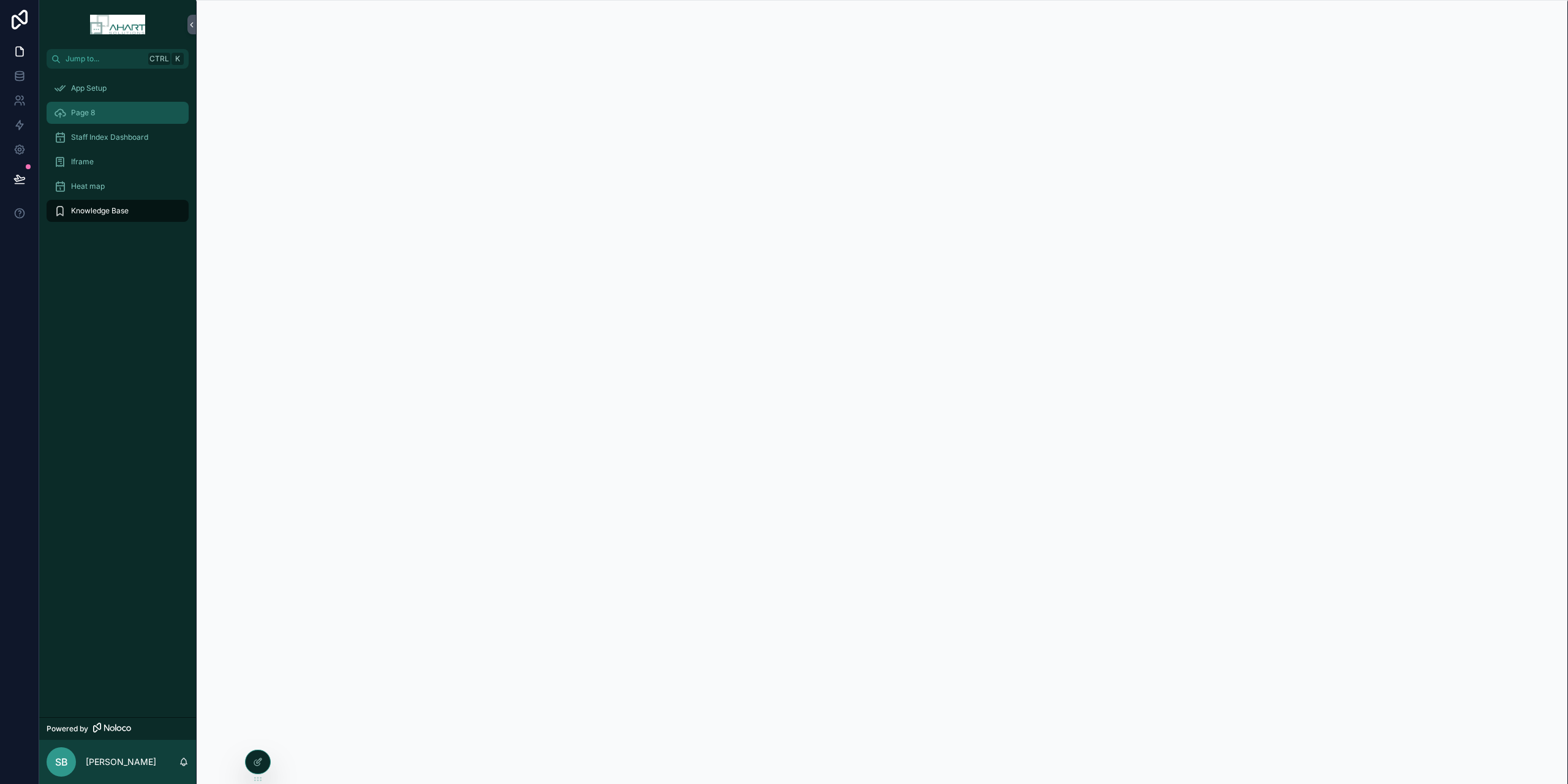
click at [88, 110] on span "Page 8" at bounding box center [83, 113] width 24 height 10
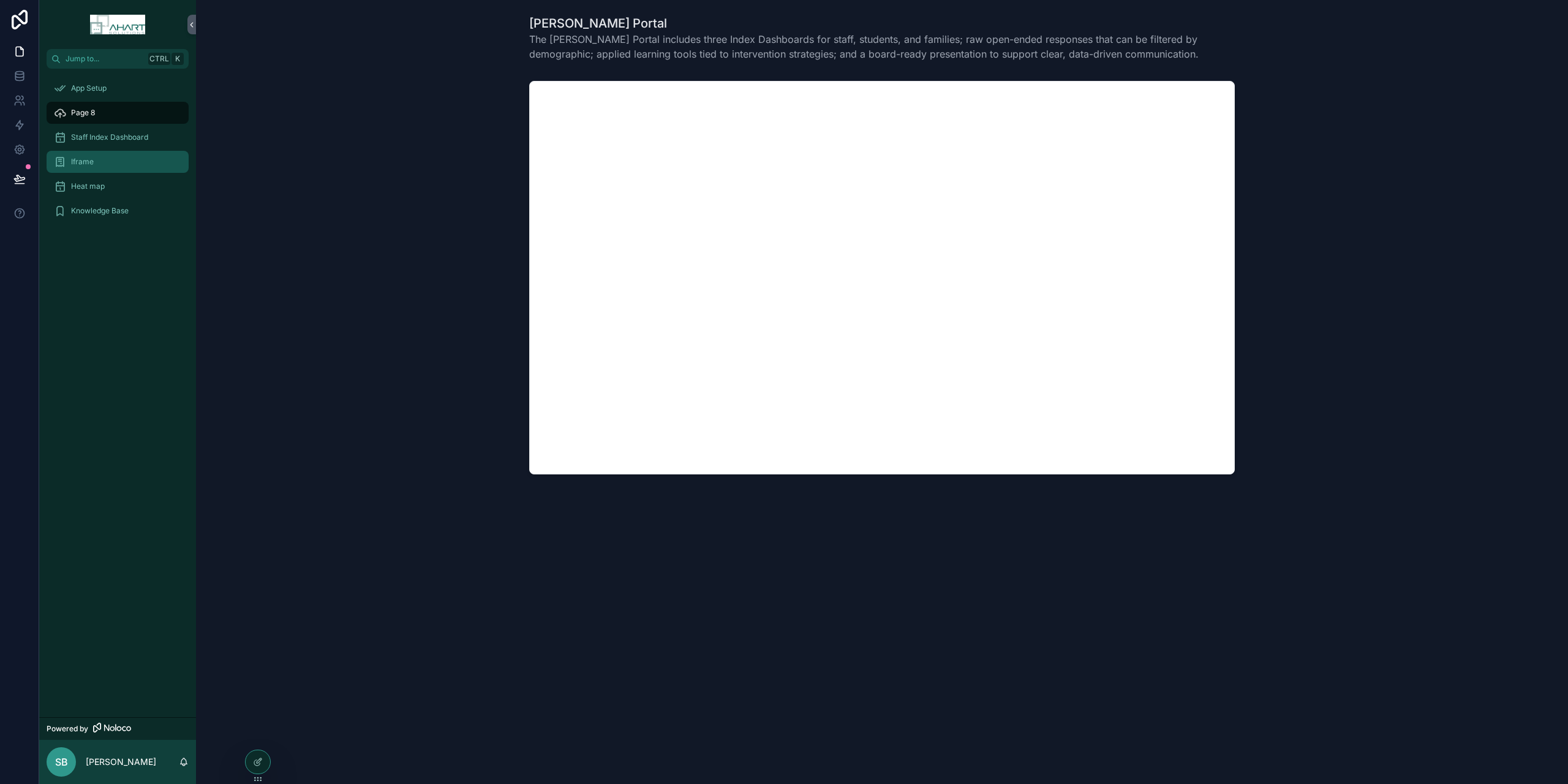
click at [92, 161] on span "Iframe" at bounding box center [82, 162] width 23 height 10
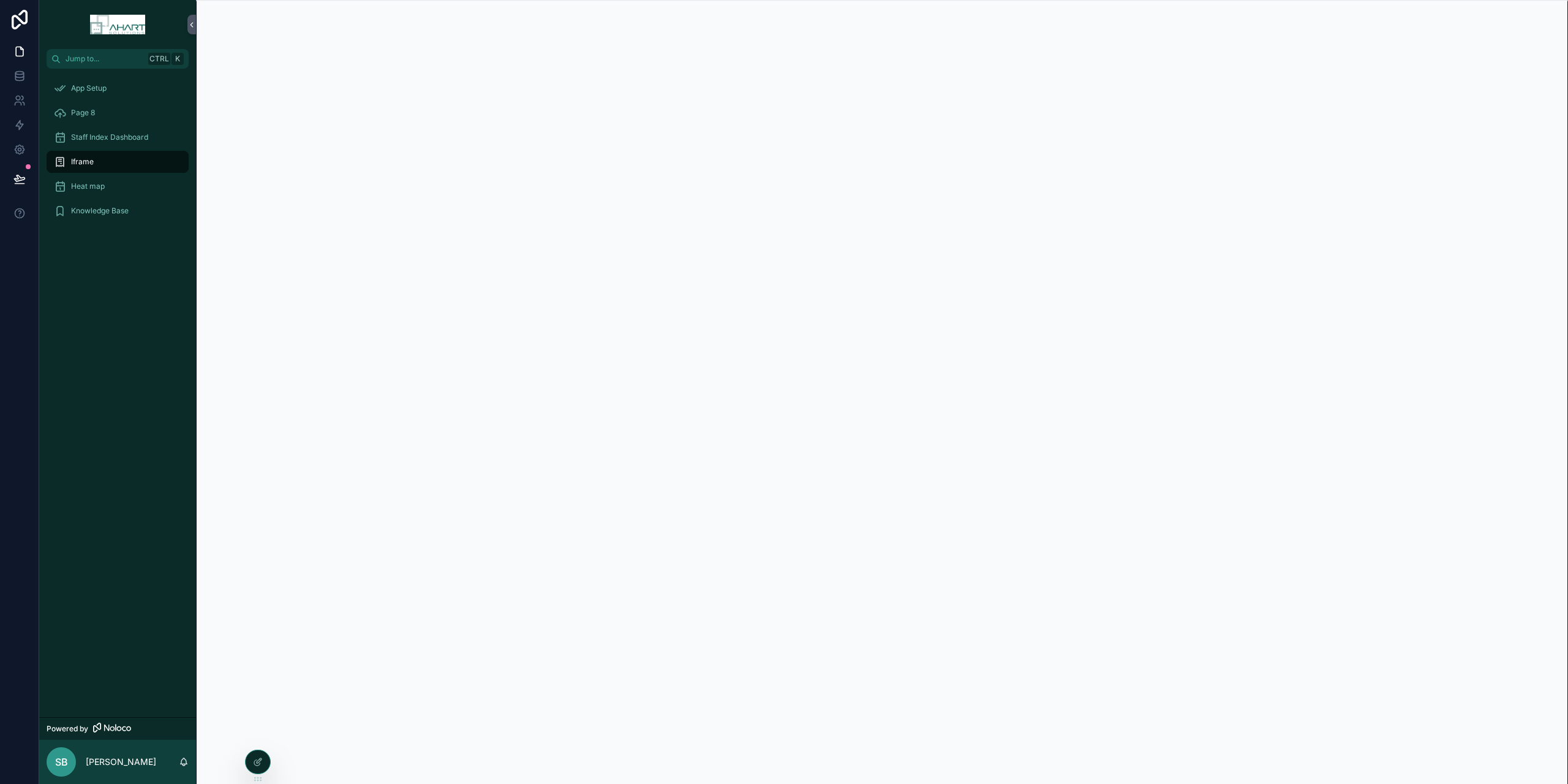
click at [82, 158] on span "Iframe" at bounding box center [82, 162] width 23 height 10
click at [97, 140] on span "Staff Index Dashboard" at bounding box center [110, 137] width 78 height 10
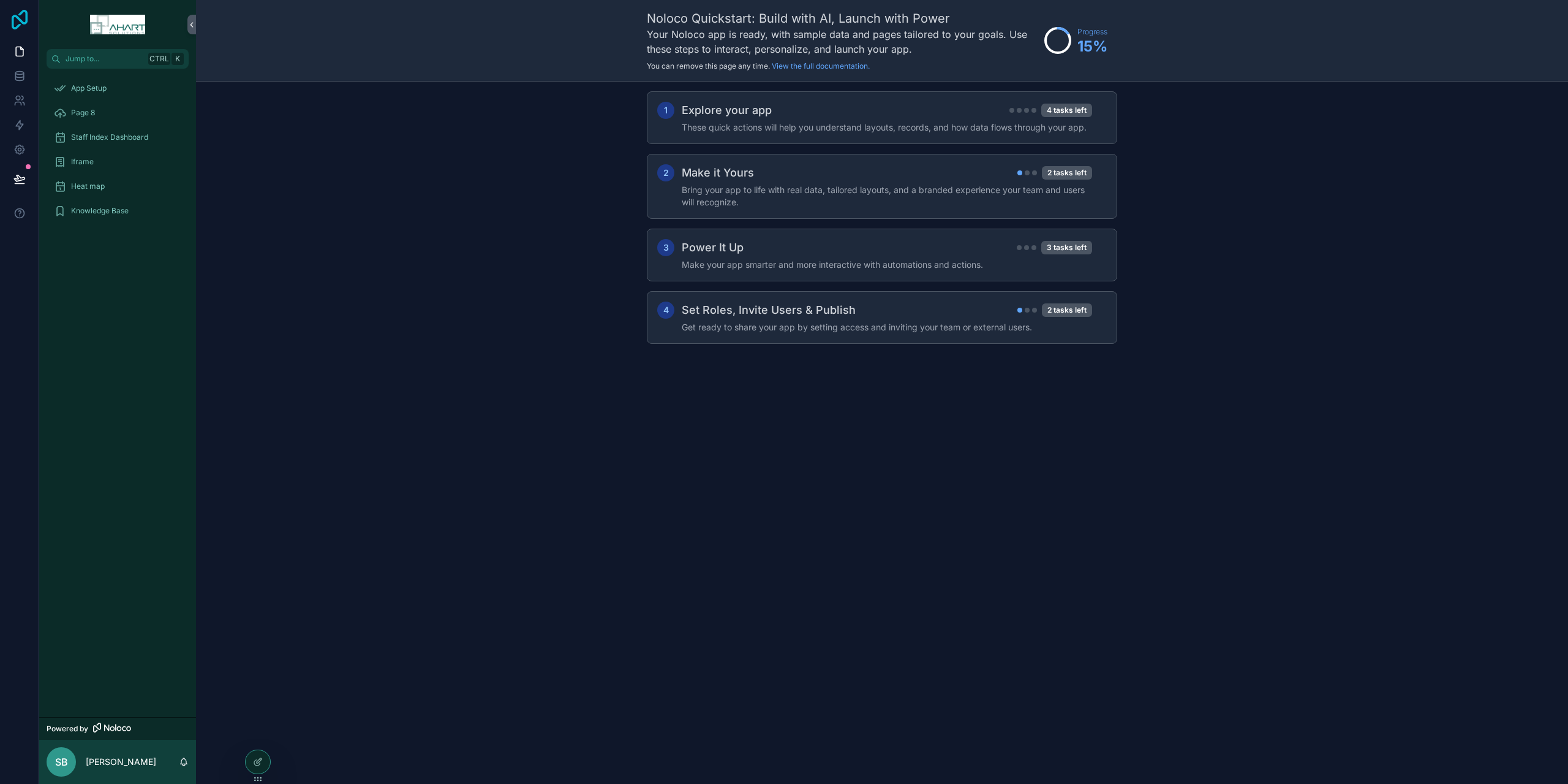
click at [22, 20] on icon at bounding box center [19, 19] width 24 height 19
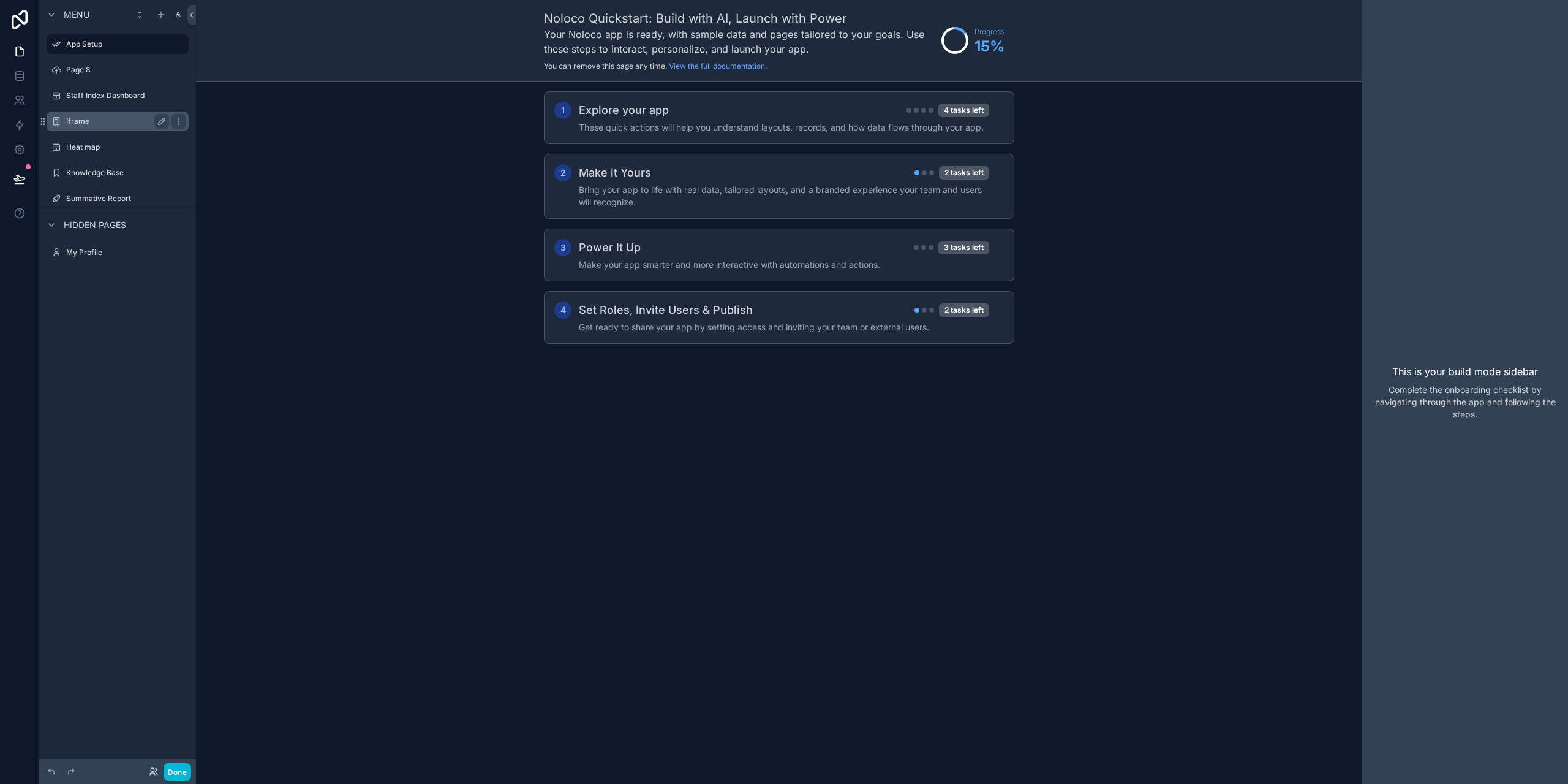
click at [99, 122] on label "Iframe" at bounding box center [115, 121] width 98 height 10
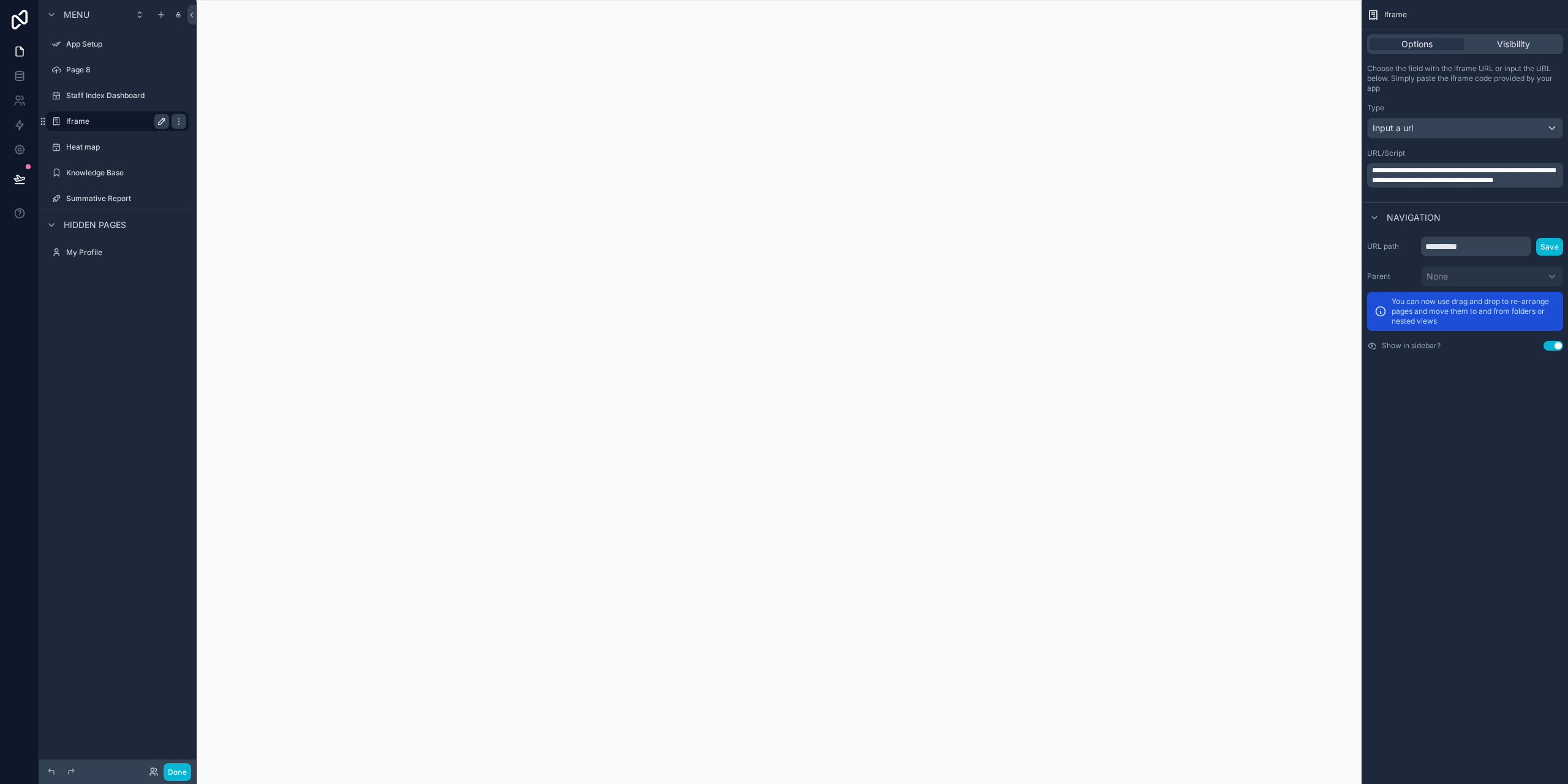
click at [160, 121] on icon "scrollable content" at bounding box center [162, 121] width 10 height 10
type input "**********"
click at [174, 121] on icon "scrollable content" at bounding box center [179, 121] width 10 height 10
click at [87, 67] on label "Page 8" at bounding box center [115, 70] width 98 height 10
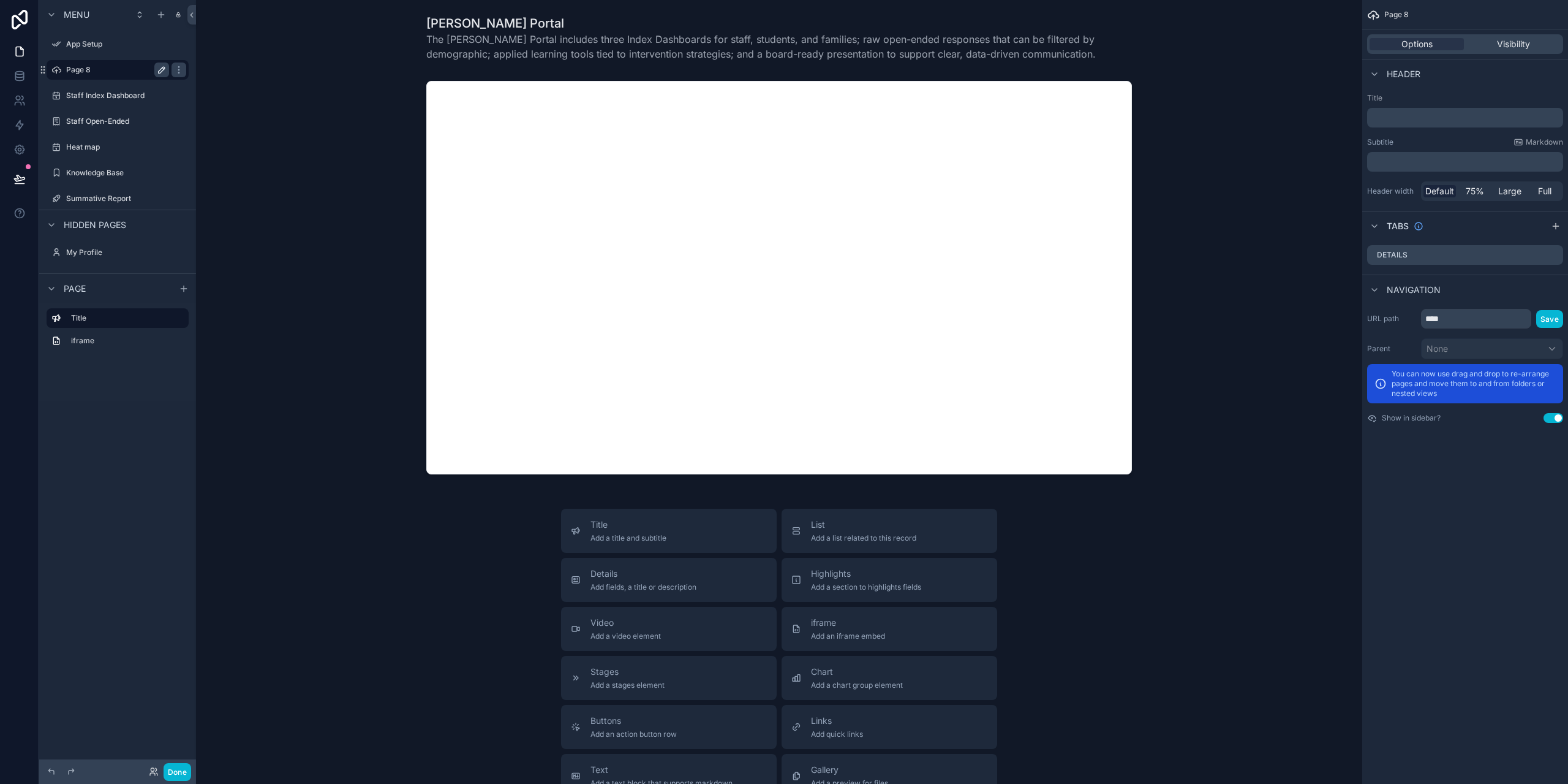
click at [160, 72] on icon "scrollable content" at bounding box center [161, 69] width 6 height 6
type input "****"
click at [174, 71] on icon "scrollable content" at bounding box center [179, 70] width 10 height 10
click at [73, 13] on span "Menu" at bounding box center [77, 14] width 26 height 13
click at [12, 19] on icon at bounding box center [19, 19] width 16 height 19
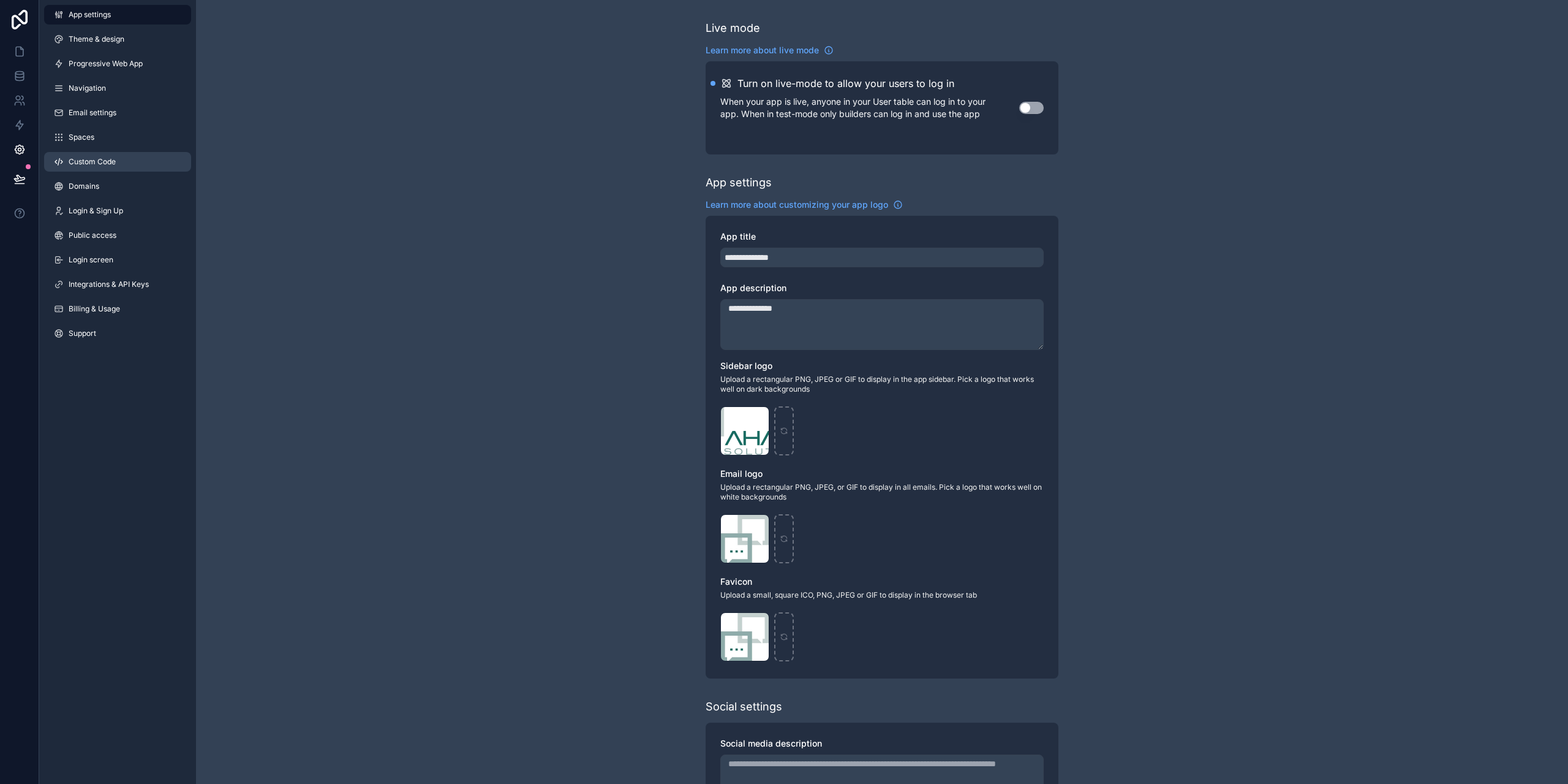
click at [105, 162] on span "Custom Code" at bounding box center [92, 162] width 47 height 10
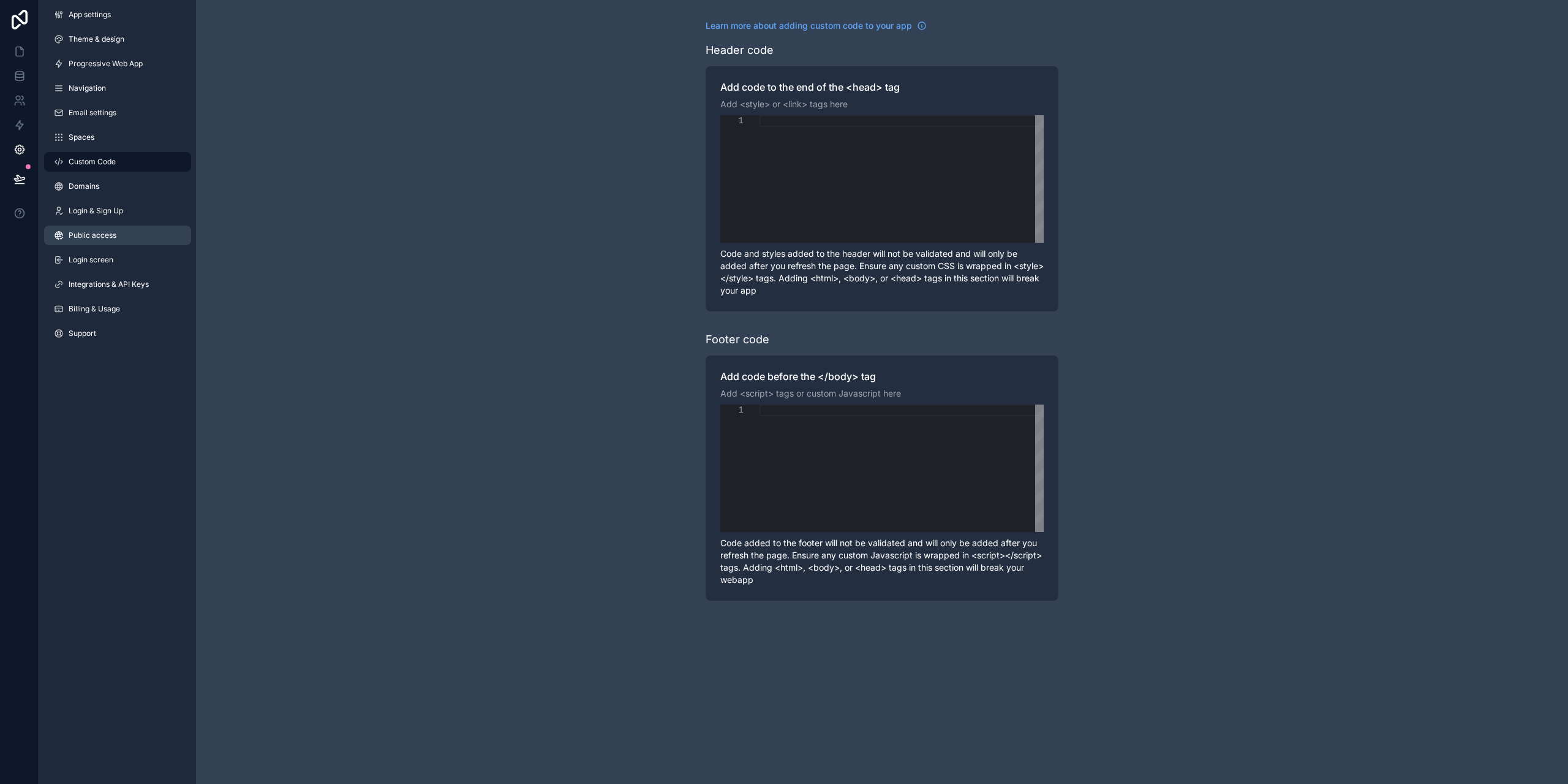
click at [98, 234] on span "Public access" at bounding box center [92, 235] width 48 height 10
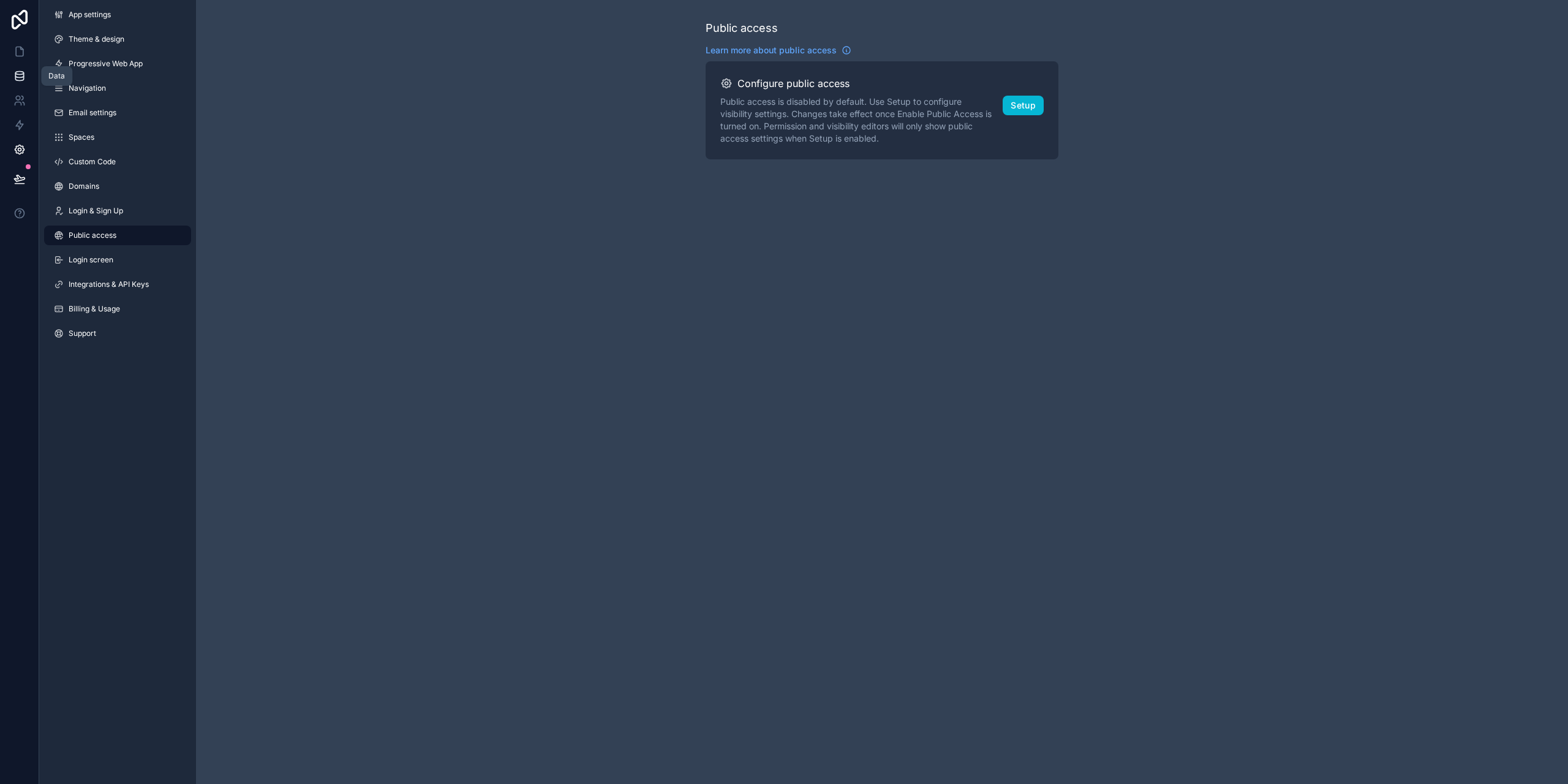
click at [19, 79] on icon at bounding box center [19, 76] width 13 height 13
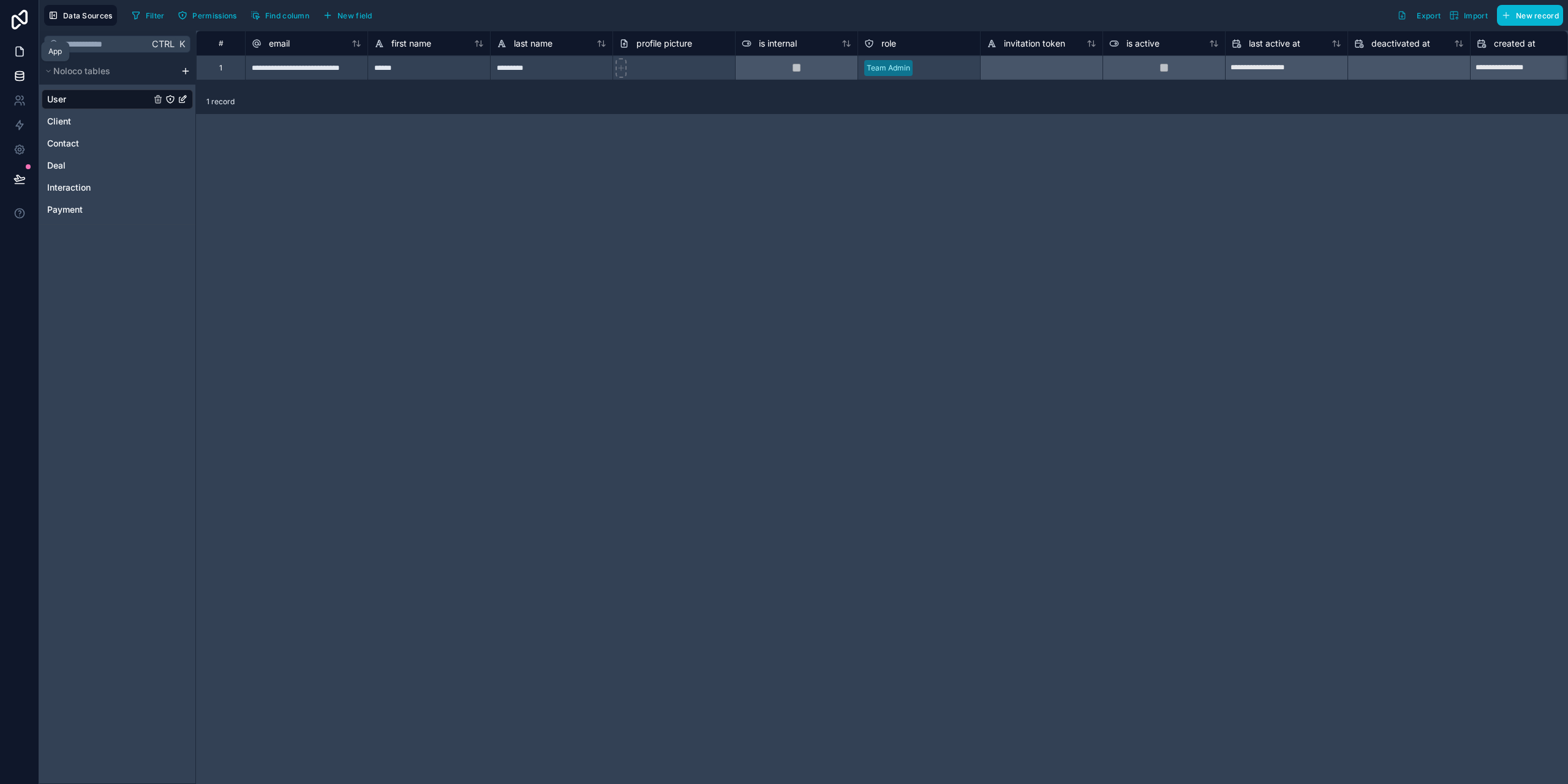
click at [19, 51] on icon at bounding box center [19, 51] width 13 height 13
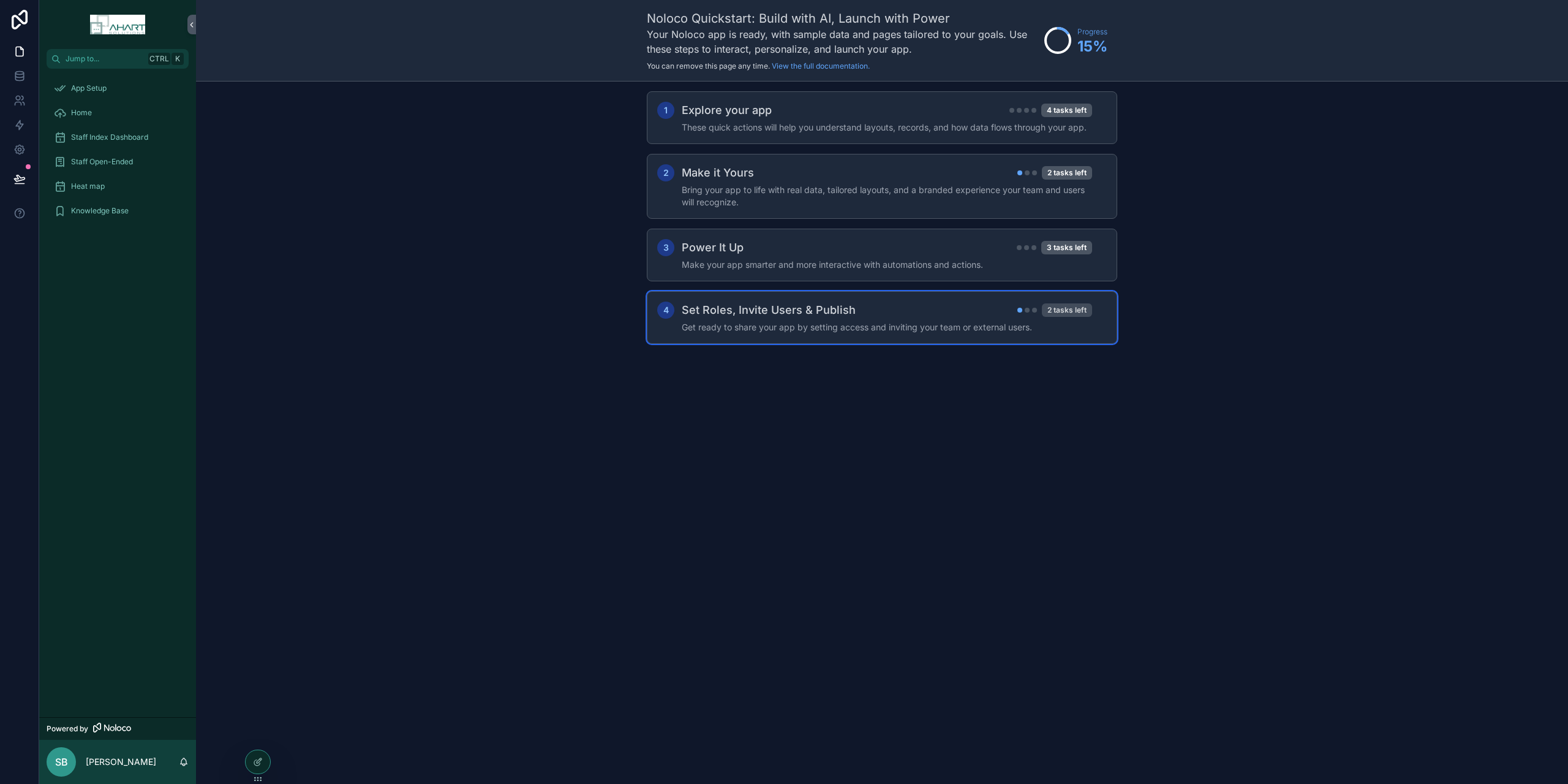
click at [1075, 312] on div "2 tasks left" at bounding box center [1067, 310] width 51 height 13
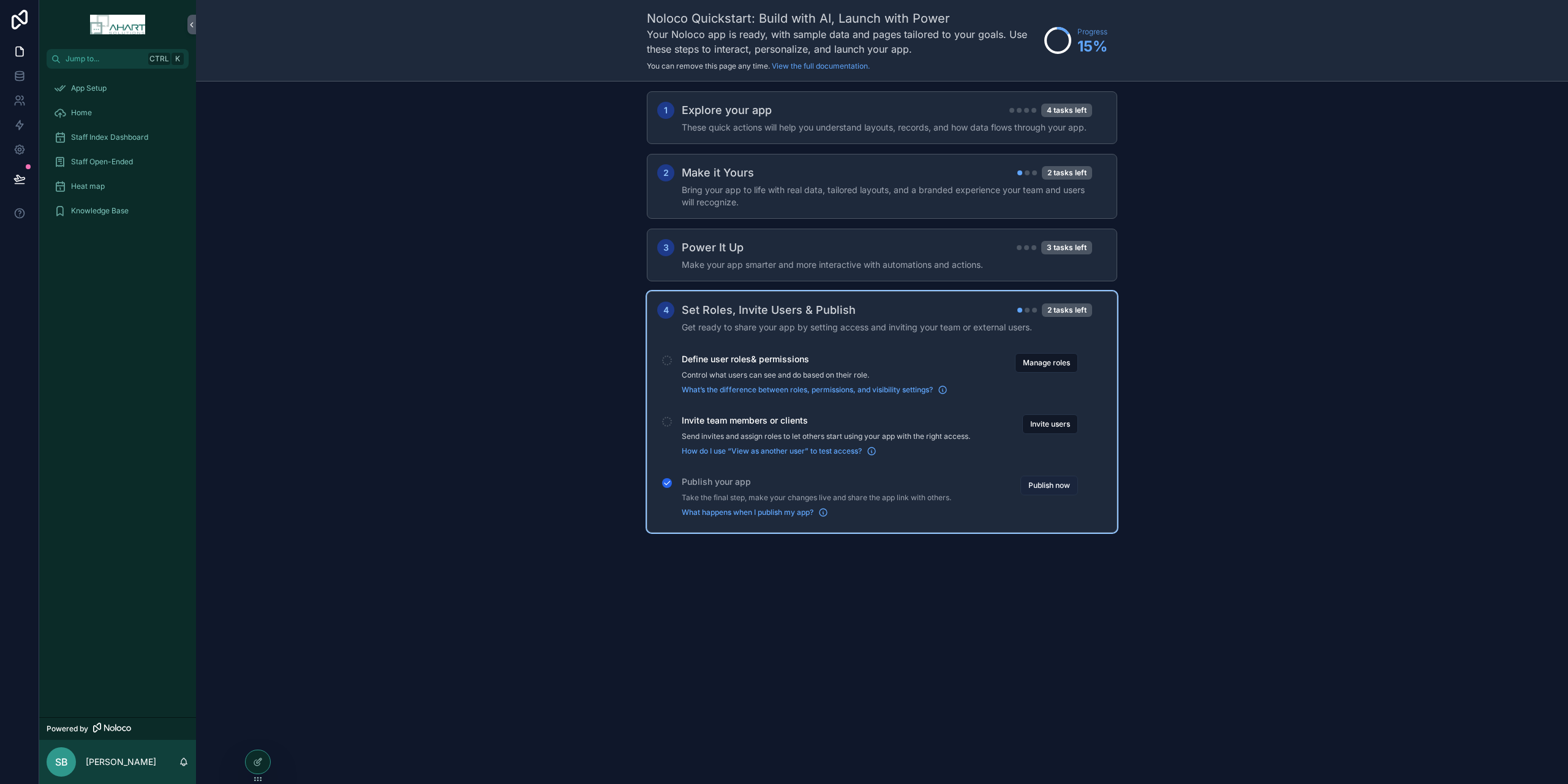
click at [1057, 485] on button "Publish now" at bounding box center [1049, 485] width 57 height 19
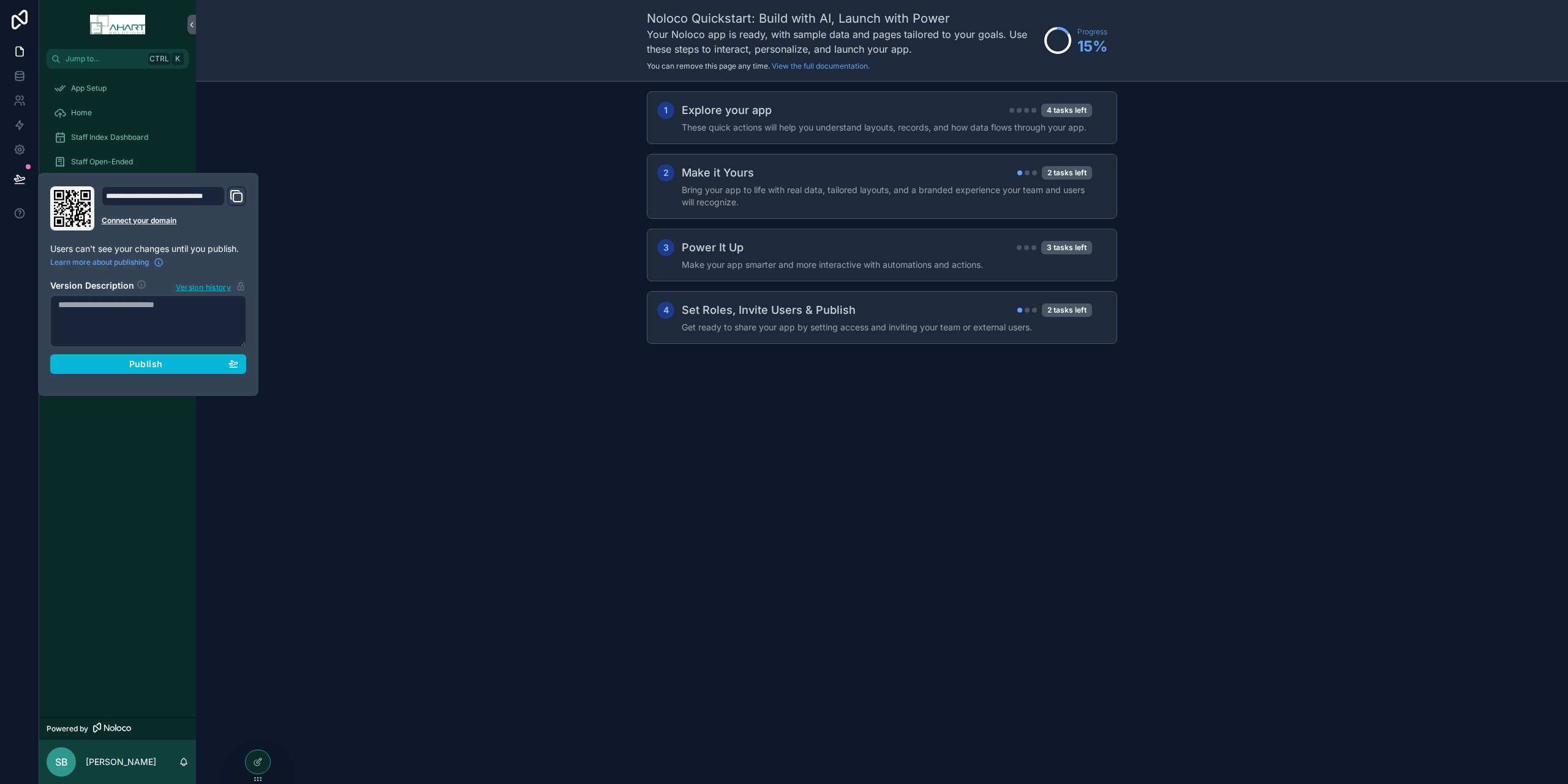
click at [237, 195] on icon "Domain and Custom Link" at bounding box center [236, 196] width 14 height 14
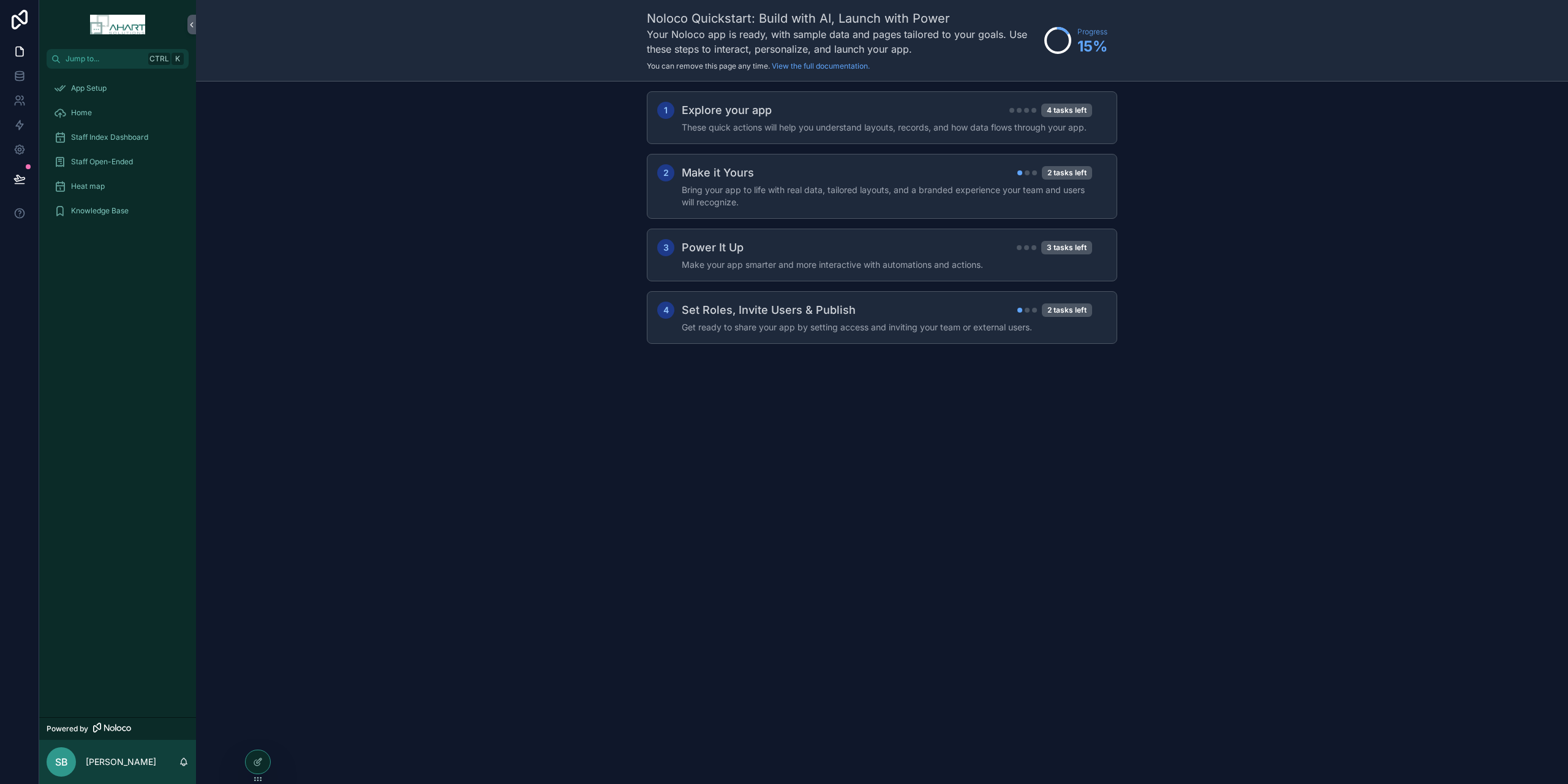
click at [412, 228] on div "1 Explore your app 4 tasks left These quick actions will help you understand la…" at bounding box center [882, 230] width 1372 height 297
click at [96, 115] on div "Home" at bounding box center [117, 112] width 127 height 19
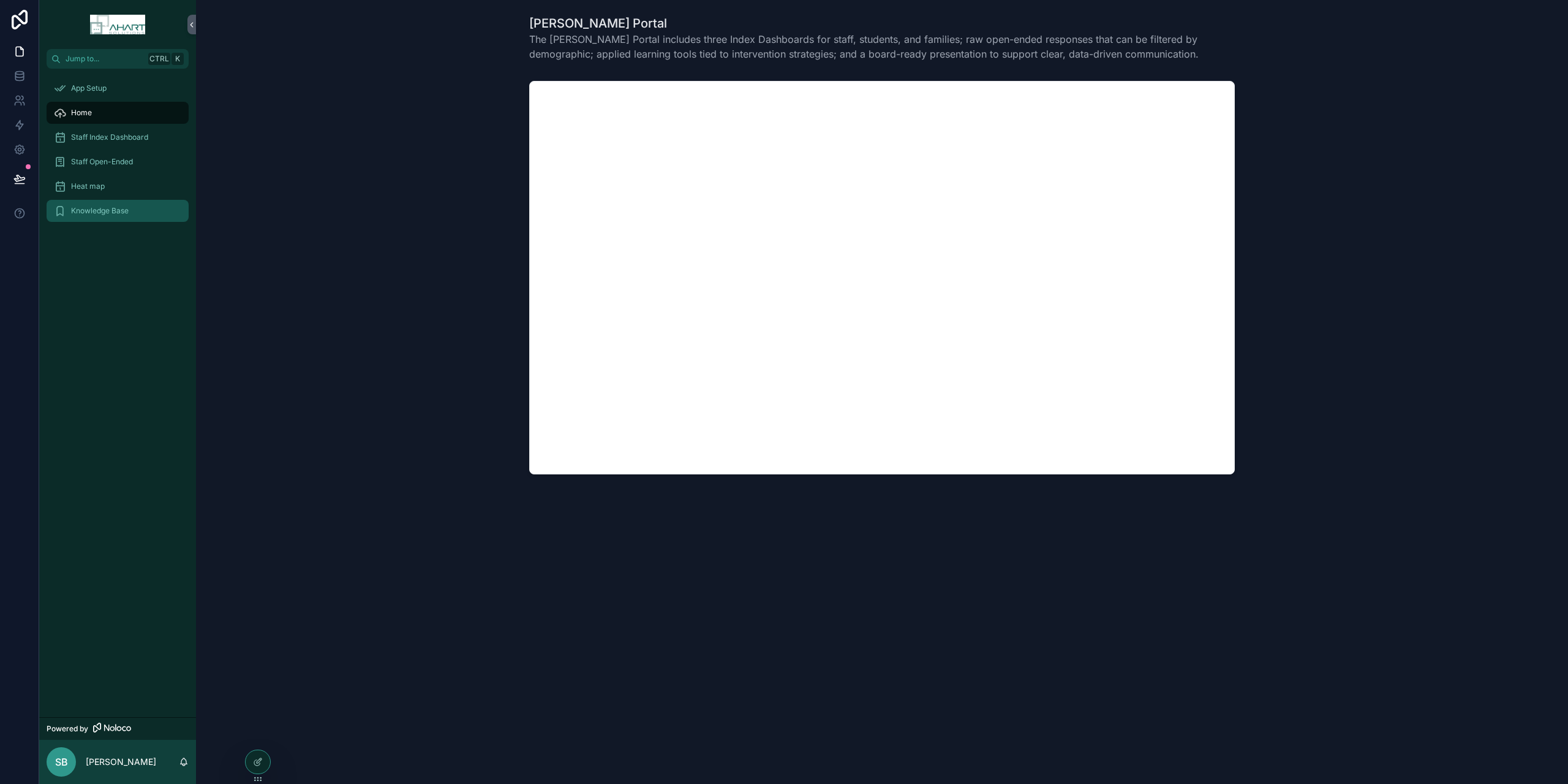
click at [102, 210] on span "Knowledge Base" at bounding box center [99, 211] width 57 height 10
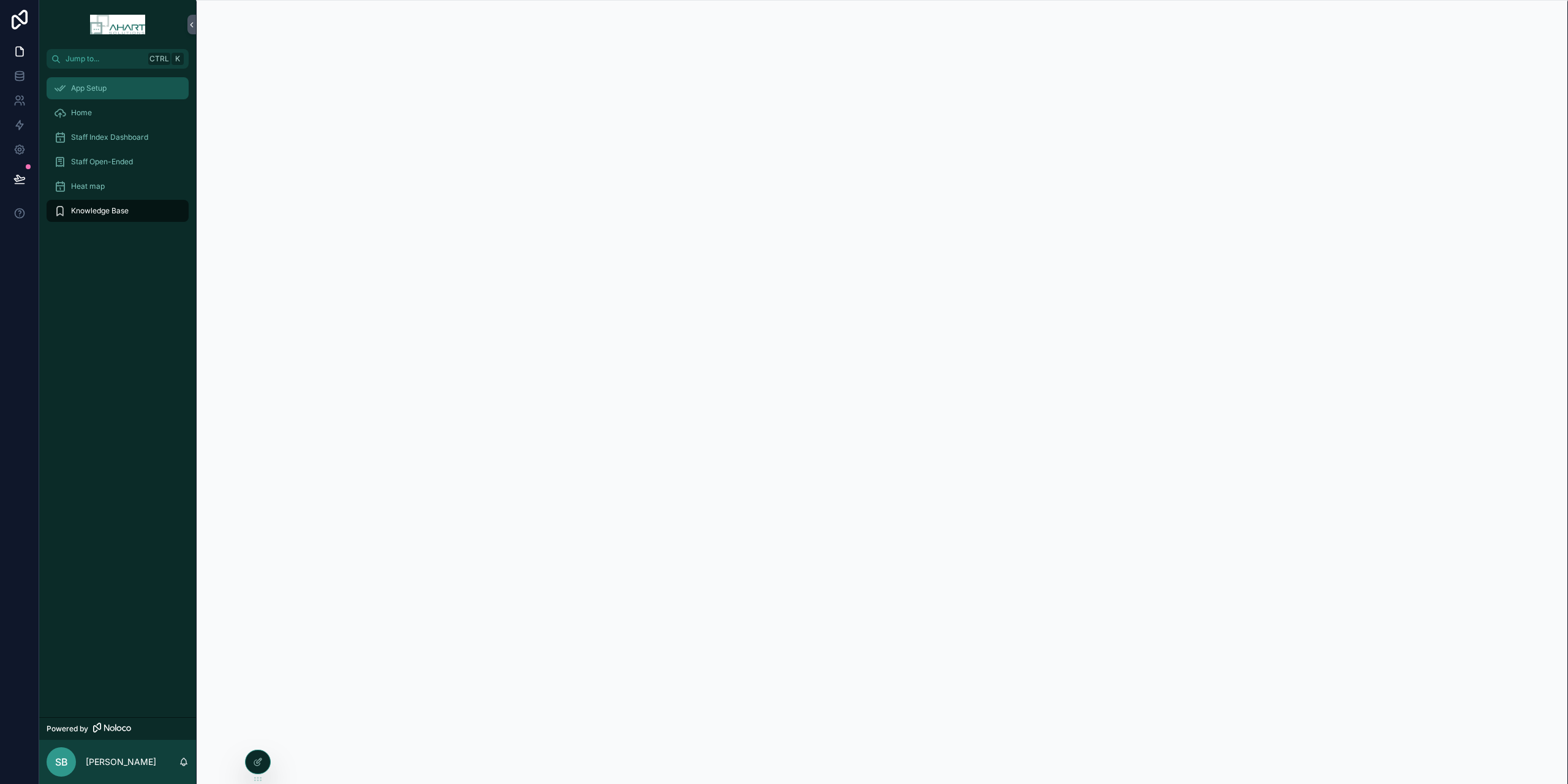
click at [88, 86] on span "App Setup" at bounding box center [88, 89] width 35 height 10
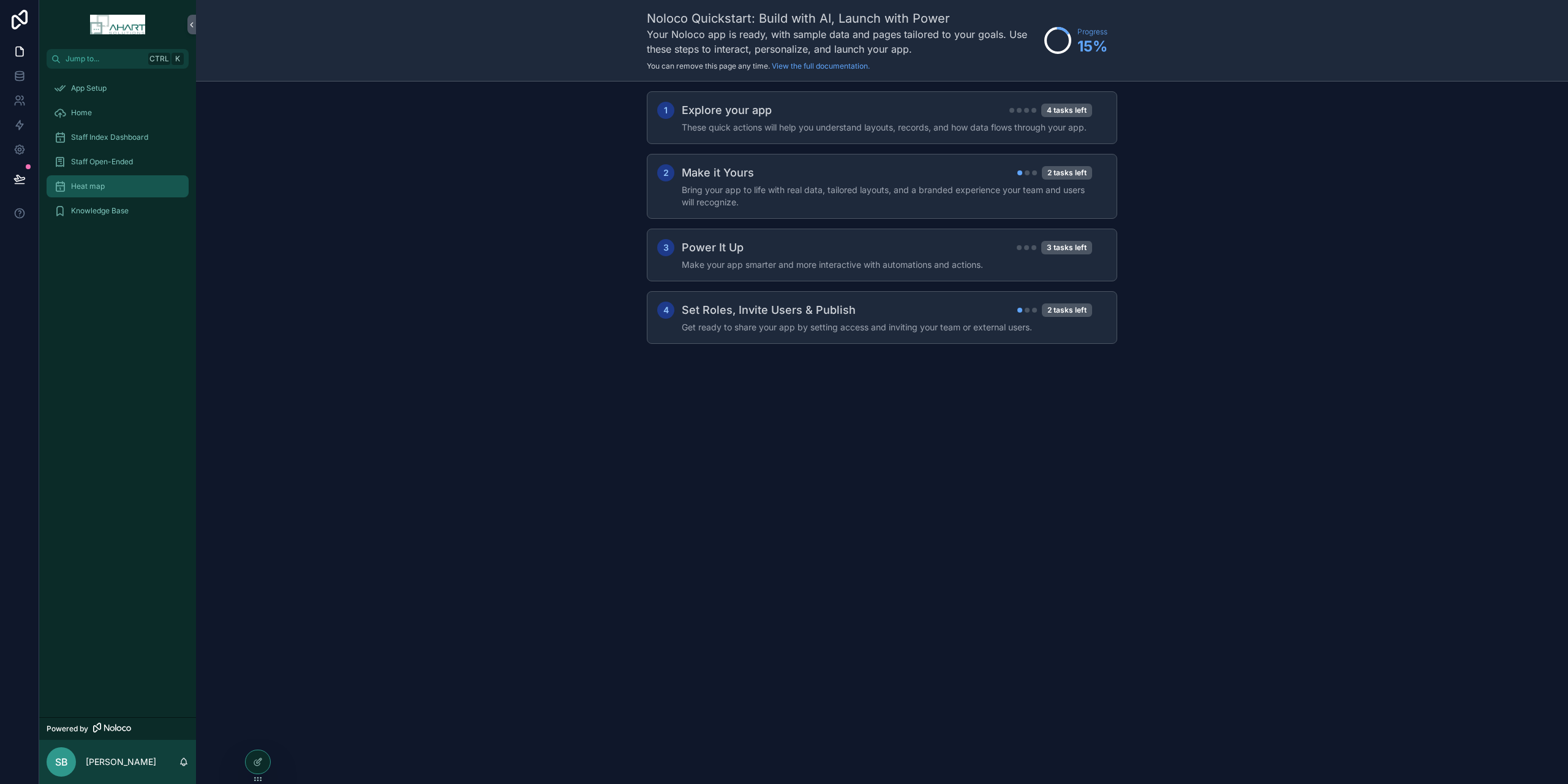
click at [76, 190] on span "Heat map" at bounding box center [88, 186] width 34 height 10
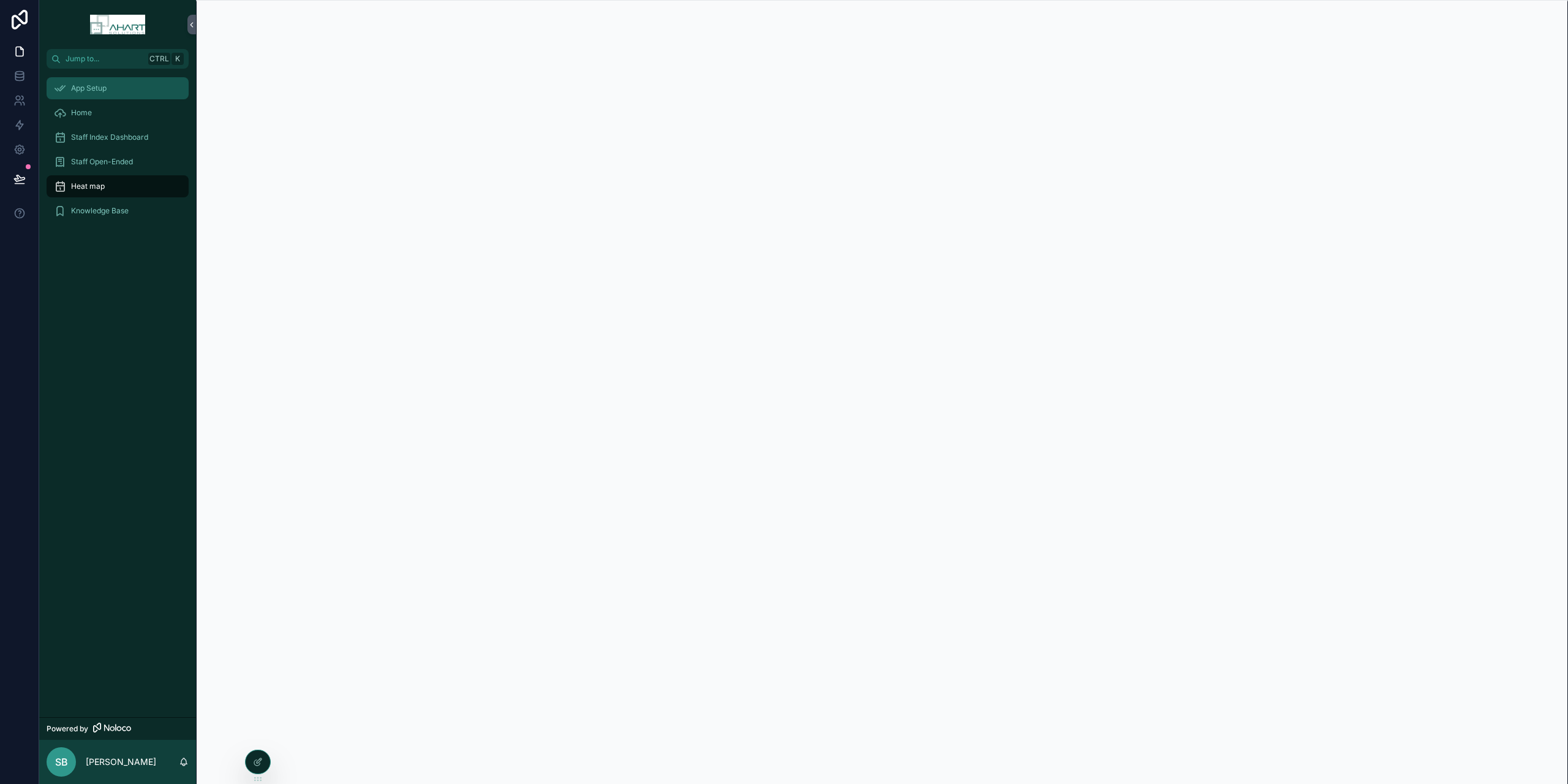
click at [103, 84] on span "App Setup" at bounding box center [88, 89] width 35 height 10
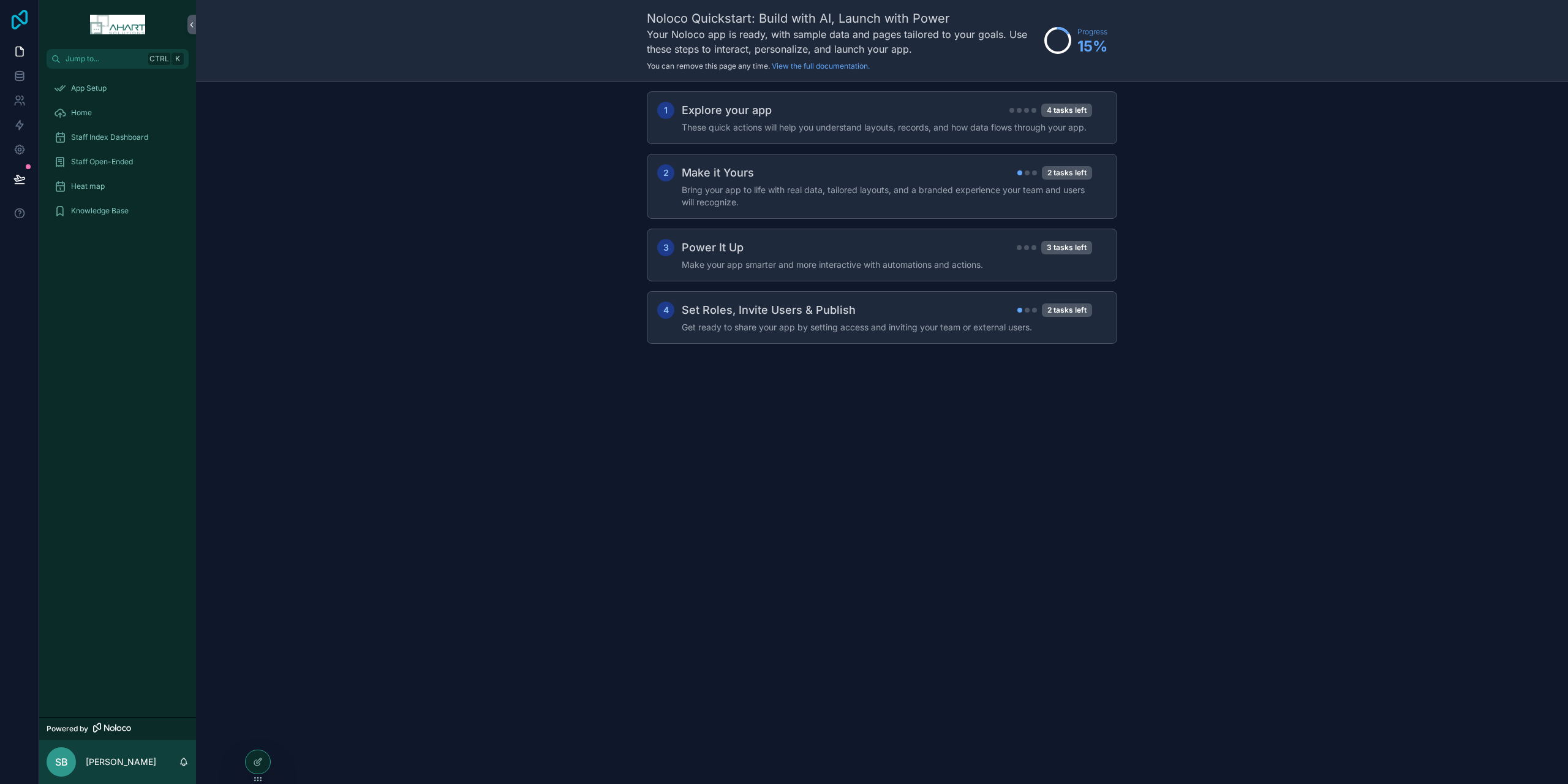
click at [18, 13] on icon at bounding box center [19, 19] width 24 height 19
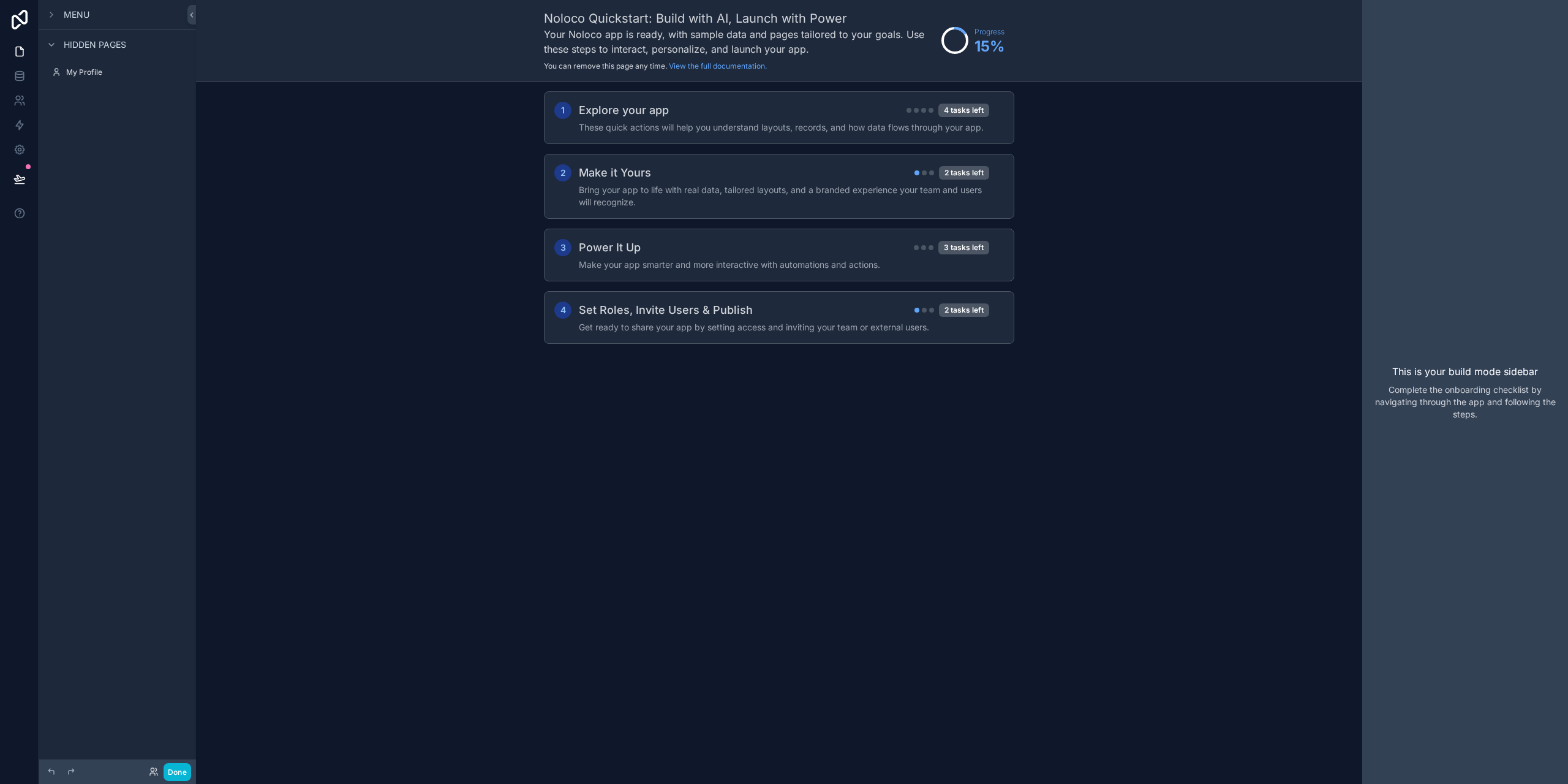
click at [67, 13] on span "Menu" at bounding box center [77, 14] width 26 height 13
click at [179, 174] on icon "scrollable content" at bounding box center [179, 173] width 10 height 10
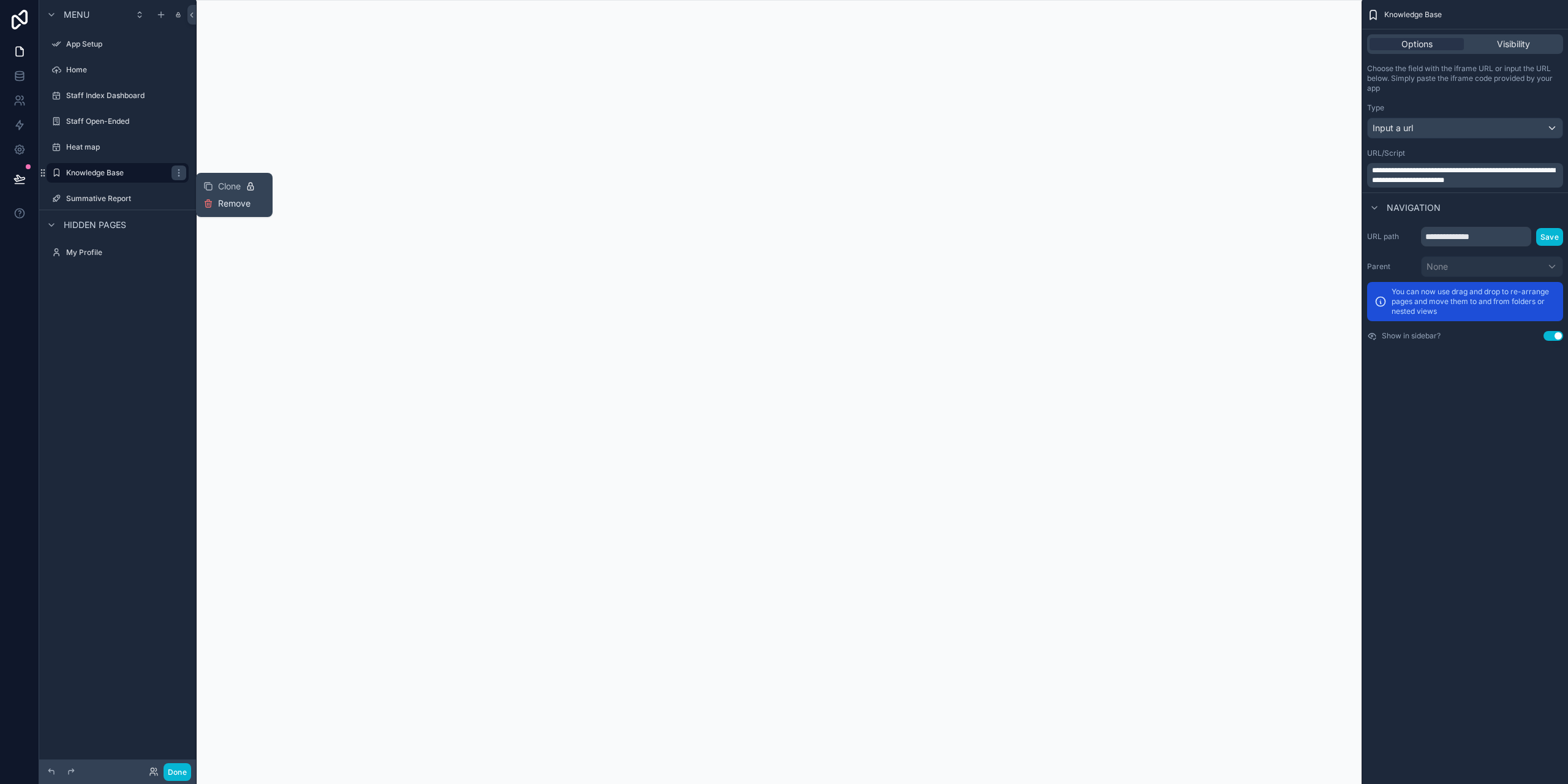
click at [225, 201] on span "Remove" at bounding box center [234, 203] width 33 height 13
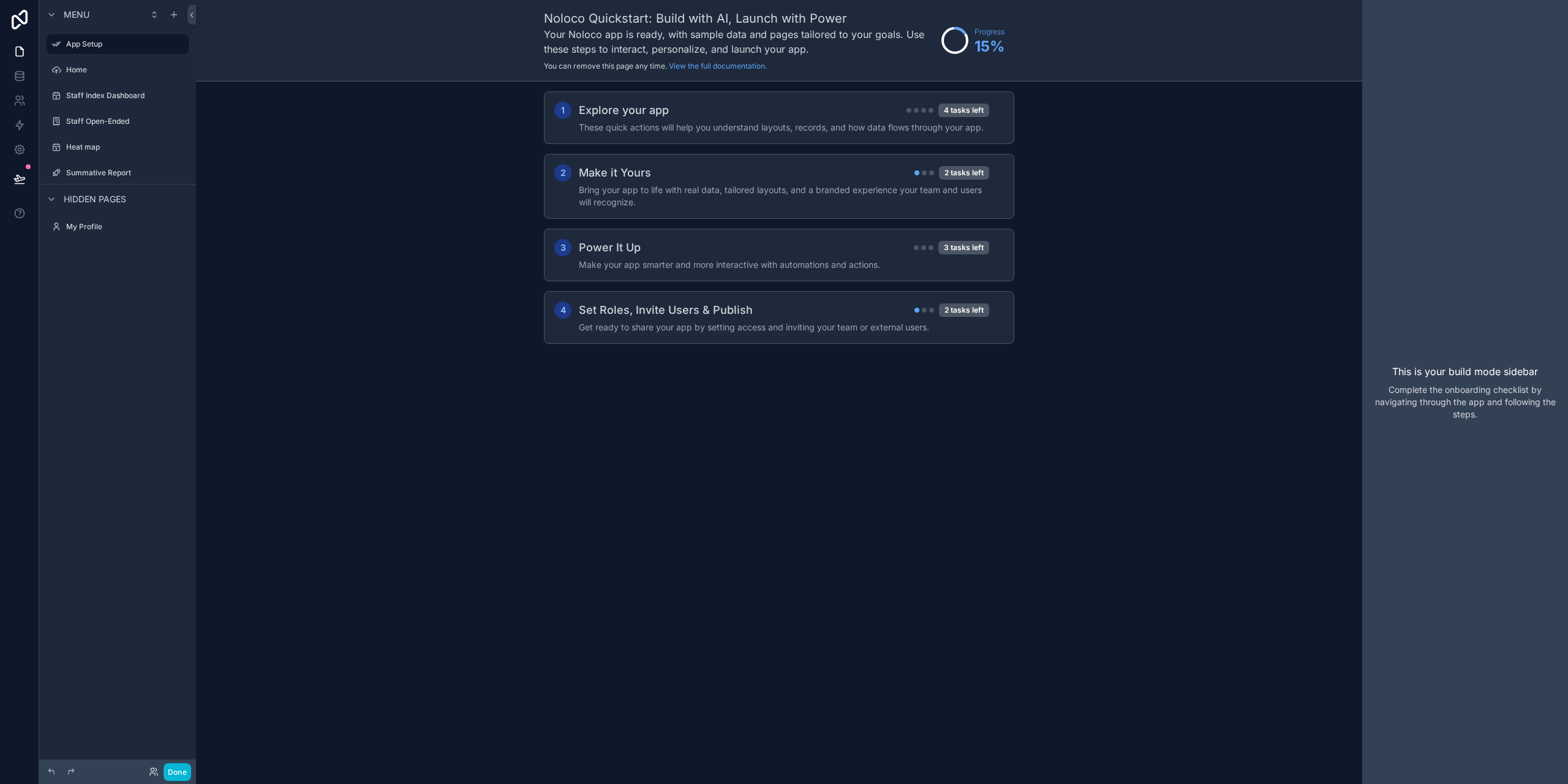
drag, startPoint x: 93, startPoint y: 349, endPoint x: 104, endPoint y: 325, distance: 26.4
click at [95, 349] on div "Menu App Setup Home Staff Index Dashboard Staff Open-Ended Heat map Summative R…" at bounding box center [118, 384] width 157 height 769
click at [173, 10] on icon "scrollable content" at bounding box center [174, 15] width 10 height 10
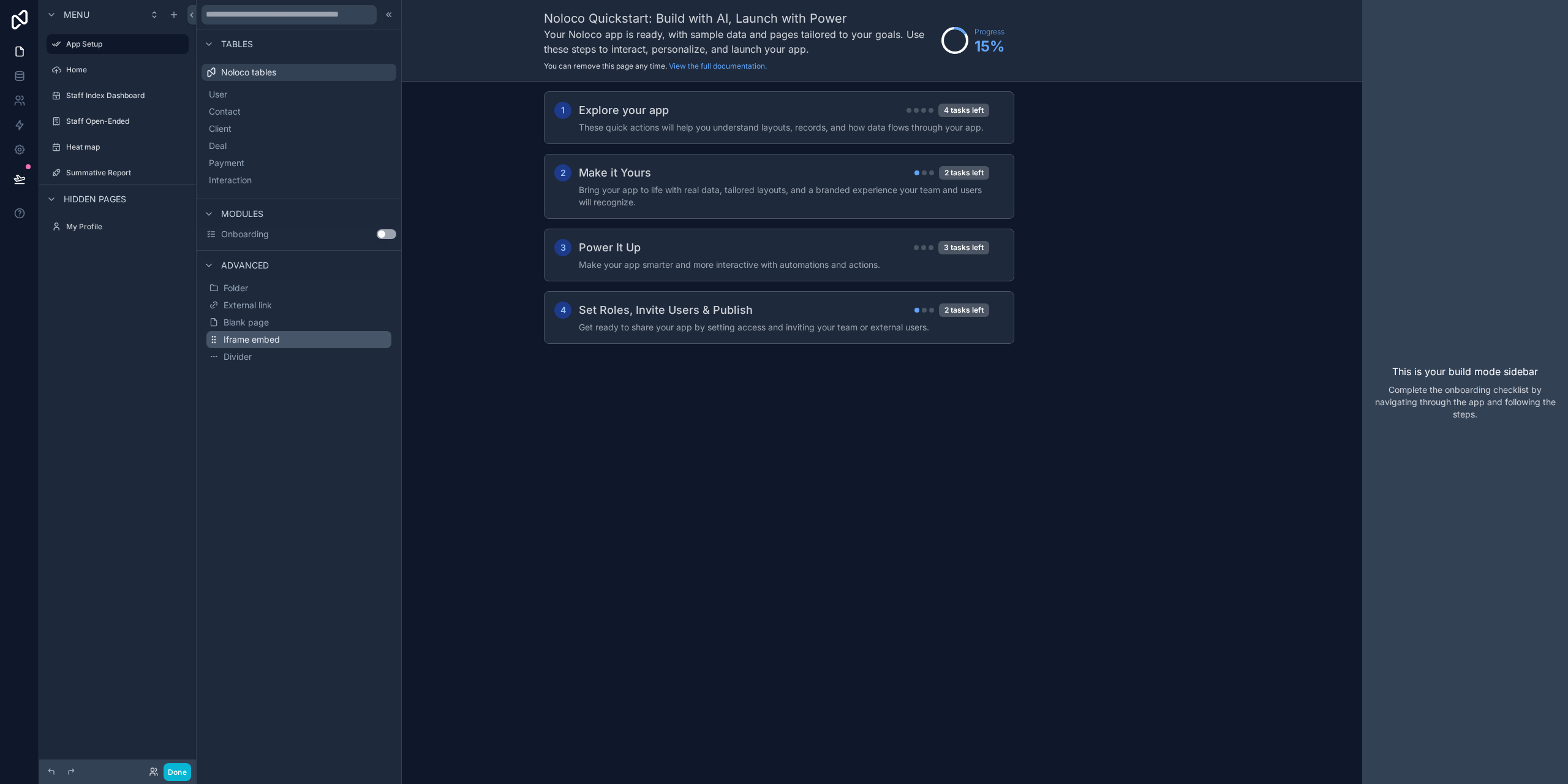
click at [273, 338] on span "Iframe embed" at bounding box center [251, 339] width 56 height 13
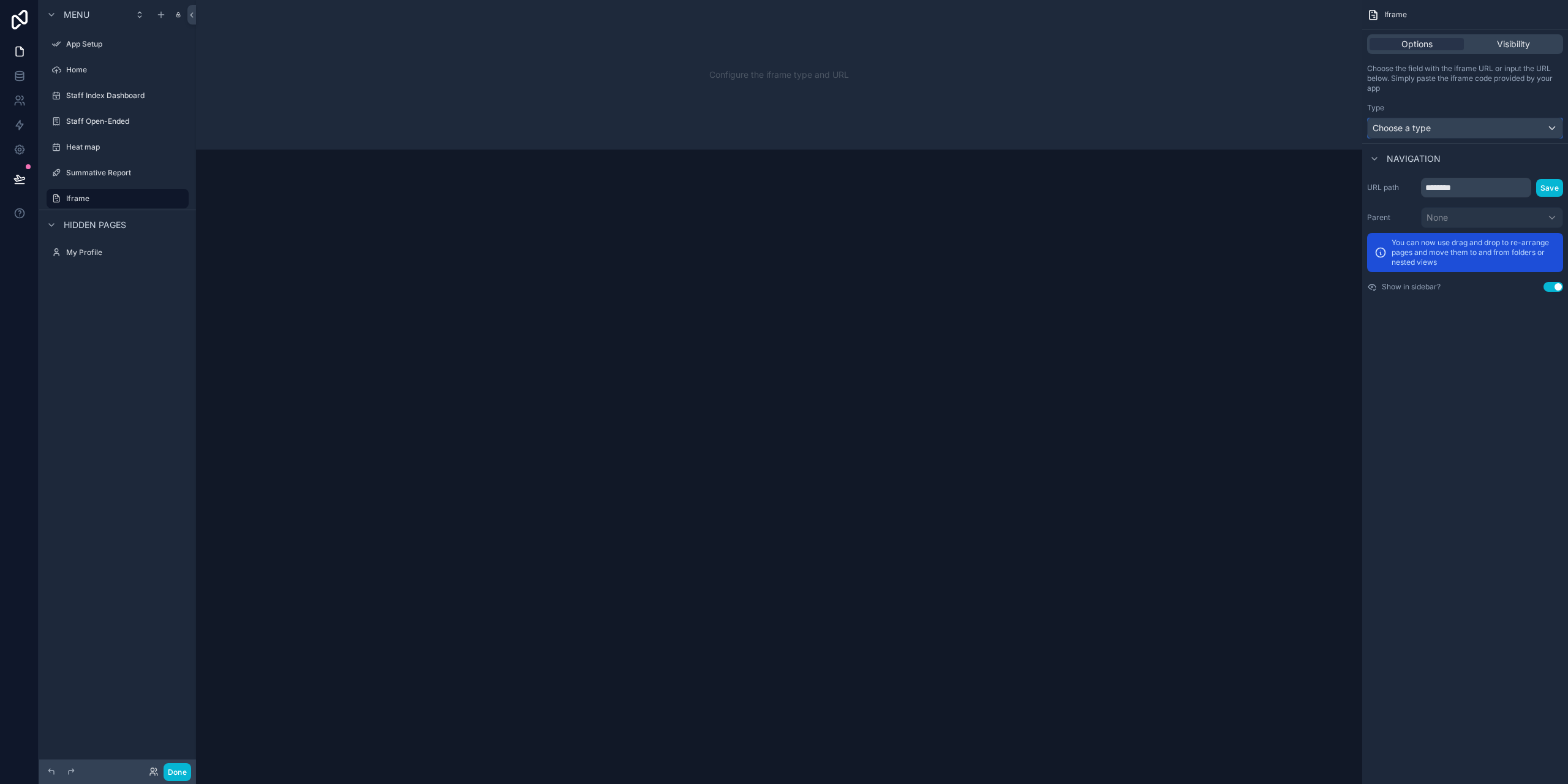
click at [1406, 129] on span "Choose a type" at bounding box center [1401, 127] width 58 height 10
click at [1410, 219] on span "Input a url" at bounding box center [1398, 216] width 40 height 14
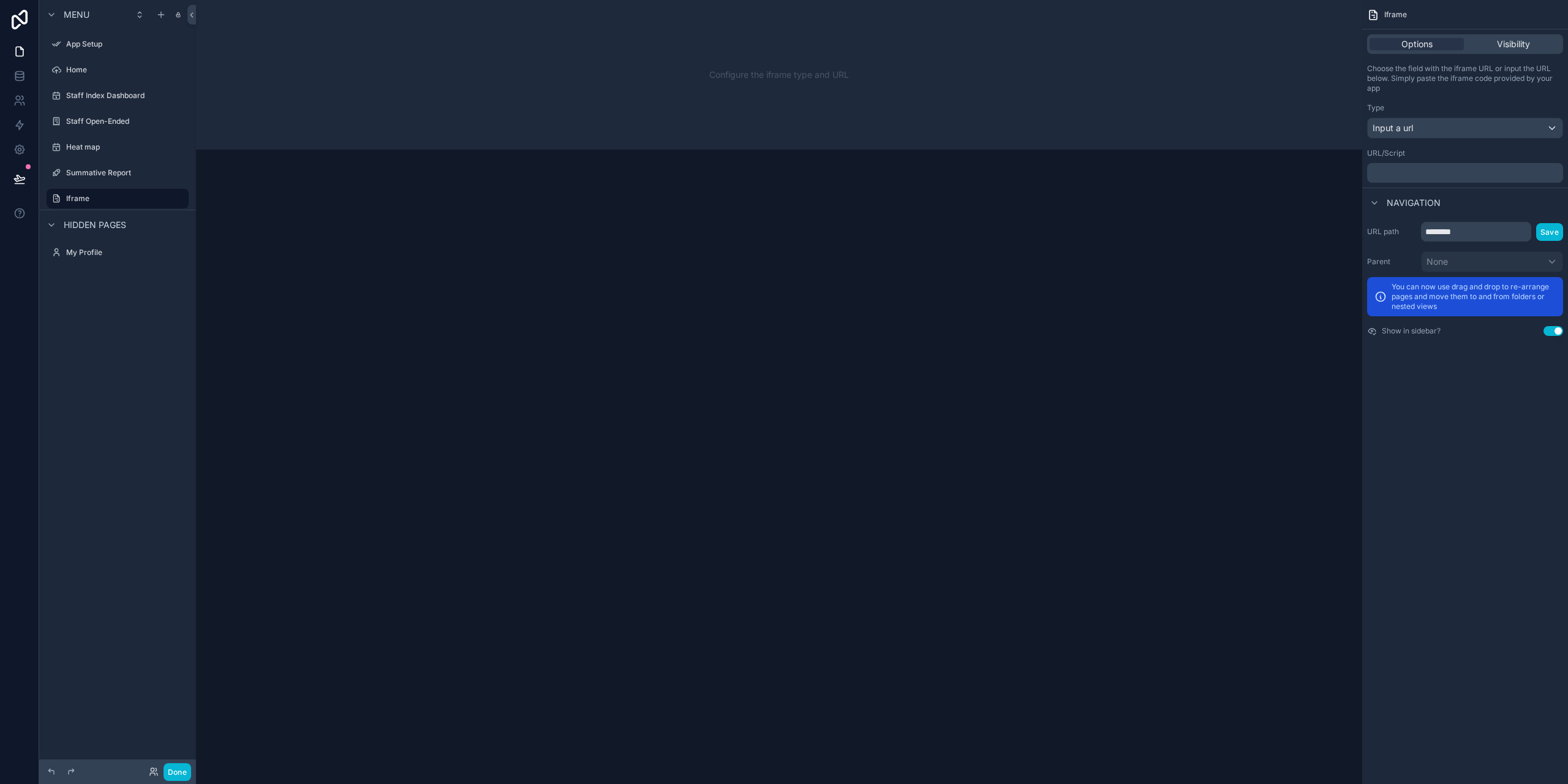
click at [1399, 175] on p "﻿" at bounding box center [1466, 173] width 189 height 10
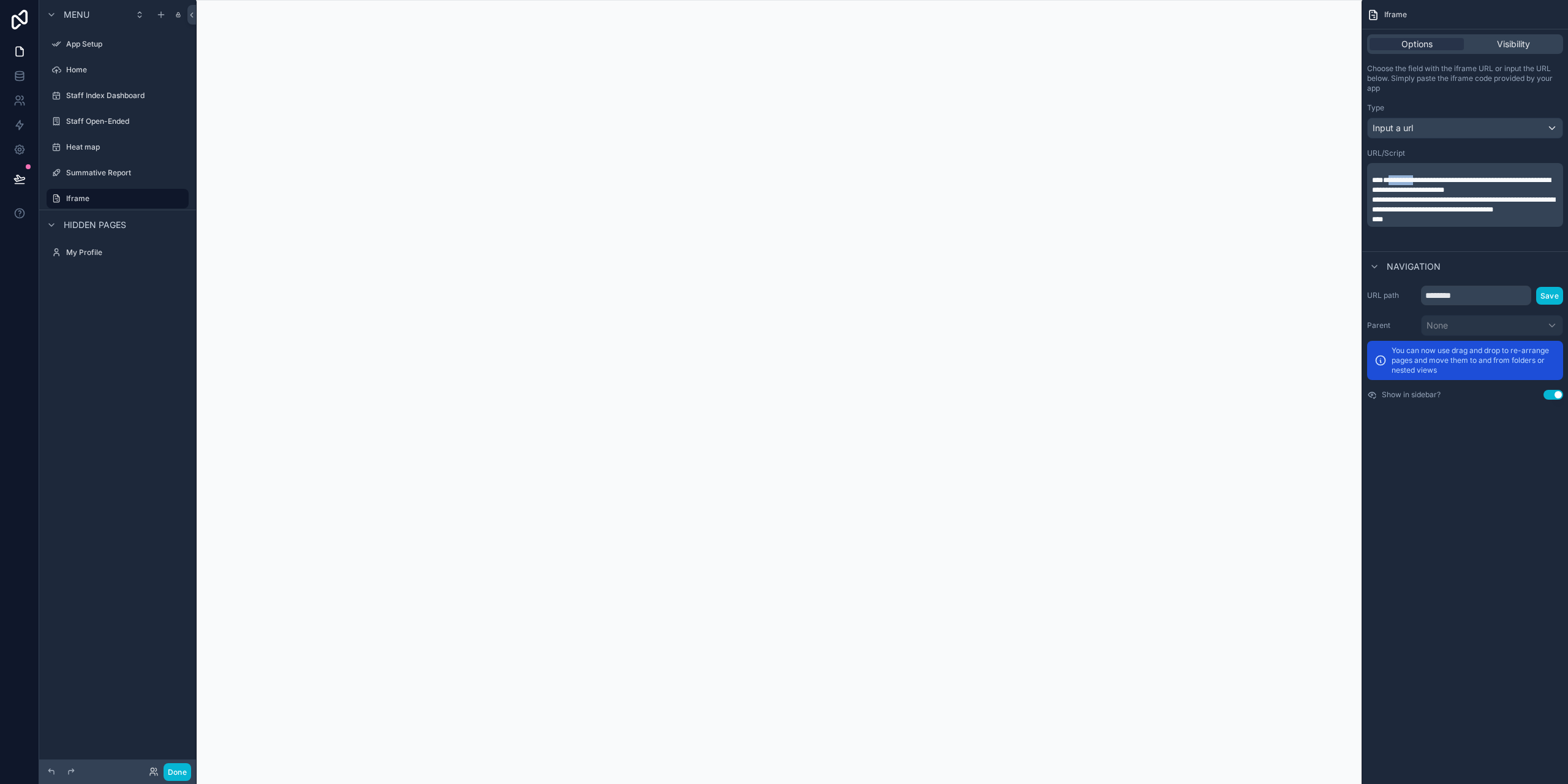
drag, startPoint x: 1388, startPoint y: 185, endPoint x: 1378, endPoint y: 188, distance: 10.4
click at [1378, 188] on p "**********" at bounding box center [1466, 185] width 189 height 19
click at [1387, 191] on span "**********" at bounding box center [1461, 185] width 179 height 17
drag, startPoint x: 1387, startPoint y: 191, endPoint x: 1367, endPoint y: 188, distance: 20.2
click at [1367, 188] on div "**********" at bounding box center [1464, 195] width 196 height 64
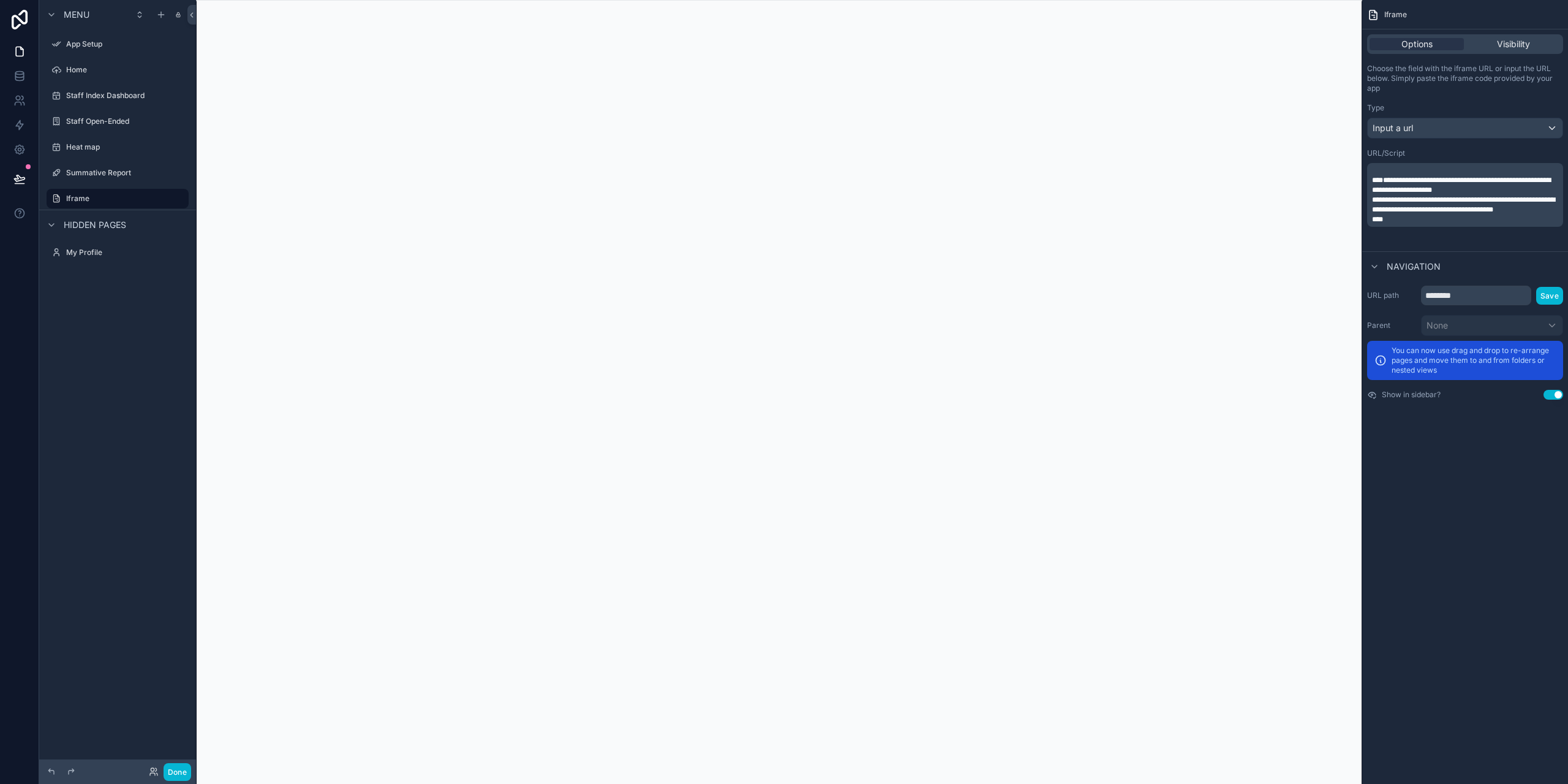
drag, startPoint x: 1424, startPoint y: 175, endPoint x: 1367, endPoint y: 176, distance: 57.0
click at [1367, 176] on div "**********" at bounding box center [1464, 195] width 196 height 64
drag, startPoint x: 1367, startPoint y: 176, endPoint x: 1427, endPoint y: 183, distance: 60.4
click at [1427, 183] on div "**********" at bounding box center [1464, 195] width 196 height 64
click at [98, 196] on label "Iframe" at bounding box center [115, 199] width 98 height 10
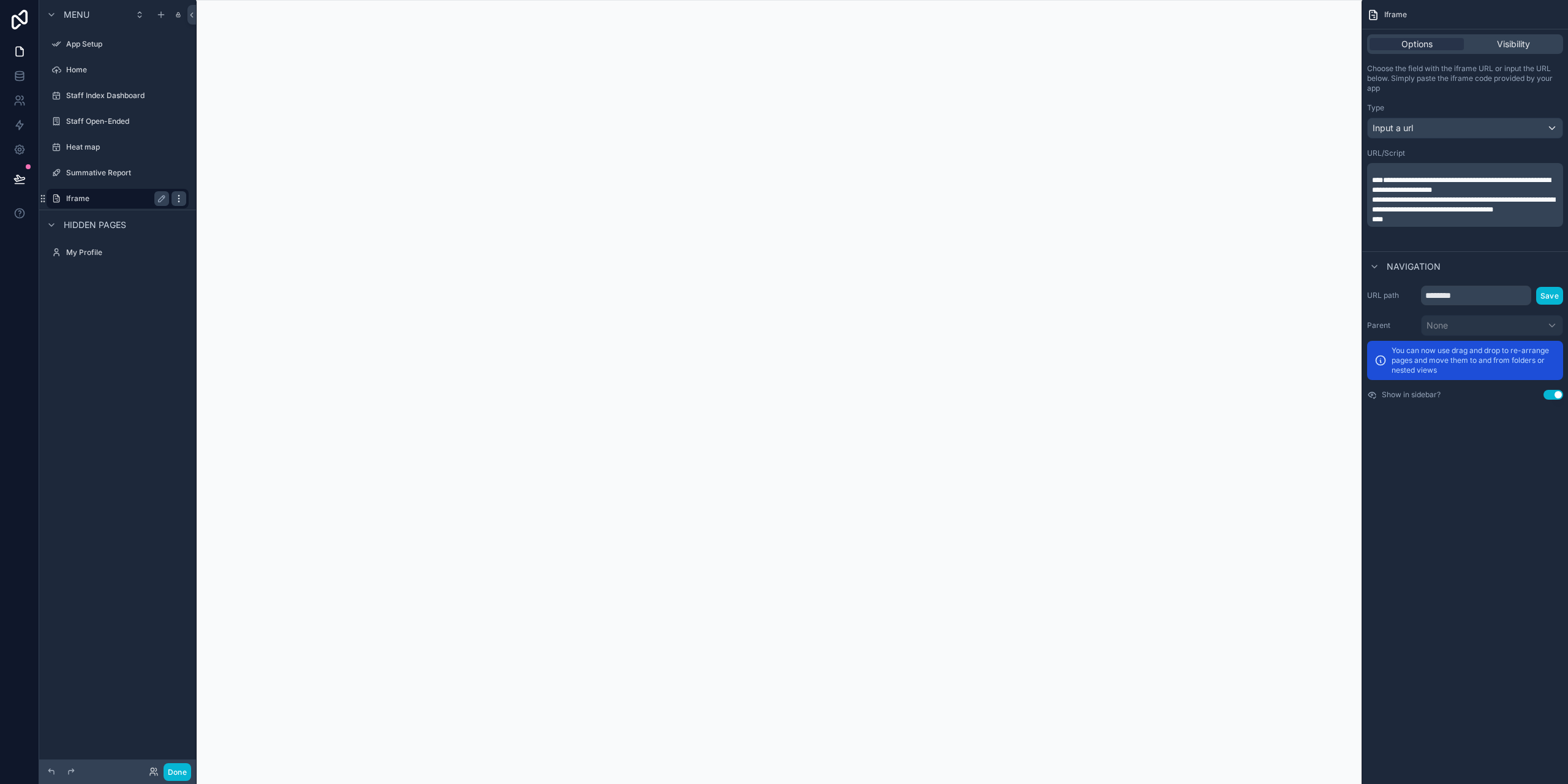
click at [180, 198] on icon "scrollable content" at bounding box center [179, 199] width 10 height 10
click at [227, 207] on span "Remove" at bounding box center [234, 207] width 33 height 13
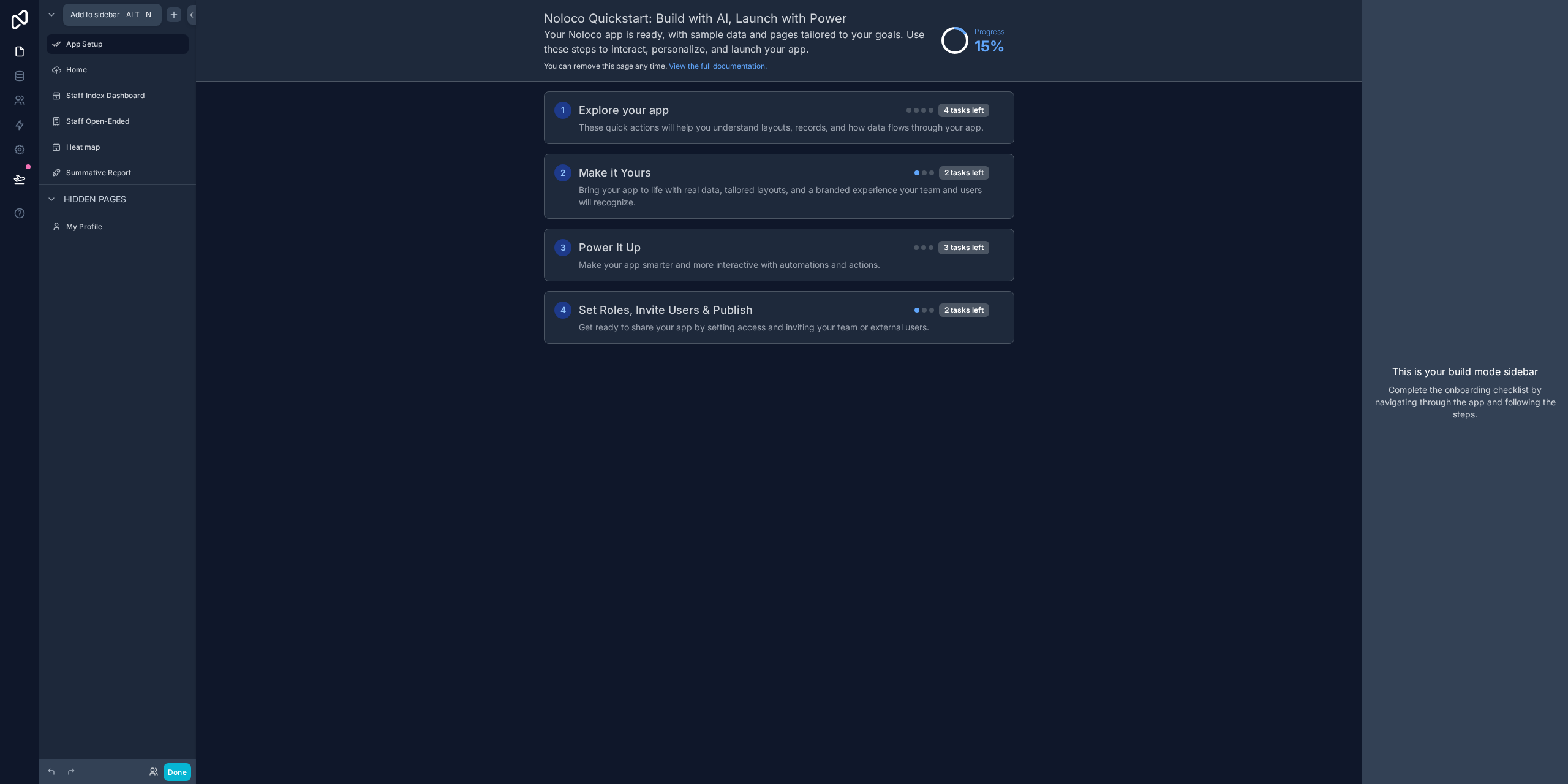
click at [174, 17] on icon "scrollable content" at bounding box center [174, 14] width 0 height 6
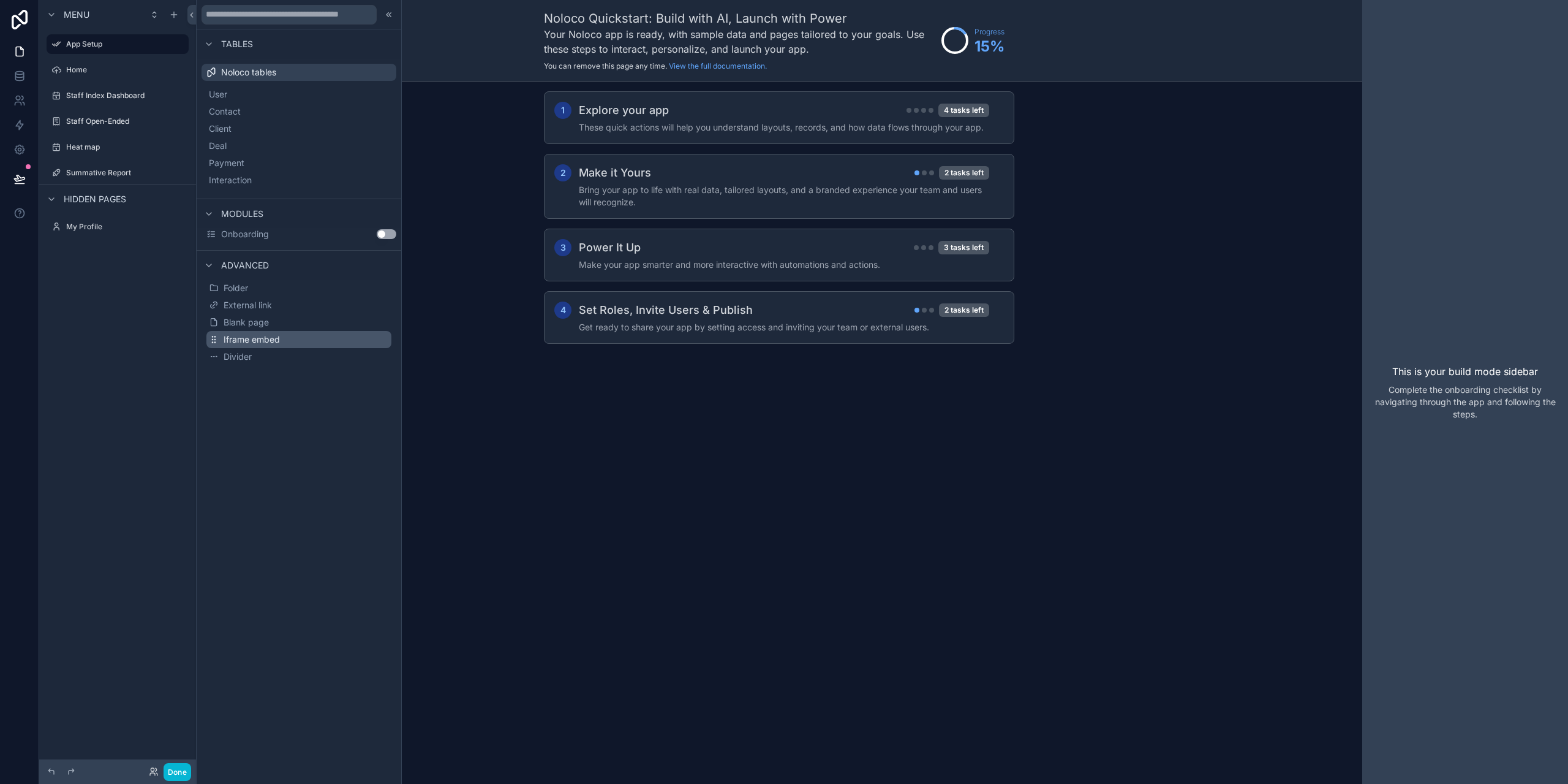
click at [257, 334] on span "Iframe embed" at bounding box center [251, 339] width 56 height 13
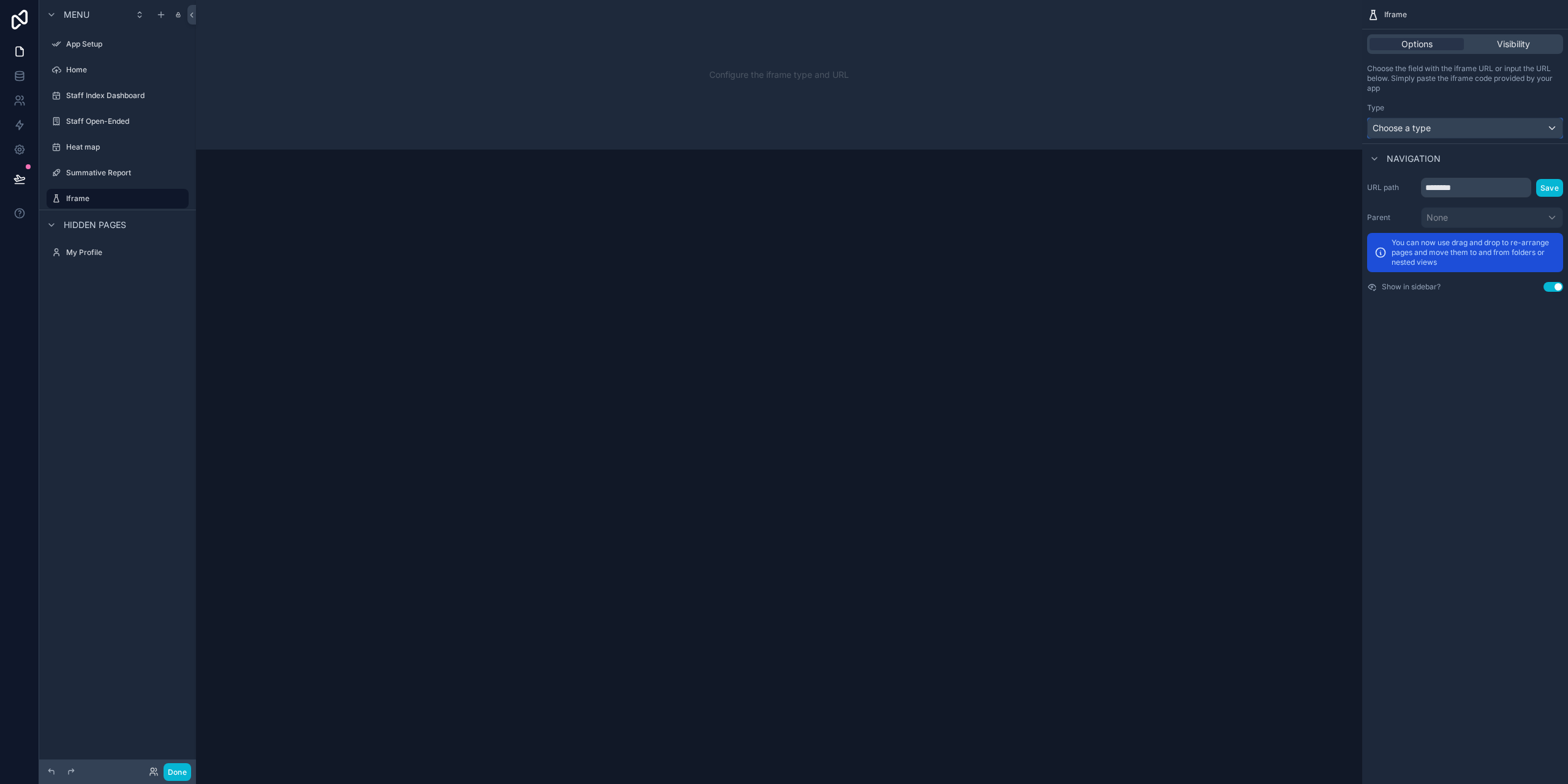
click at [1436, 126] on div "Choose a type" at bounding box center [1464, 127] width 195 height 19
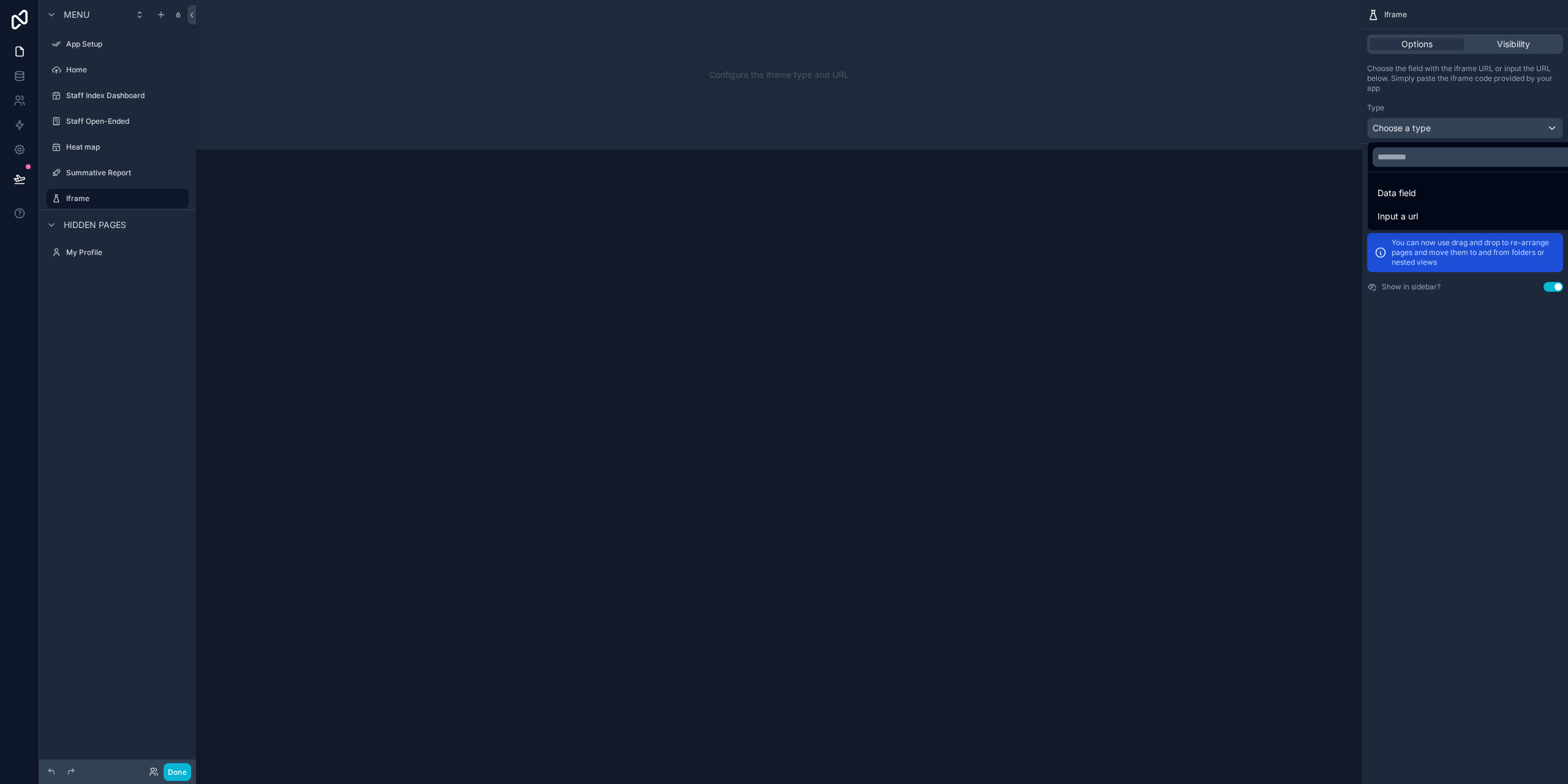
click at [1553, 126] on div "scrollable content" at bounding box center [784, 392] width 1568 height 784
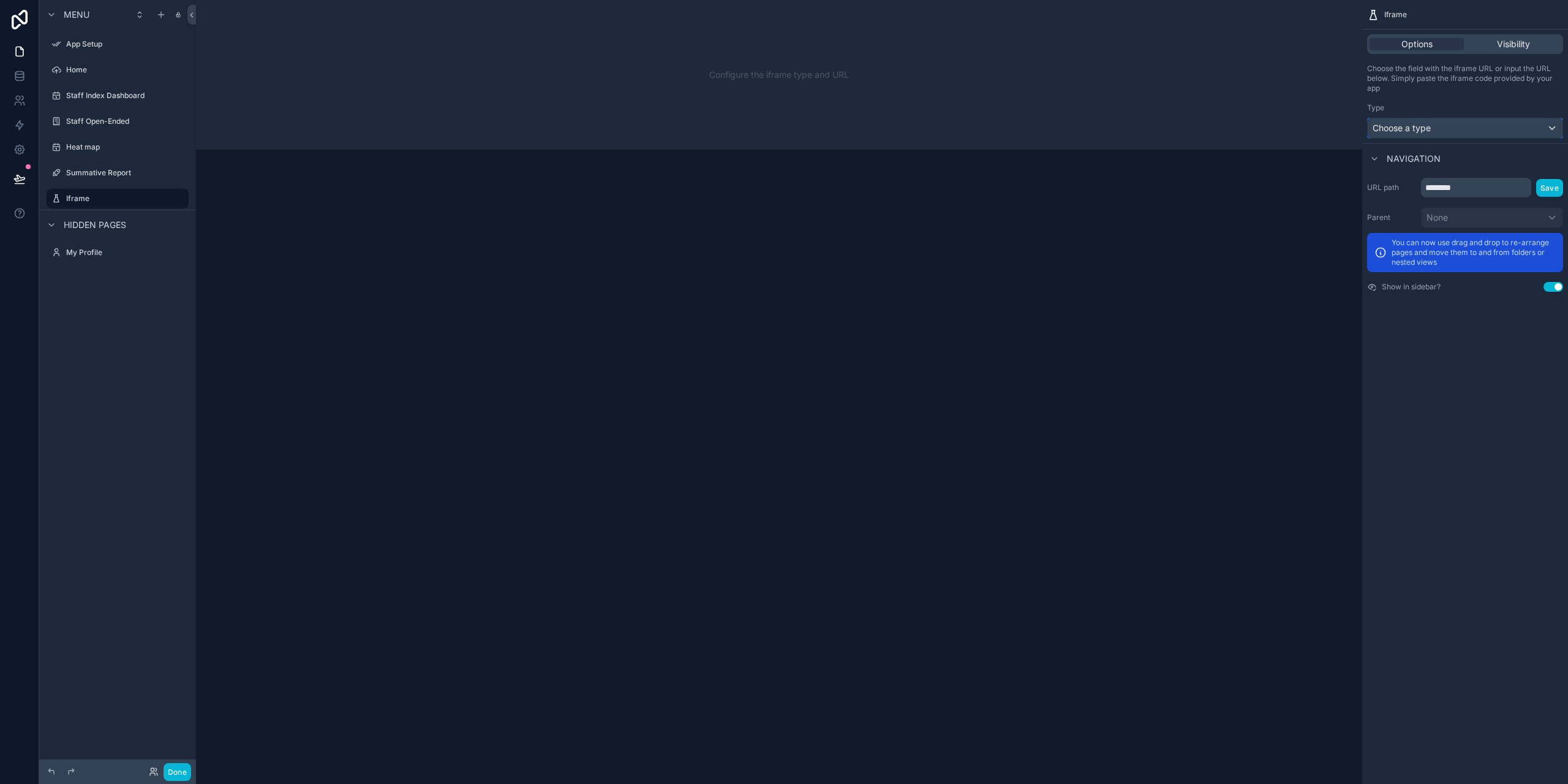
click at [1553, 126] on div "Choose a type" at bounding box center [1464, 127] width 195 height 19
click at [1418, 217] on div "Input a url" at bounding box center [1480, 216] width 204 height 14
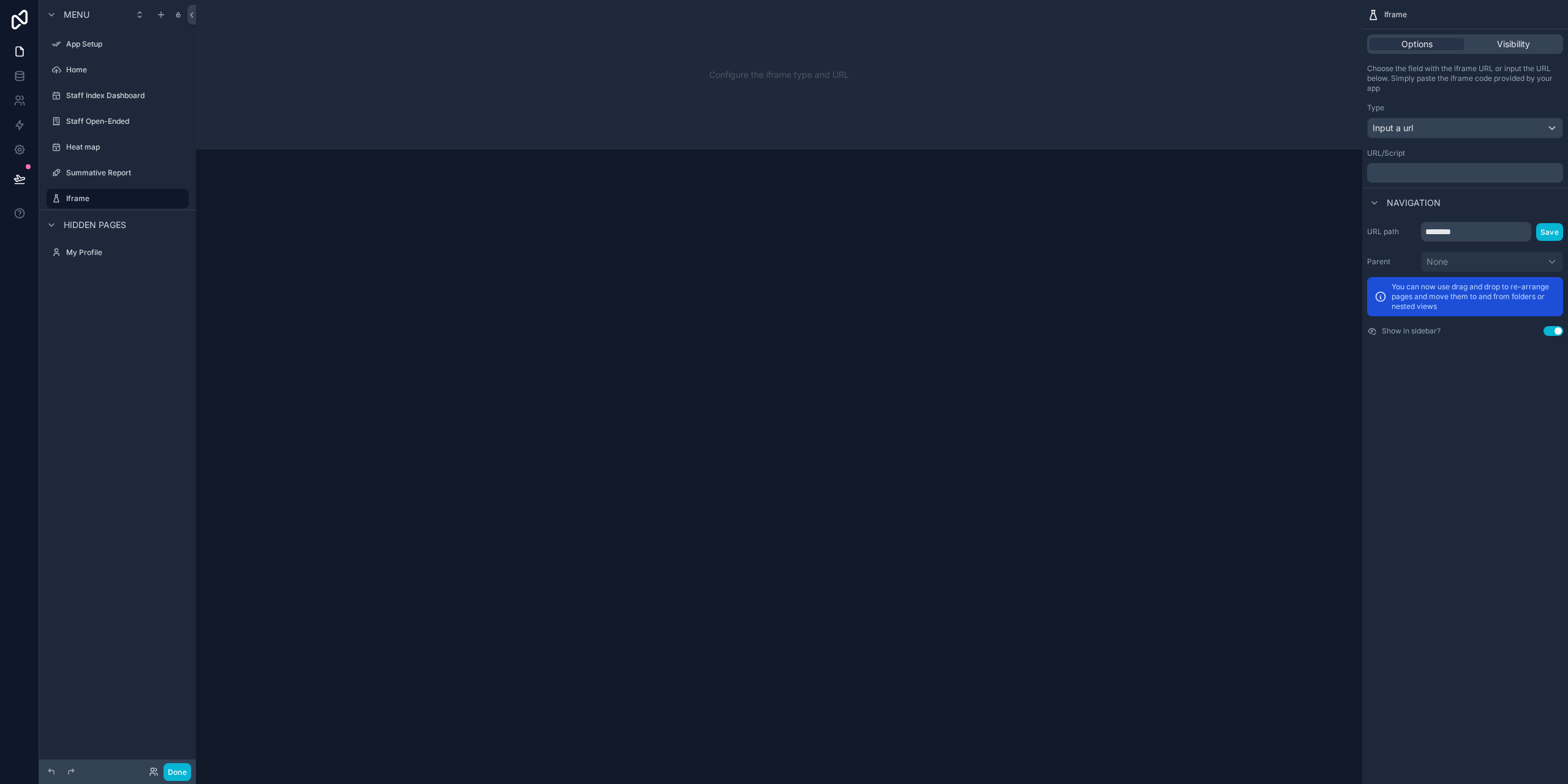
click at [1415, 174] on p "﻿" at bounding box center [1466, 173] width 189 height 10
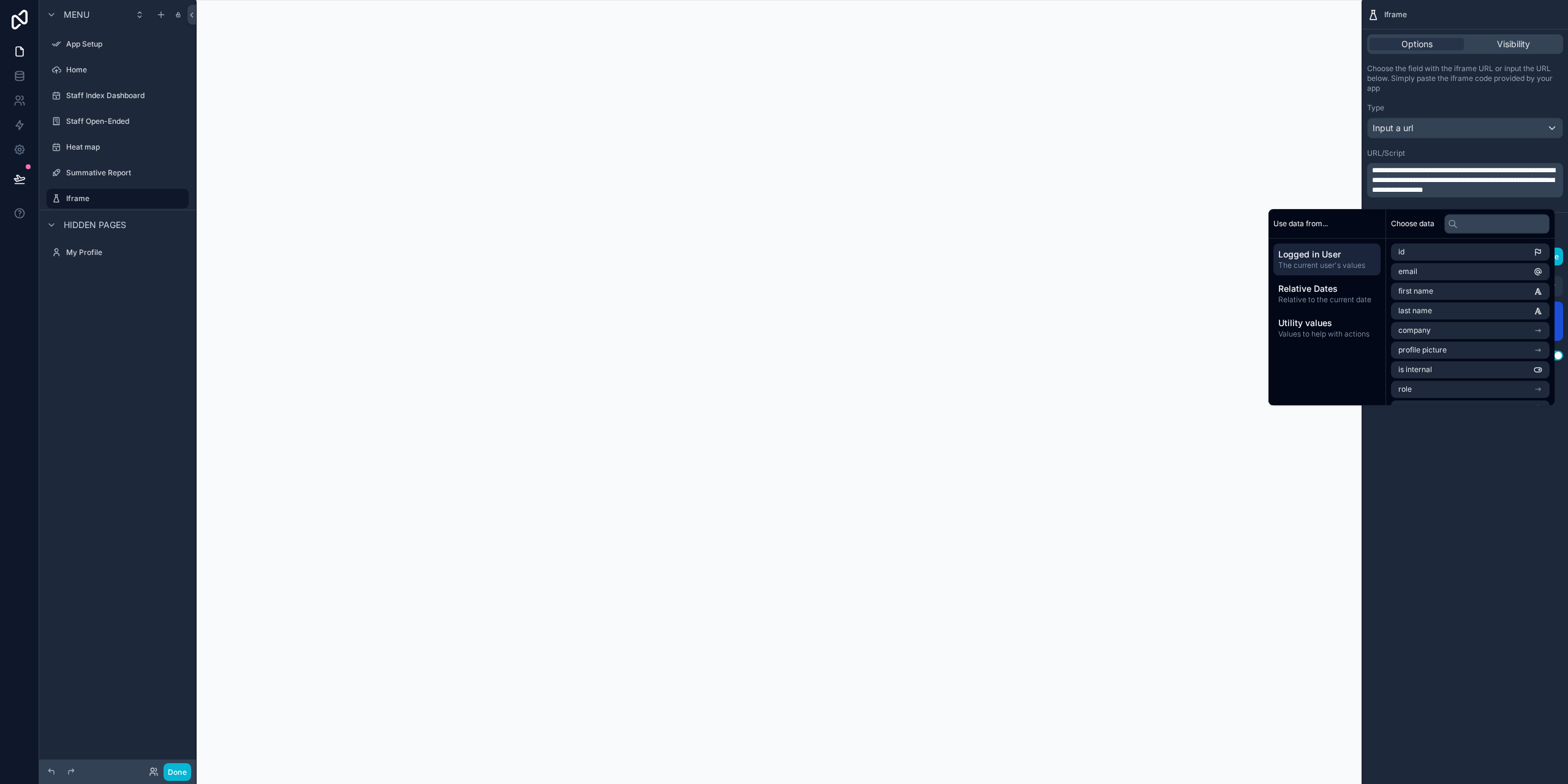
click at [124, 326] on div "Menu App Setup Home Staff Index Dashboard Staff Open-Ended Heat map Summative R…" at bounding box center [118, 384] width 157 height 769
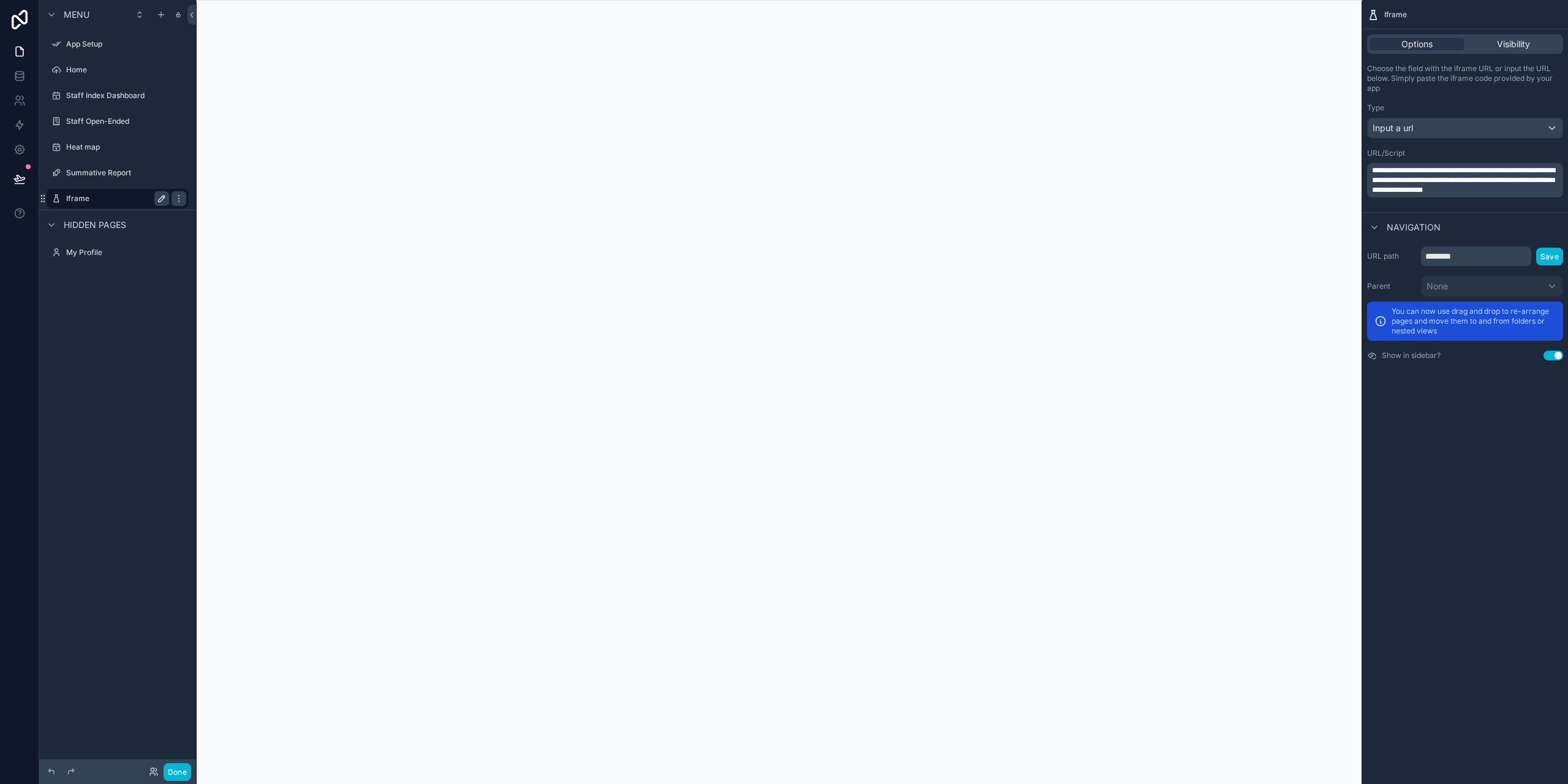
click at [160, 201] on icon "scrollable content" at bounding box center [162, 199] width 10 height 10
type input "*********"
click at [1549, 259] on button "Save" at bounding box center [1549, 256] width 27 height 18
click at [1512, 40] on span "Visibility" at bounding box center [1513, 44] width 33 height 13
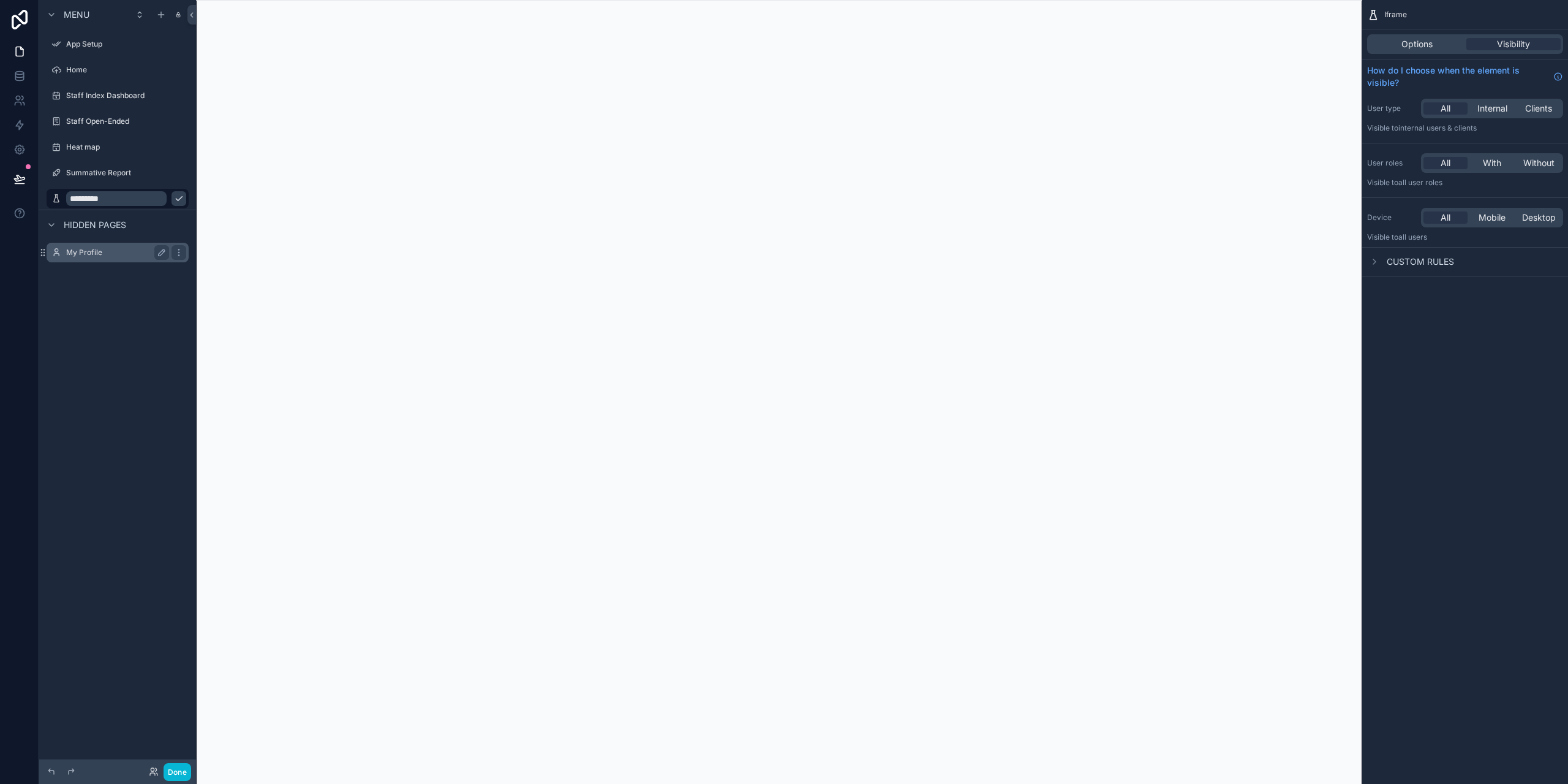
click at [87, 255] on label "My Profile" at bounding box center [115, 253] width 98 height 10
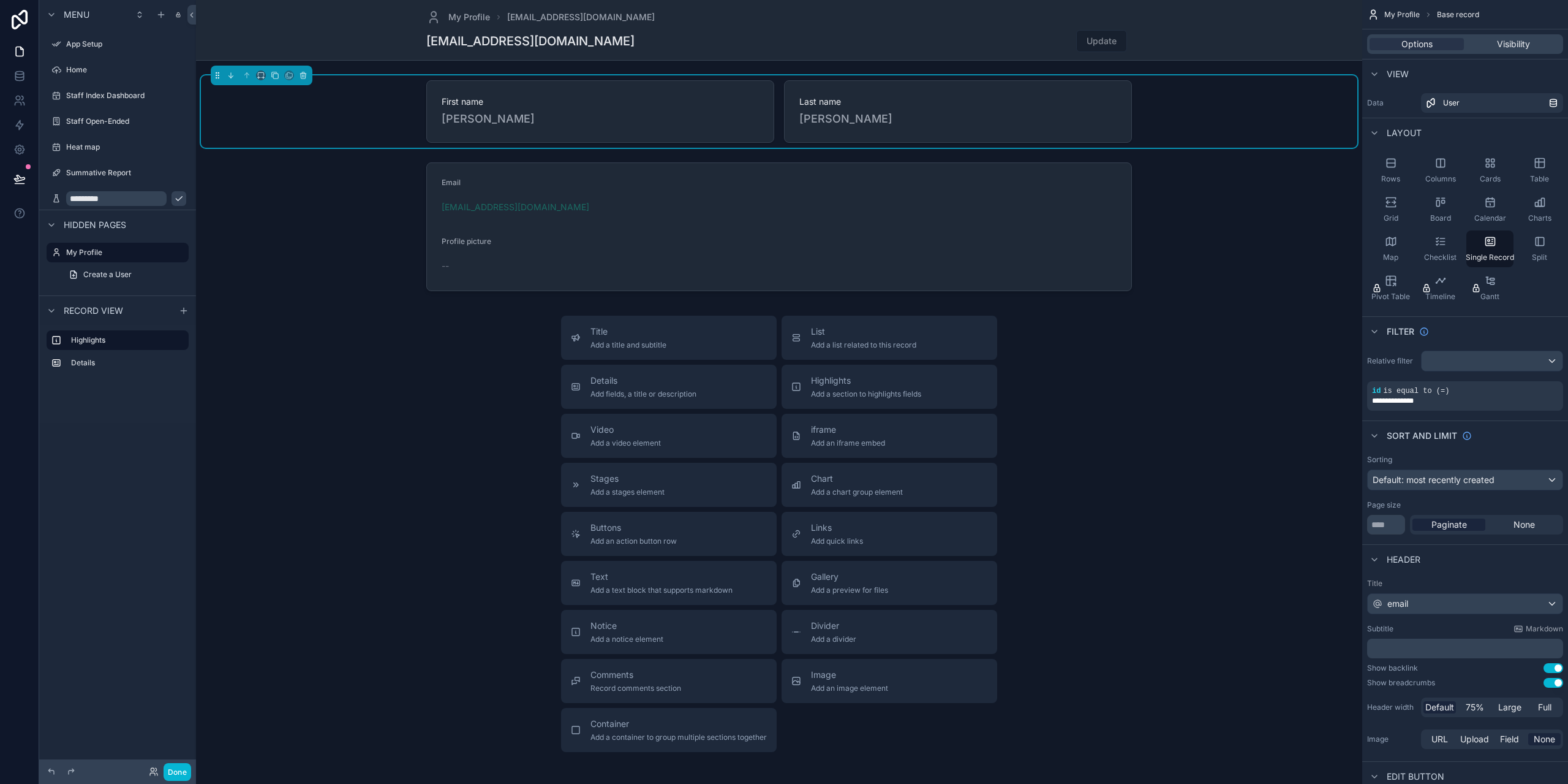
click at [174, 201] on icon "scrollable content" at bounding box center [179, 199] width 10 height 10
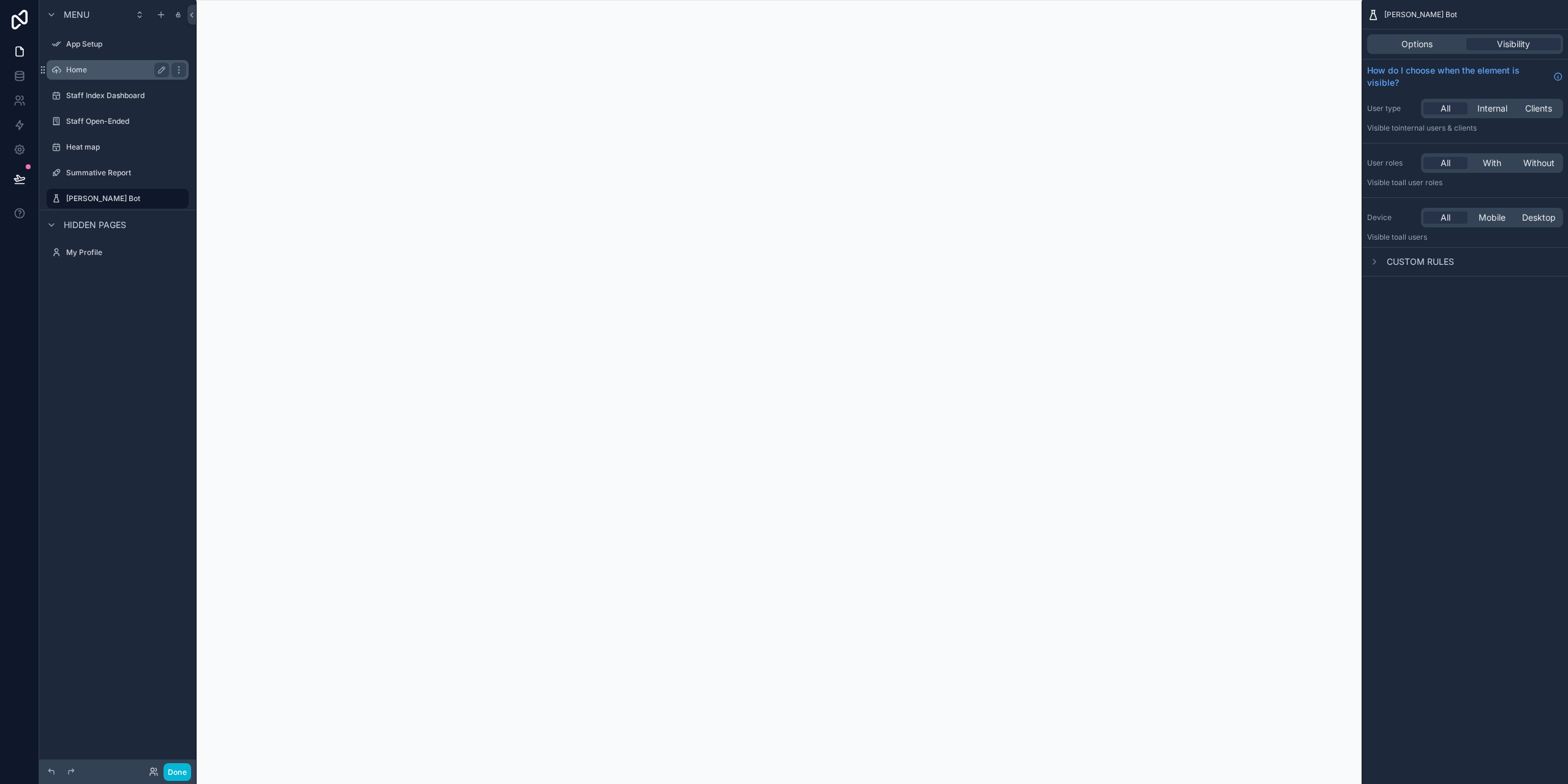
click at [89, 72] on label "Home" at bounding box center [115, 70] width 98 height 10
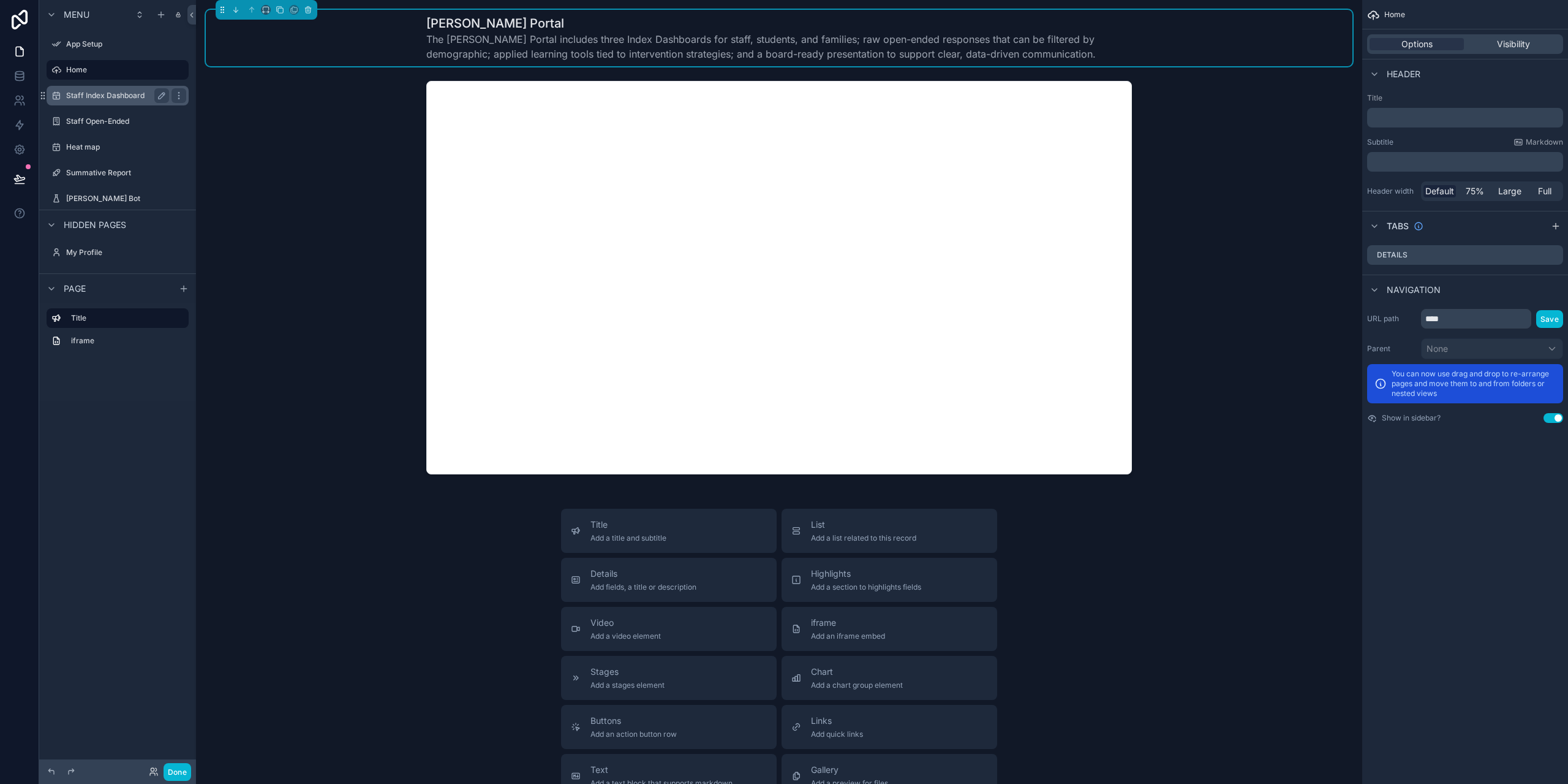
click at [94, 90] on div "Staff Index Dashboard" at bounding box center [118, 95] width 103 height 14
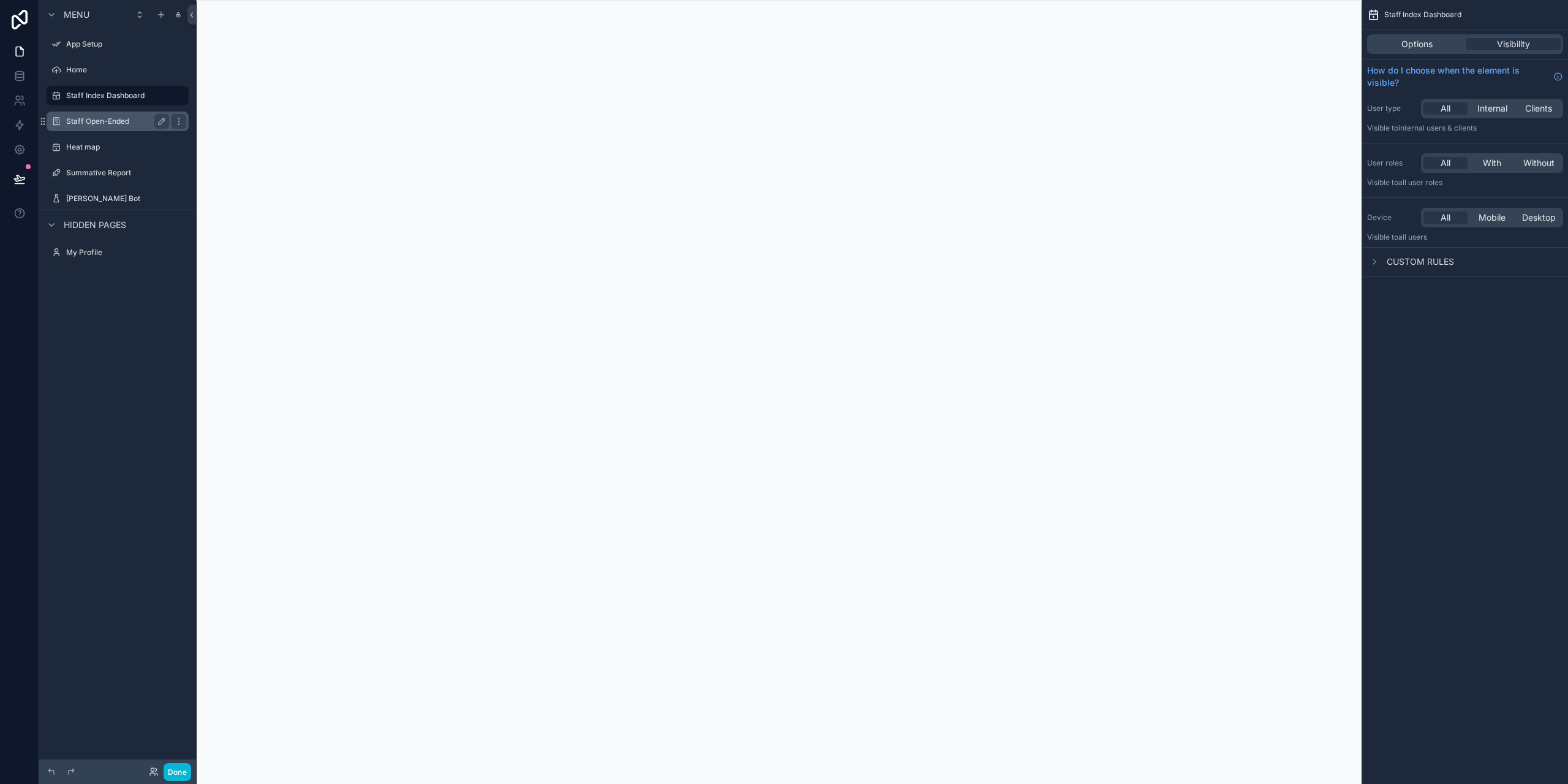
click at [98, 111] on div "Staff Open-Ended" at bounding box center [117, 121] width 137 height 19
click at [87, 144] on label "Heat map" at bounding box center [115, 148] width 98 height 10
click at [101, 169] on label "Summative Report" at bounding box center [115, 173] width 98 height 10
click at [88, 199] on label "[PERSON_NAME] Bot" at bounding box center [115, 199] width 98 height 10
click at [82, 12] on span "Menu" at bounding box center [77, 14] width 26 height 13
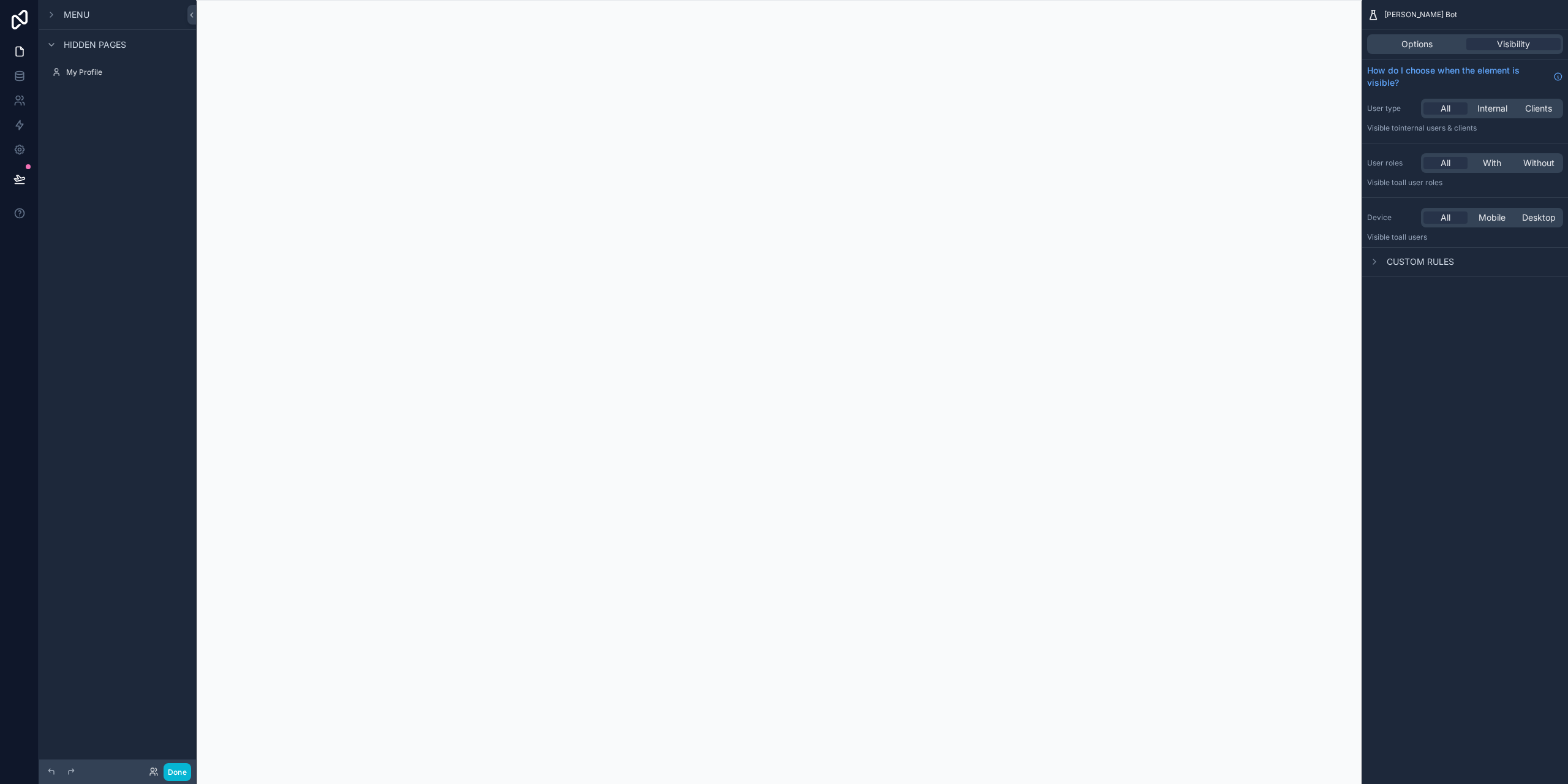
click at [82, 12] on span "Menu" at bounding box center [77, 14] width 26 height 13
click at [76, 73] on label "Home" at bounding box center [115, 70] width 98 height 10
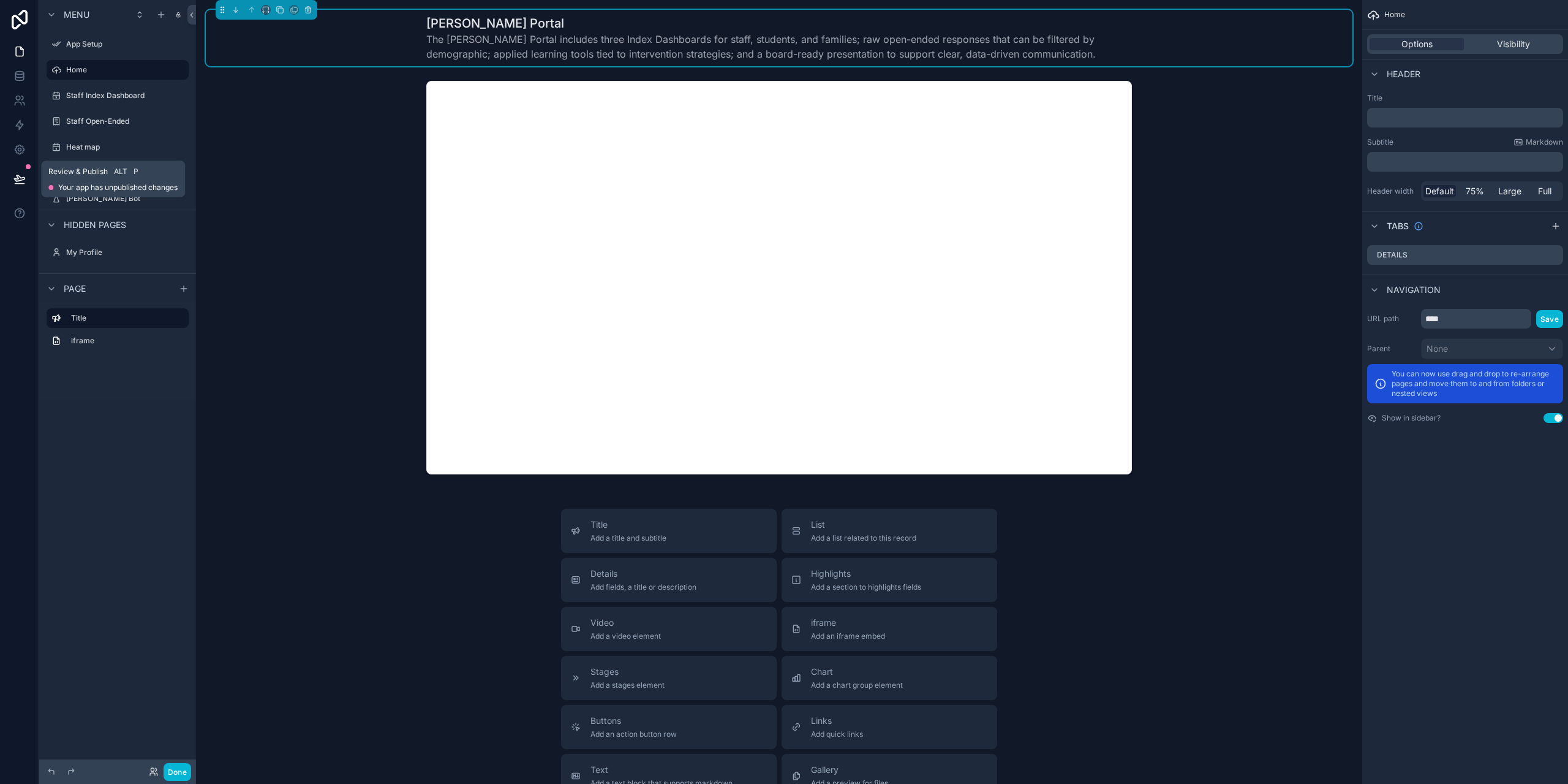
click at [18, 183] on icon at bounding box center [19, 179] width 13 height 13
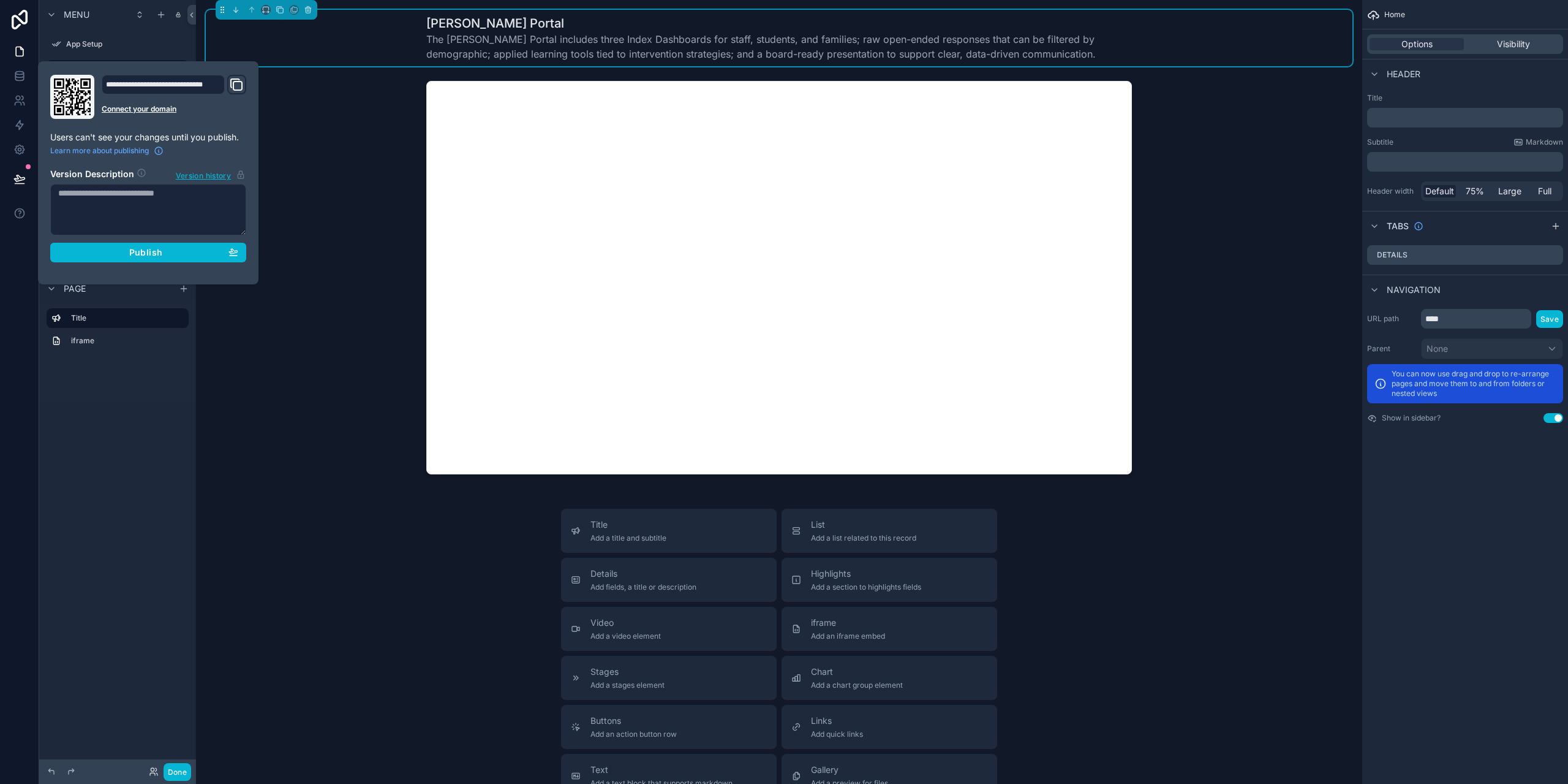
click at [235, 88] on icon "Domain and Custom Link" at bounding box center [236, 84] width 14 height 14
click at [153, 248] on span "Publish" at bounding box center [145, 252] width 33 height 11
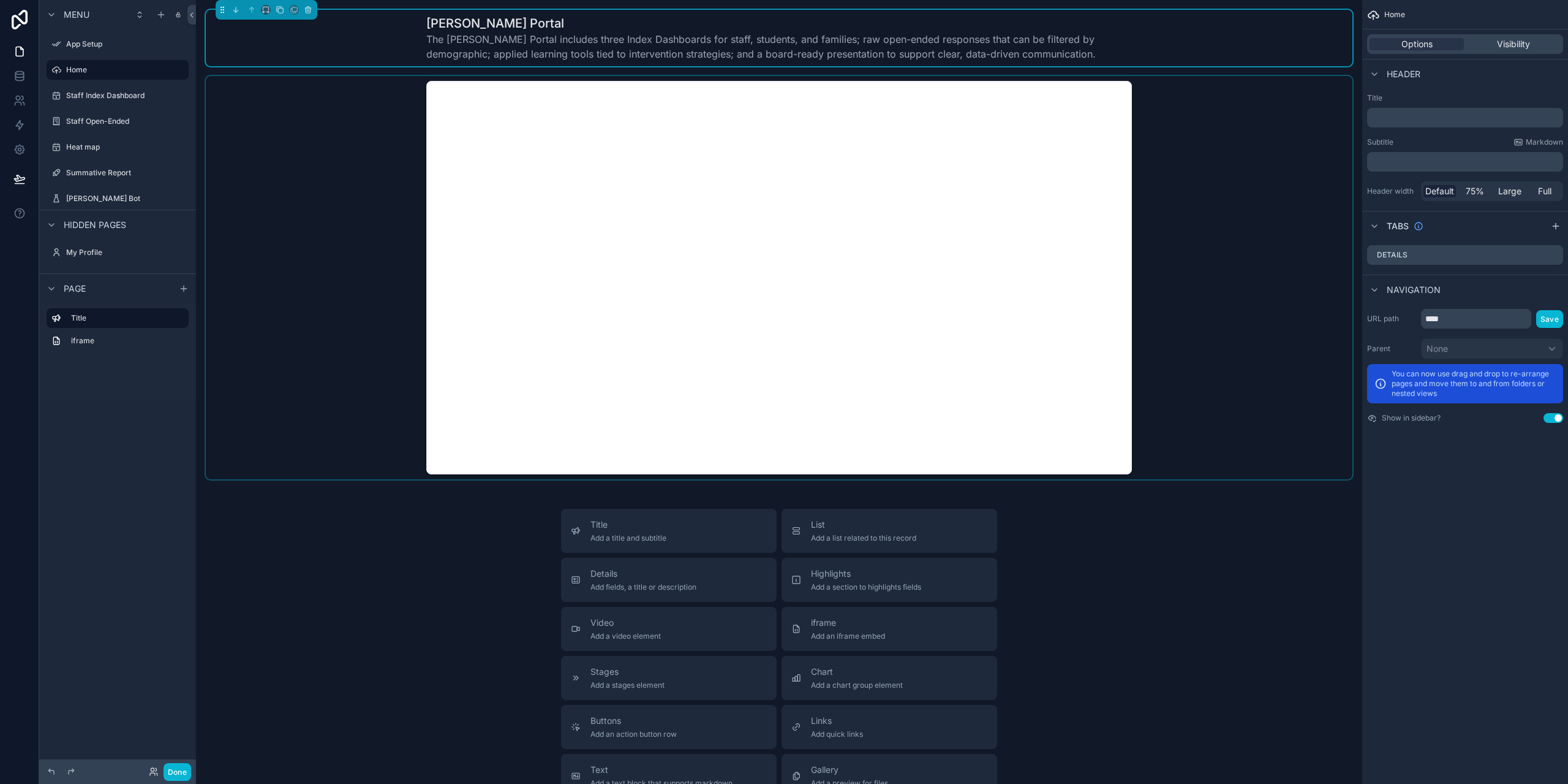
click at [250, 443] on div "scrollable content" at bounding box center [779, 277] width 1147 height 403
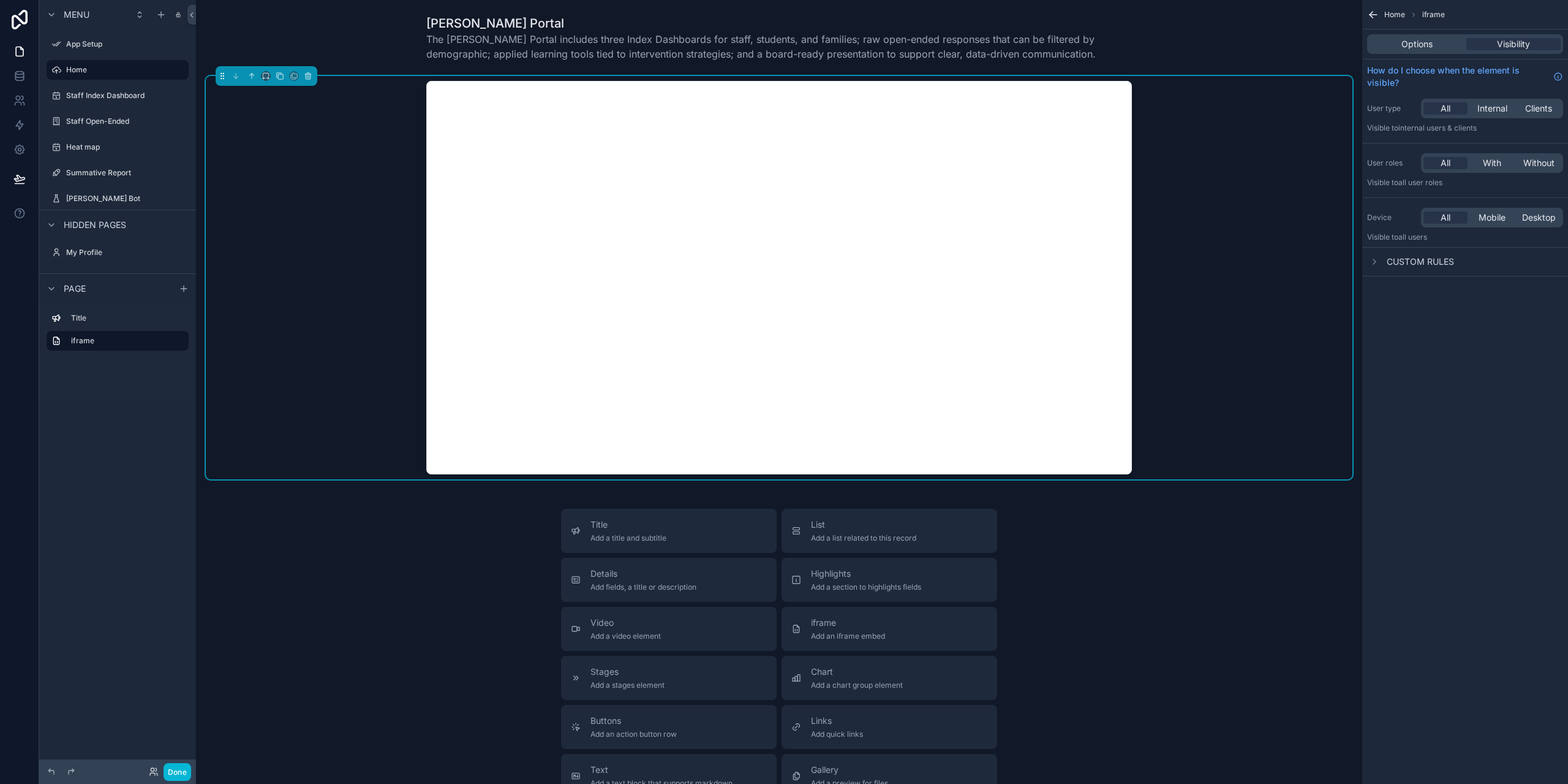
click at [125, 494] on div "Menu App Setup Home Staff Index Dashboard Staff Open-Ended Heat map Summative R…" at bounding box center [118, 384] width 157 height 769
click at [145, 488] on div "Menu App Setup Home Staff Index Dashboard Staff Open-Ended Heat map Summative R…" at bounding box center [118, 384] width 157 height 769
click at [92, 192] on div "[PERSON_NAME] Bot" at bounding box center [118, 198] width 103 height 14
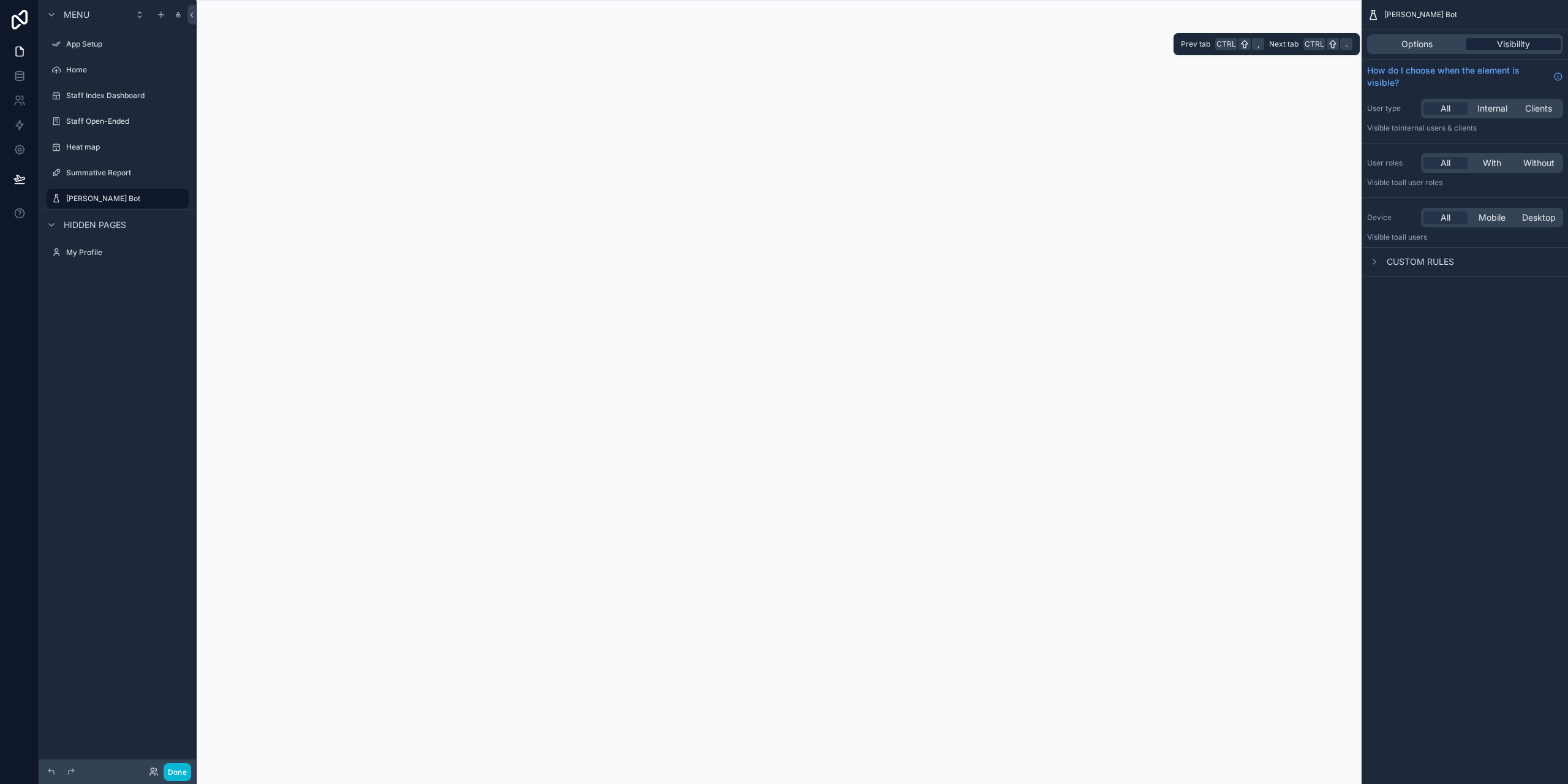
click at [1514, 44] on span "Visibility" at bounding box center [1513, 44] width 33 height 13
click at [1437, 106] on div "All" at bounding box center [1445, 108] width 44 height 13
click at [88, 142] on label "Heat map" at bounding box center [115, 148] width 98 height 10
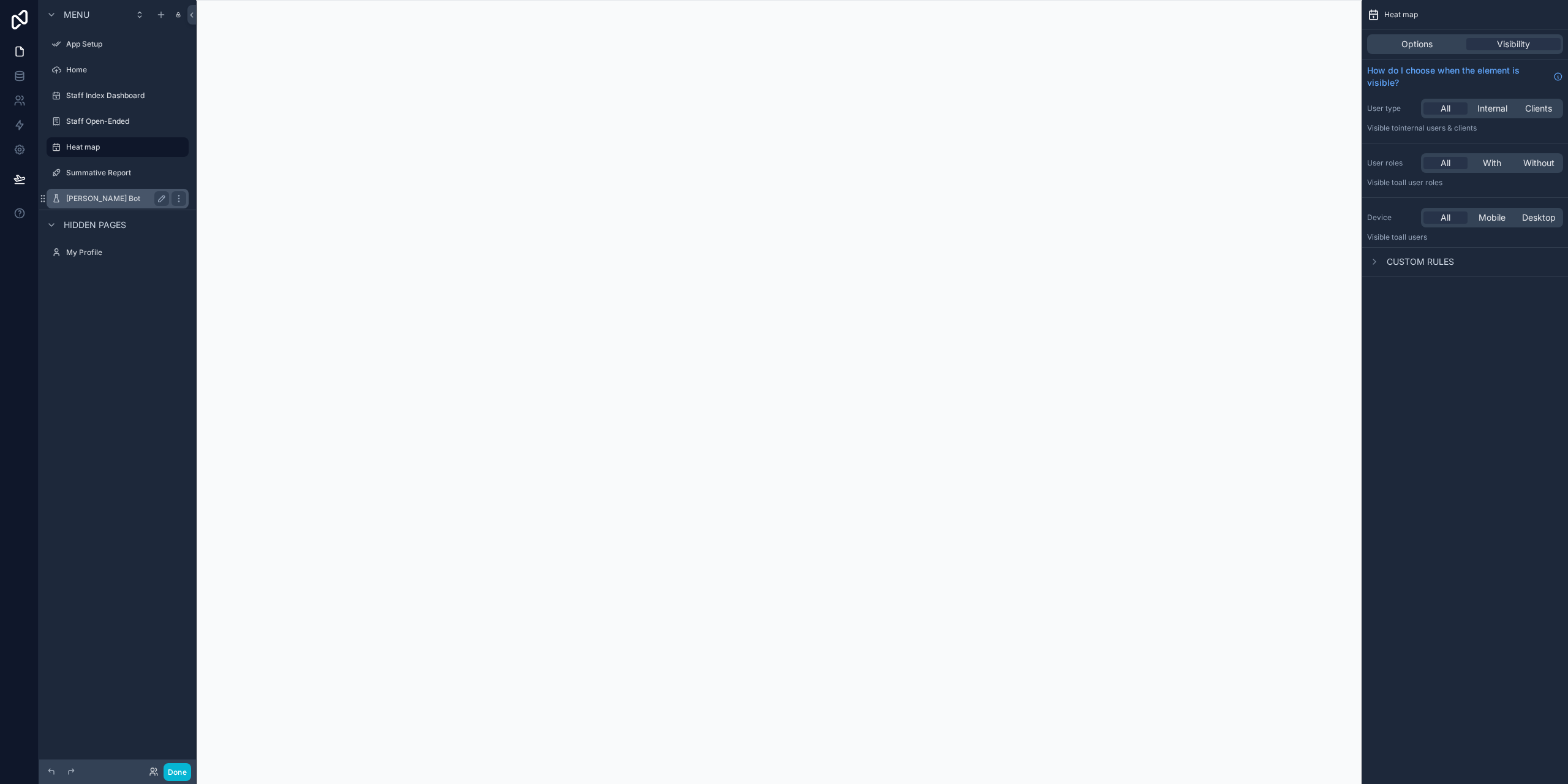
click at [80, 201] on label "Ahart Bot" at bounding box center [115, 199] width 98 height 10
click at [78, 199] on label "Ahart Bot" at bounding box center [115, 199] width 98 height 10
click at [20, 179] on icon at bounding box center [19, 179] width 13 height 13
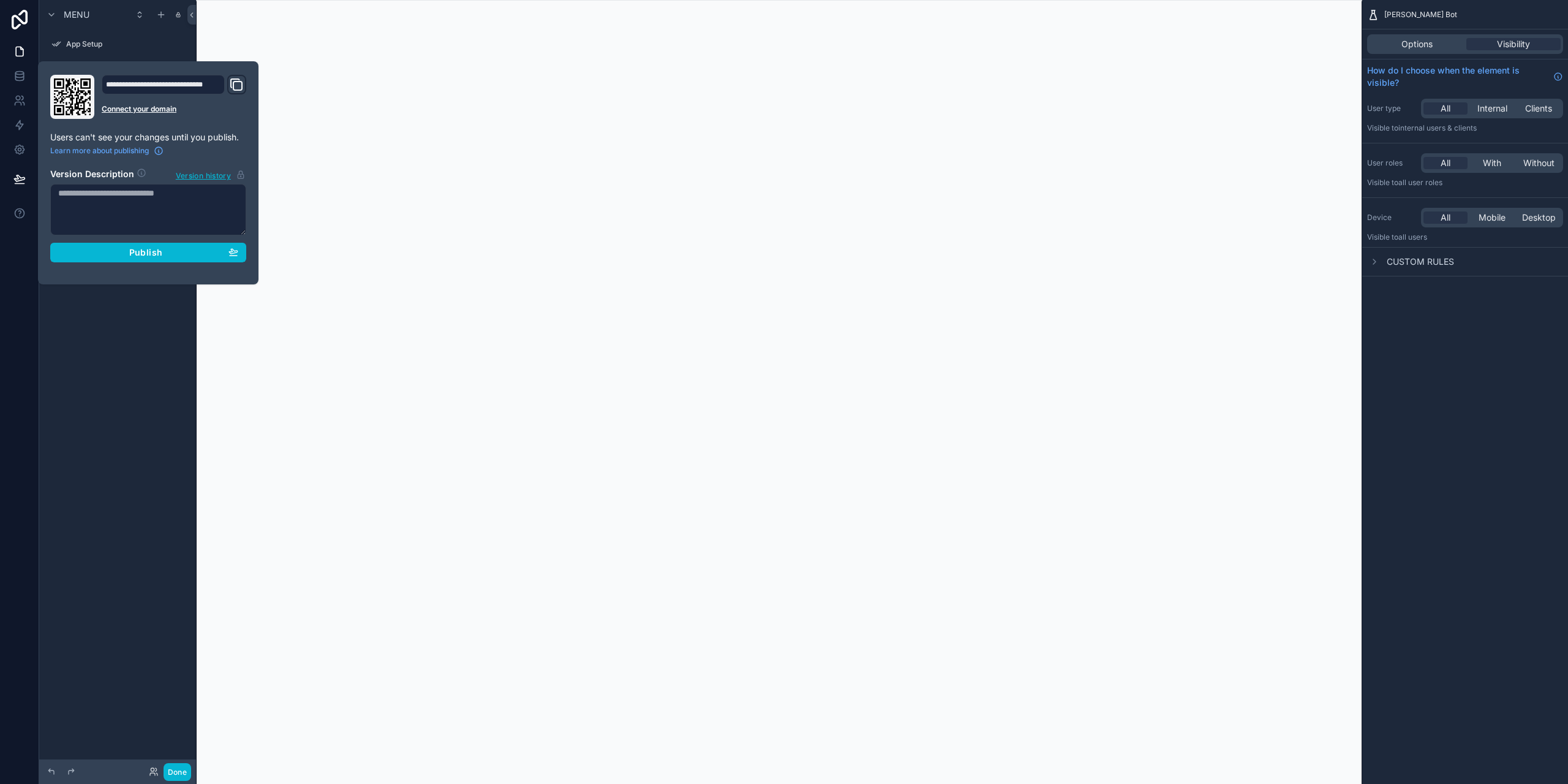
click at [116, 206] on textarea at bounding box center [148, 209] width 196 height 51
click at [143, 252] on span "Publish" at bounding box center [145, 252] width 33 height 11
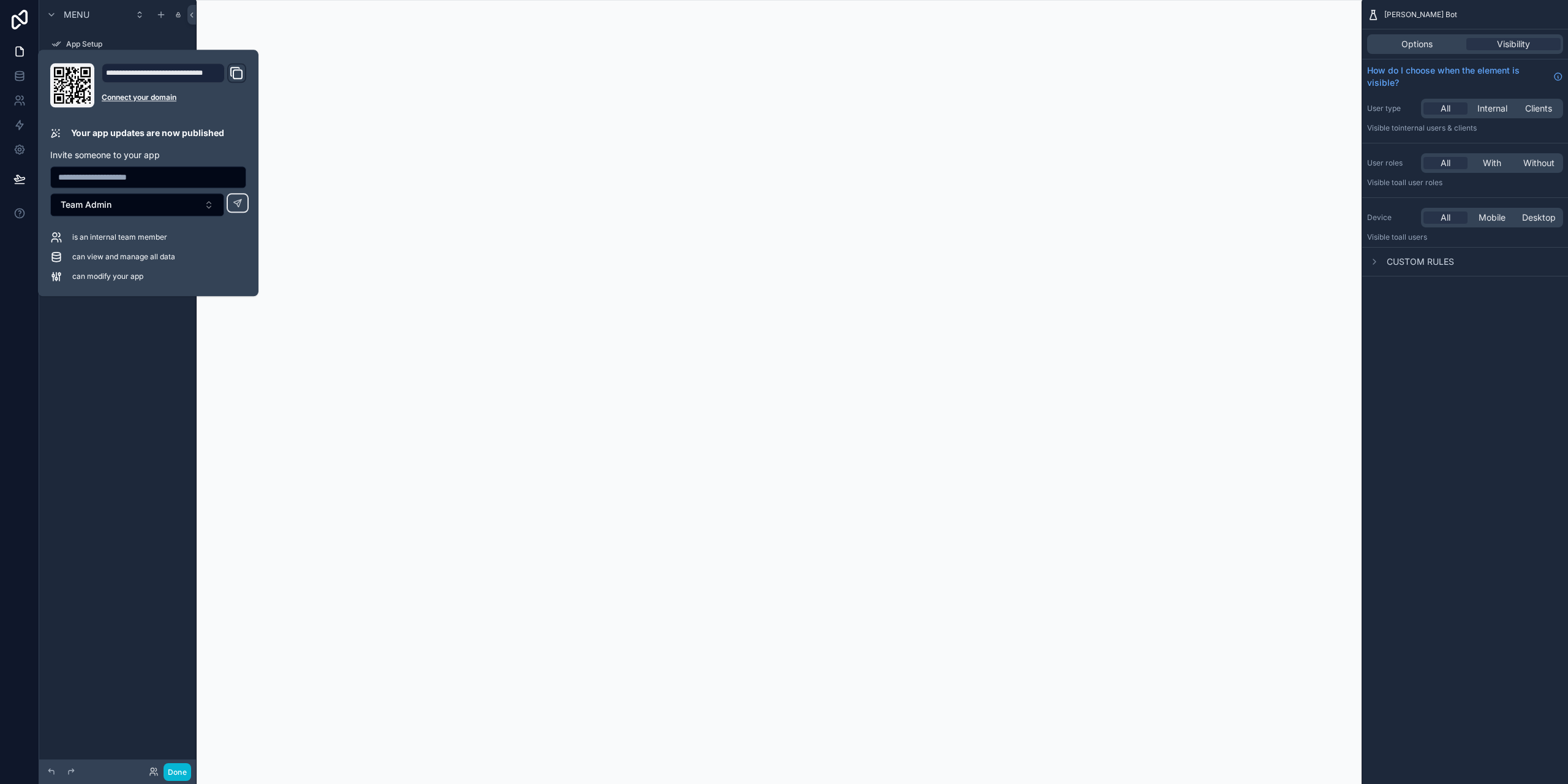
click at [238, 78] on icon "Domain and Custom Link" at bounding box center [236, 72] width 14 height 14
drag, startPoint x: 187, startPoint y: 471, endPoint x: 200, endPoint y: 448, distance: 26.4
click at [186, 475] on div "Menu App Setup Home Staff Index Dashboard Staff Open-Ended Heat map Summative R…" at bounding box center [118, 384] width 157 height 769
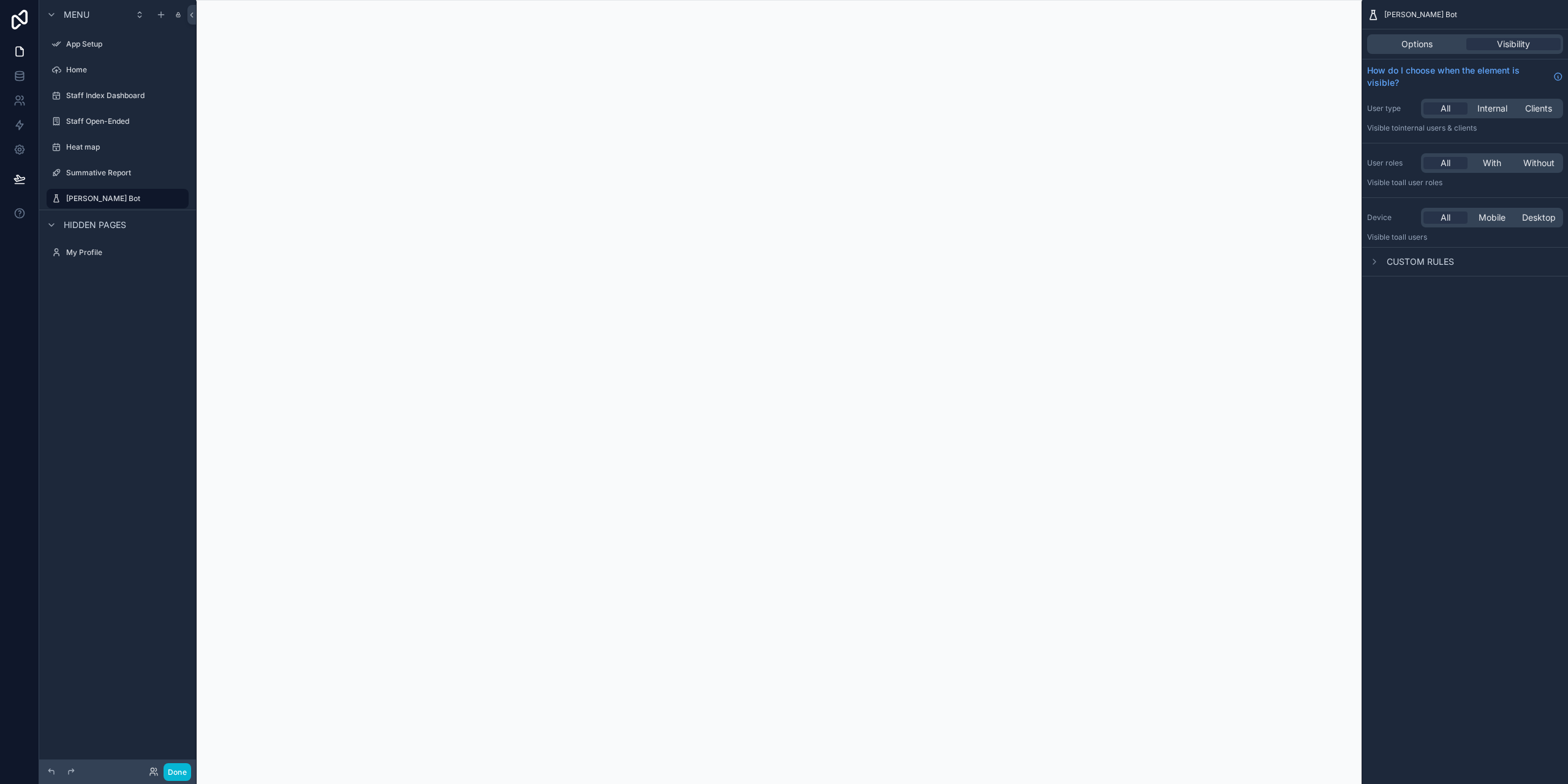
click at [108, 447] on div "Menu App Setup Home Staff Index Dashboard Staff Open-Ended Heat map Summative R…" at bounding box center [118, 384] width 157 height 769
click at [178, 148] on icon "scrollable content" at bounding box center [179, 148] width 10 height 10
click at [224, 176] on span "Remove" at bounding box center [234, 178] width 33 height 13
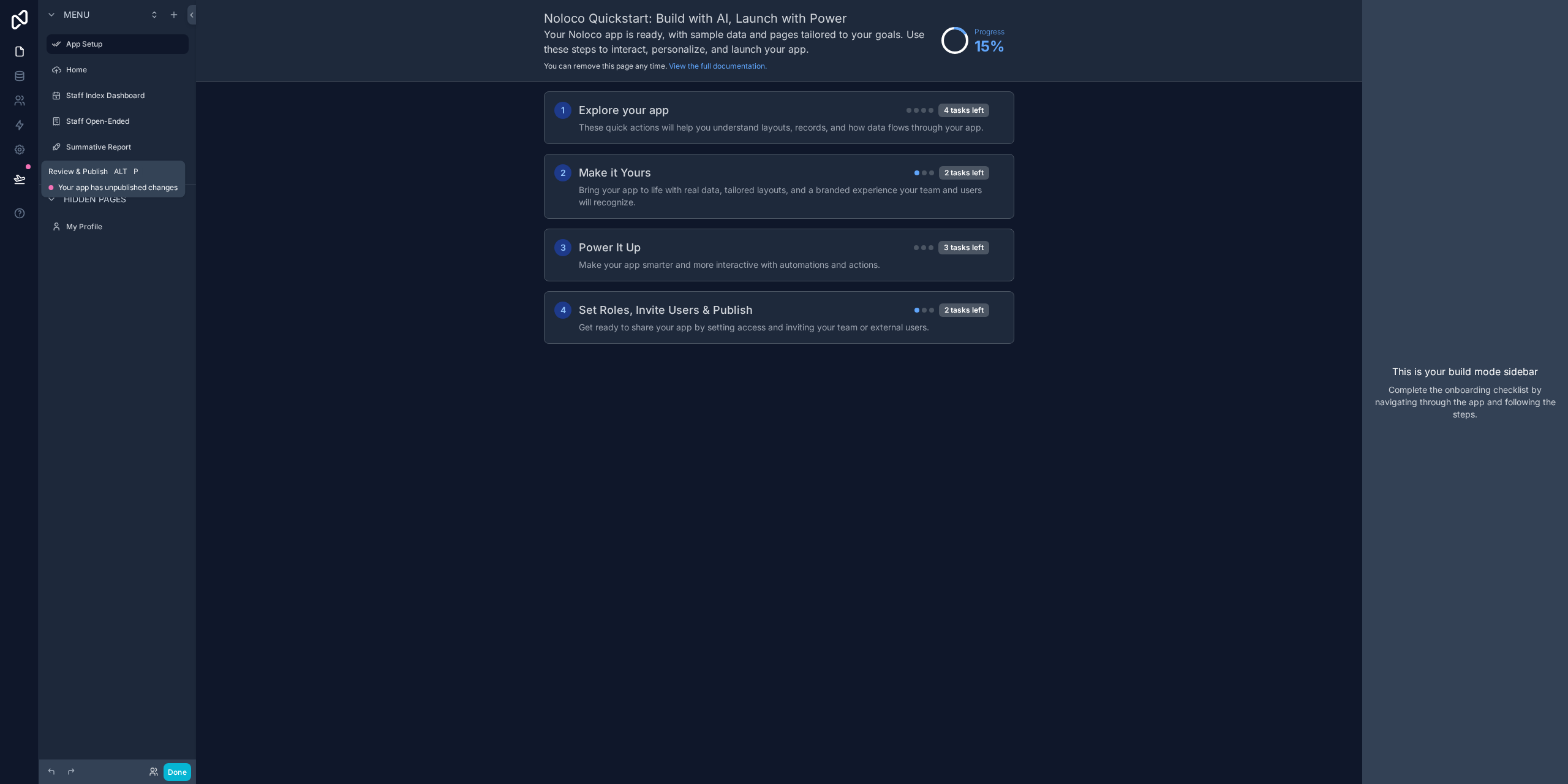
click at [21, 179] on icon at bounding box center [19, 179] width 13 height 13
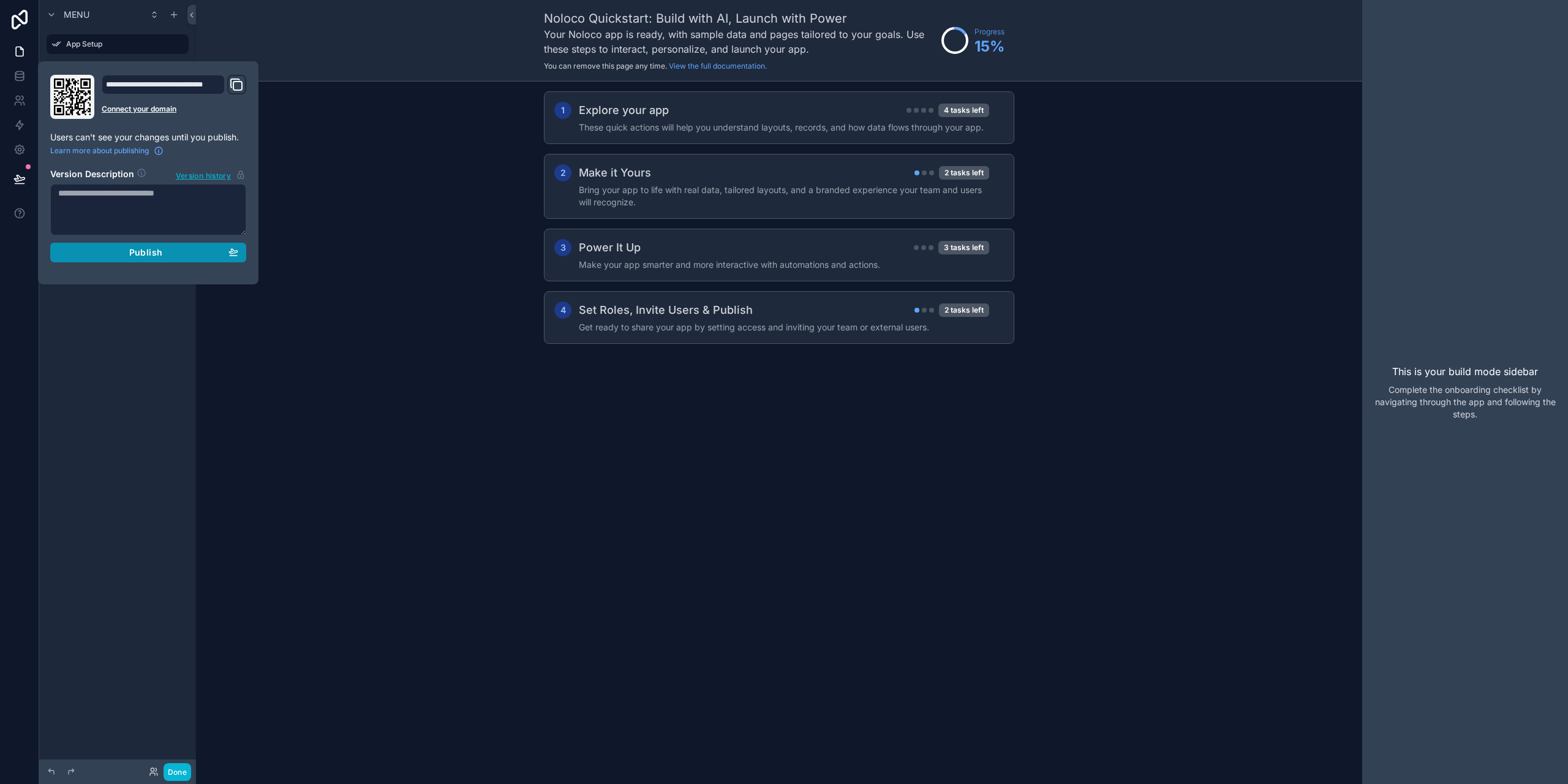
click at [147, 255] on span "Publish" at bounding box center [145, 252] width 33 height 11
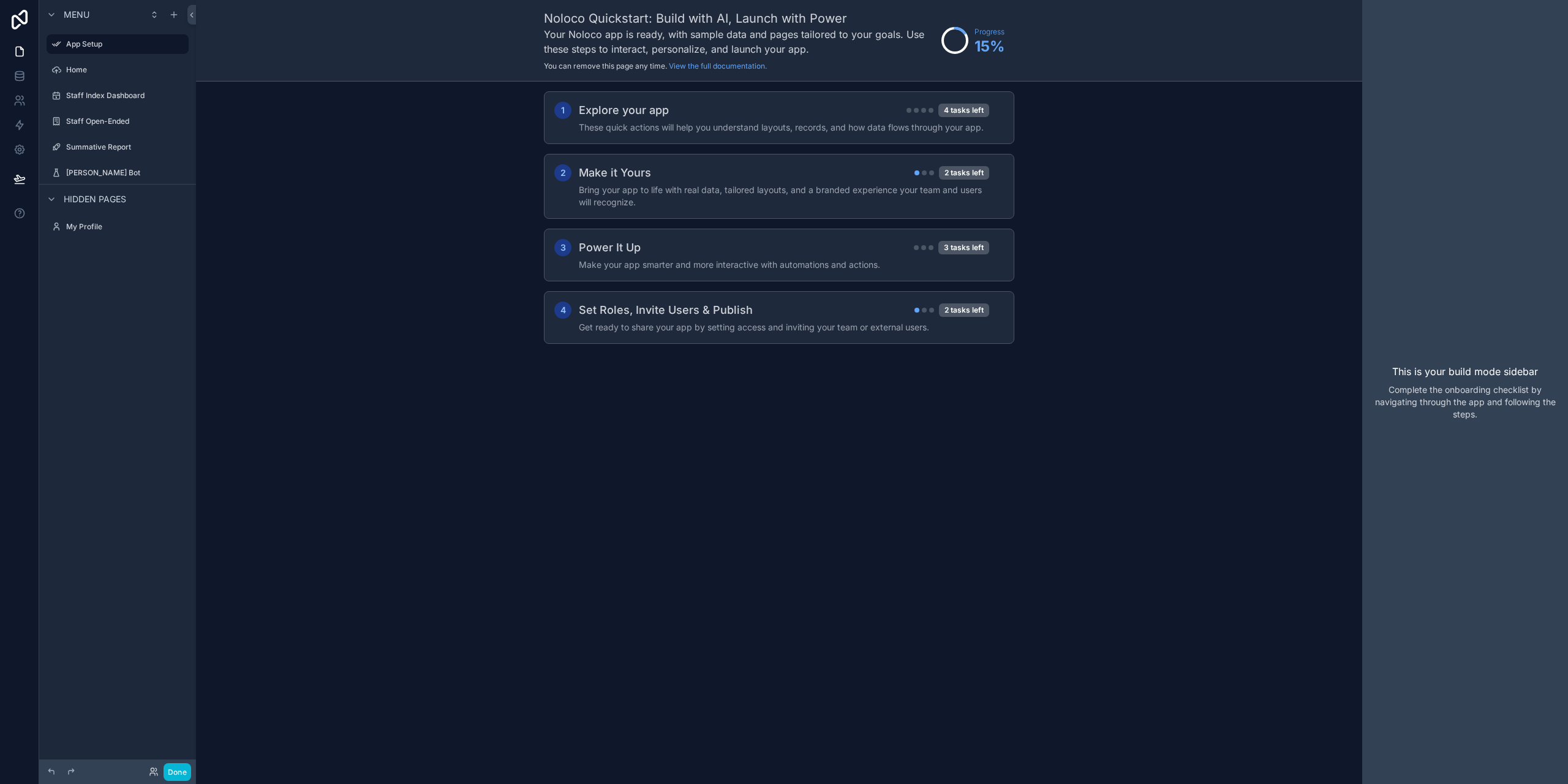
click at [297, 499] on div "Noloco Quickstart: Build with AI, Launch with Power Your Noloco app is ready, w…" at bounding box center [779, 392] width 1166 height 784
click at [143, 465] on div "Menu App Setup Home Staff Index Dashboard Staff Open-Ended Summative Report Aha…" at bounding box center [118, 384] width 157 height 769
click at [84, 177] on label "Ahart Bot" at bounding box center [115, 173] width 98 height 10
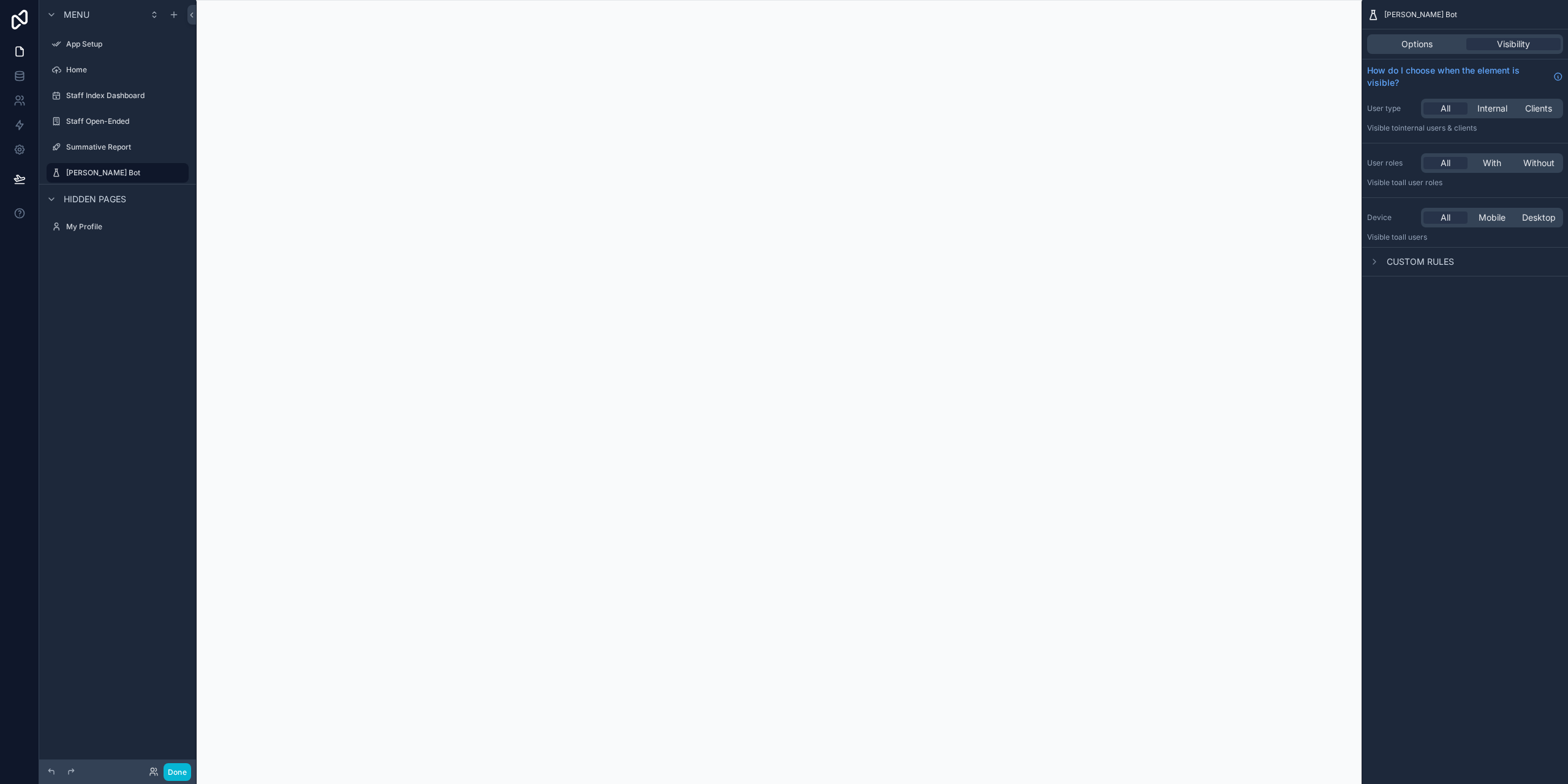
click at [1087, 430] on div "scrollable content" at bounding box center [779, 392] width 1166 height 784
click at [1418, 47] on span "Options" at bounding box center [1416, 44] width 31 height 13
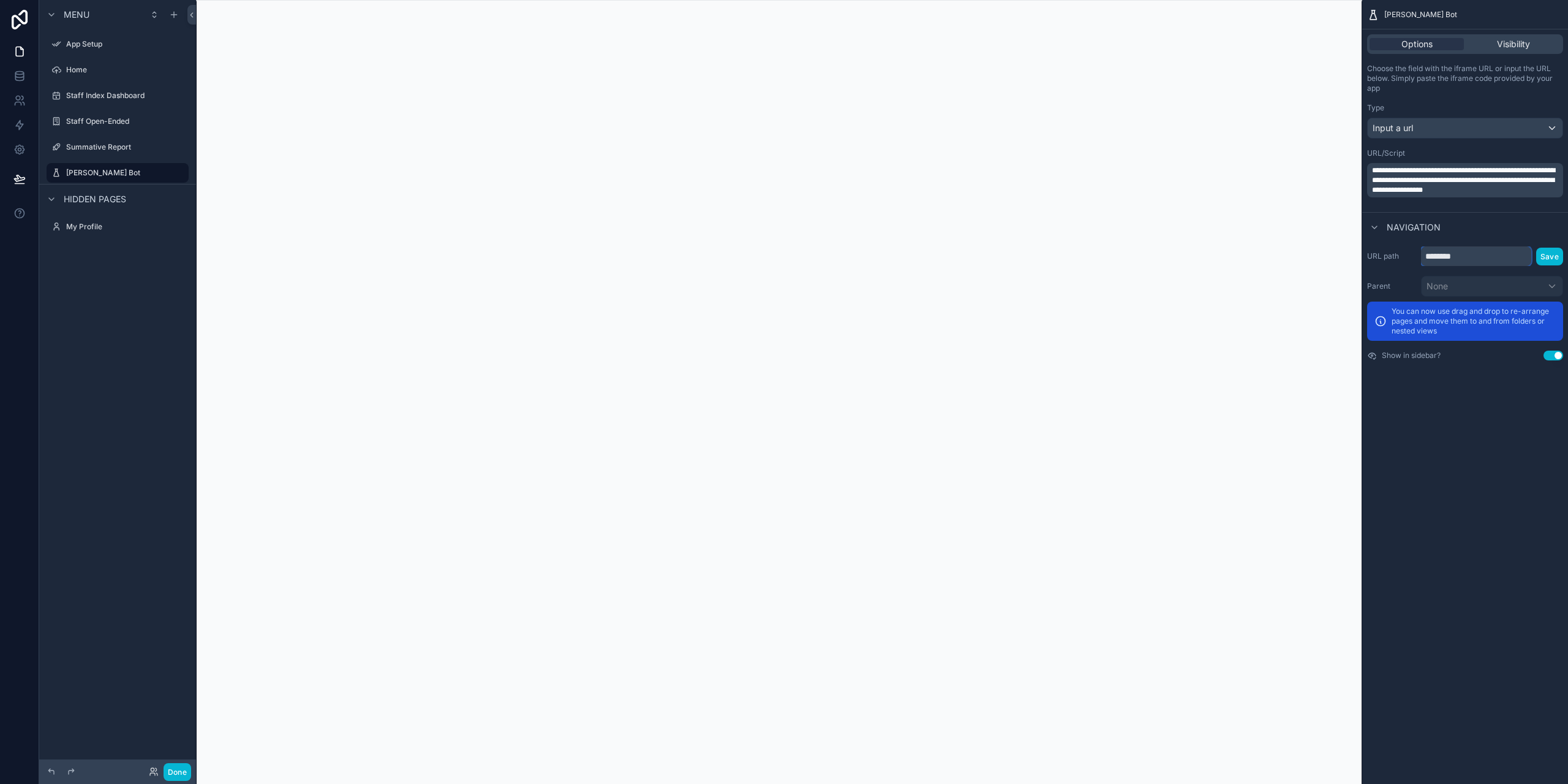
drag, startPoint x: 1470, startPoint y: 253, endPoint x: 1396, endPoint y: 255, distance: 74.0
click at [1396, 255] on div "URL path ******** Save" at bounding box center [1464, 255] width 196 height 19
type input "*********"
click at [1555, 256] on button "Save" at bounding box center [1549, 256] width 27 height 18
click at [85, 225] on label "My Profile" at bounding box center [115, 227] width 98 height 10
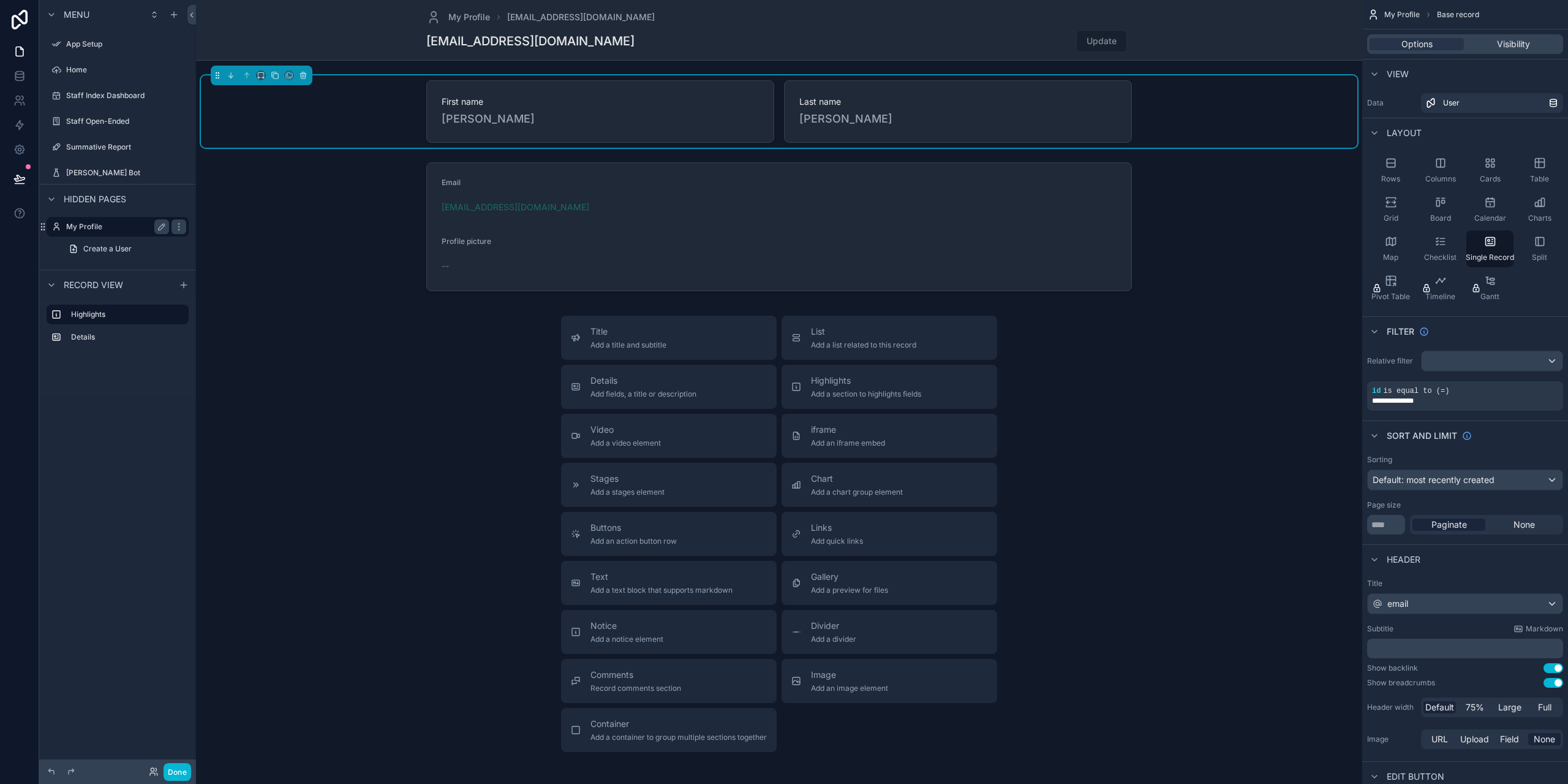
click at [85, 225] on label "My Profile" at bounding box center [115, 227] width 98 height 10
click at [86, 90] on div "Staff Index Dashboard" at bounding box center [118, 95] width 103 height 14
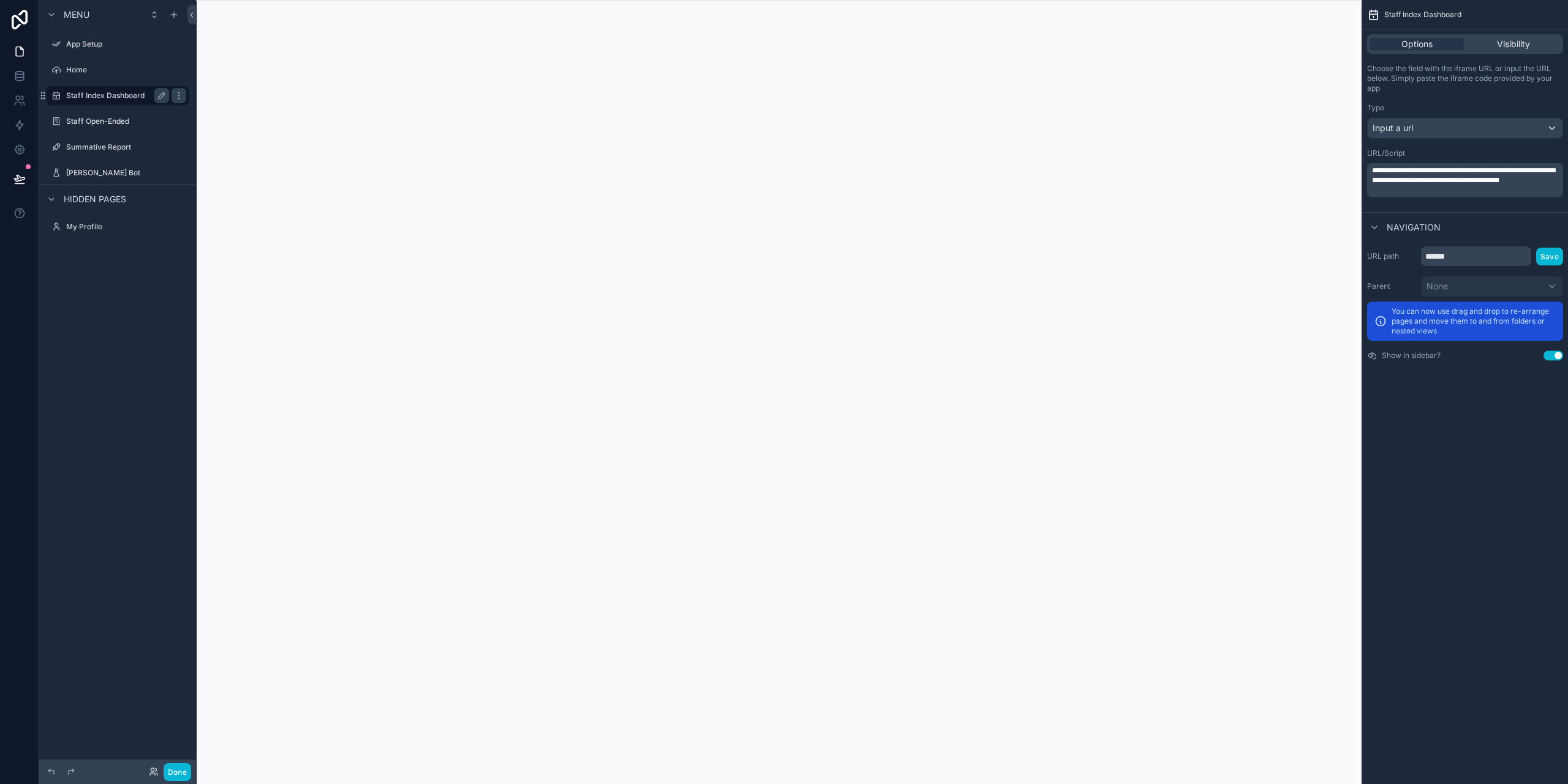
click at [106, 93] on label "Staff Index Dashboard" at bounding box center [115, 96] width 98 height 10
click at [113, 121] on label "Staff Open-Ended" at bounding box center [115, 121] width 98 height 10
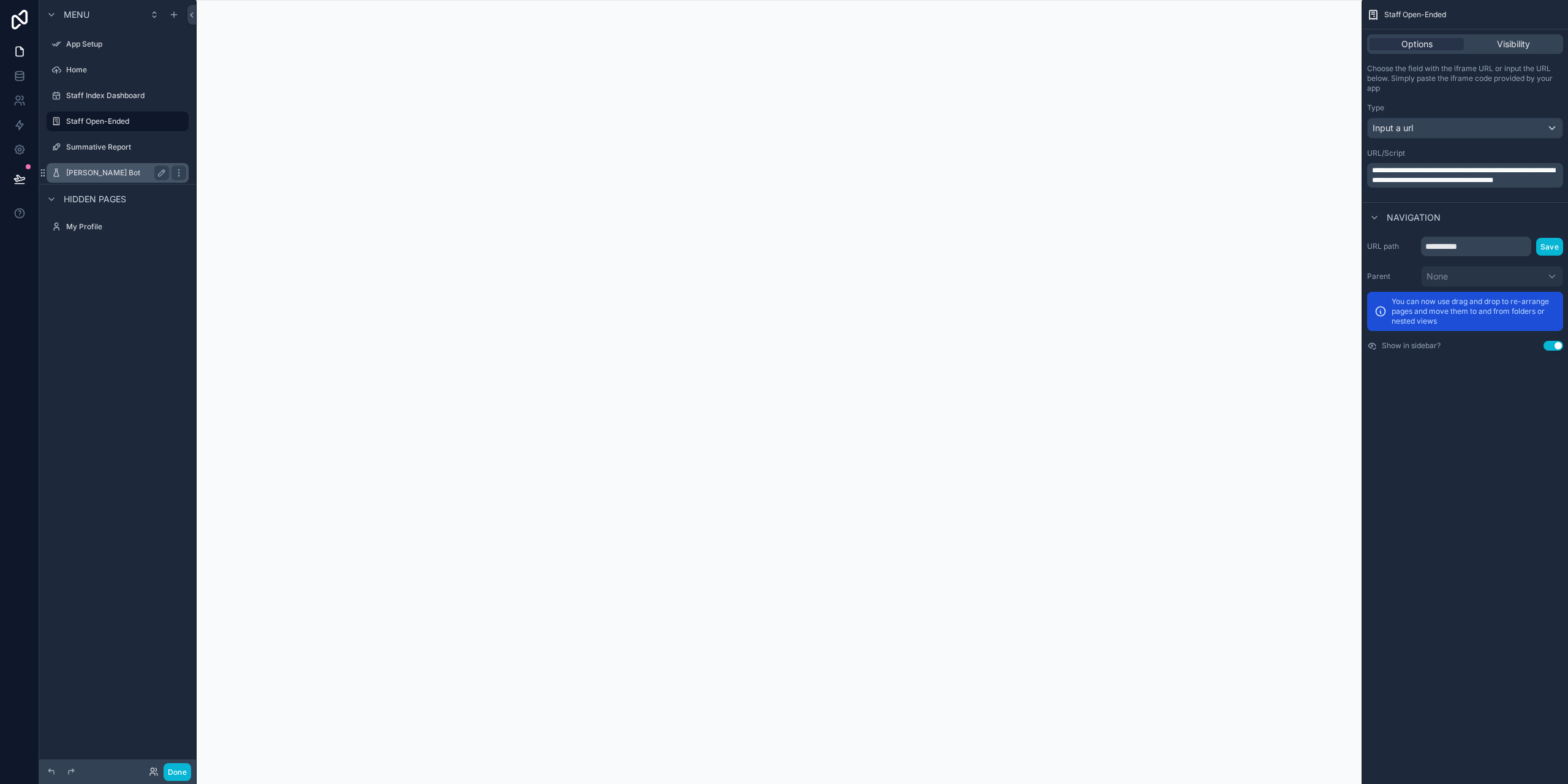
click at [90, 170] on label "Ahart Bot" at bounding box center [115, 173] width 98 height 10
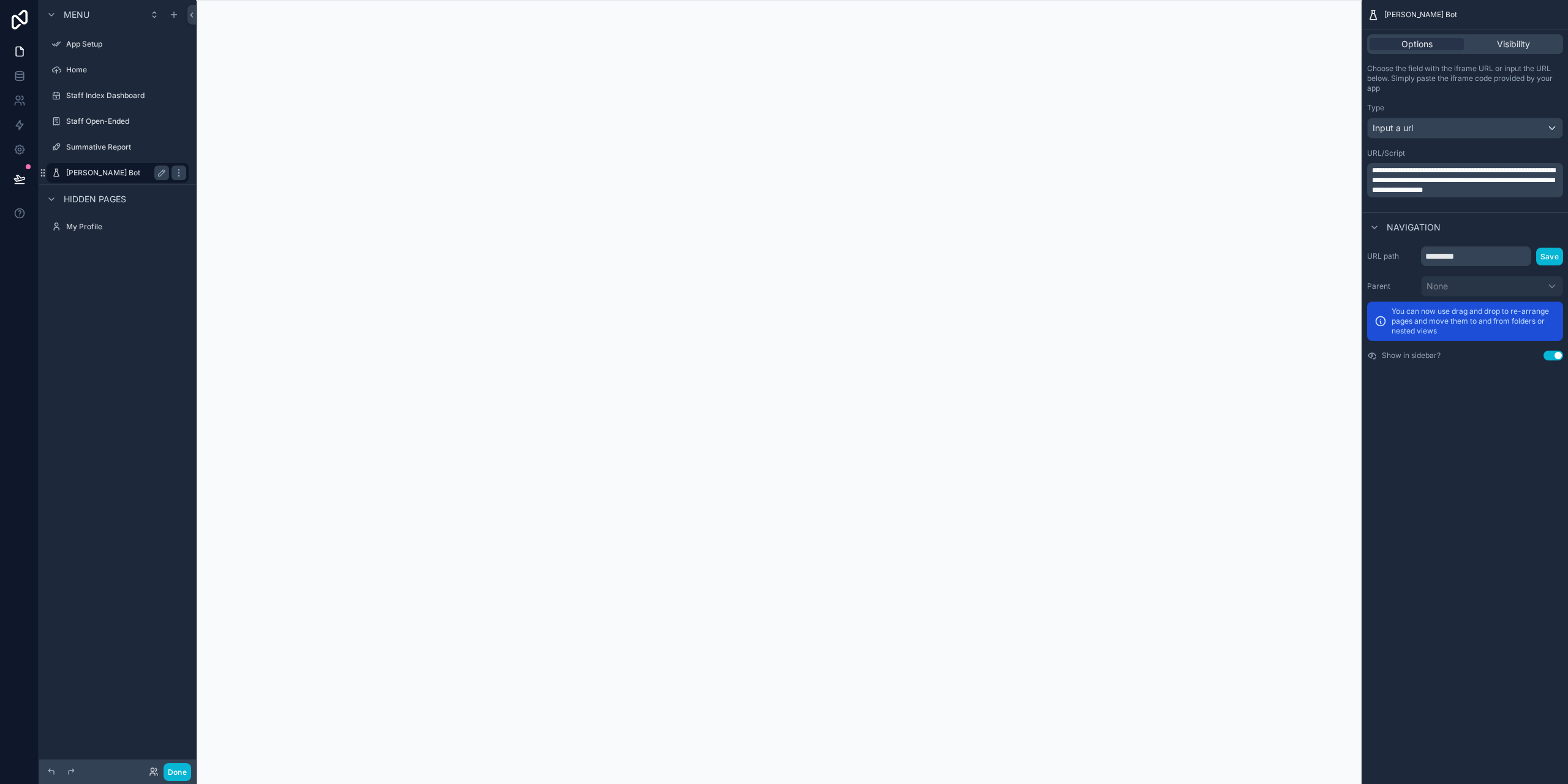
click at [85, 175] on label "Ahart Bot" at bounding box center [115, 173] width 98 height 10
click at [1415, 125] on div "Input a url" at bounding box center [1464, 127] width 195 height 19
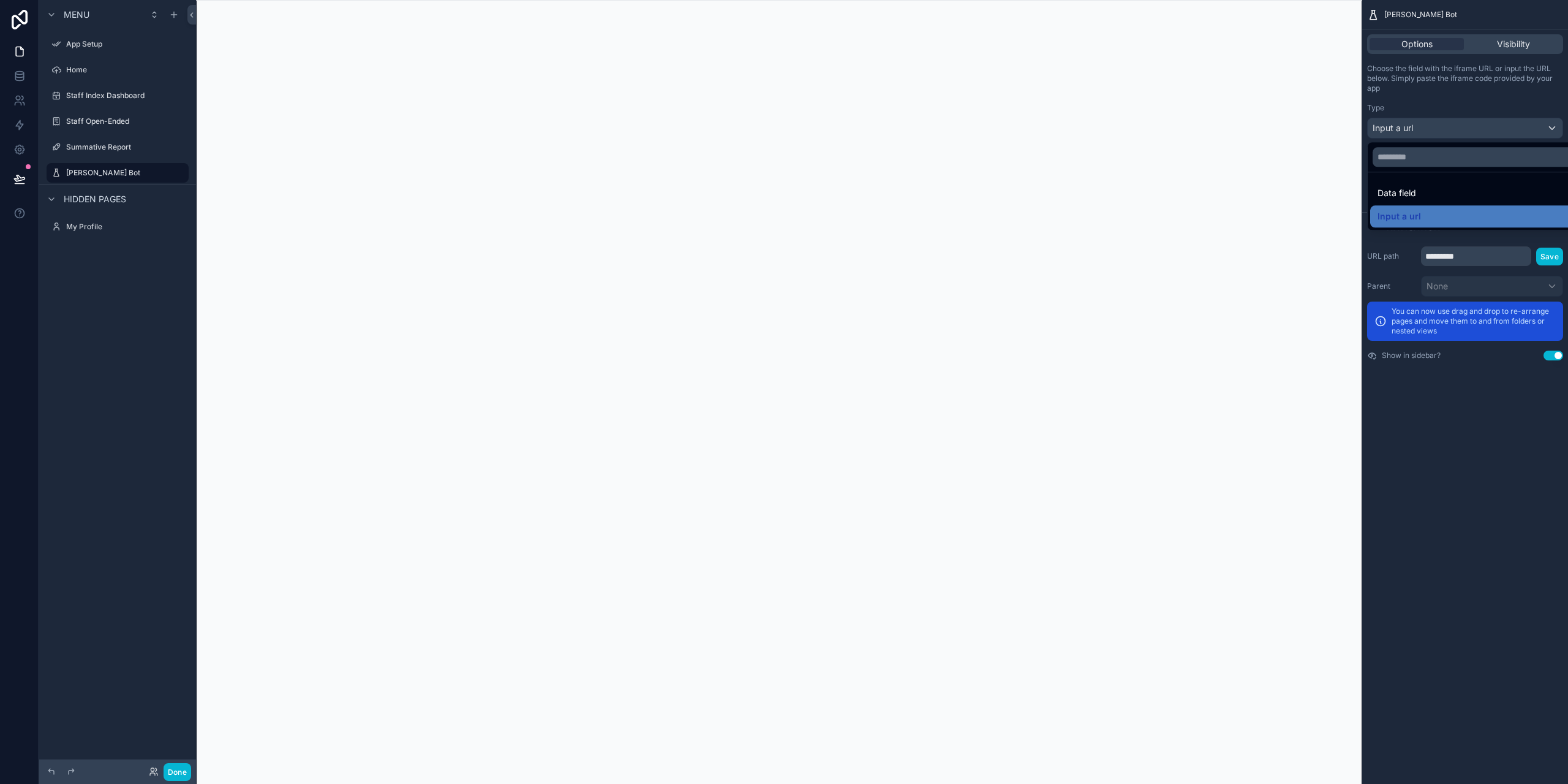
click at [1506, 38] on div "scrollable content" at bounding box center [784, 392] width 1568 height 784
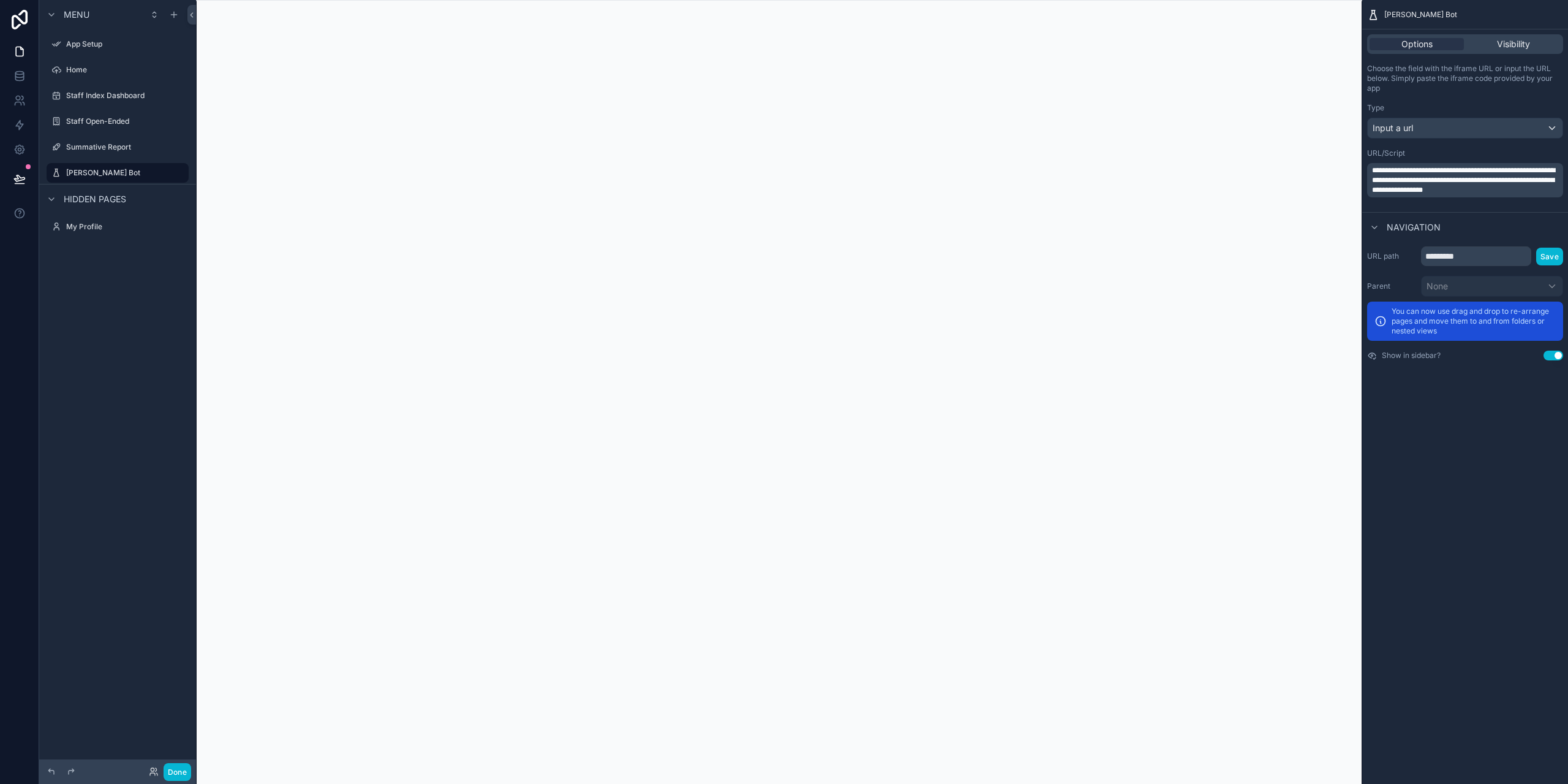
click at [1396, 225] on span "Navigation" at bounding box center [1414, 227] width 54 height 13
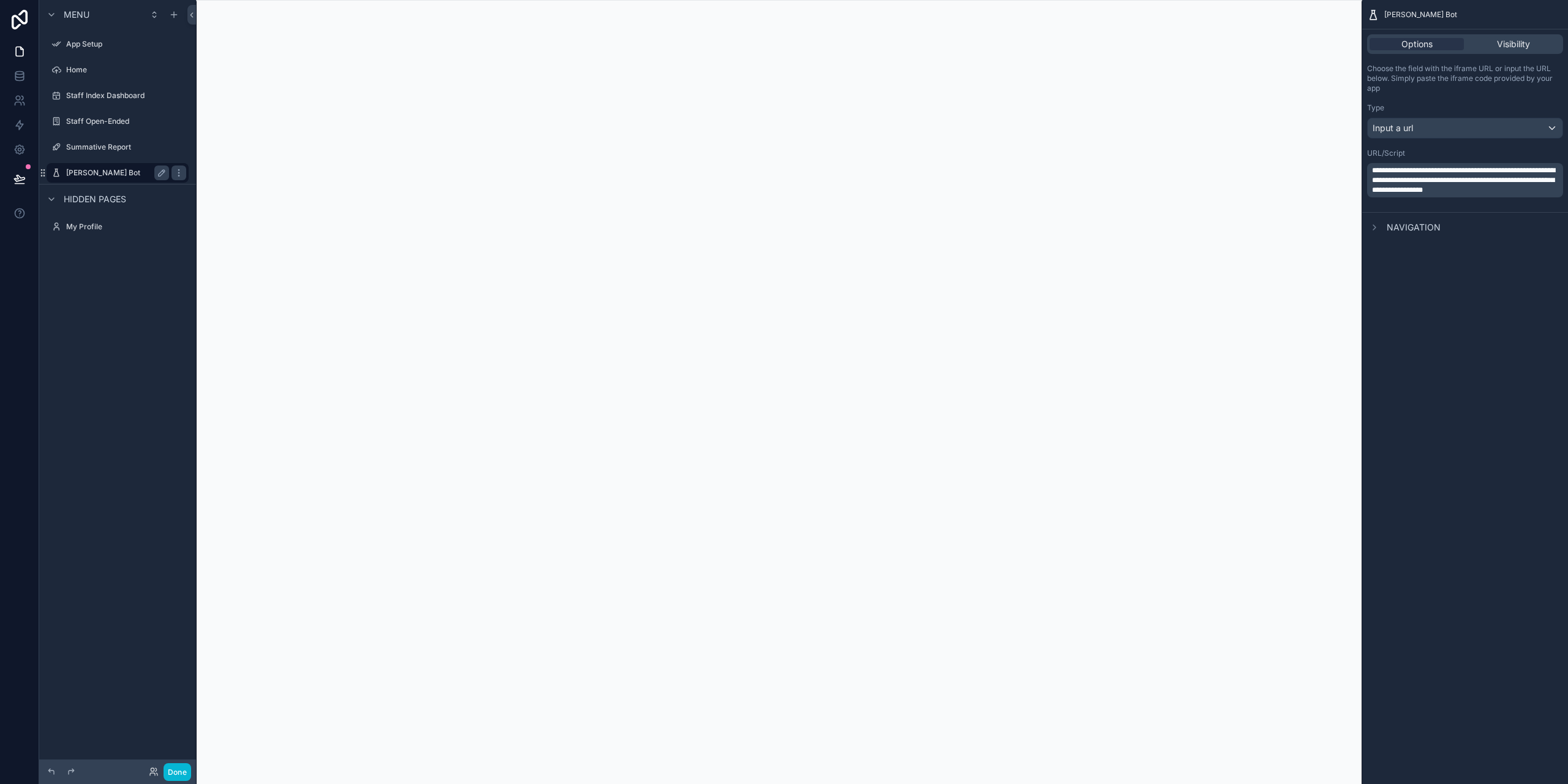
click at [90, 175] on label "Ahart Bot" at bounding box center [115, 173] width 98 height 10
click at [116, 152] on label "Summative Report" at bounding box center [115, 148] width 98 height 10
click at [115, 126] on label "Staff Open-Ended" at bounding box center [115, 121] width 98 height 10
click at [176, 119] on icon "scrollable content" at bounding box center [179, 121] width 10 height 10
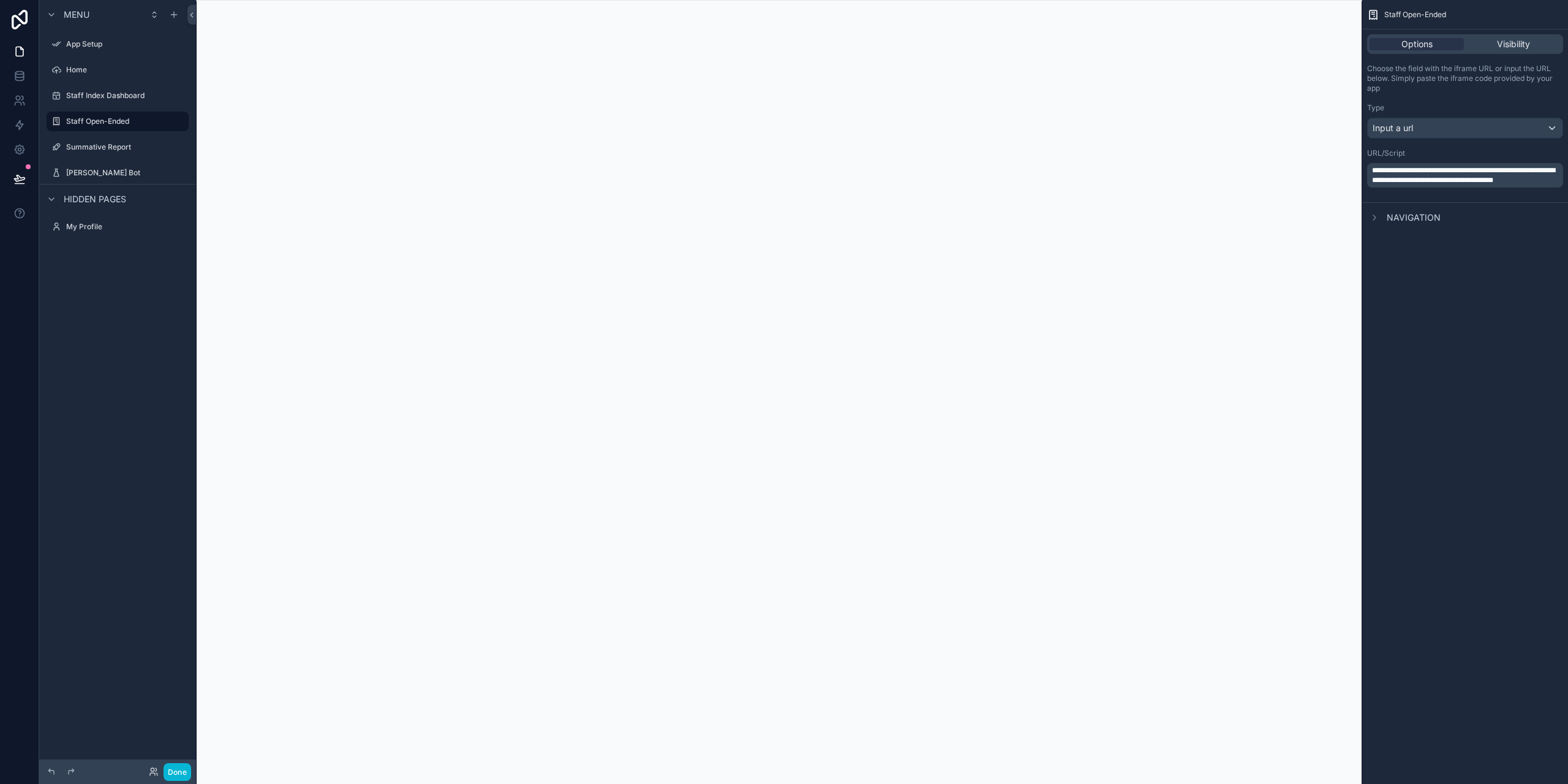
click at [118, 427] on div "Menu App Setup Home Staff Index Dashboard Staff Open-Ended Summative Report Aha…" at bounding box center [118, 384] width 157 height 769
click at [180, 175] on icon "scrollable content" at bounding box center [179, 173] width 10 height 10
click at [223, 200] on span "Remove" at bounding box center [234, 203] width 33 height 13
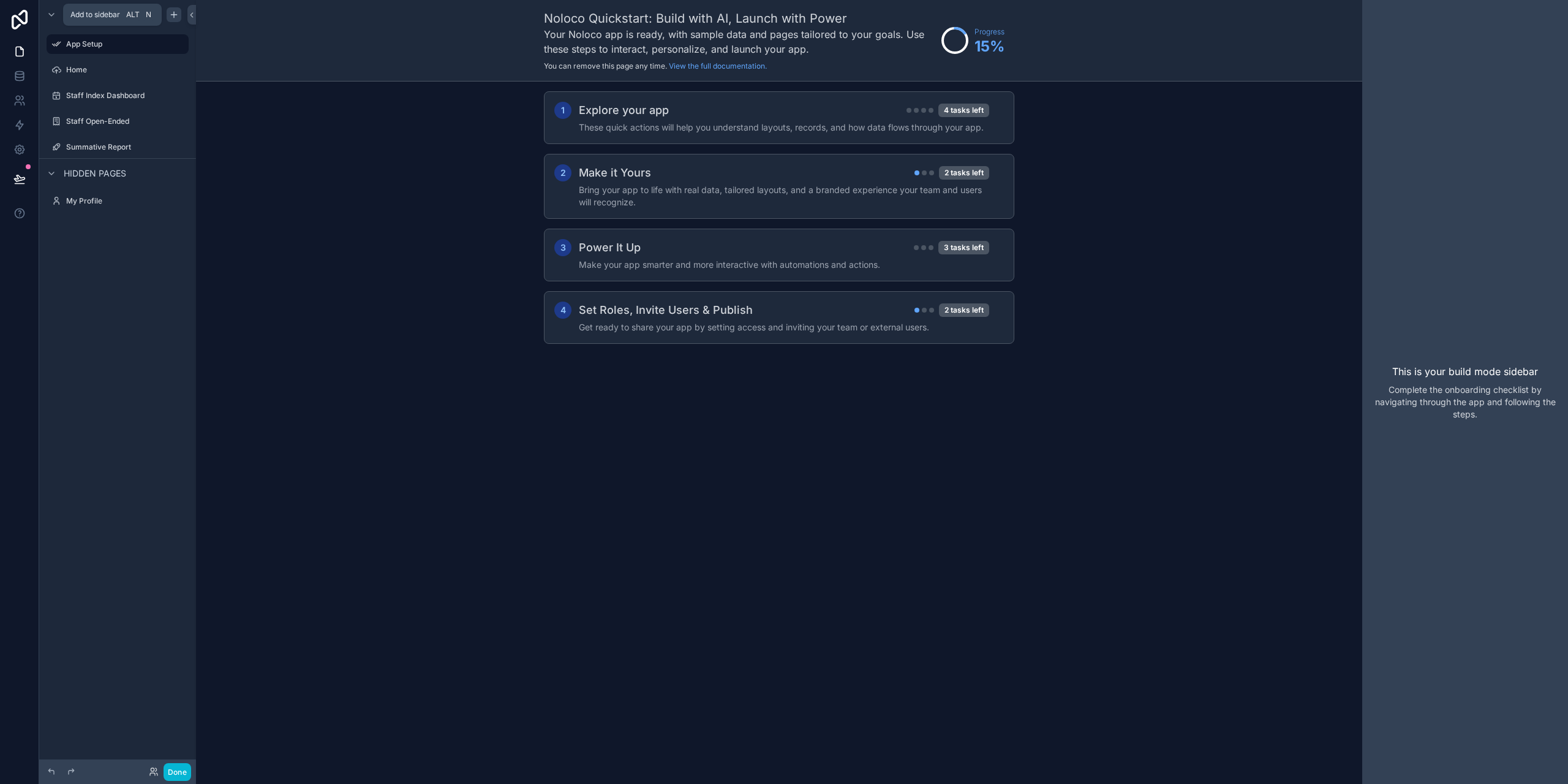
click at [174, 12] on icon "scrollable content" at bounding box center [174, 14] width 0 height 6
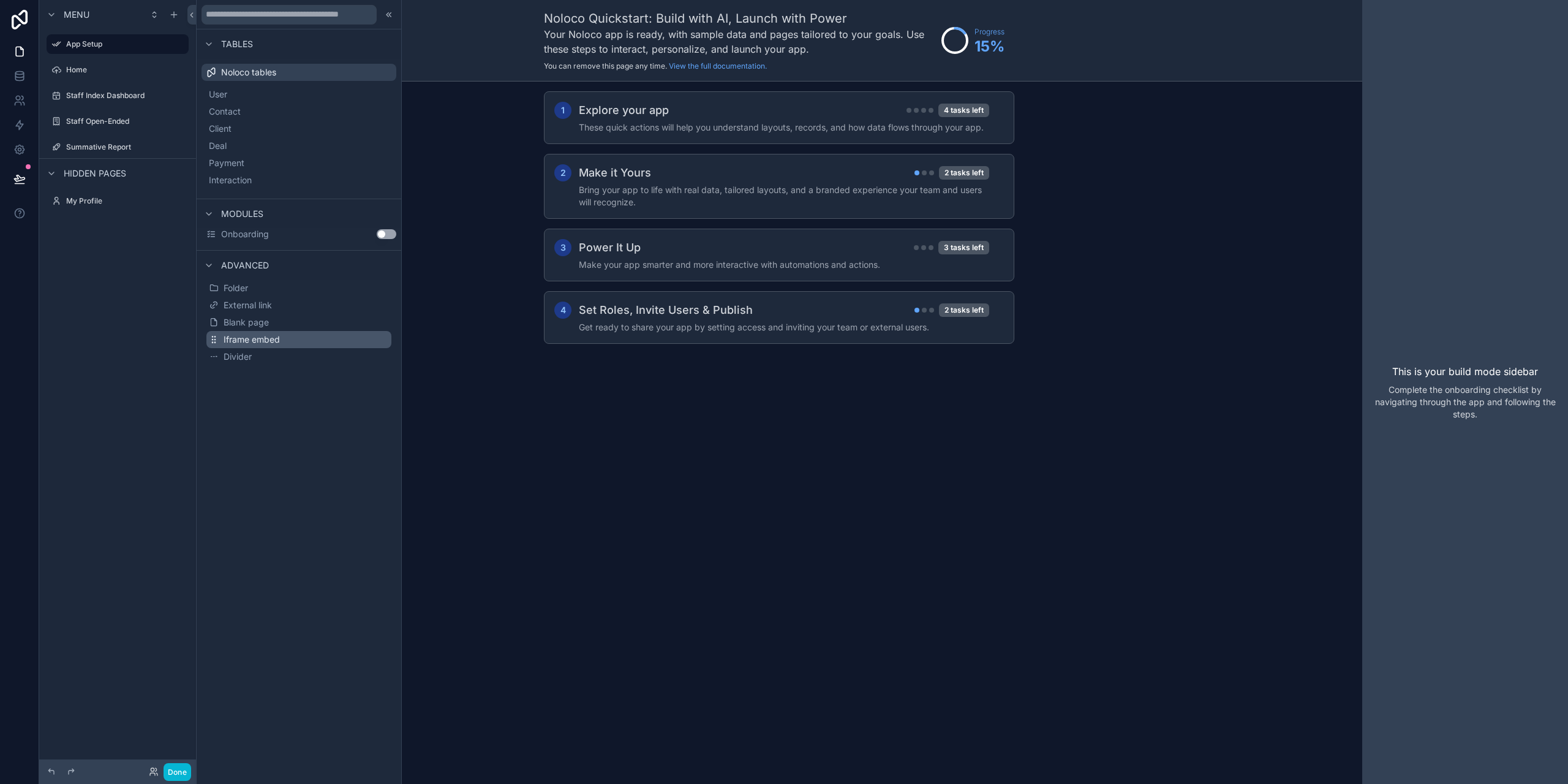
click at [267, 336] on span "Iframe embed" at bounding box center [251, 339] width 56 height 13
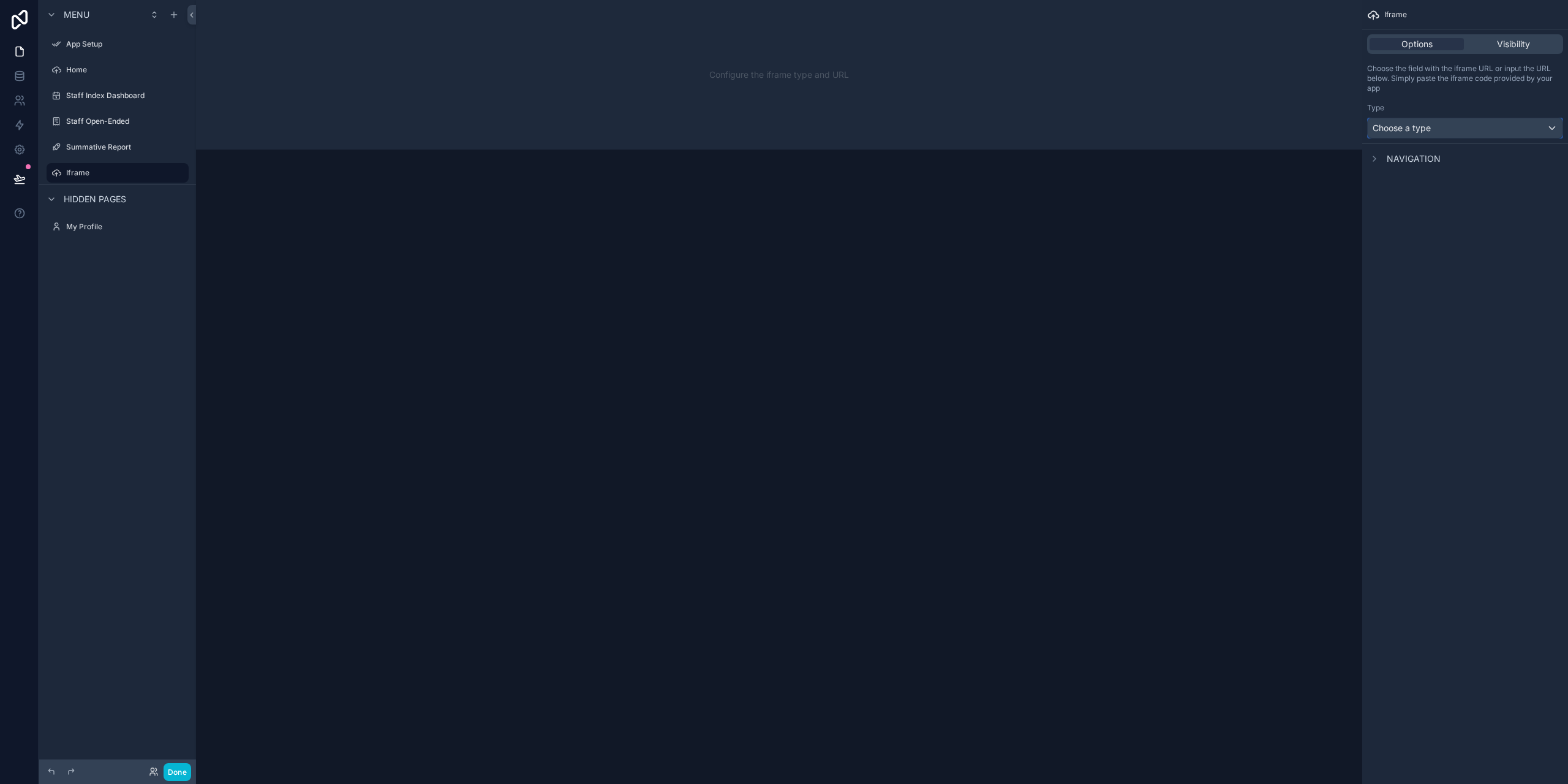
click at [1422, 133] on span "Choose a type" at bounding box center [1401, 128] width 58 height 13
click at [1428, 193] on div "Data field" at bounding box center [1480, 192] width 204 height 14
click at [1460, 123] on div "Data field" at bounding box center [1464, 127] width 195 height 19
click at [79, 175] on div "scrollable content" at bounding box center [784, 392] width 1568 height 784
click at [1450, 130] on div "Data field" at bounding box center [1464, 127] width 195 height 19
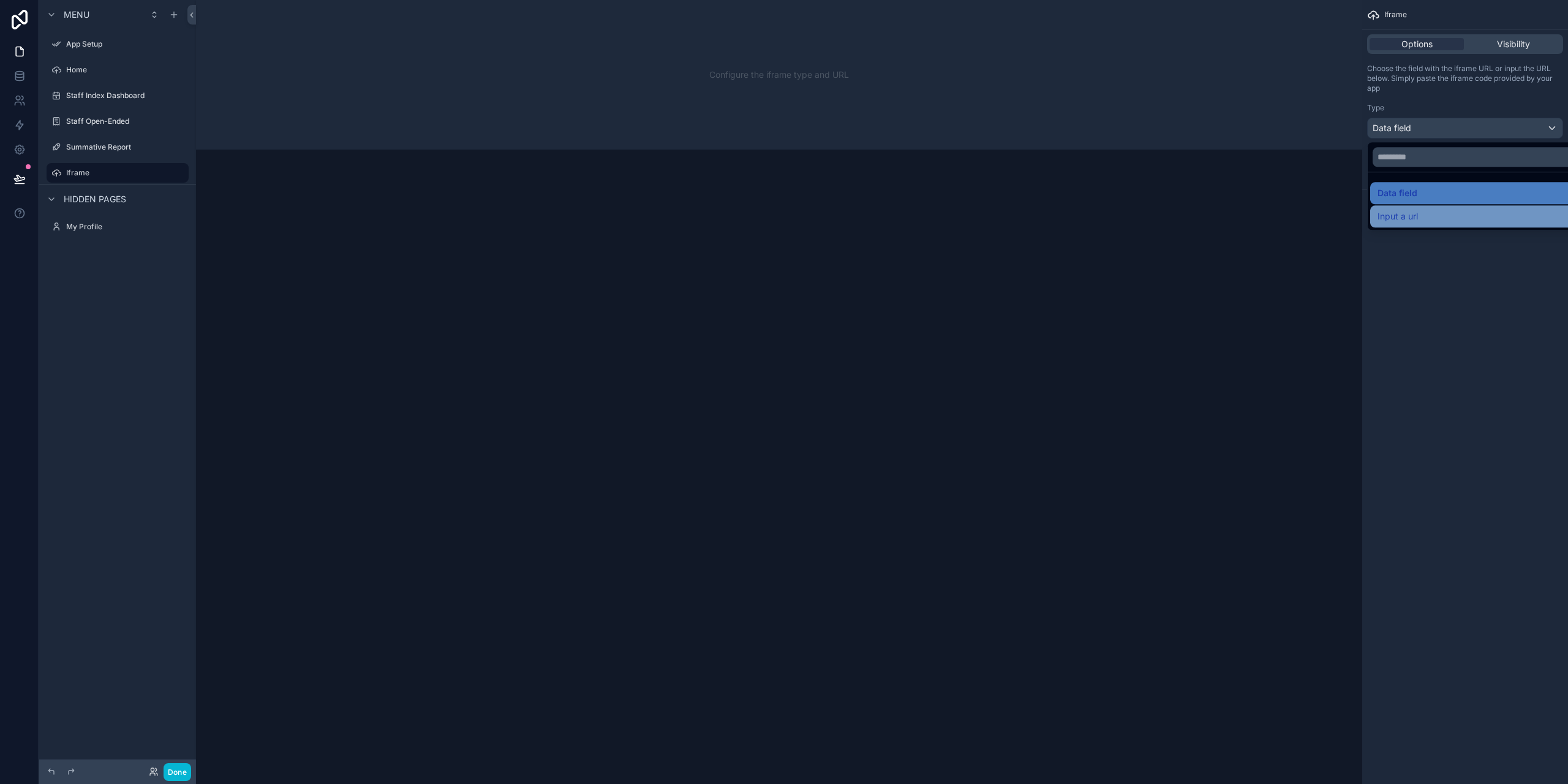
click at [1413, 217] on span "Input a url" at bounding box center [1398, 216] width 40 height 14
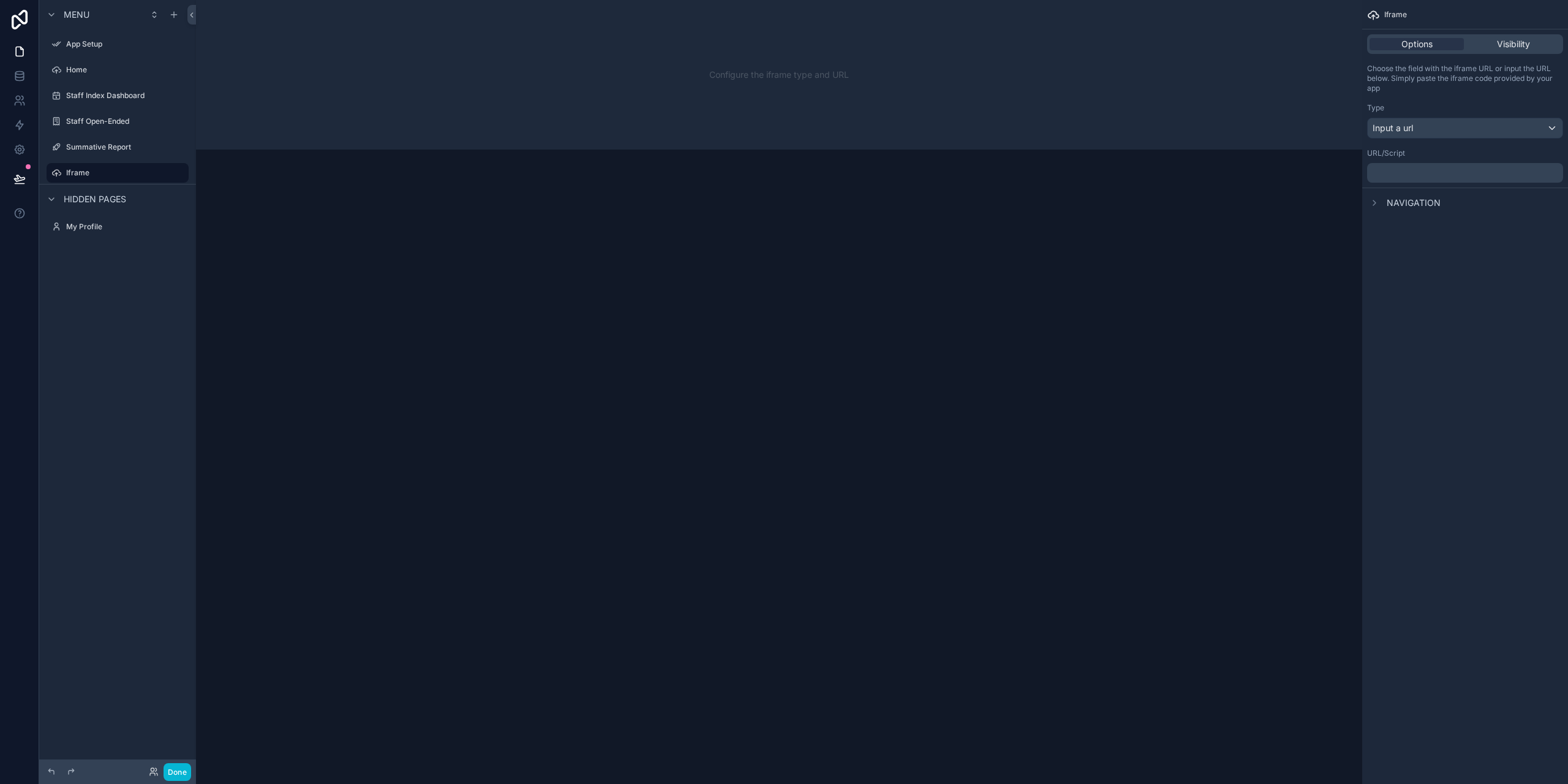
click at [1406, 169] on p "﻿" at bounding box center [1466, 173] width 189 height 10
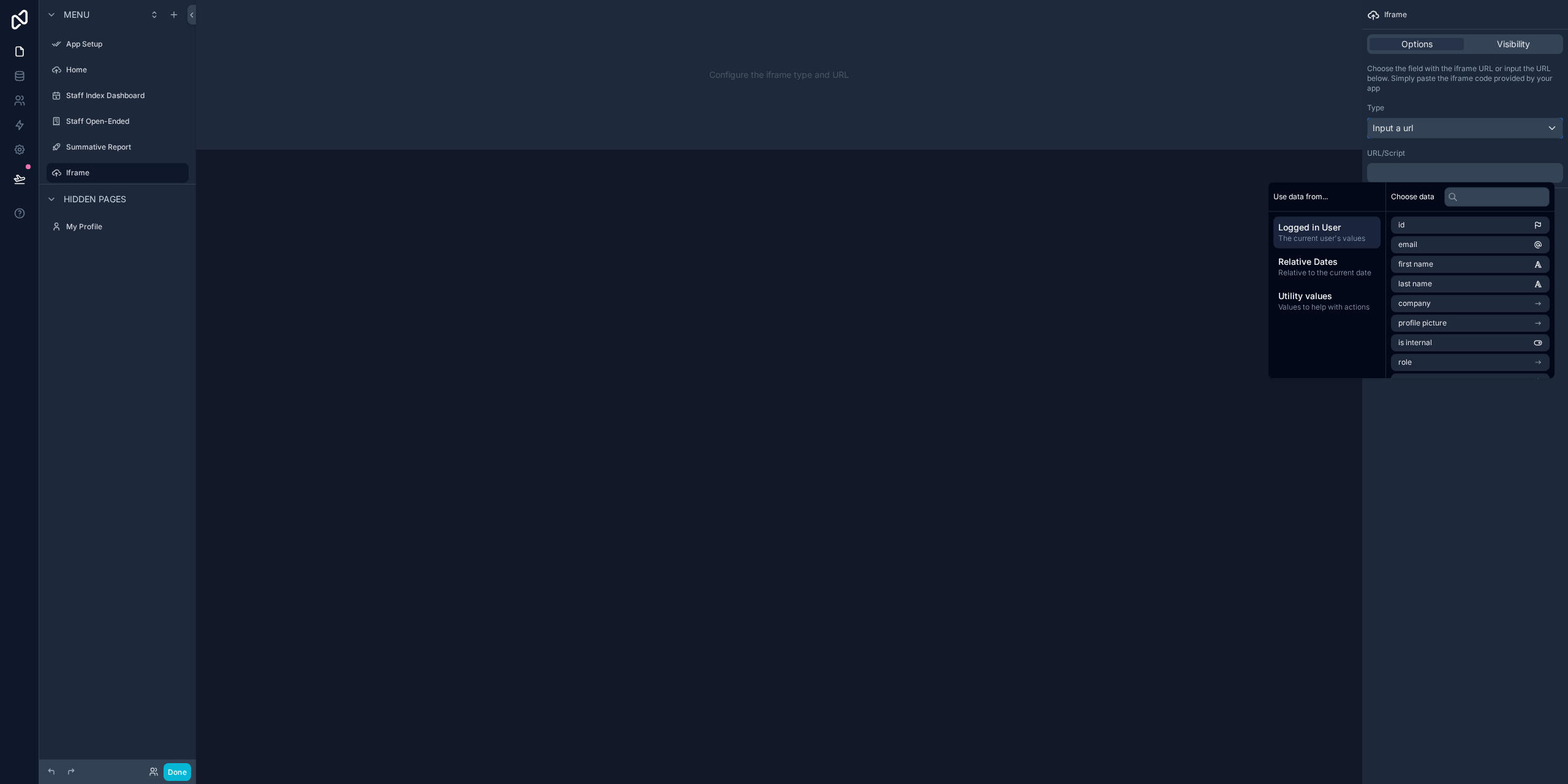
click at [1396, 129] on span "Input a url" at bounding box center [1393, 128] width 40 height 13
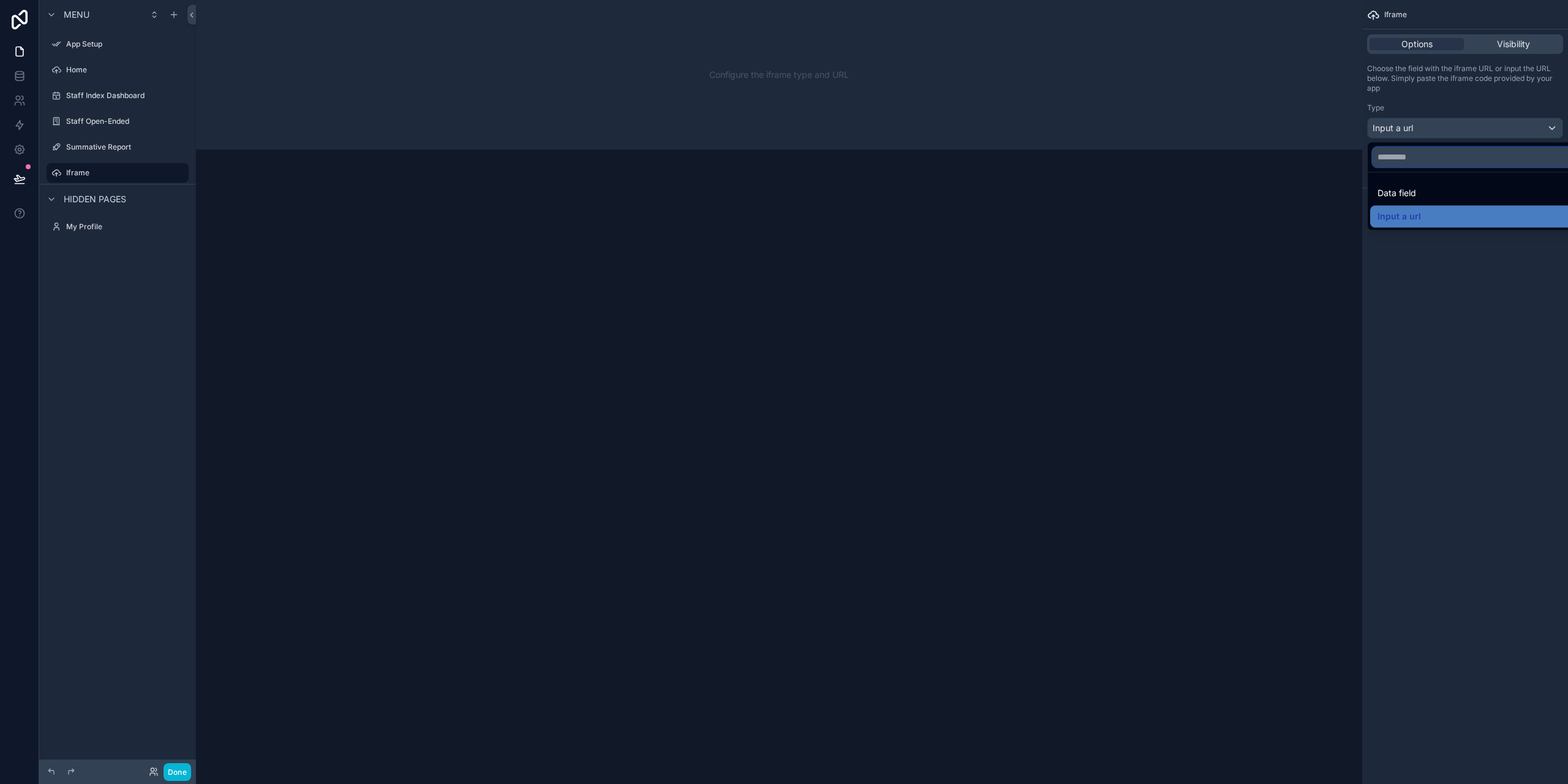
click at [1414, 161] on input "text" at bounding box center [1480, 156] width 214 height 19
click at [1520, 44] on div "scrollable content" at bounding box center [784, 392] width 1568 height 784
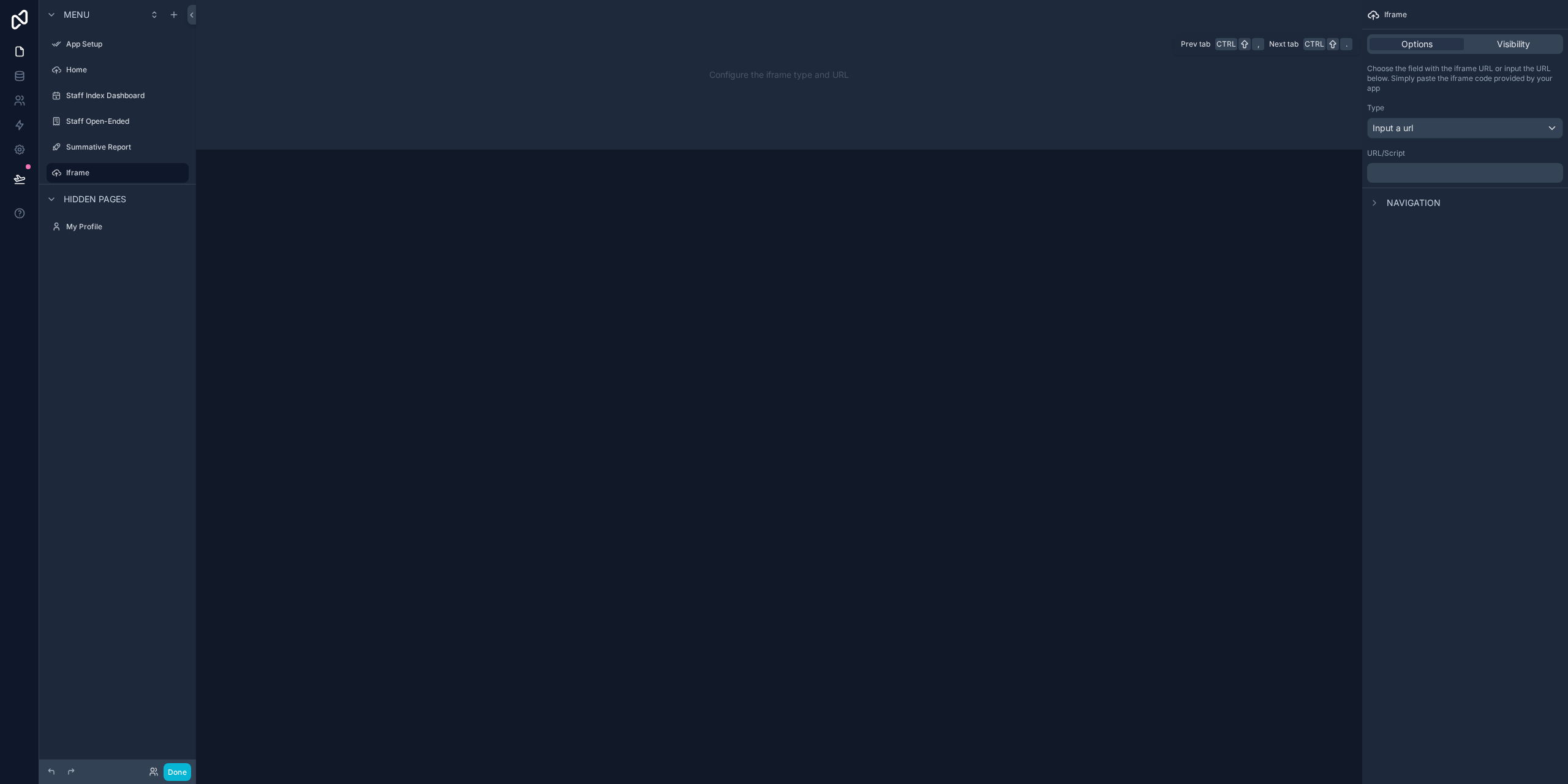
click at [1432, 51] on div "Options Visibility" at bounding box center [1464, 44] width 196 height 19
click at [179, 170] on icon "scrollable content" at bounding box center [179, 169] width 1 height 1
click at [236, 180] on span "Remove" at bounding box center [234, 181] width 33 height 13
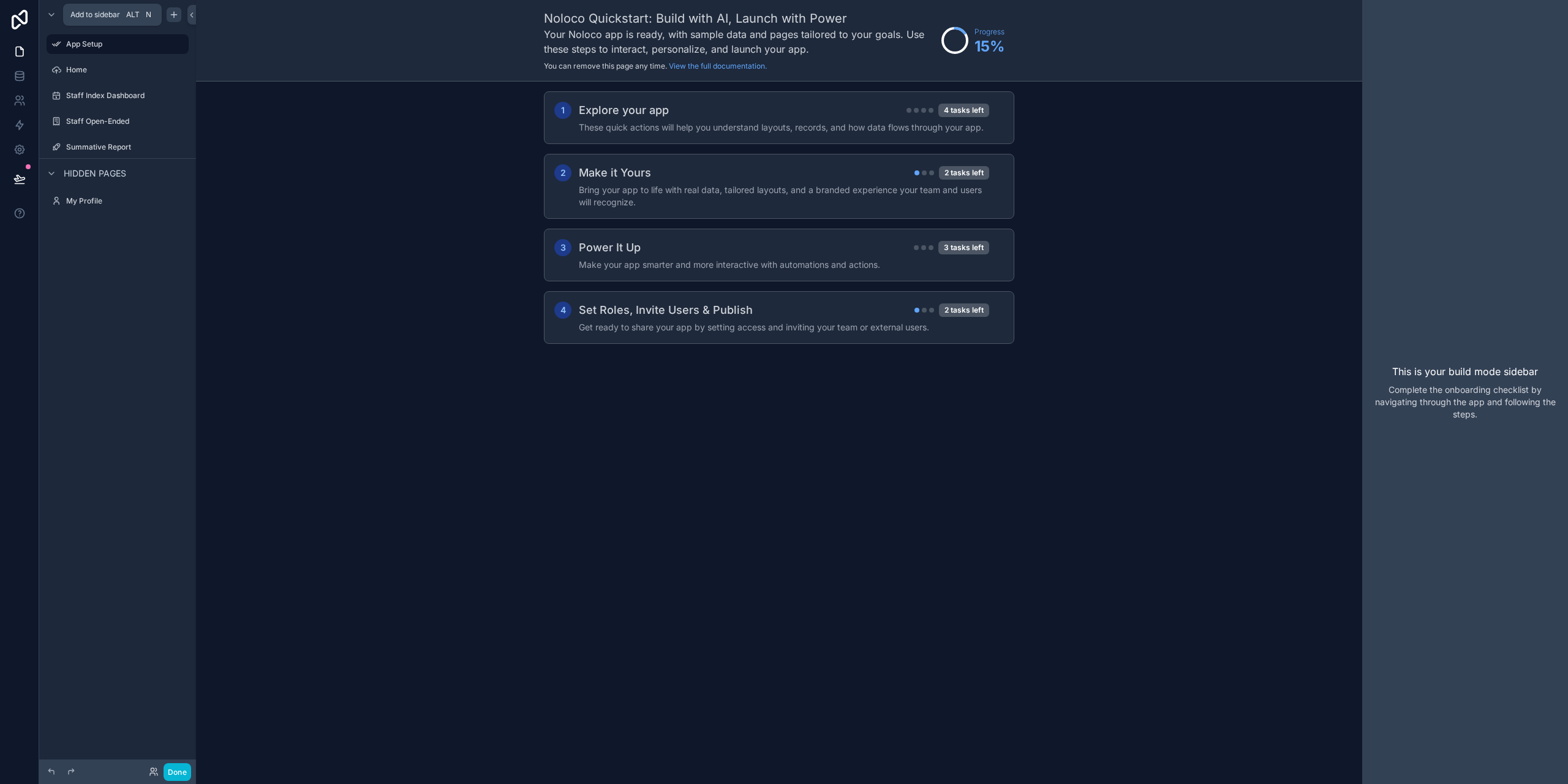
click at [171, 14] on icon "scrollable content" at bounding box center [174, 15] width 10 height 10
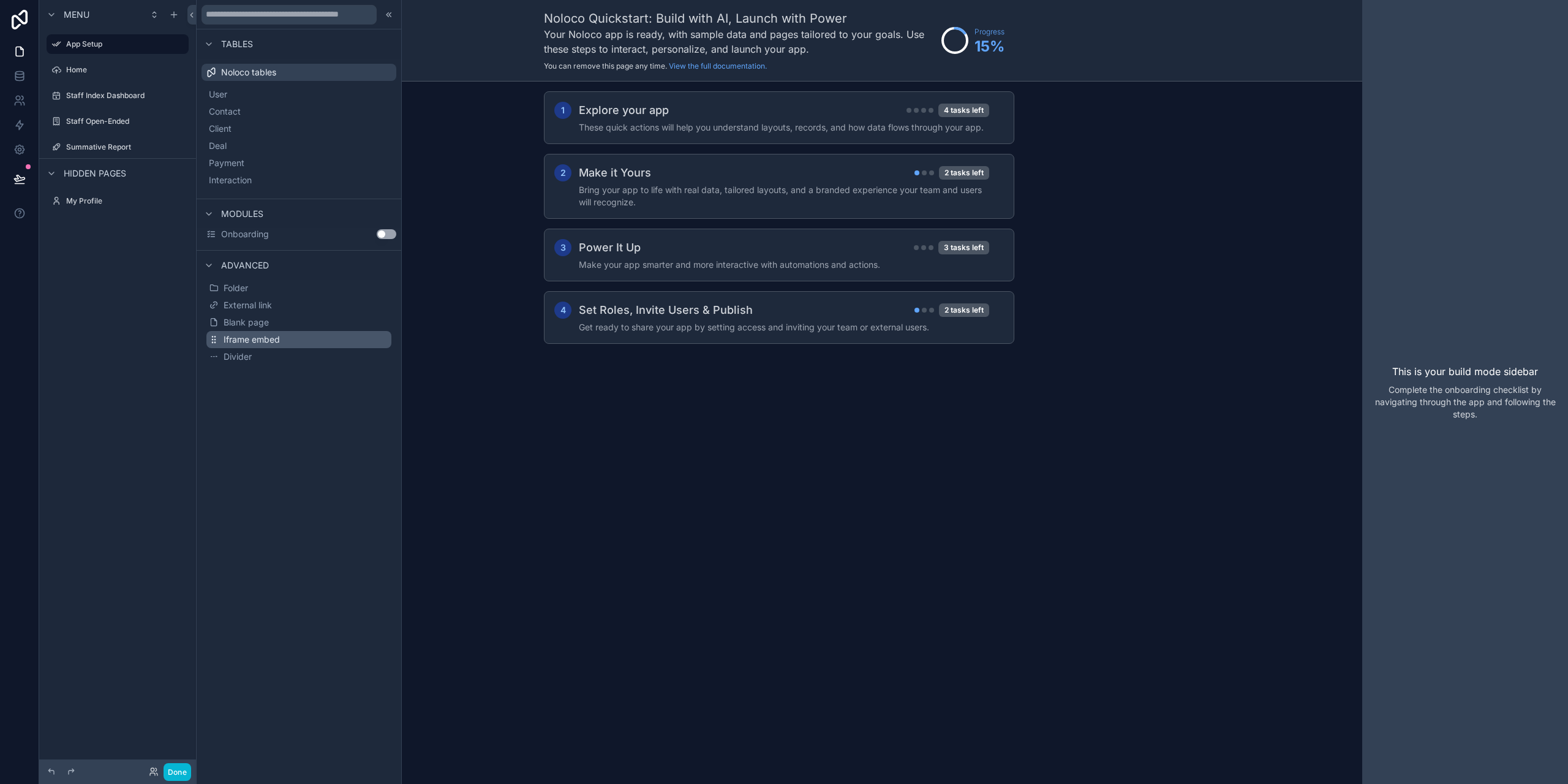
click at [246, 341] on span "Iframe embed" at bounding box center [251, 339] width 56 height 13
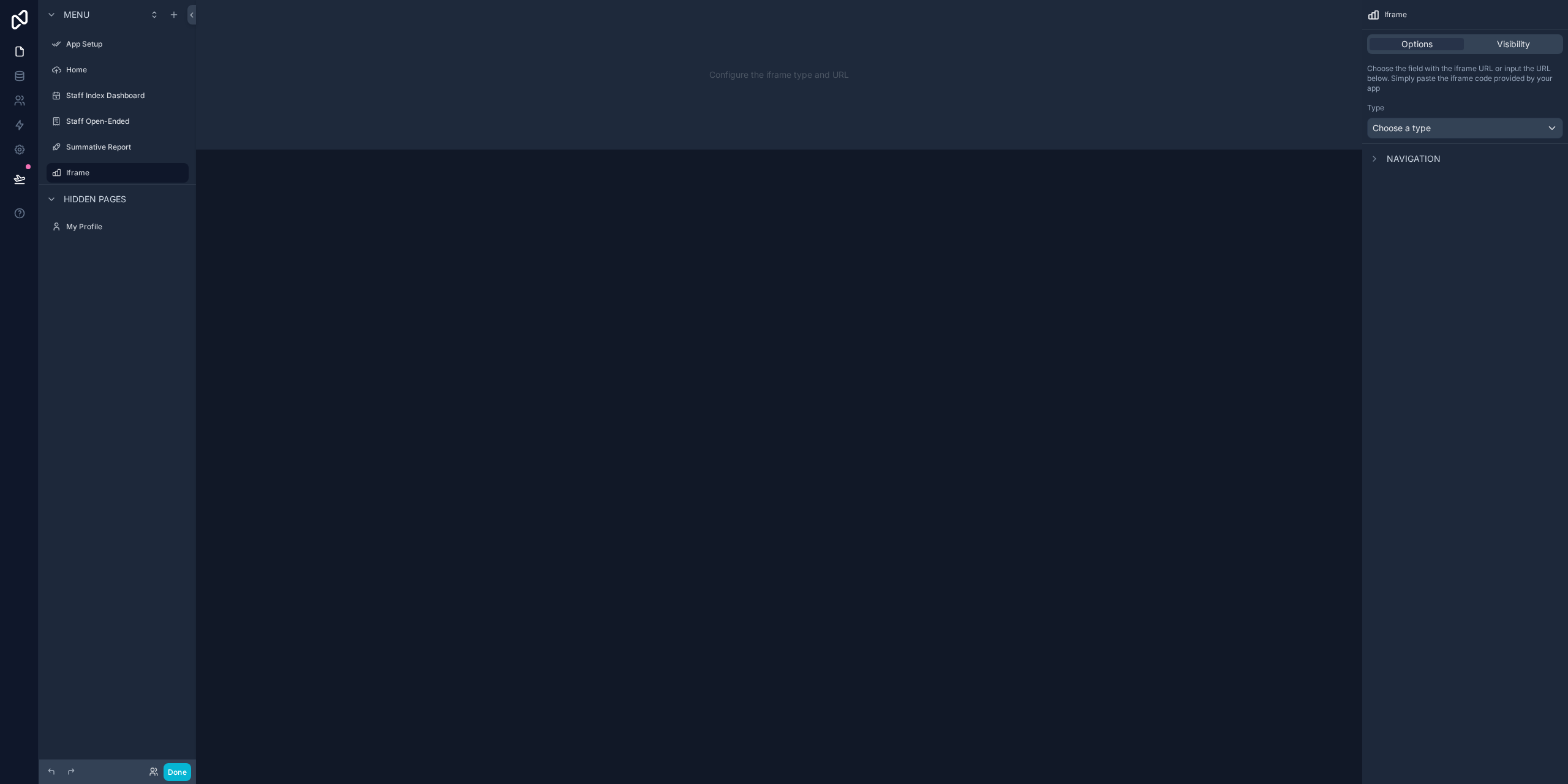
click at [840, 78] on div "Configure the iframe type and URL" at bounding box center [779, 74] width 1126 height 110
click at [756, 86] on div "Configure the iframe type and URL" at bounding box center [779, 74] width 1126 height 110
click at [176, 172] on icon "scrollable content" at bounding box center [179, 173] width 10 height 10
click at [238, 181] on span "Remove" at bounding box center [234, 181] width 33 height 13
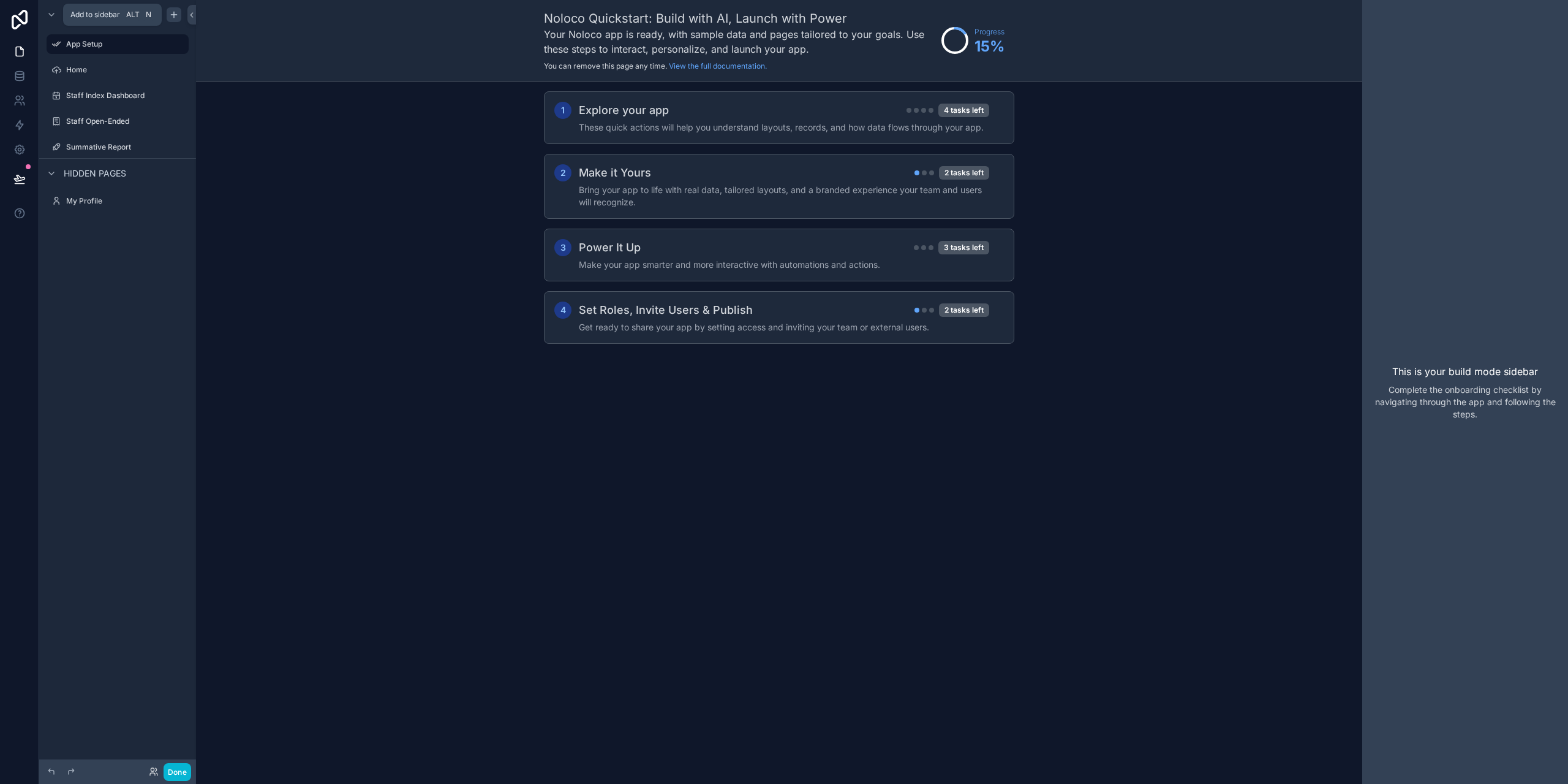
click at [171, 13] on icon "scrollable content" at bounding box center [174, 15] width 10 height 10
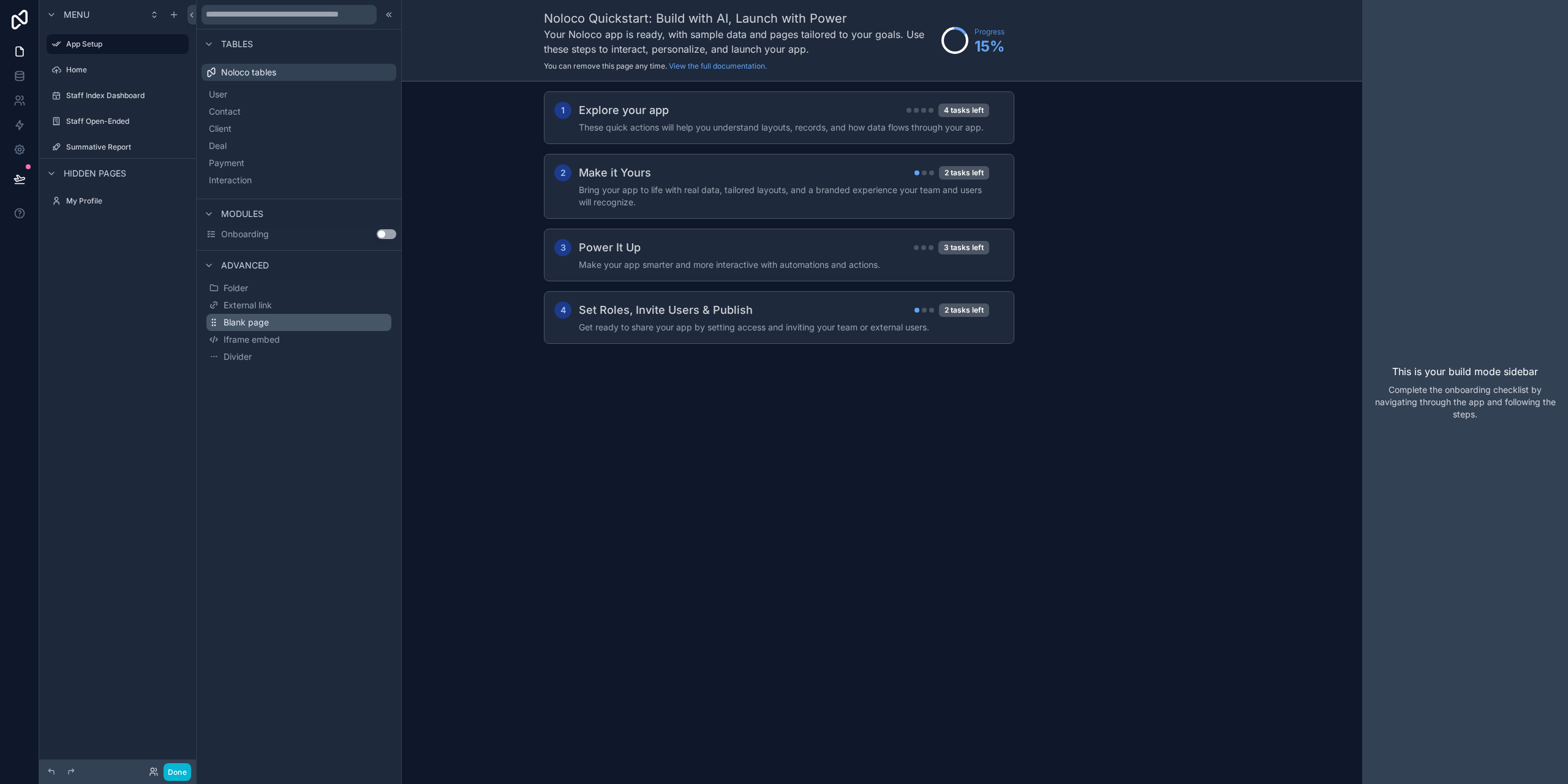
click at [257, 325] on span "Blank page" at bounding box center [246, 322] width 45 height 13
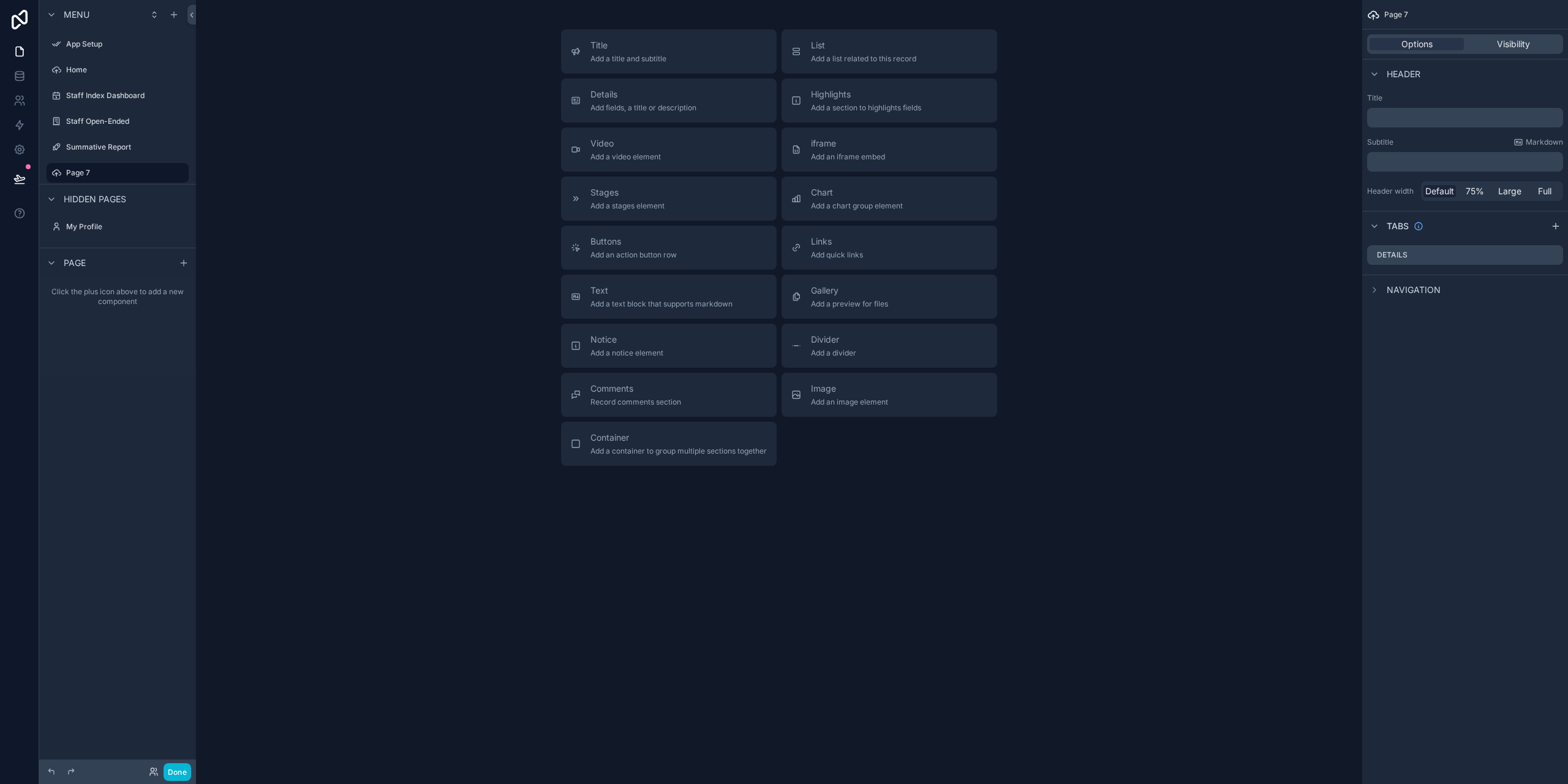
click at [113, 262] on div "Page" at bounding box center [118, 262] width 157 height 30
click at [324, 233] on div "Title Add a title and subtitle List Add a list related to this record Details A…" at bounding box center [779, 248] width 1147 height 437
click at [51, 259] on icon "scrollable content" at bounding box center [51, 263] width 10 height 10
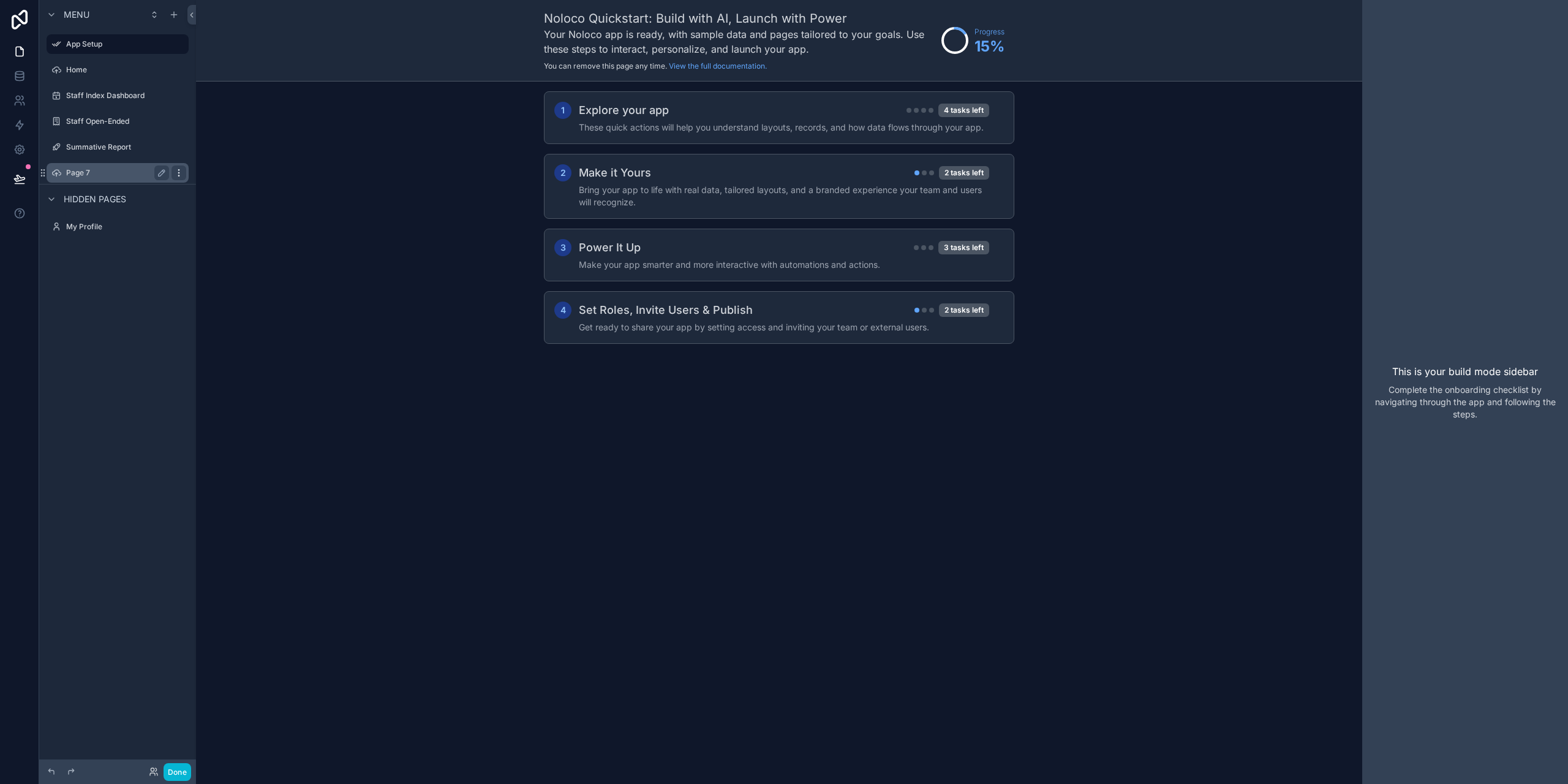
click at [178, 169] on icon "scrollable content" at bounding box center [179, 173] width 10 height 10
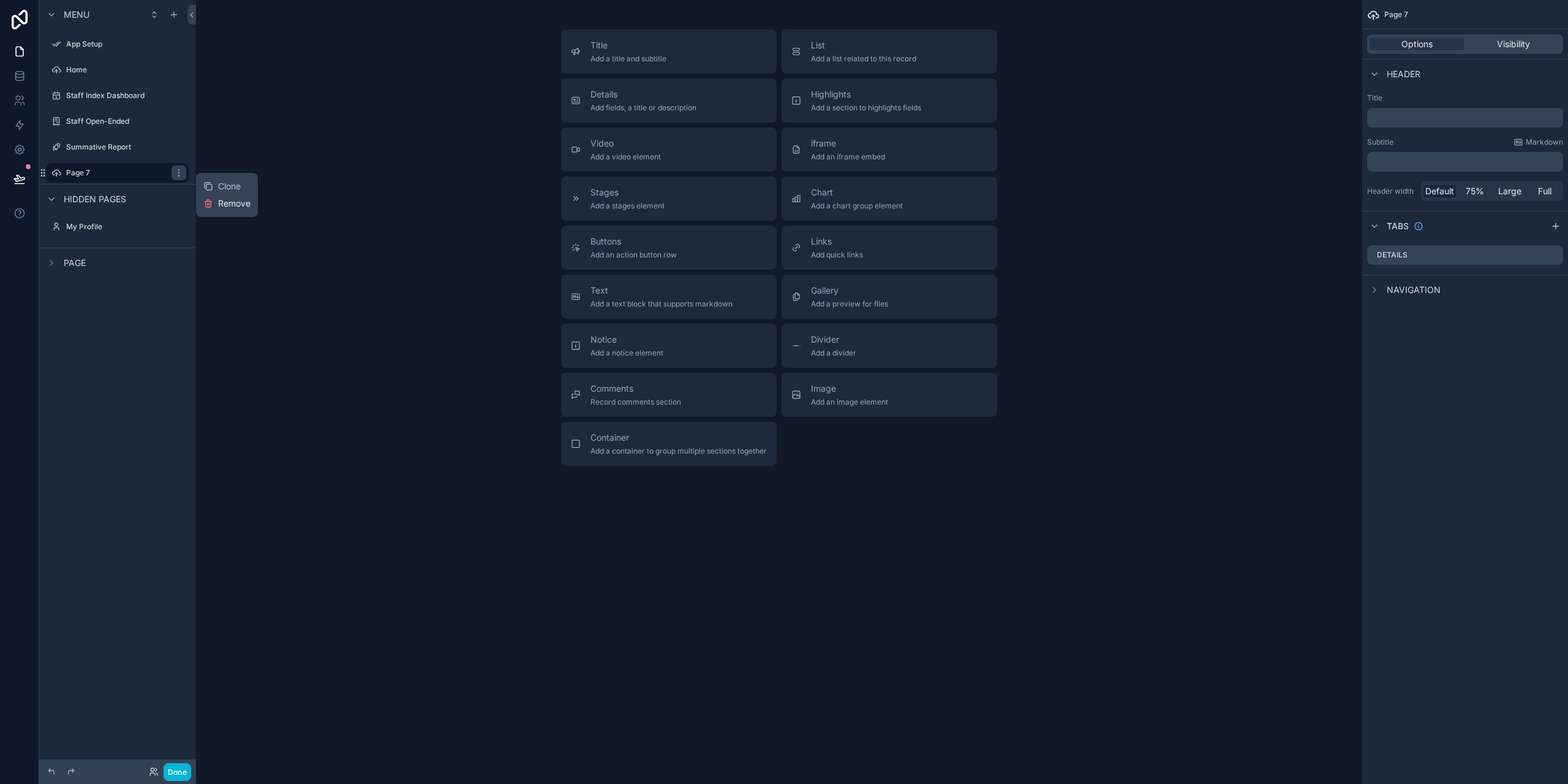
click at [226, 203] on span "Remove" at bounding box center [234, 203] width 33 height 13
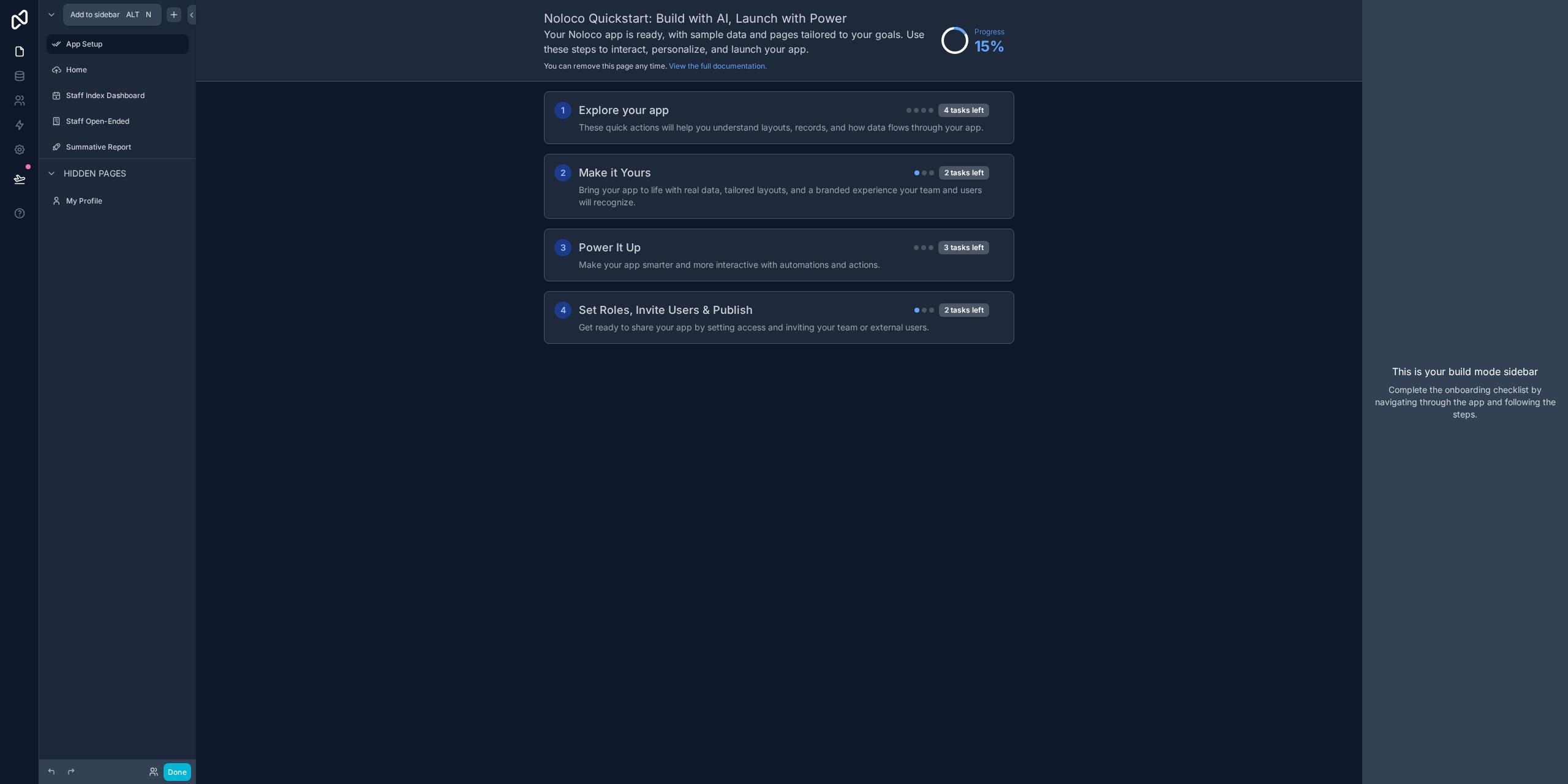
click at [174, 12] on icon "scrollable content" at bounding box center [174, 14] width 0 height 6
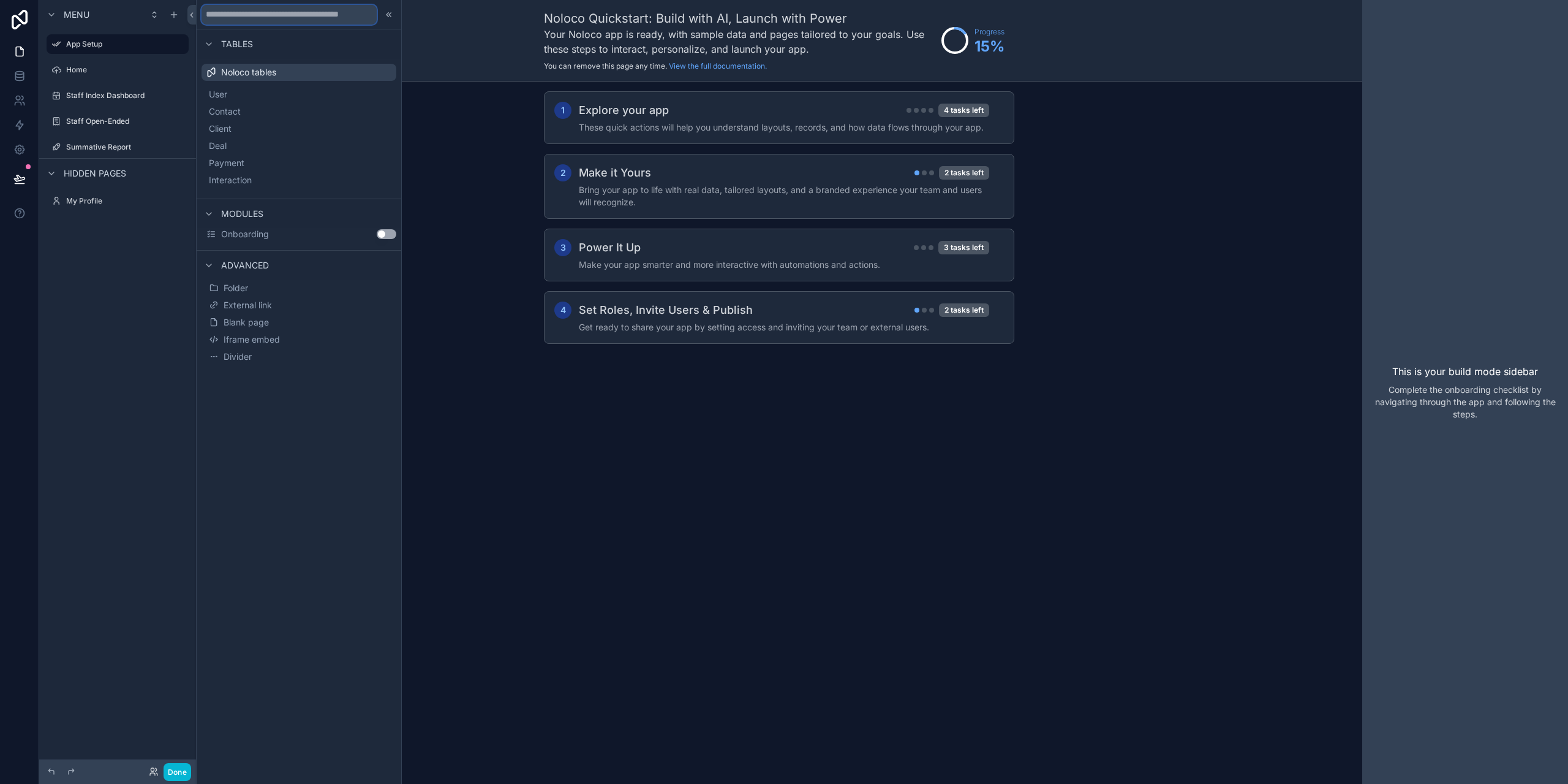
click at [235, 16] on input "text" at bounding box center [289, 14] width 175 height 19
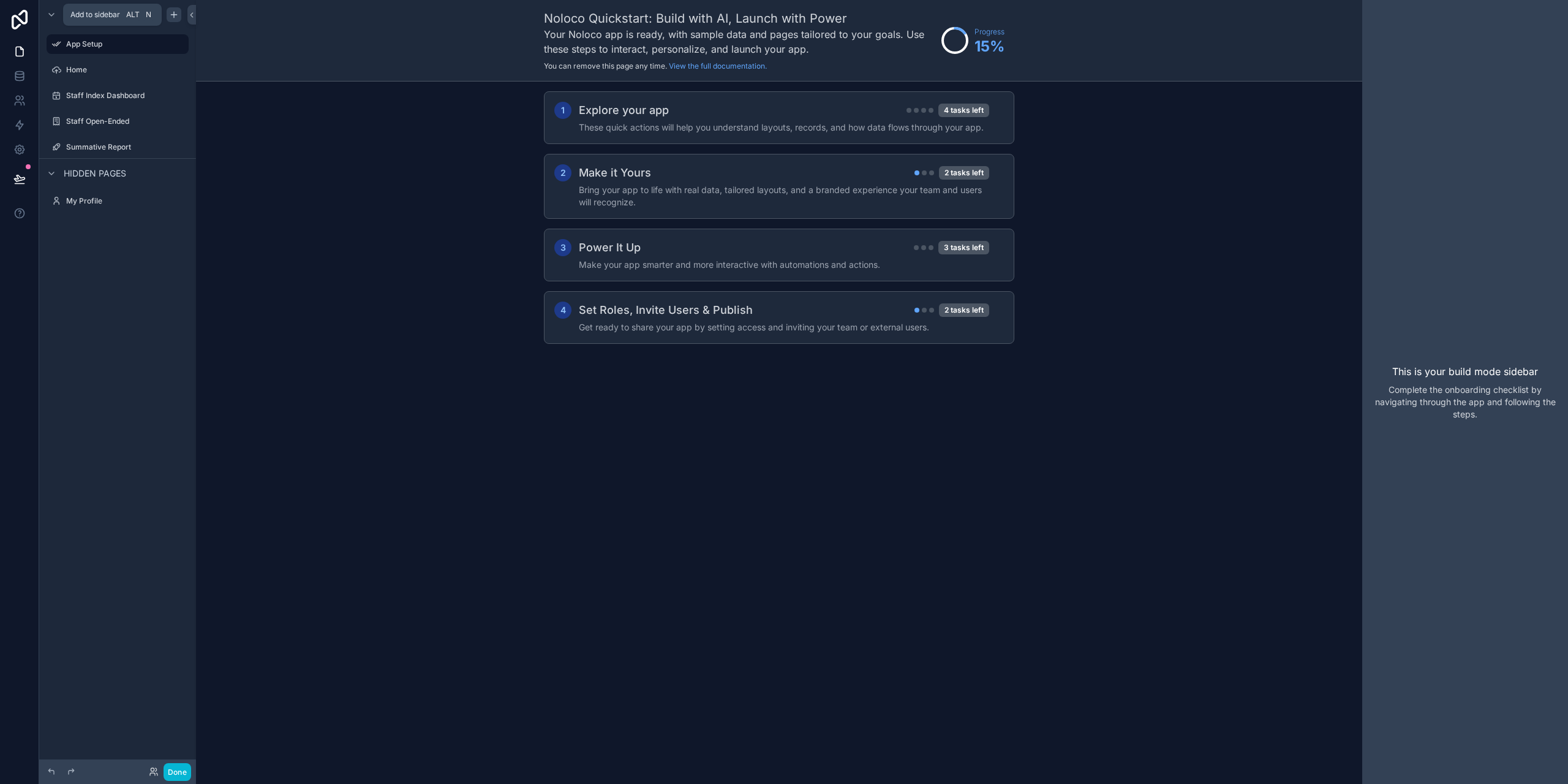
click at [176, 12] on icon "scrollable content" at bounding box center [174, 15] width 10 height 10
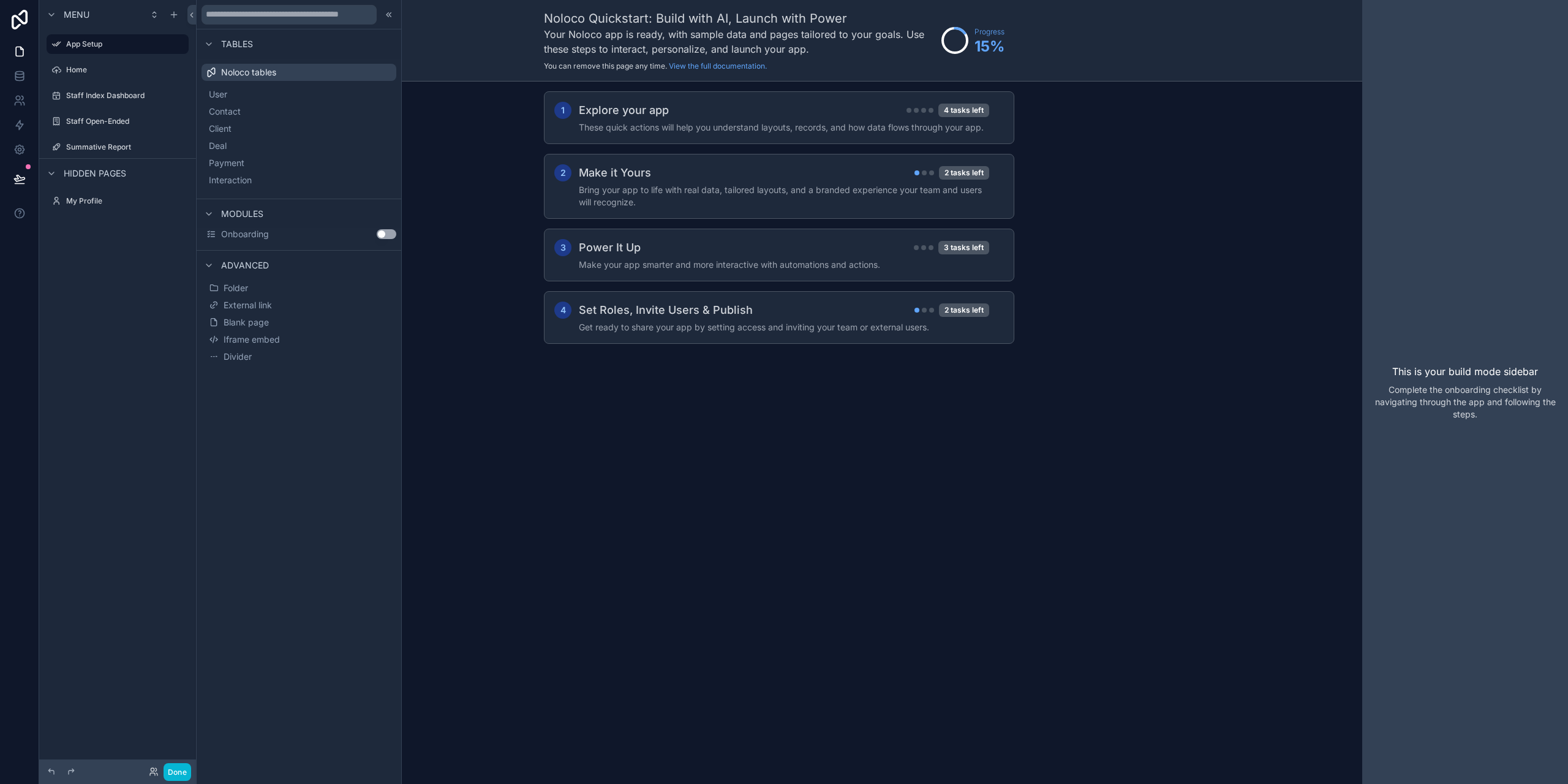
click at [248, 266] on span "Advanced" at bounding box center [244, 265] width 48 height 13
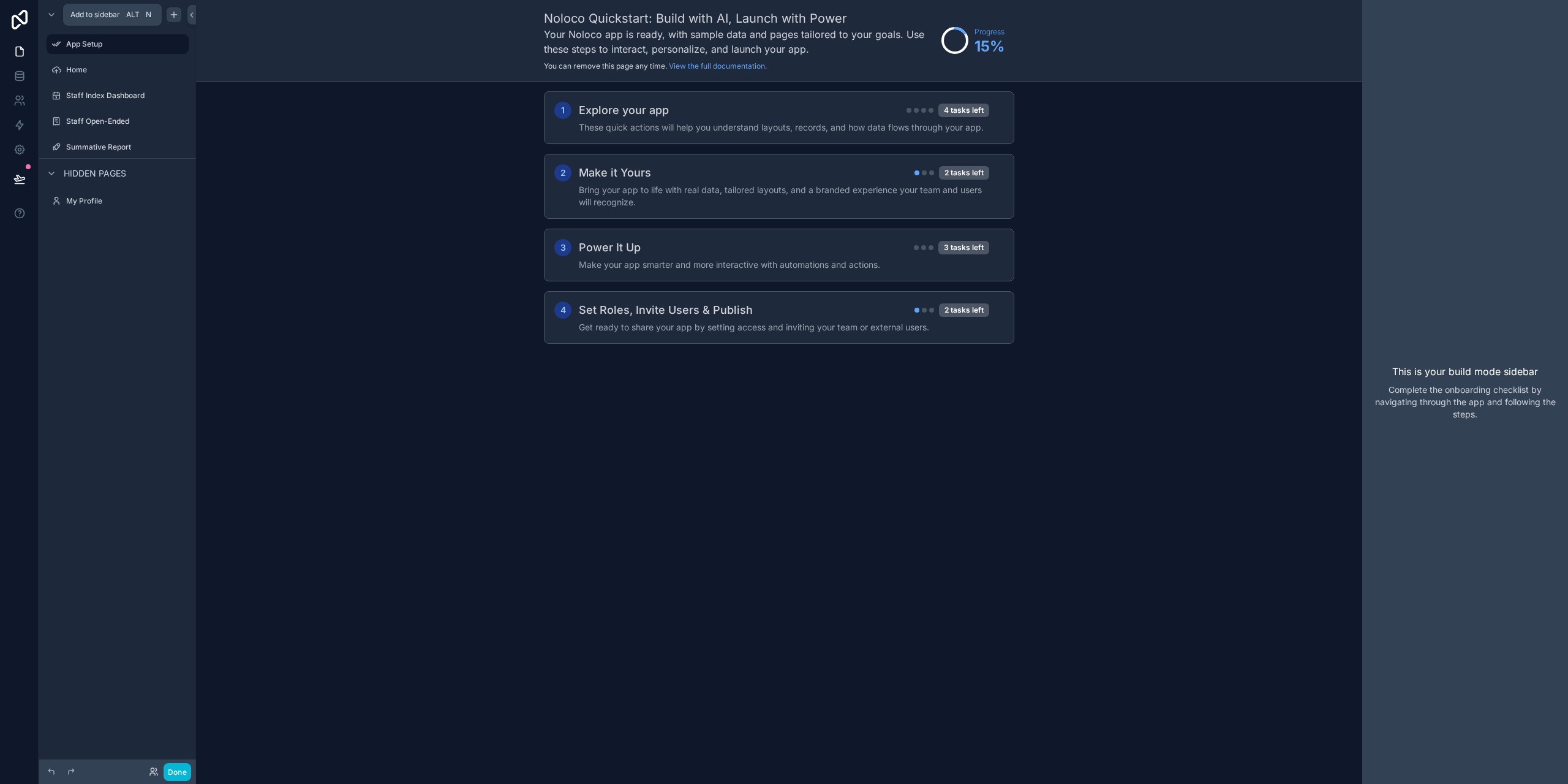
click at [172, 10] on icon "scrollable content" at bounding box center [174, 15] width 10 height 10
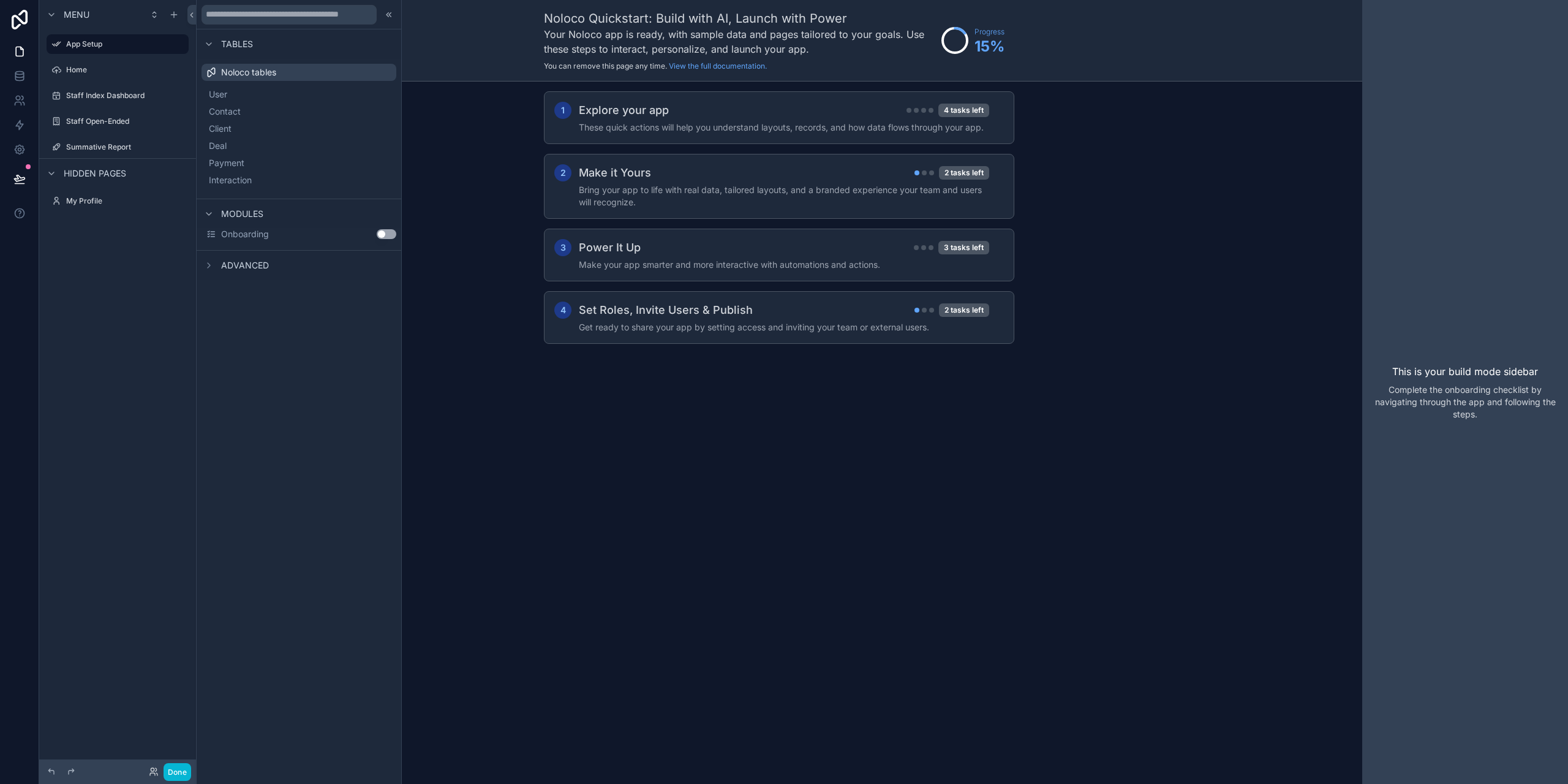
click at [243, 259] on span "Advanced" at bounding box center [244, 265] width 48 height 13
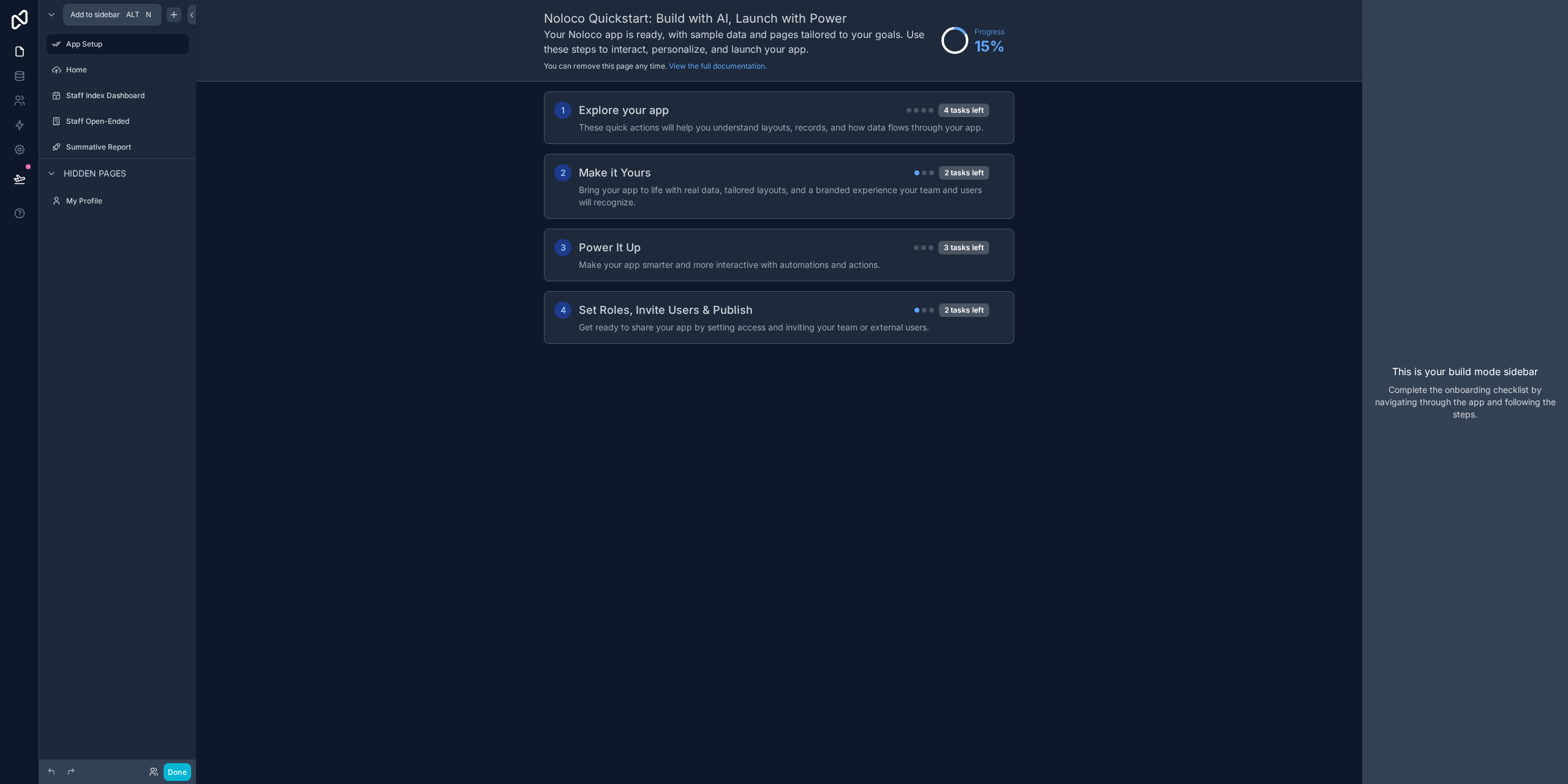
click at [169, 13] on icon "scrollable content" at bounding box center [174, 15] width 10 height 10
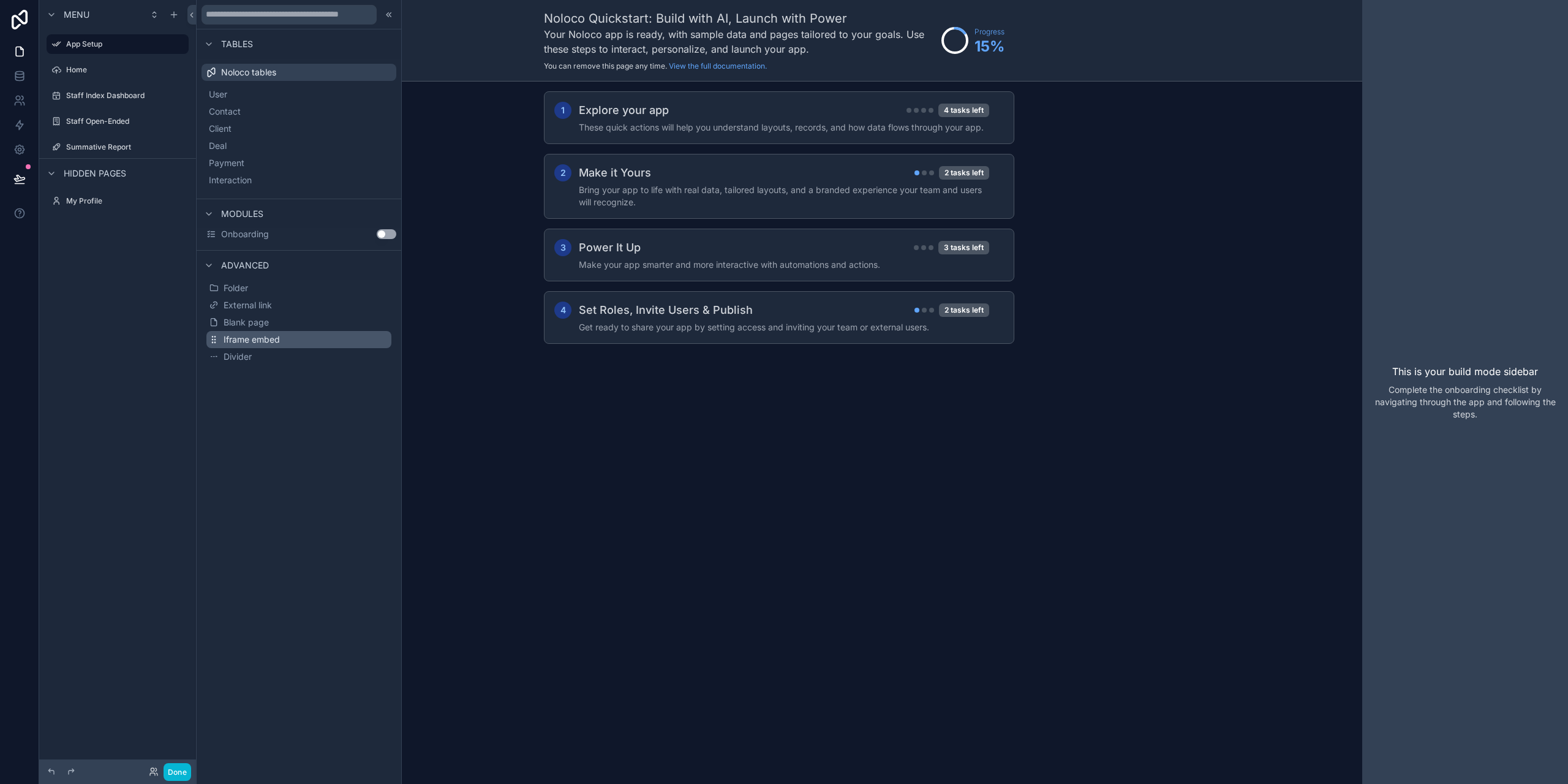
click at [272, 342] on span "Iframe embed" at bounding box center [251, 339] width 56 height 13
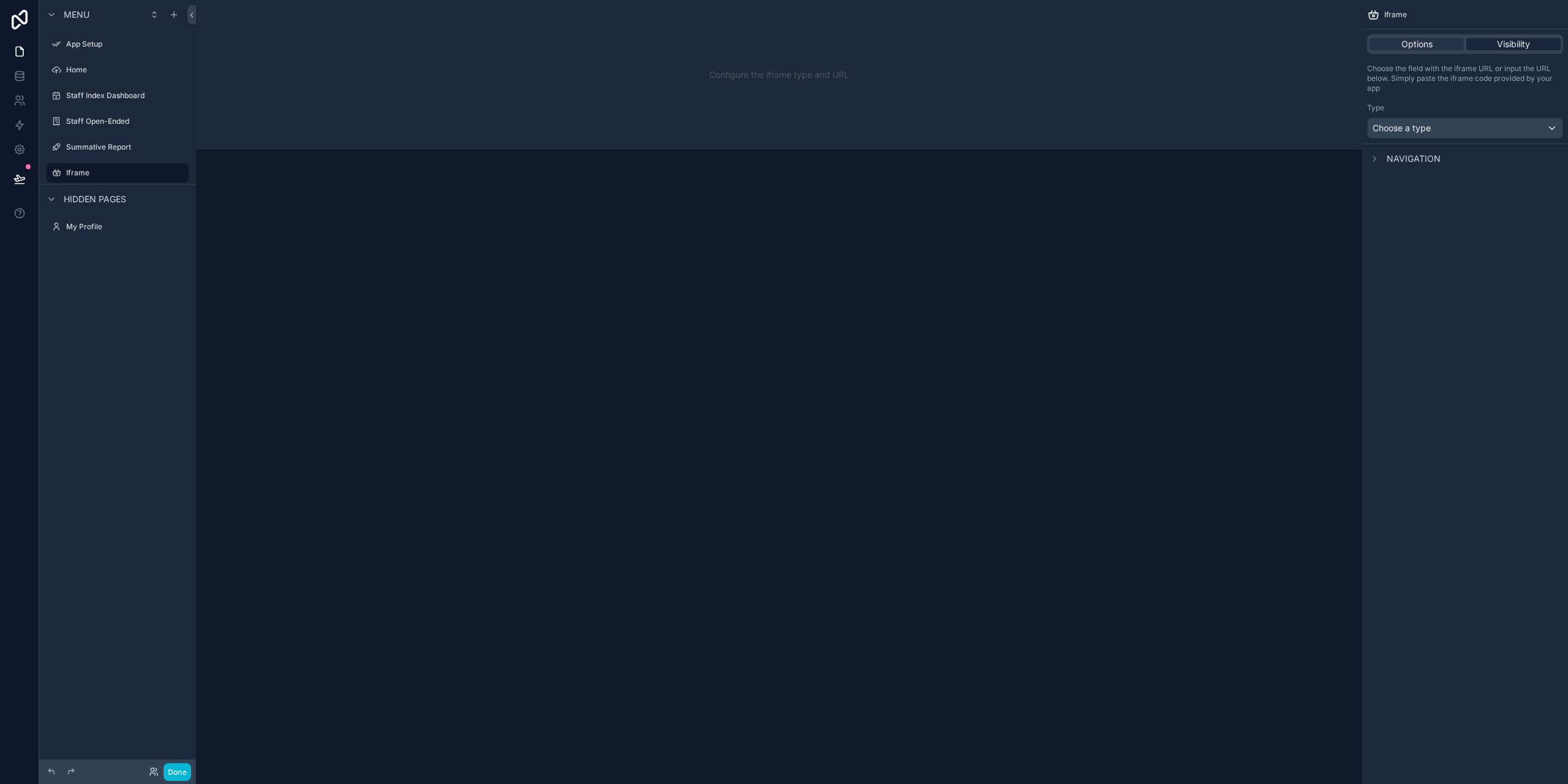
click at [1519, 46] on span "Visibility" at bounding box center [1513, 44] width 33 height 13
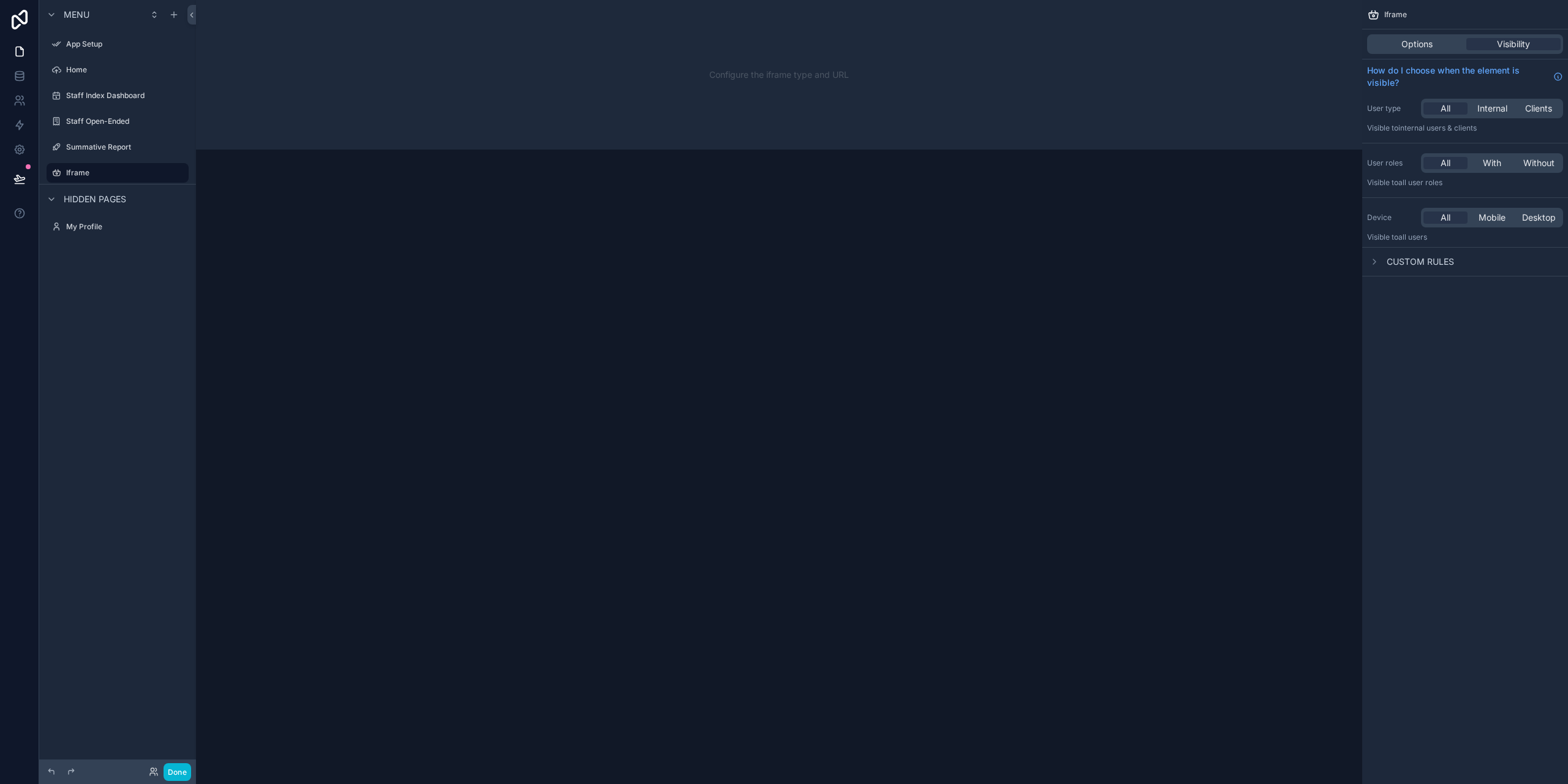
click at [1418, 264] on span "Custom rules" at bounding box center [1421, 261] width 67 height 13
click at [1422, 259] on span "Custom rules" at bounding box center [1421, 261] width 67 height 13
click at [1430, 44] on span "Options" at bounding box center [1416, 44] width 31 height 13
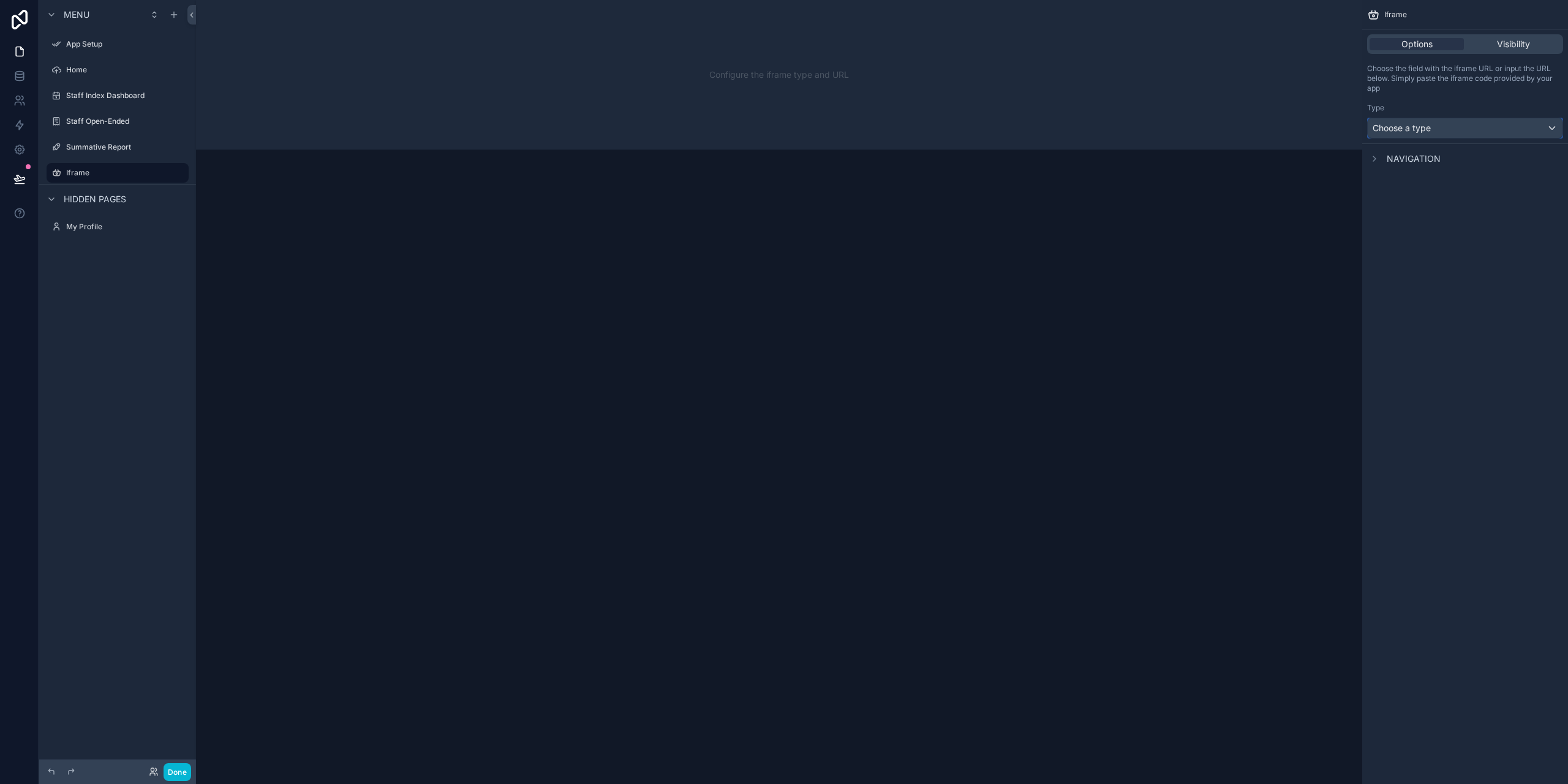
click at [1442, 128] on div "Choose a type" at bounding box center [1464, 127] width 195 height 19
click at [1410, 196] on span "Data field" at bounding box center [1397, 192] width 39 height 14
click at [1429, 201] on span "Navigation" at bounding box center [1414, 204] width 54 height 13
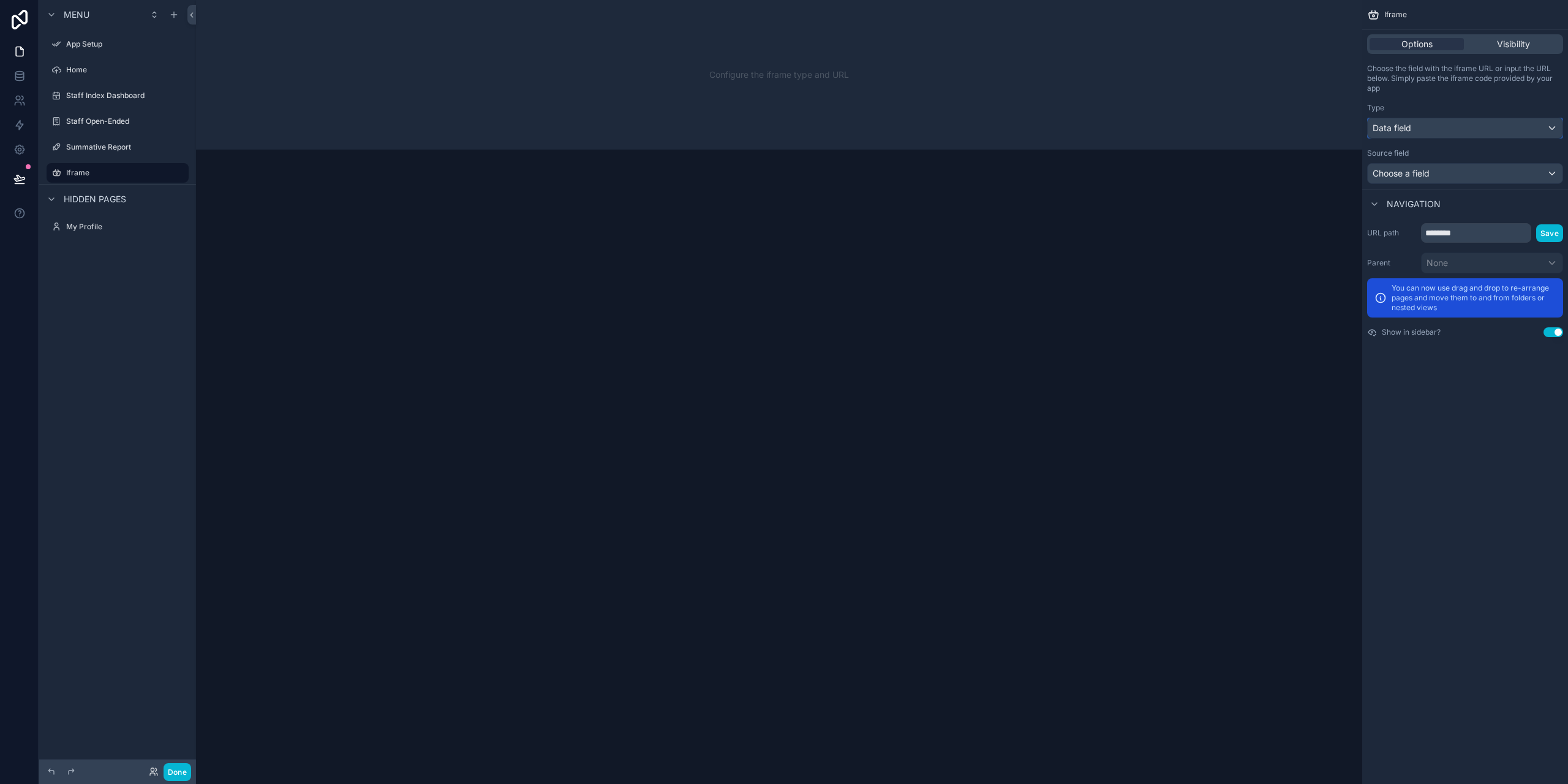
click at [1437, 126] on div "Data field" at bounding box center [1464, 127] width 195 height 19
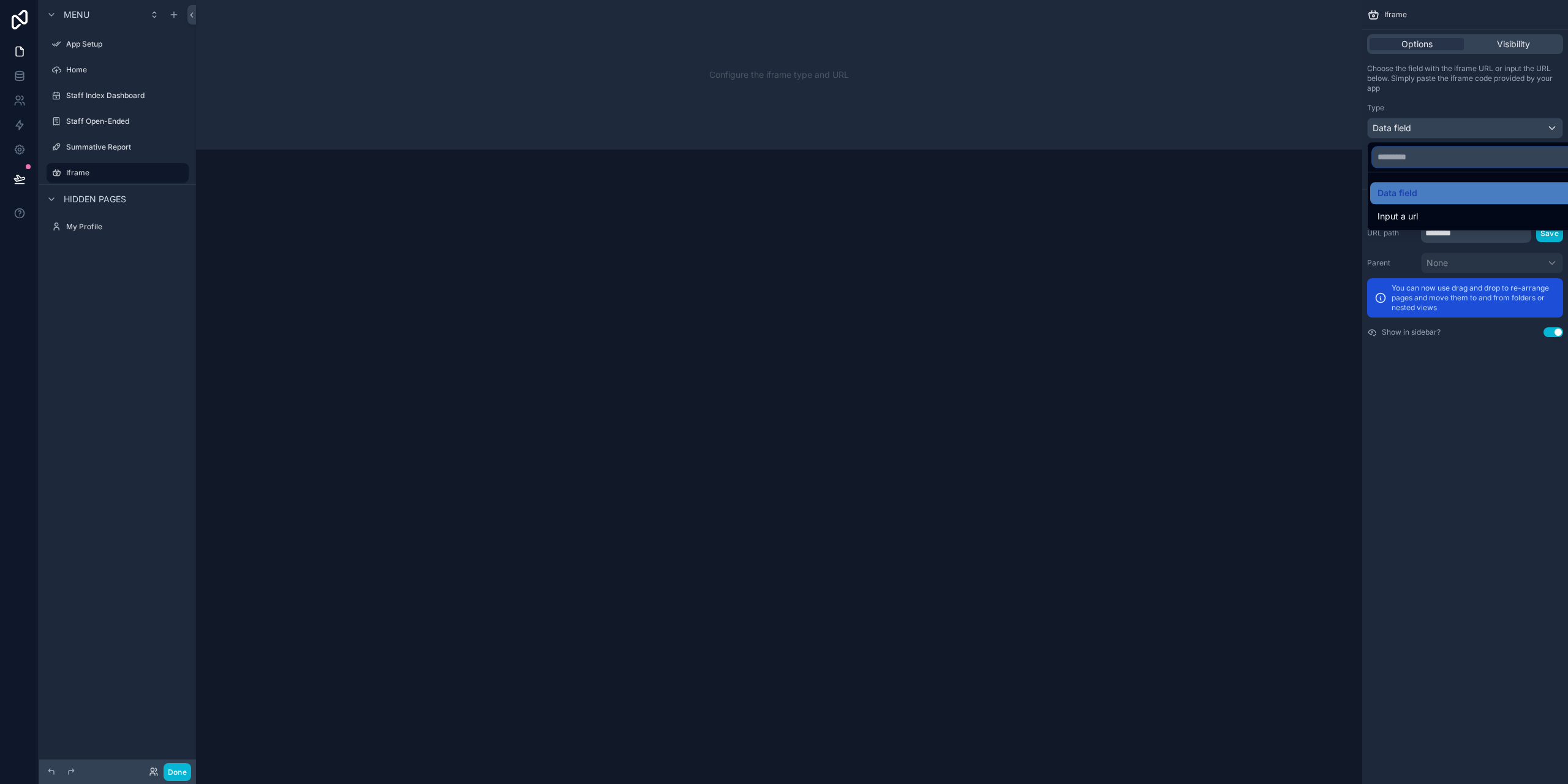
click at [1413, 155] on input "text" at bounding box center [1480, 156] width 214 height 19
type input "******"
click at [1506, 45] on div "scrollable content" at bounding box center [784, 392] width 1568 height 784
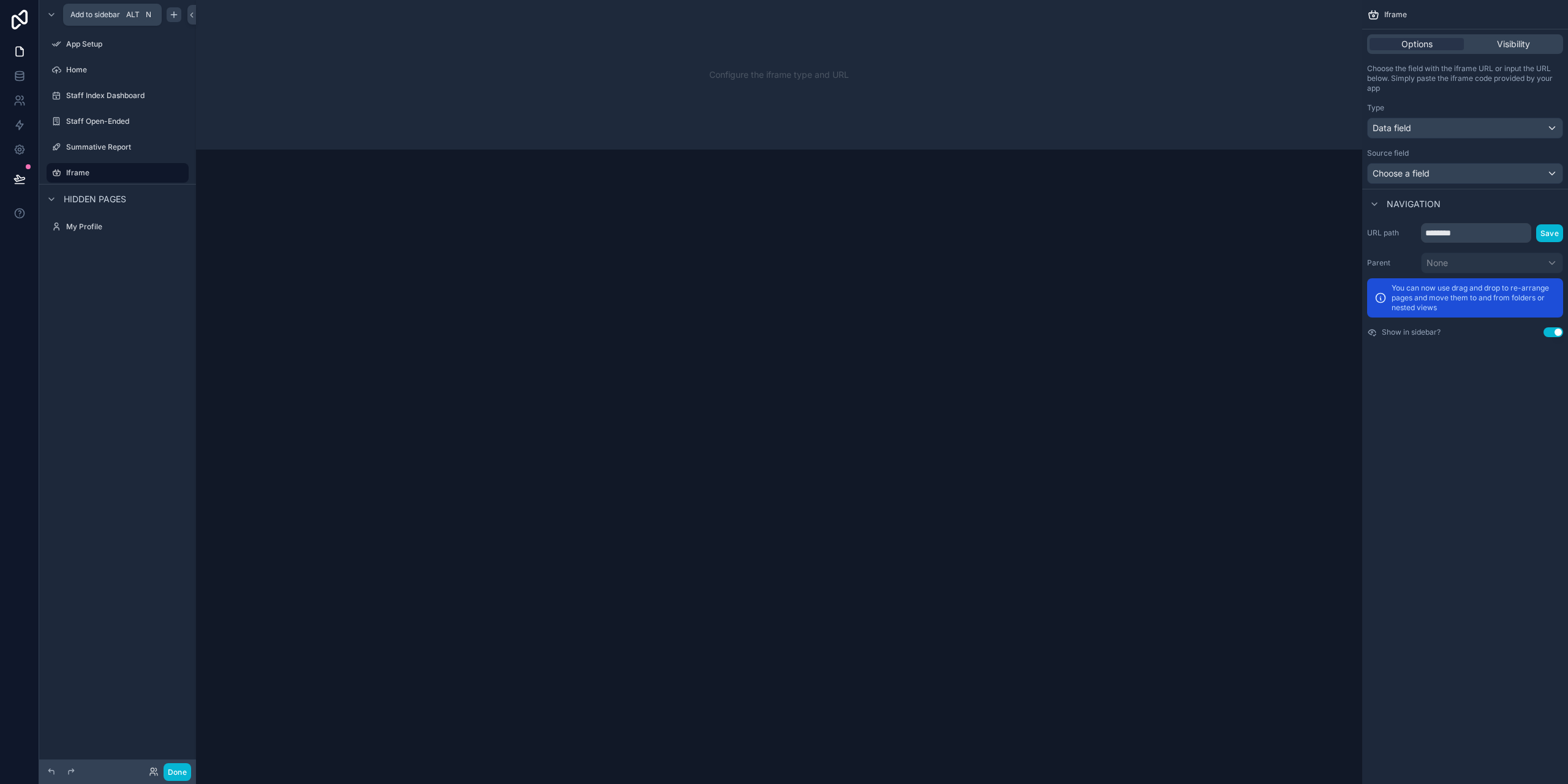
click at [172, 16] on icon "scrollable content" at bounding box center [174, 15] width 10 height 10
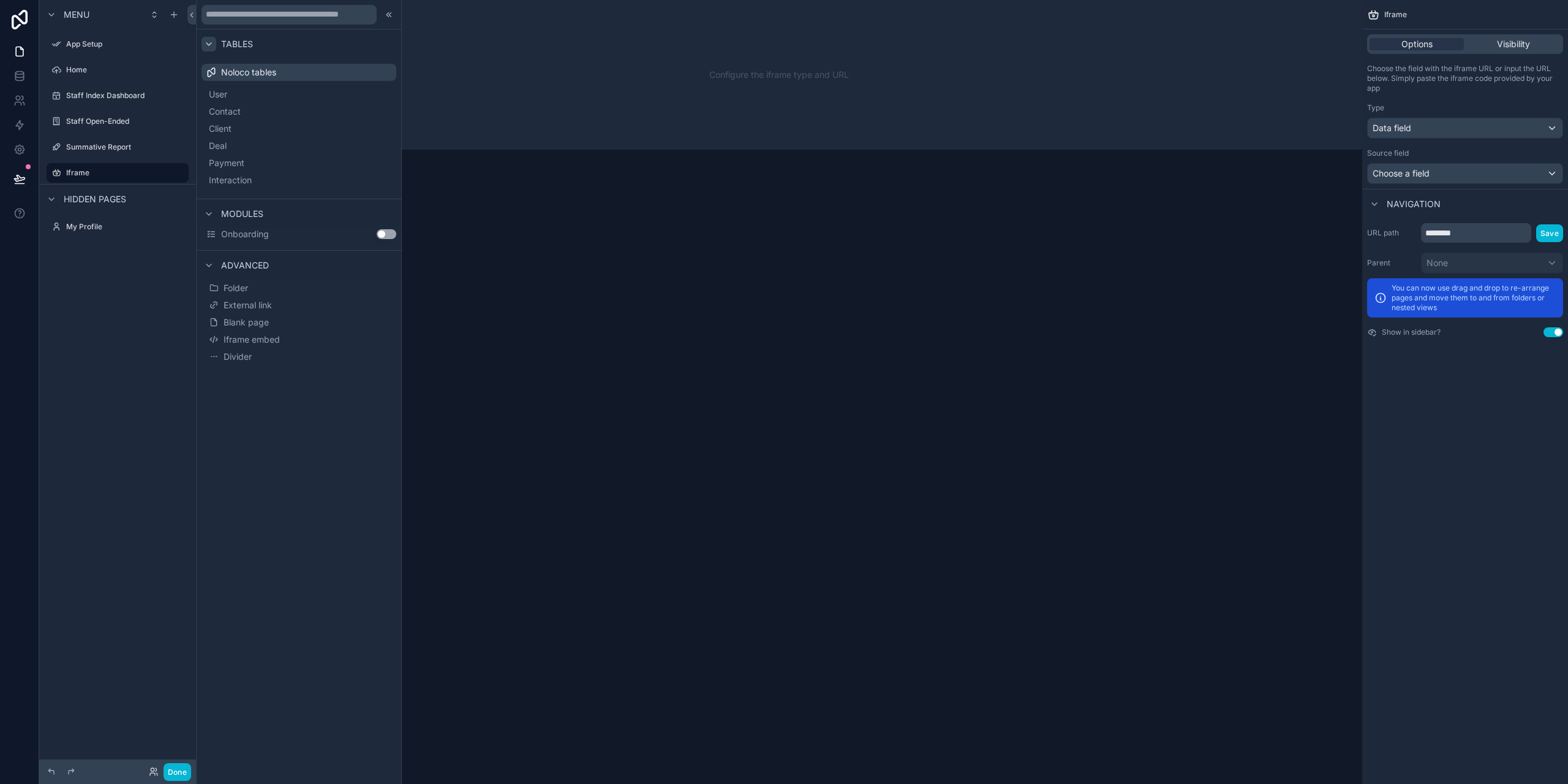
click at [207, 45] on icon at bounding box center [209, 45] width 10 height 10
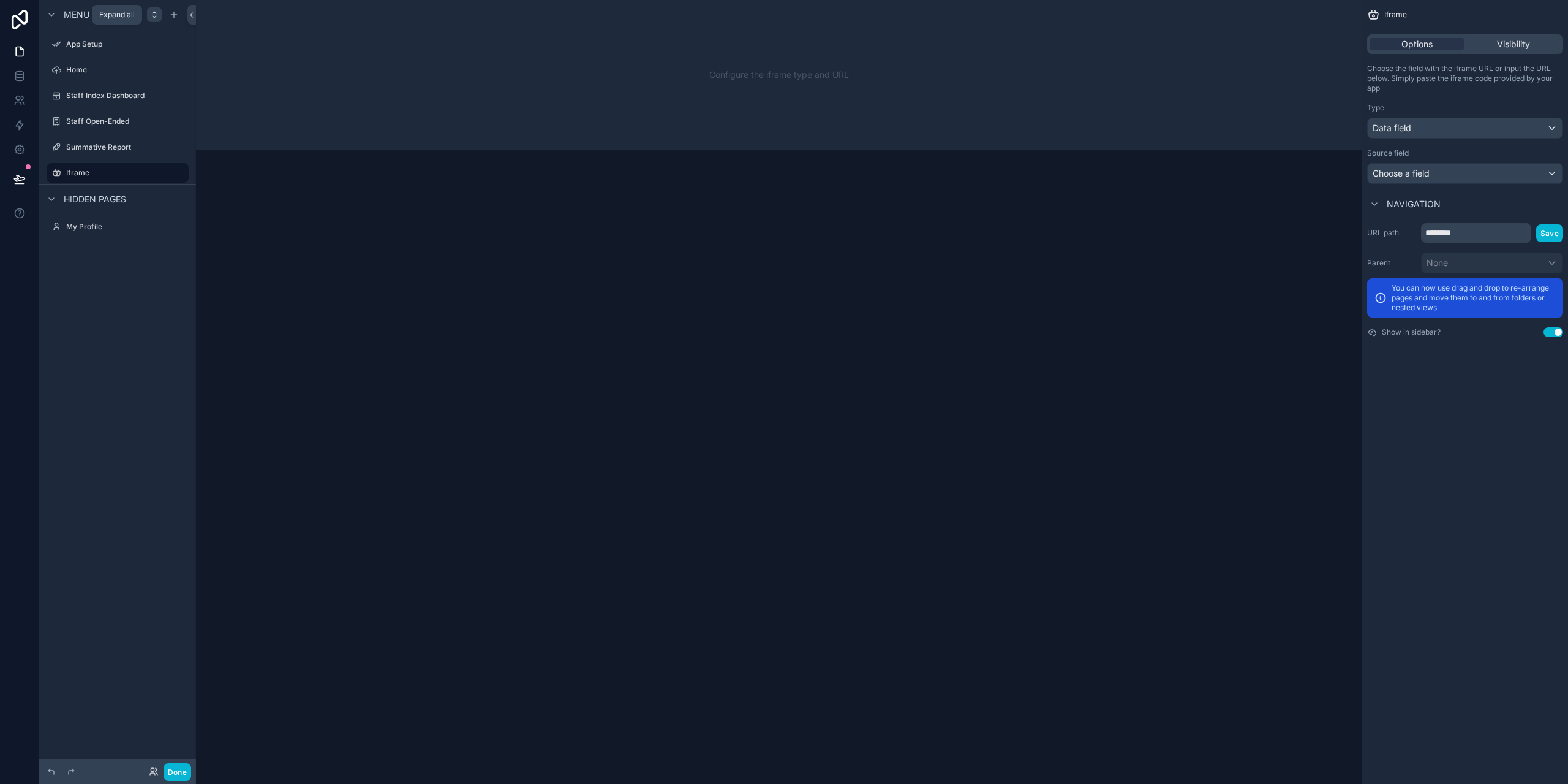
click at [154, 13] on icon "scrollable content" at bounding box center [154, 13] width 3 height 2
click at [192, 14] on icon at bounding box center [191, 14] width 8 height 9
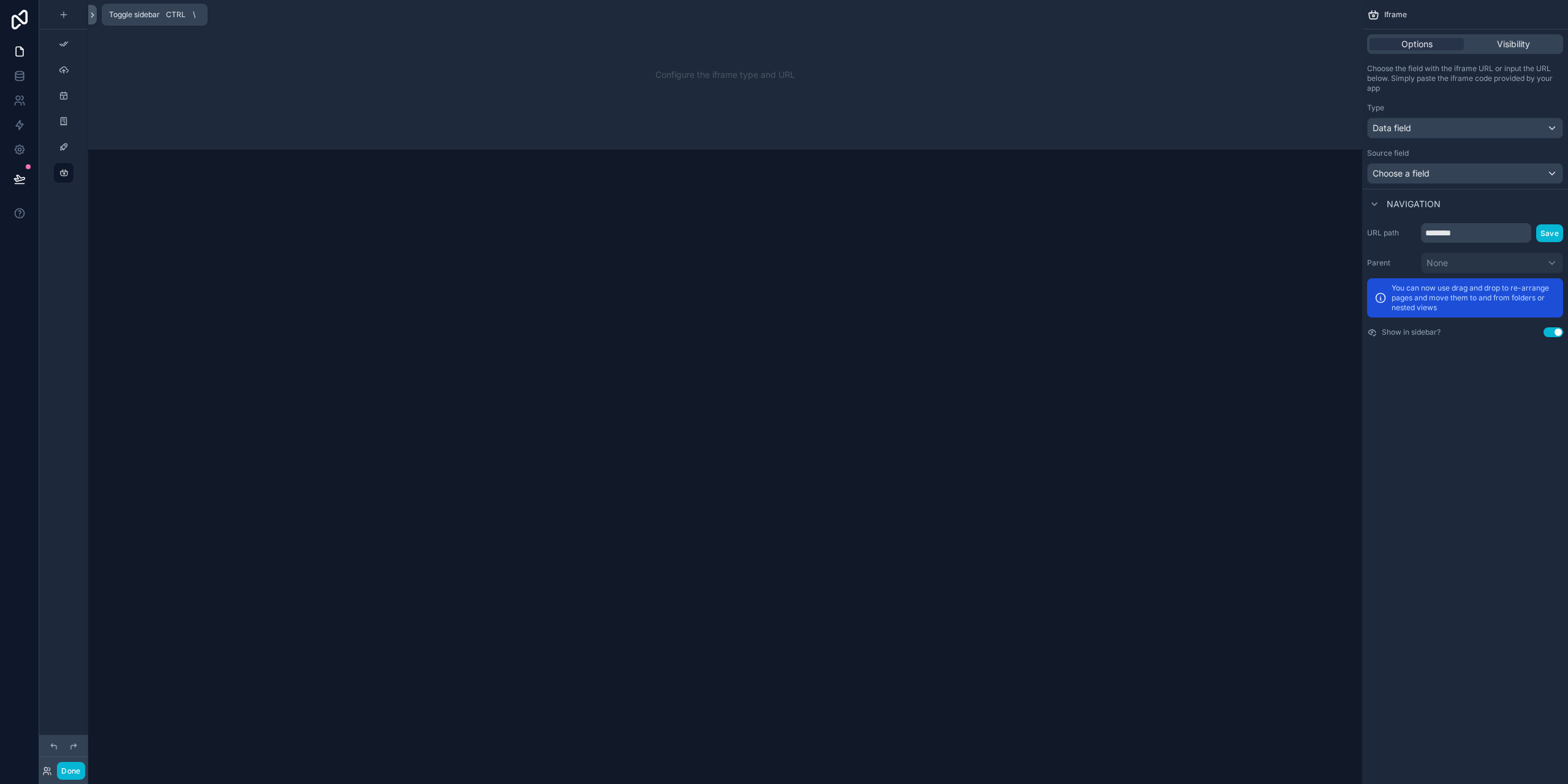
click at [94, 11] on icon at bounding box center [93, 14] width 8 height 9
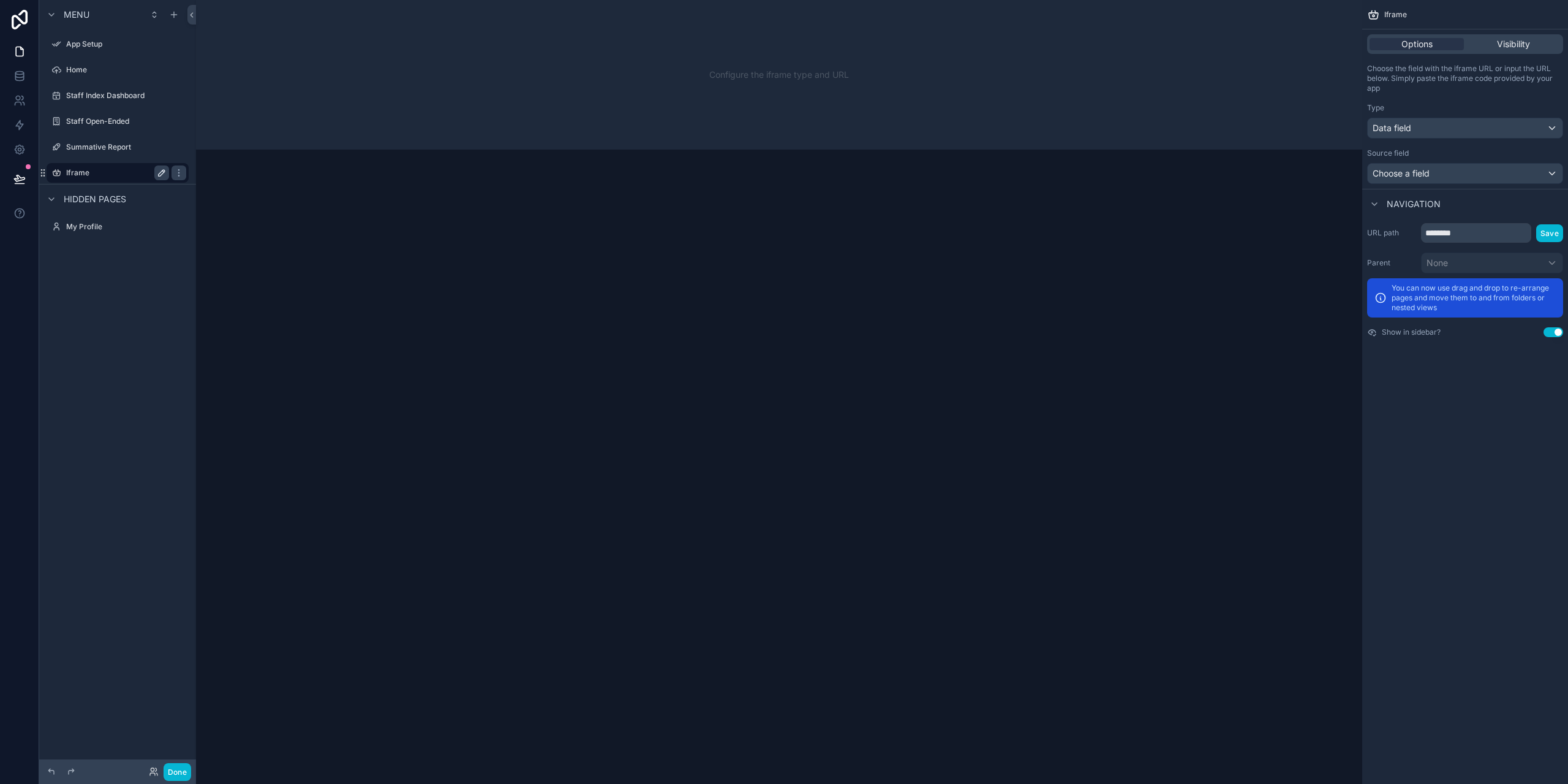
click at [162, 175] on icon "scrollable content" at bounding box center [162, 173] width 10 height 10
click at [175, 174] on icon "scrollable content" at bounding box center [179, 173] width 10 height 10
click at [93, 147] on label "Summative Report" at bounding box center [115, 148] width 98 height 10
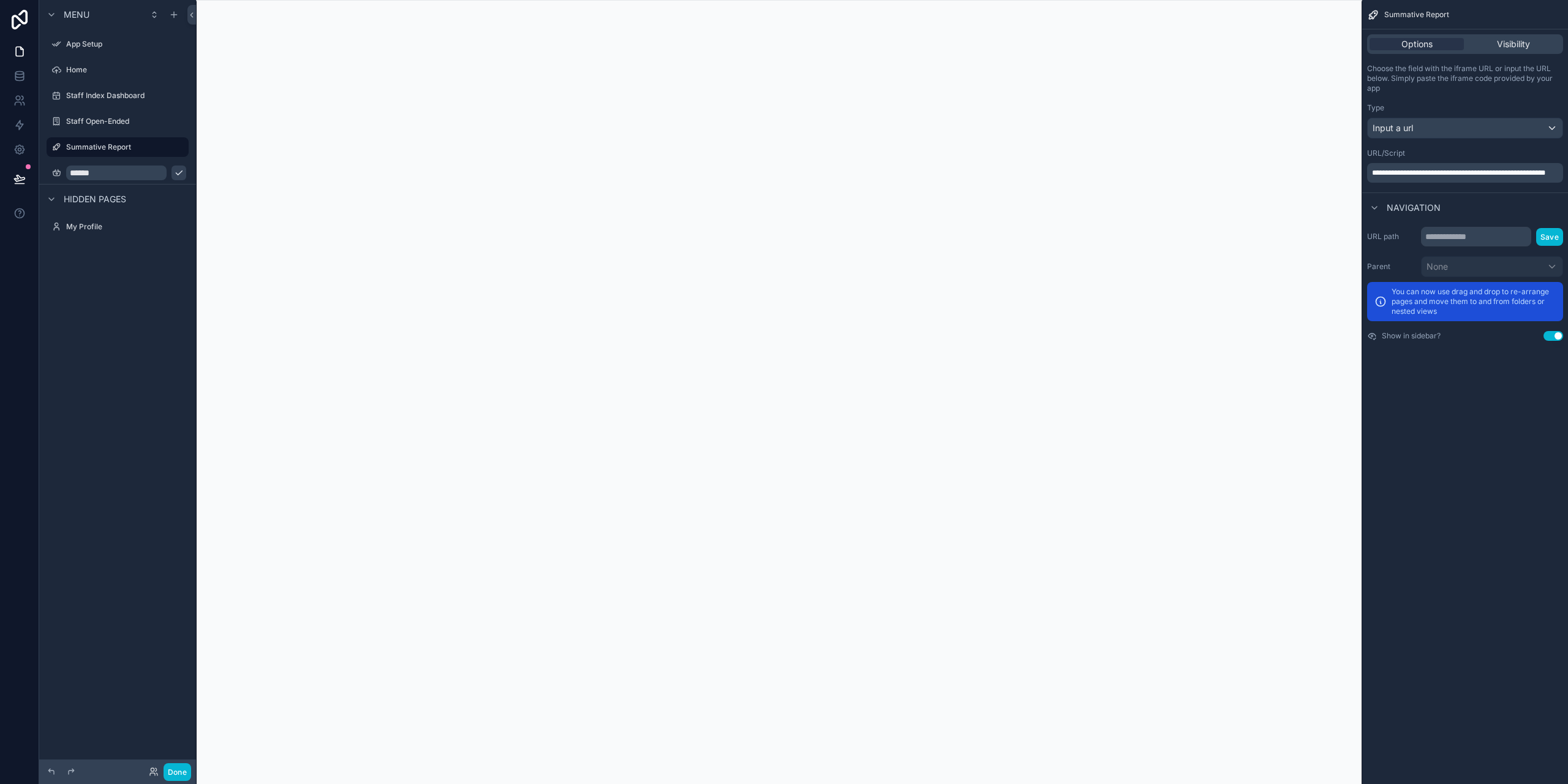
click at [137, 422] on div "Menu App Setup Home Staff Index Dashboard Staff Open-Ended Summative Report ***…" at bounding box center [118, 384] width 157 height 769
click at [19, 13] on icon at bounding box center [19, 19] width 24 height 19
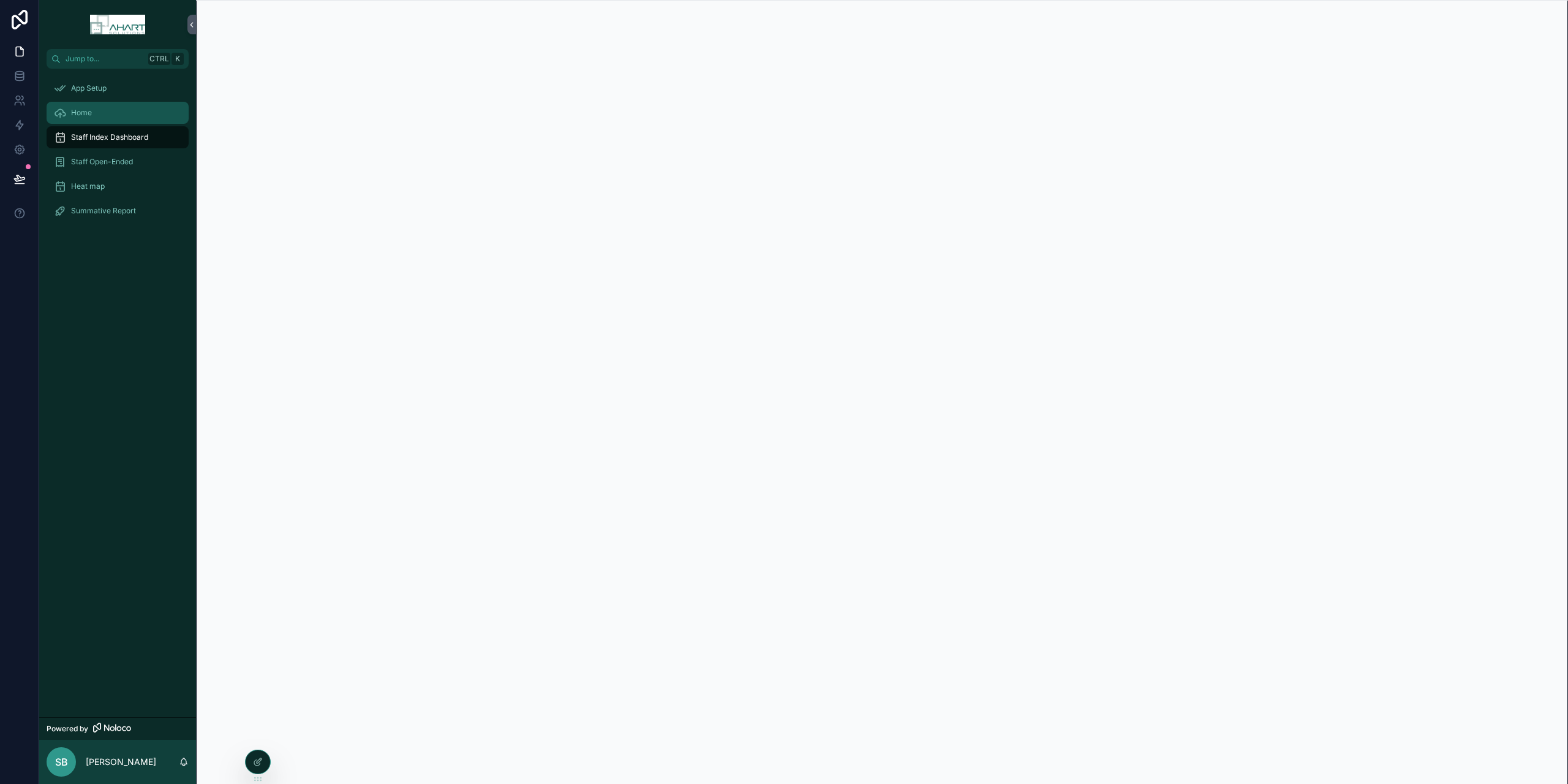
click at [88, 111] on span "Home" at bounding box center [81, 113] width 21 height 10
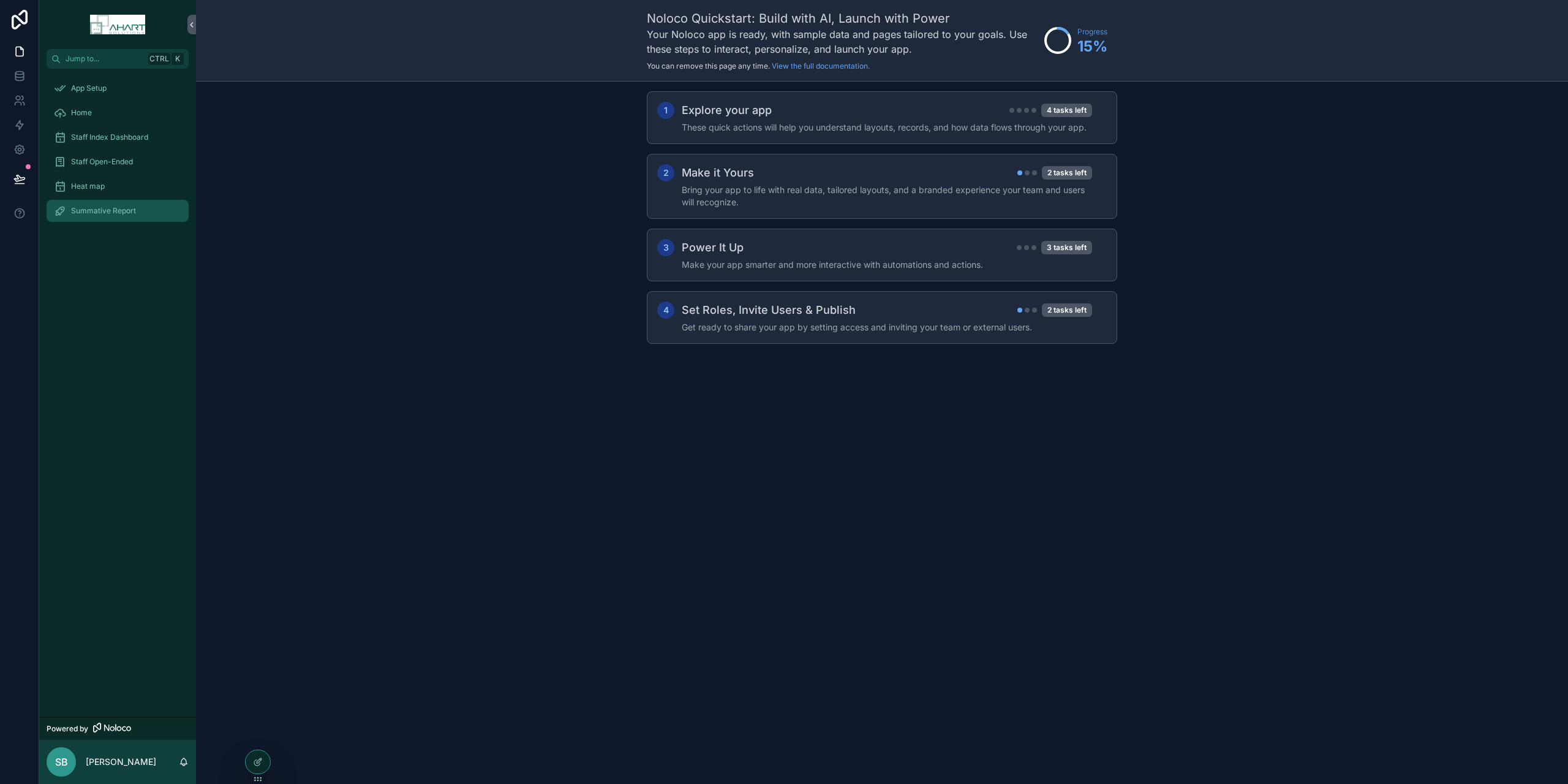
click at [92, 212] on span "Summative Report" at bounding box center [103, 211] width 65 height 10
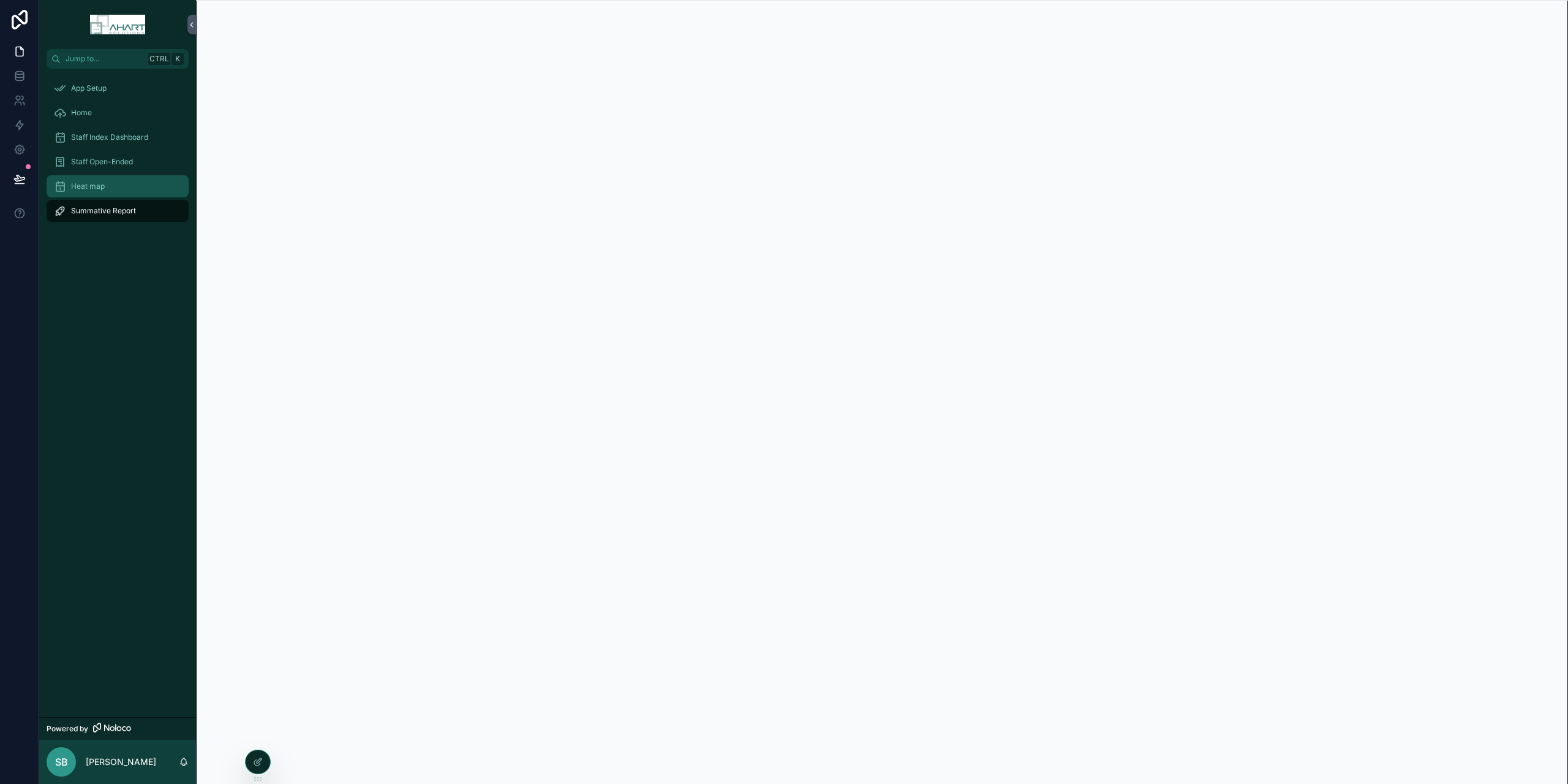
click at [93, 192] on div "Heat map" at bounding box center [117, 185] width 127 height 19
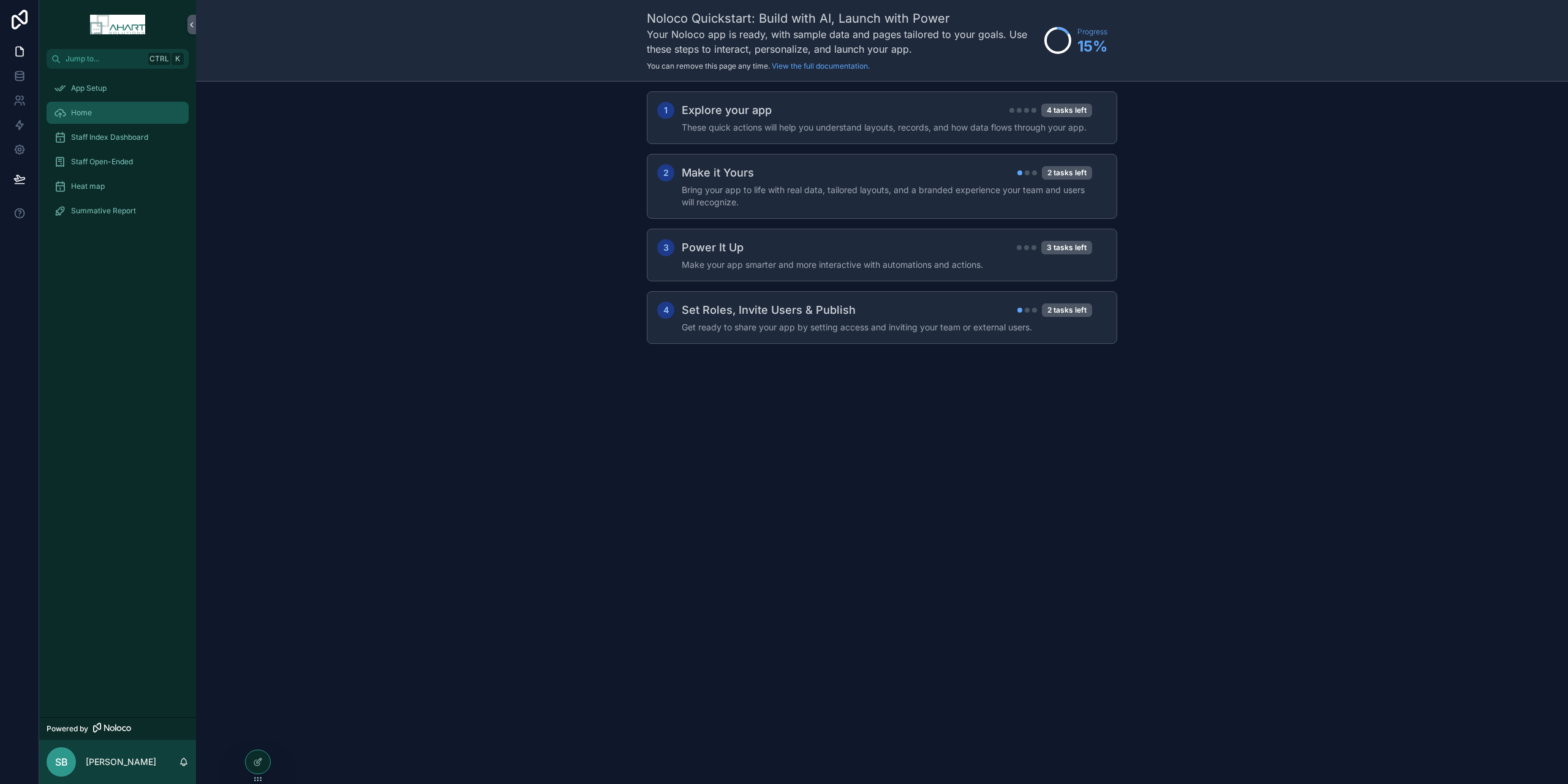
click at [83, 122] on link "Home" at bounding box center [117, 113] width 142 height 22
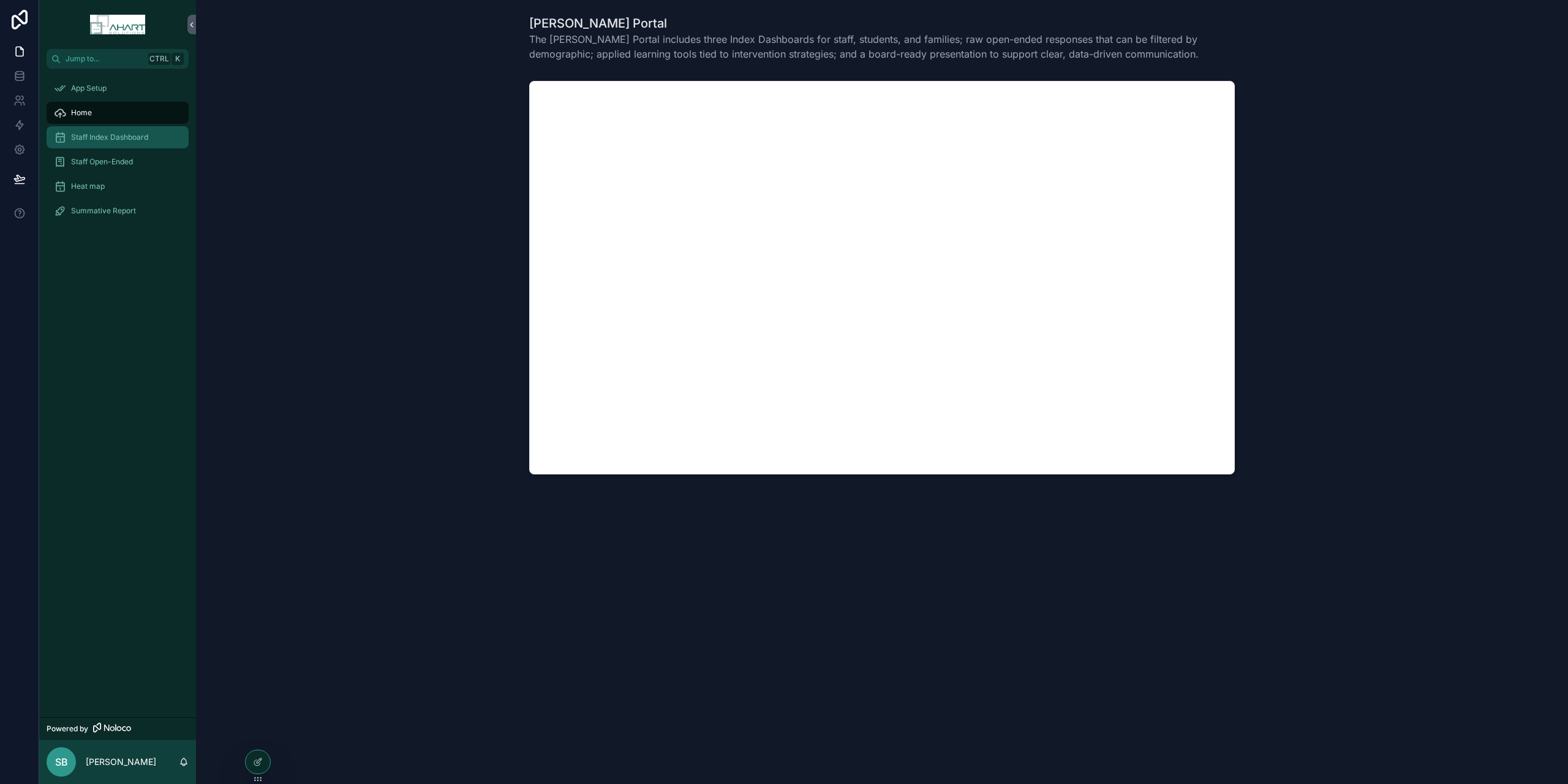
click at [92, 133] on span "Staff Index Dashboard" at bounding box center [110, 137] width 78 height 10
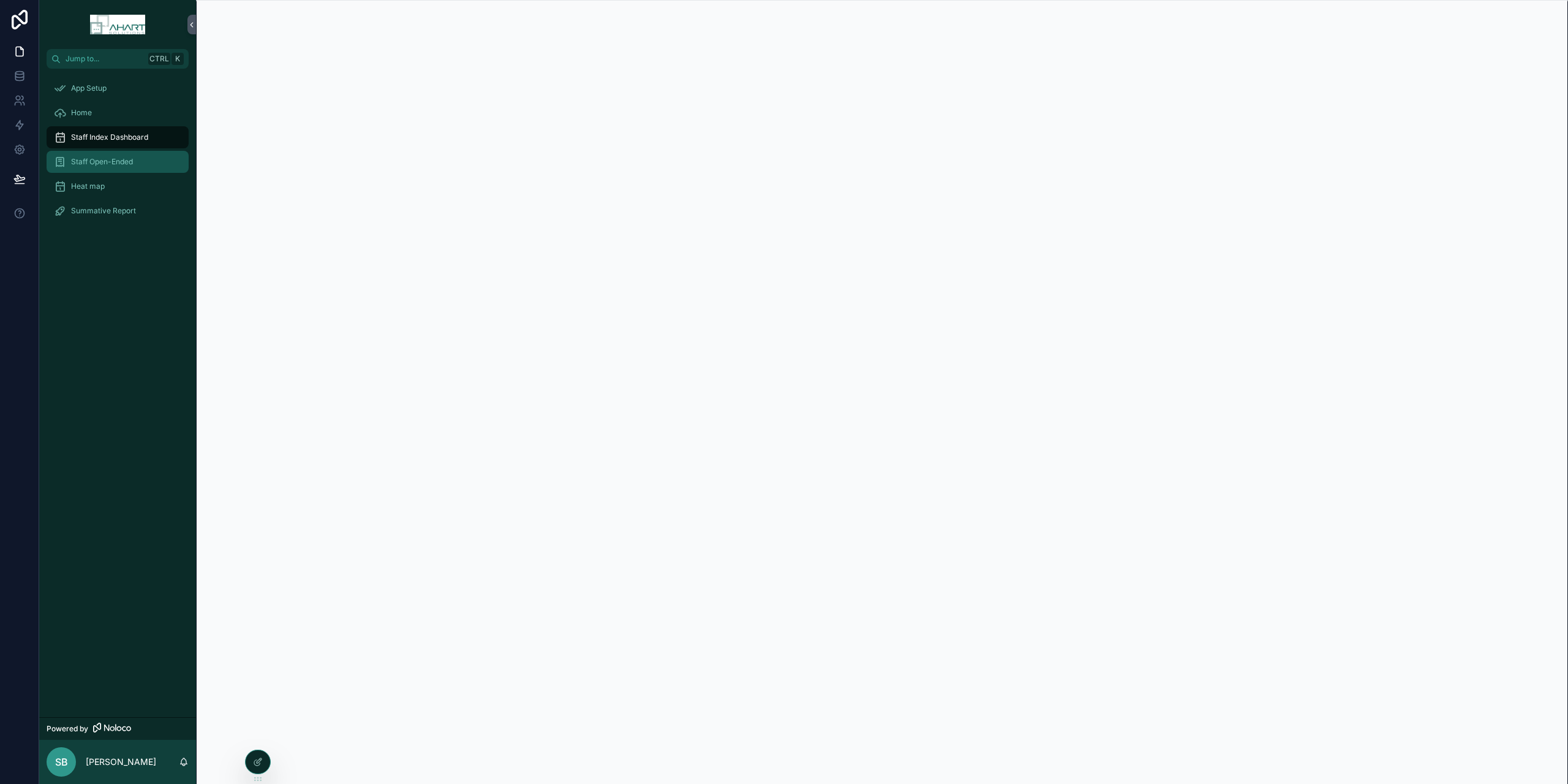
click at [99, 160] on span "Staff Open-Ended" at bounding box center [101, 162] width 62 height 10
click at [83, 185] on span "Heat map" at bounding box center [88, 186] width 34 height 10
click at [84, 212] on span "Summative Report" at bounding box center [103, 211] width 65 height 10
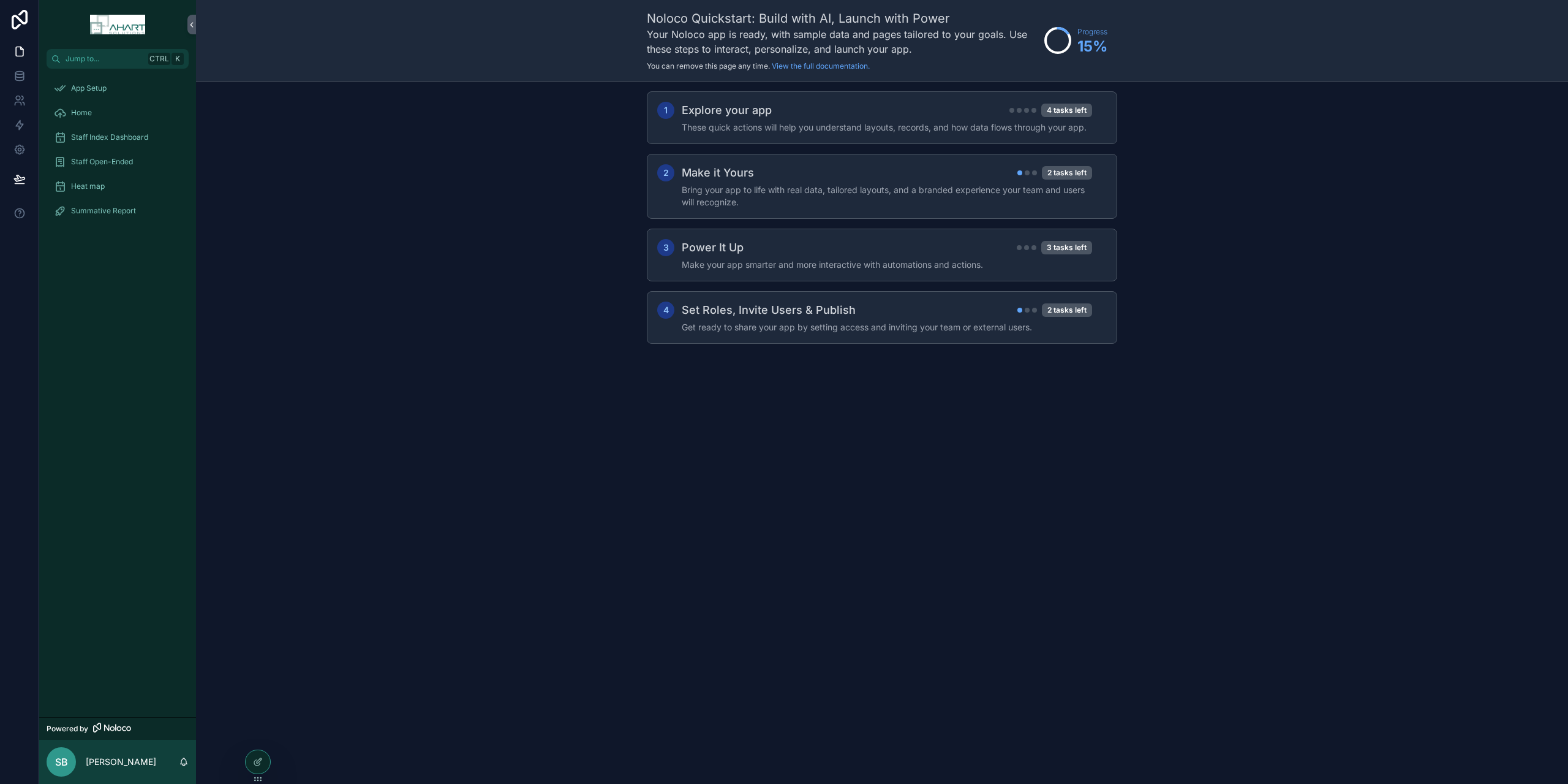
click at [465, 264] on div "1 Explore your app 4 tasks left These quick actions will help you understand la…" at bounding box center [882, 230] width 1372 height 297
click at [78, 221] on link "[PERSON_NAME] Bot" at bounding box center [117, 211] width 142 height 22
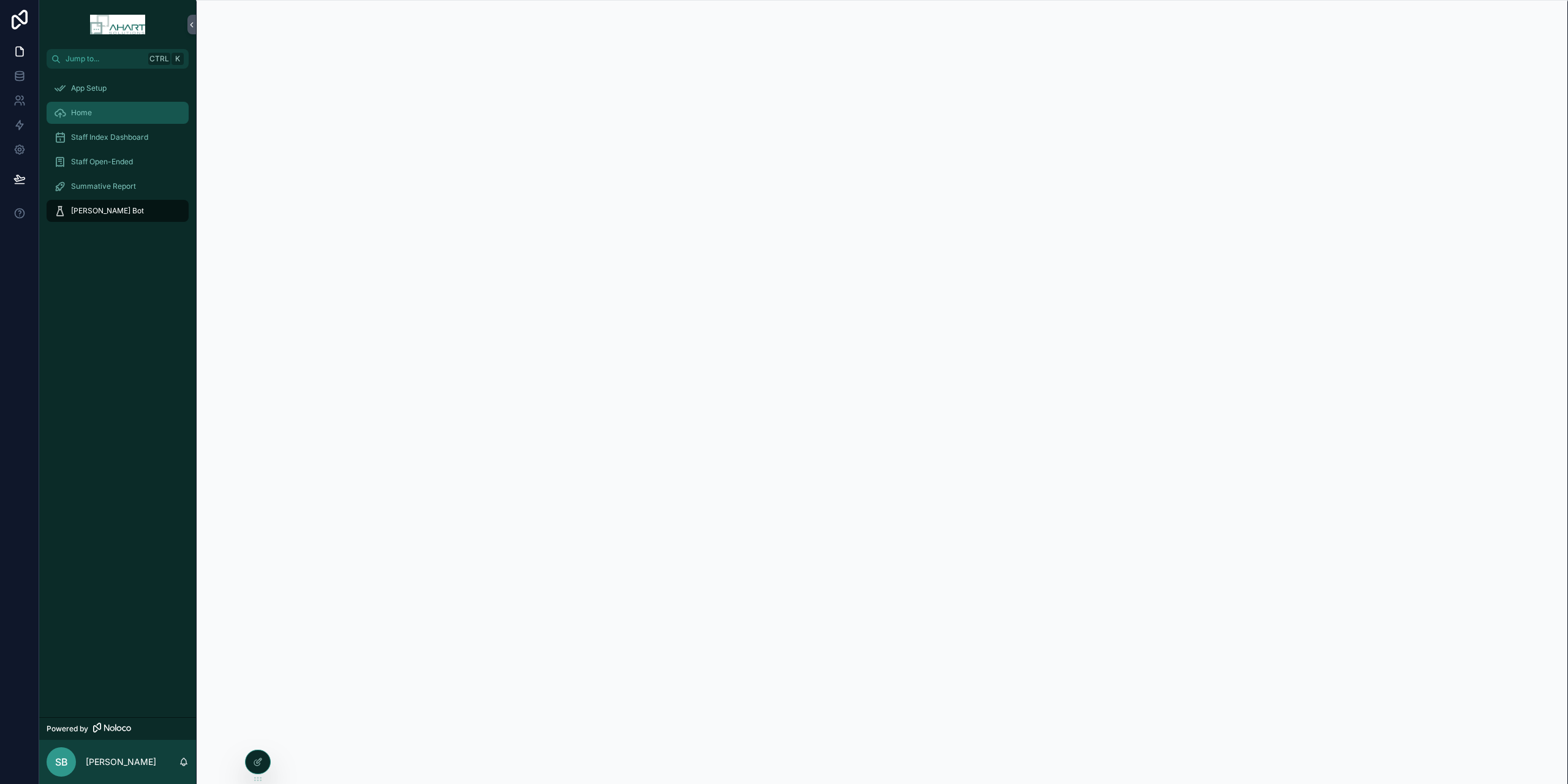
click at [85, 107] on div "Home" at bounding box center [117, 112] width 127 height 19
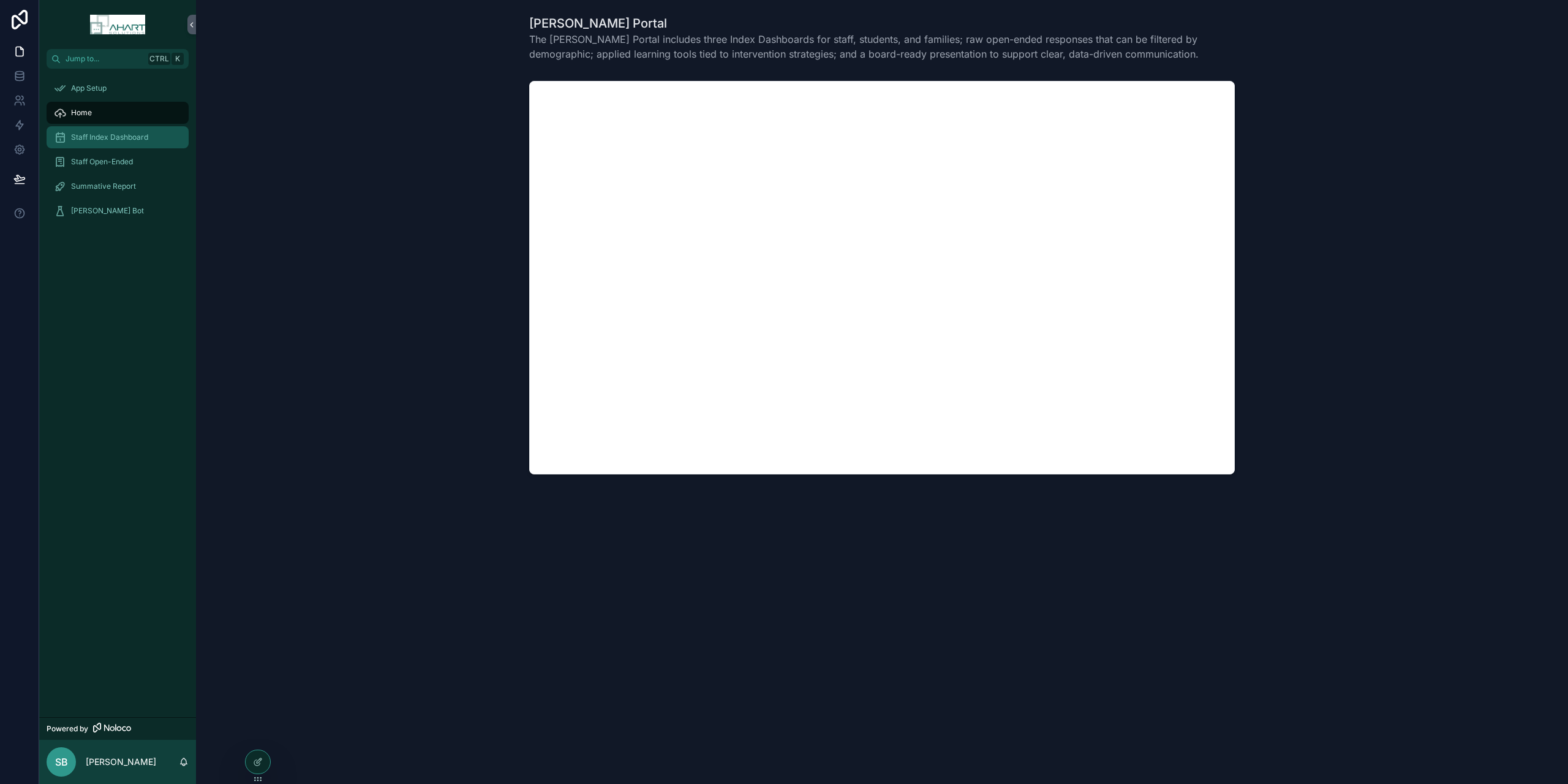
click at [87, 136] on span "Staff Index Dashboard" at bounding box center [110, 137] width 78 height 10
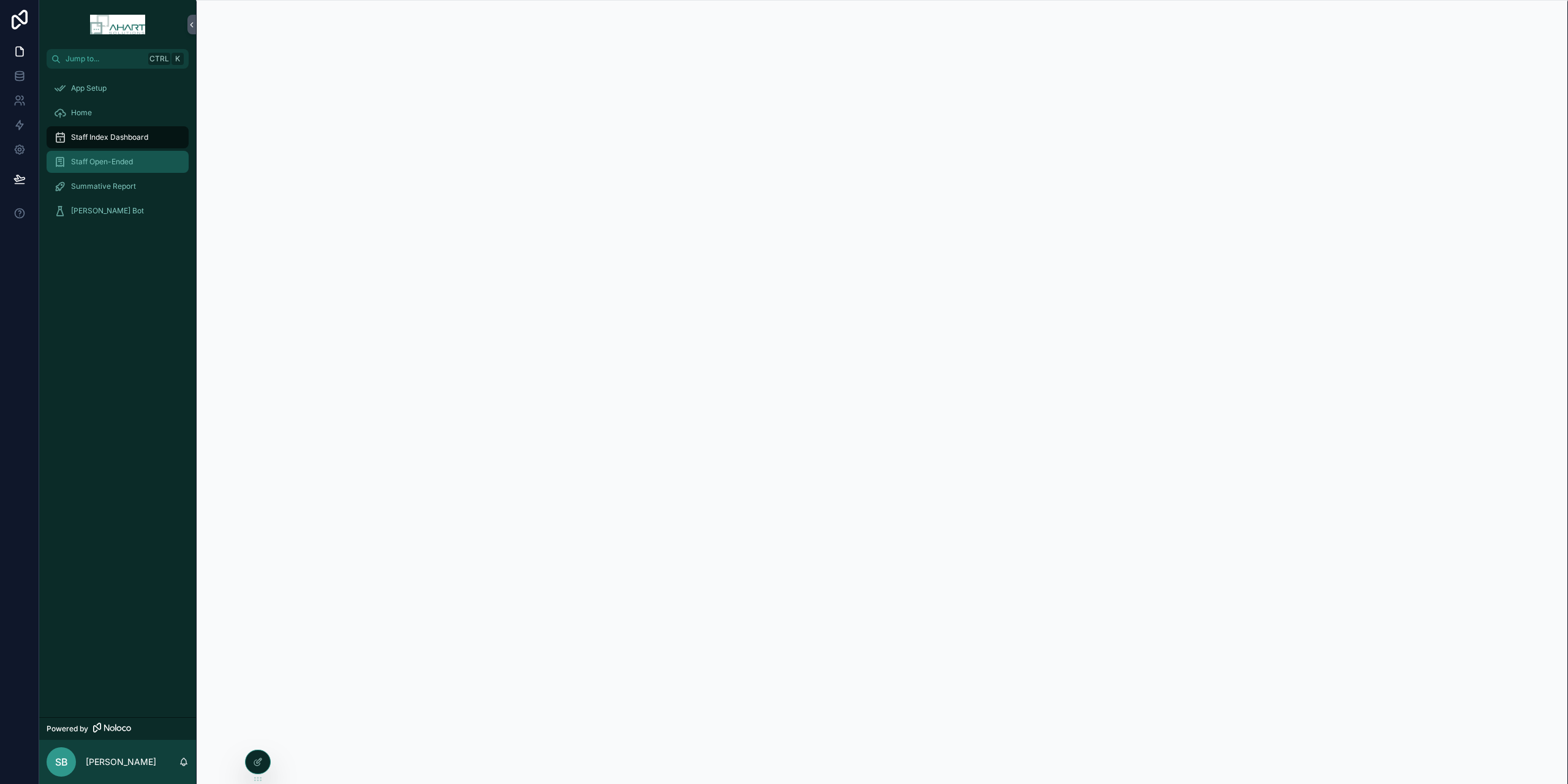
click at [92, 163] on span "Staff Open-Ended" at bounding box center [101, 162] width 62 height 10
click at [96, 184] on span "Summative Report" at bounding box center [103, 186] width 65 height 10
click at [94, 210] on span "Ahart Bot" at bounding box center [107, 211] width 73 height 10
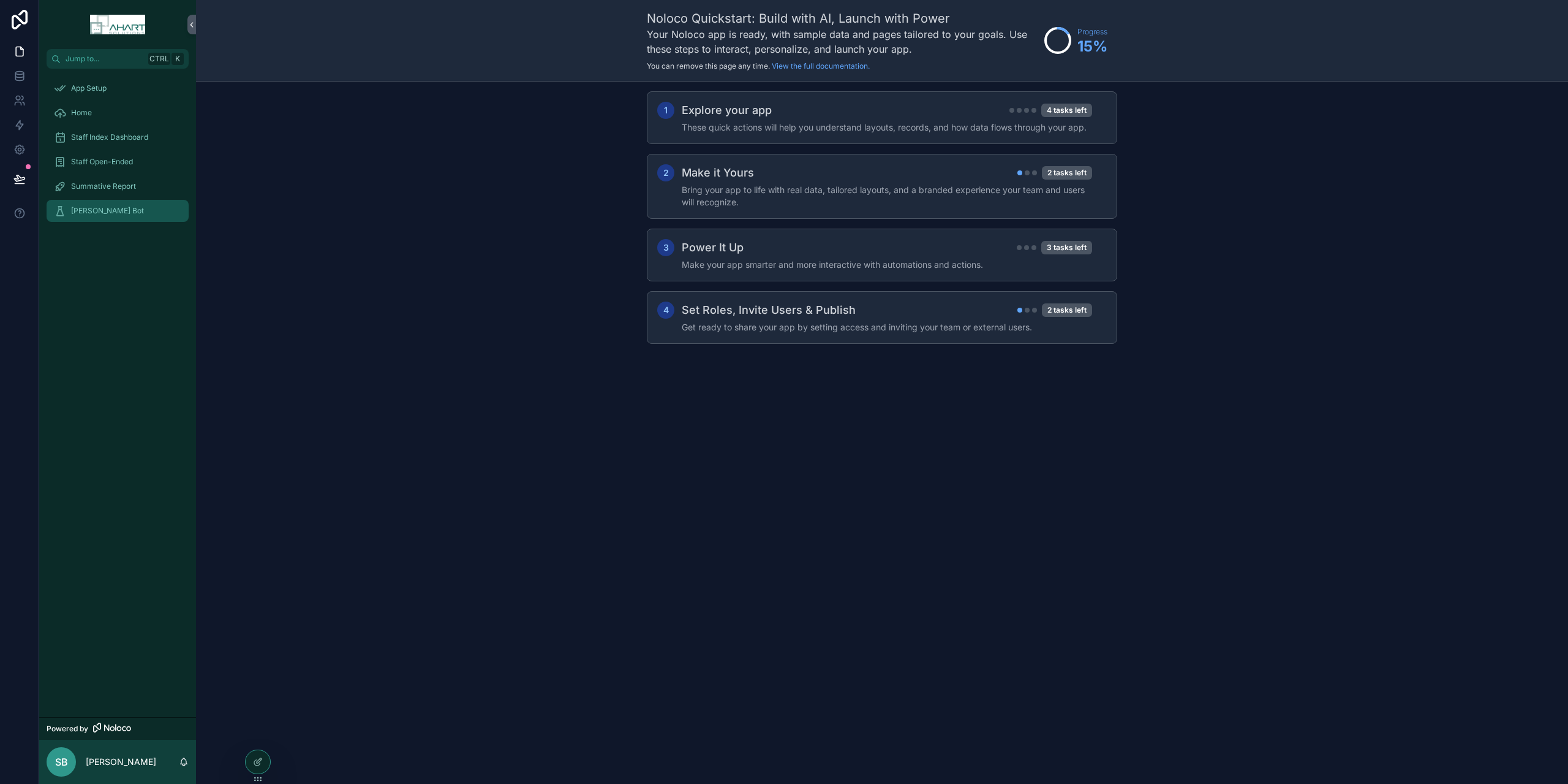
click at [104, 208] on div "[PERSON_NAME] Bot" at bounding box center [117, 210] width 127 height 19
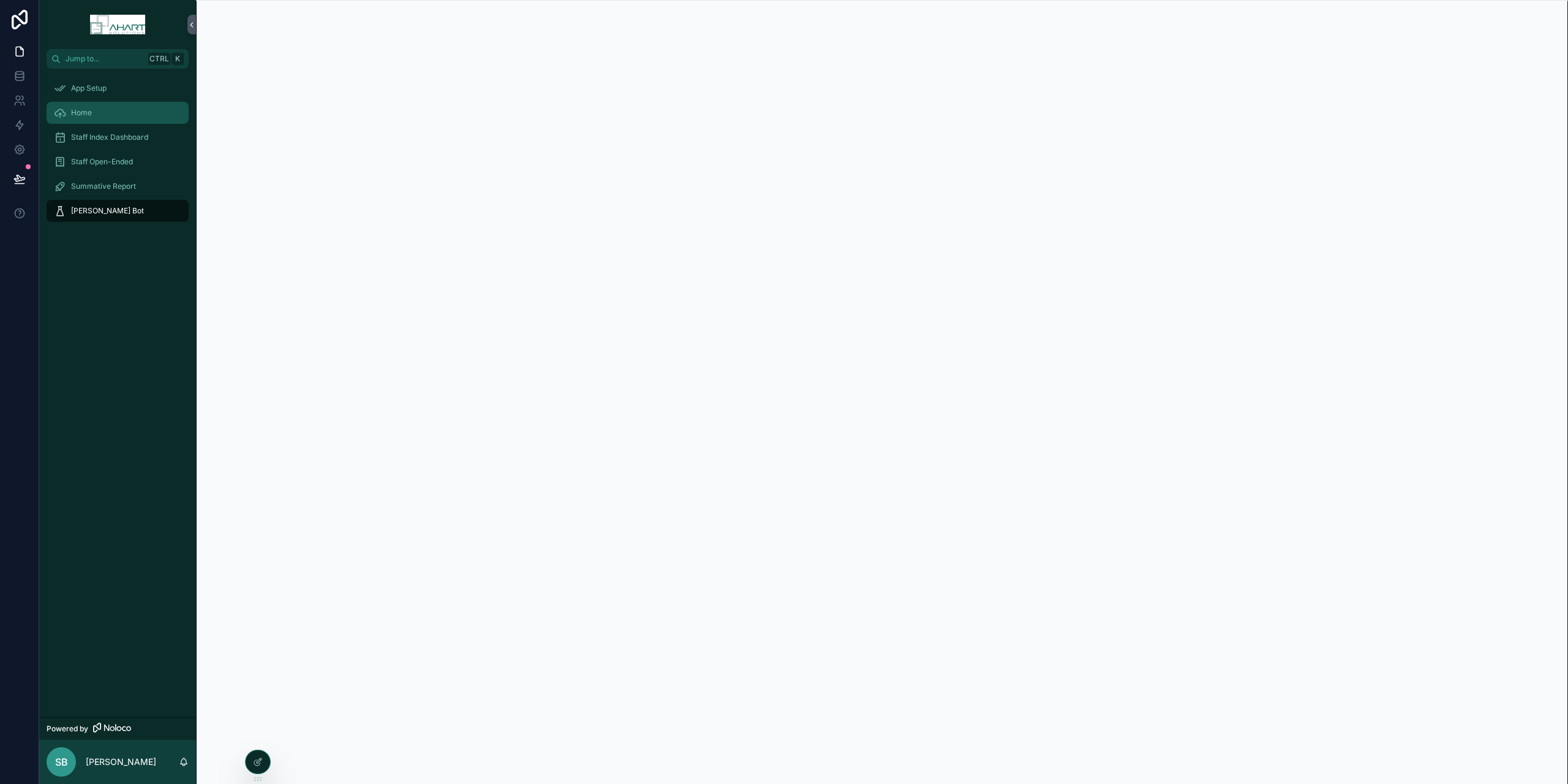
click at [98, 109] on div "Home" at bounding box center [117, 112] width 127 height 19
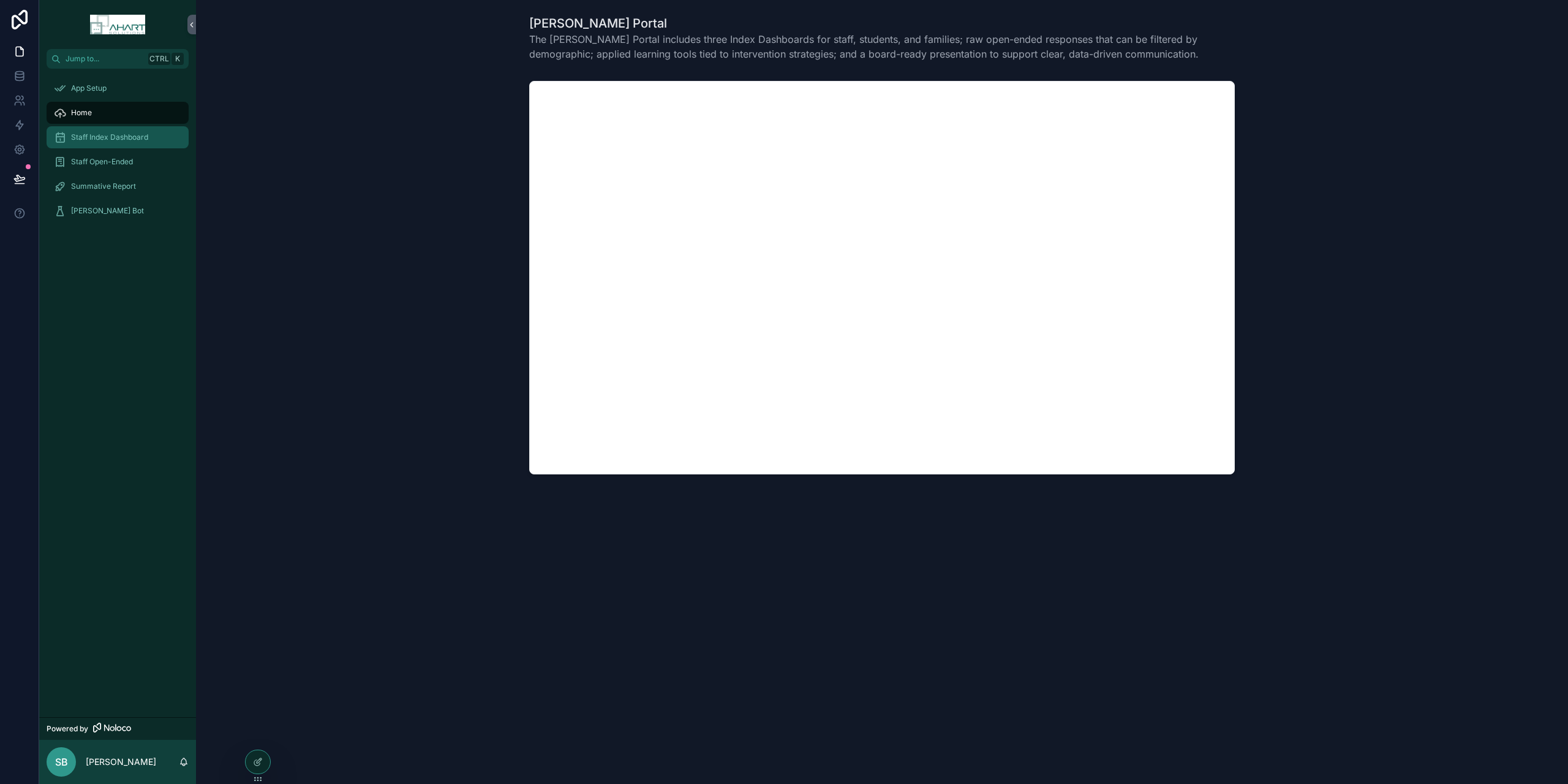
click at [91, 132] on span "Staff Index Dashboard" at bounding box center [110, 137] width 78 height 10
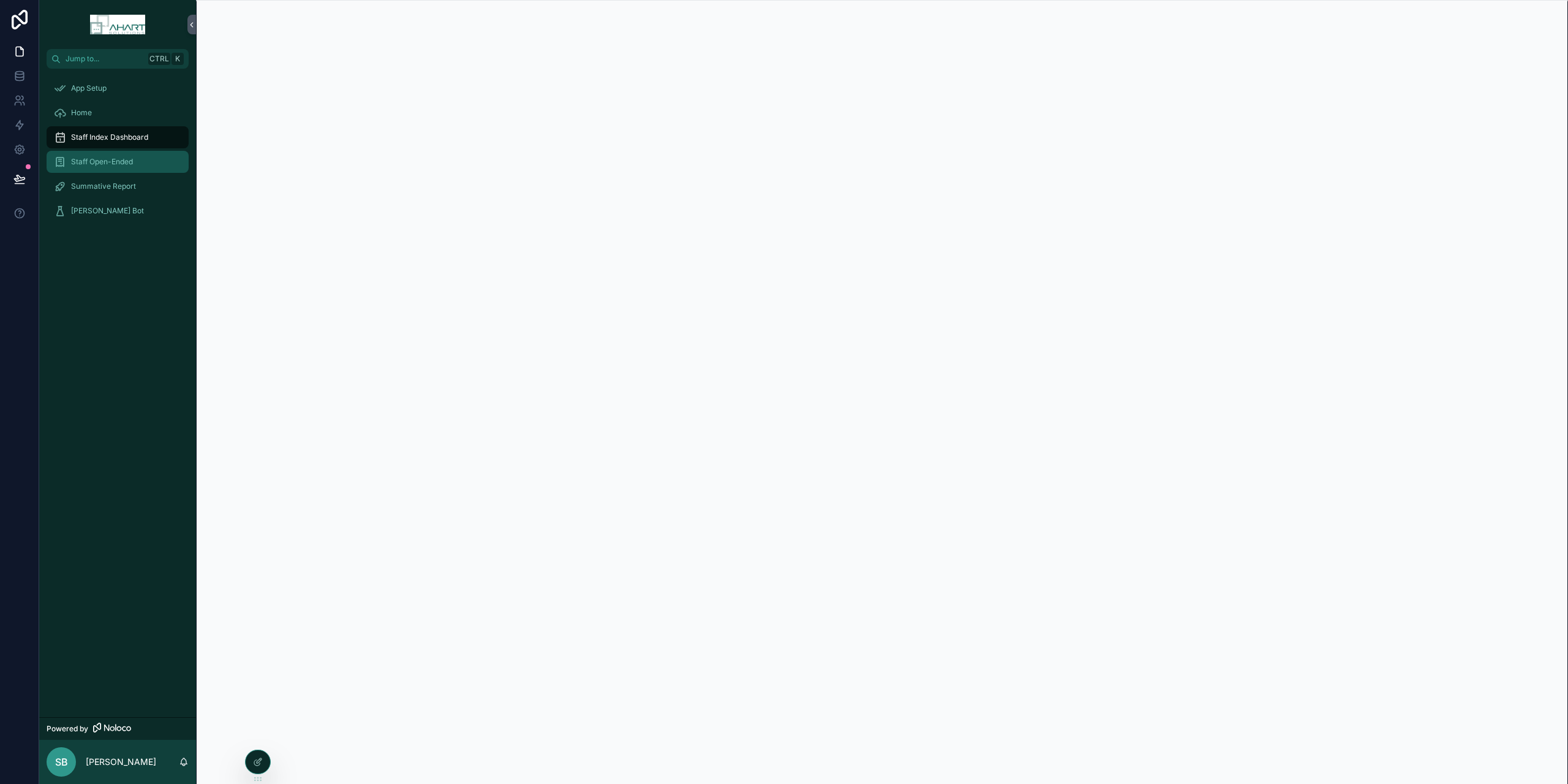
click at [93, 155] on div "Staff Open-Ended" at bounding box center [117, 161] width 127 height 19
click at [87, 109] on span "Home" at bounding box center [81, 113] width 21 height 10
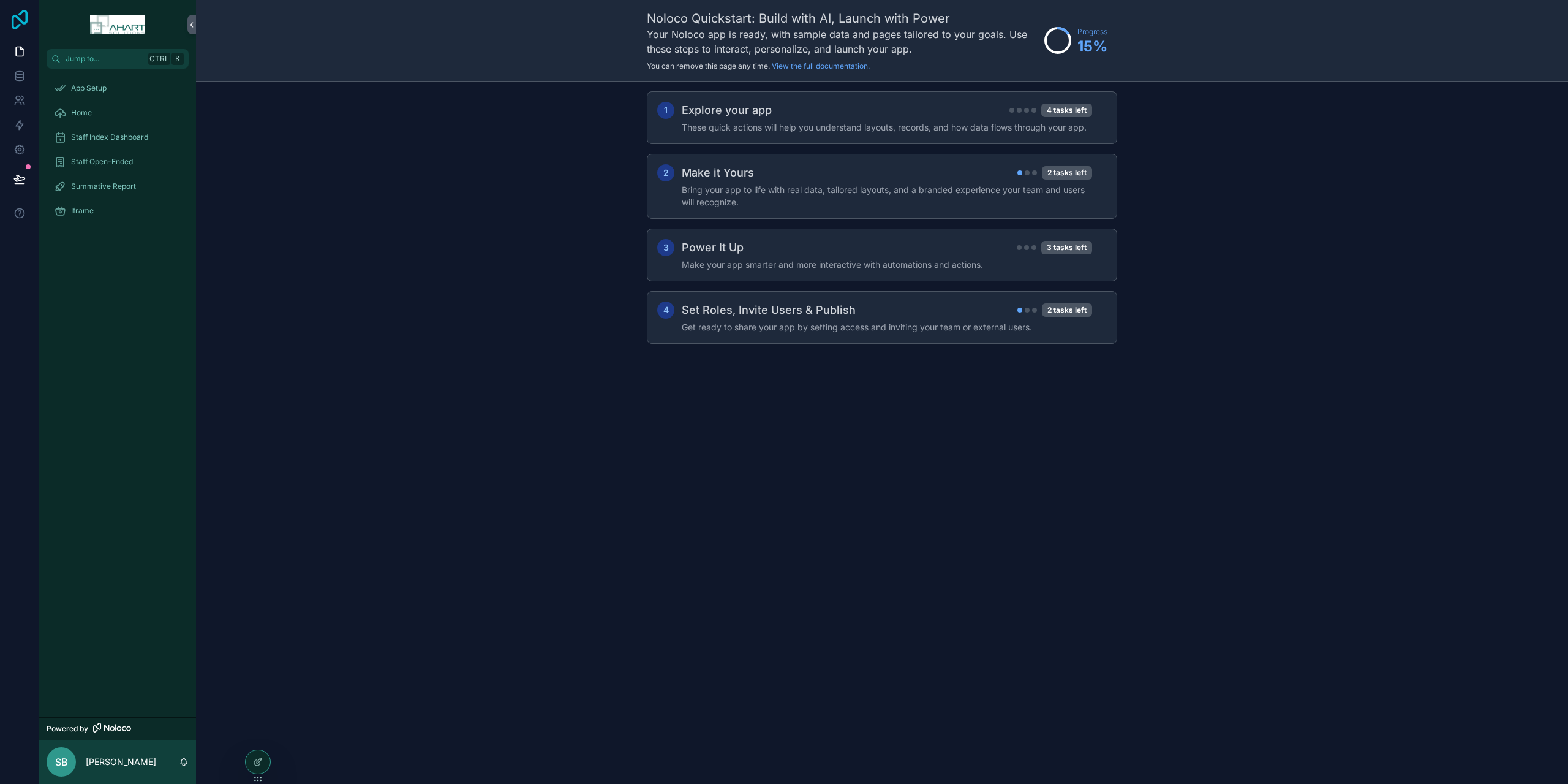
click at [22, 20] on icon at bounding box center [19, 19] width 16 height 19
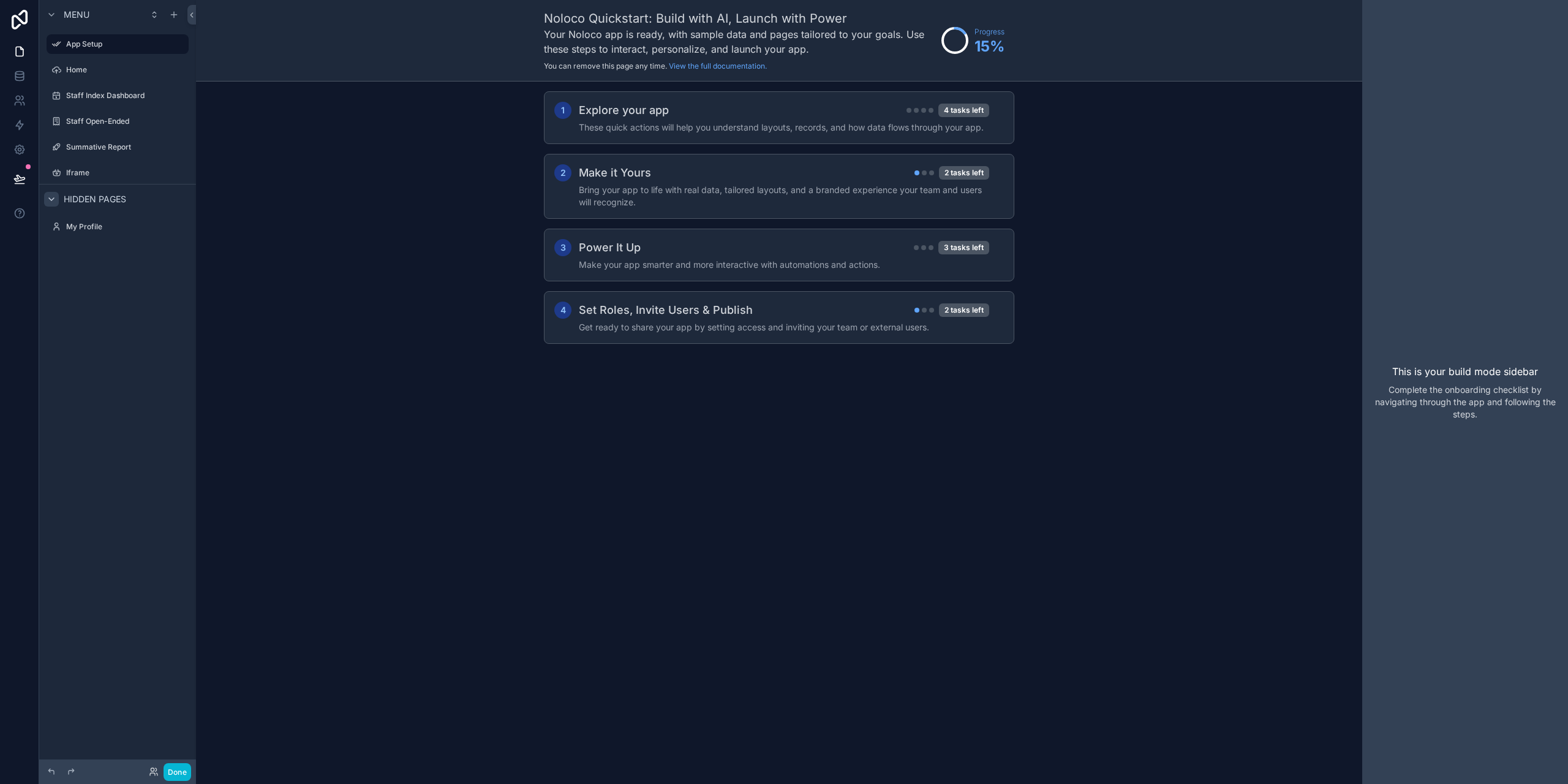
click at [54, 196] on icon "scrollable content" at bounding box center [51, 199] width 10 height 10
click at [17, 145] on icon at bounding box center [19, 149] width 9 height 9
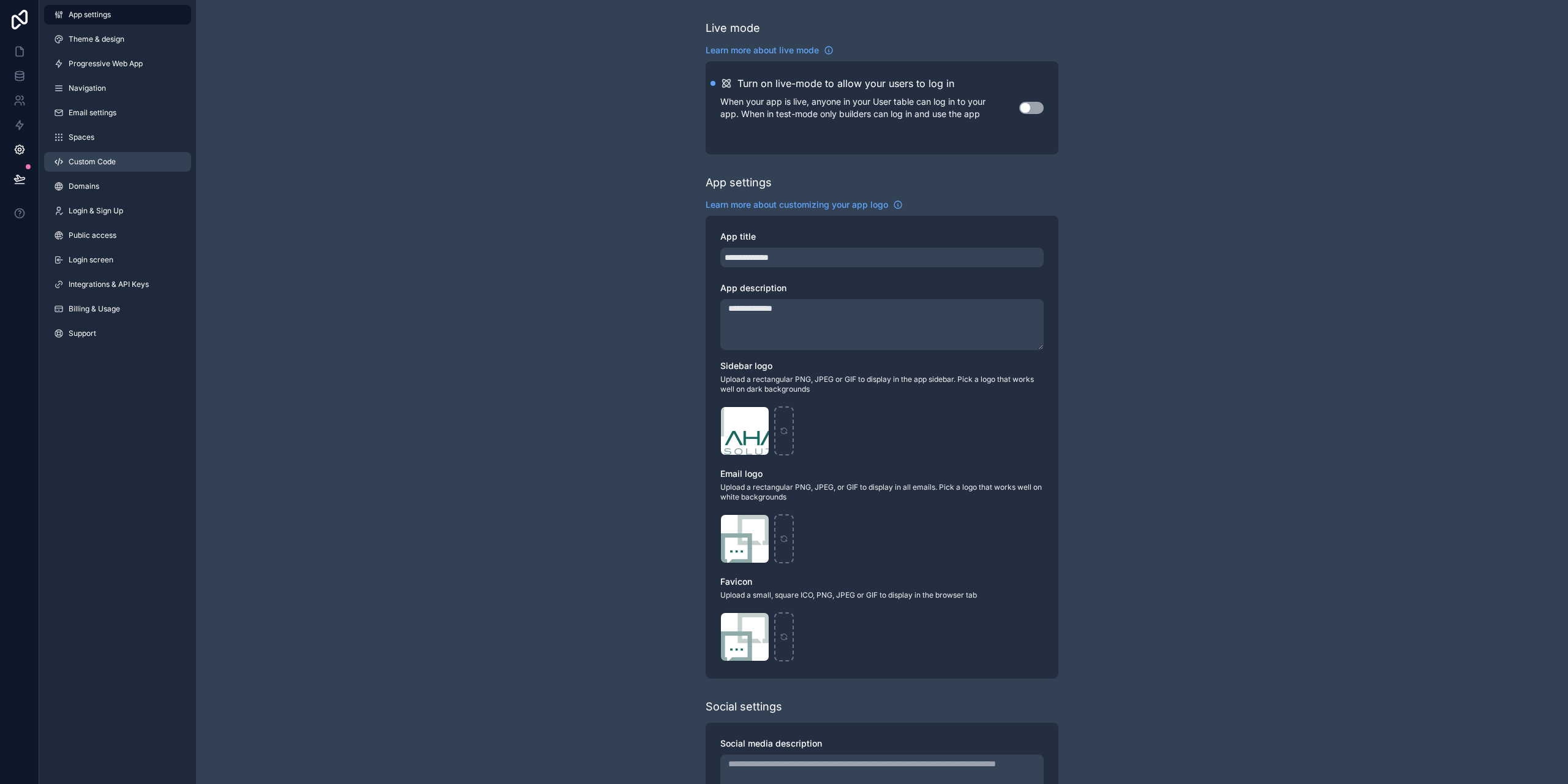
click at [100, 160] on span "Custom Code" at bounding box center [92, 162] width 47 height 10
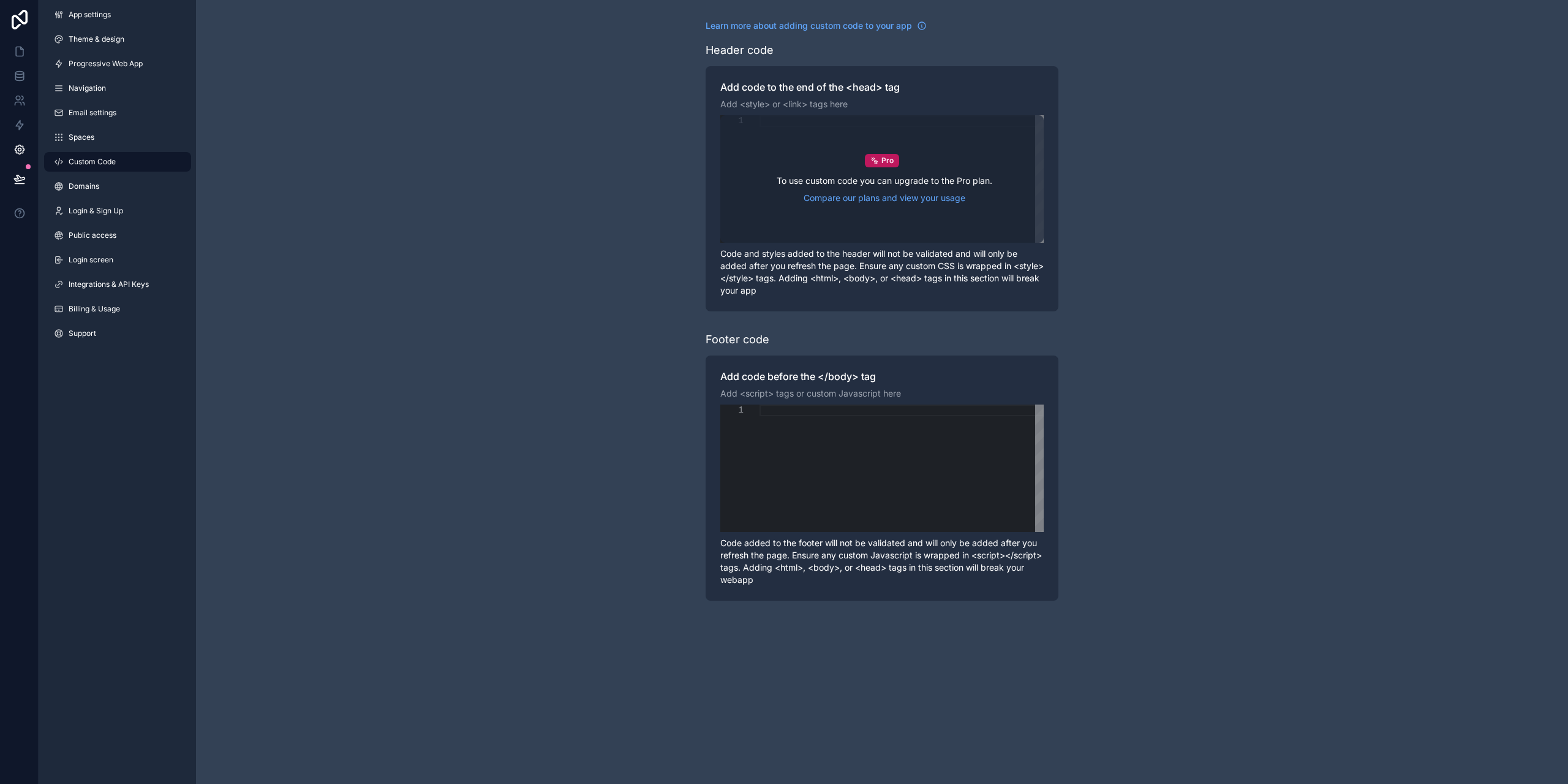
click at [752, 126] on div "Pro To use custom code you can upgrade to the Pro plan. Compare our plans and v…" at bounding box center [882, 179] width 324 height 127
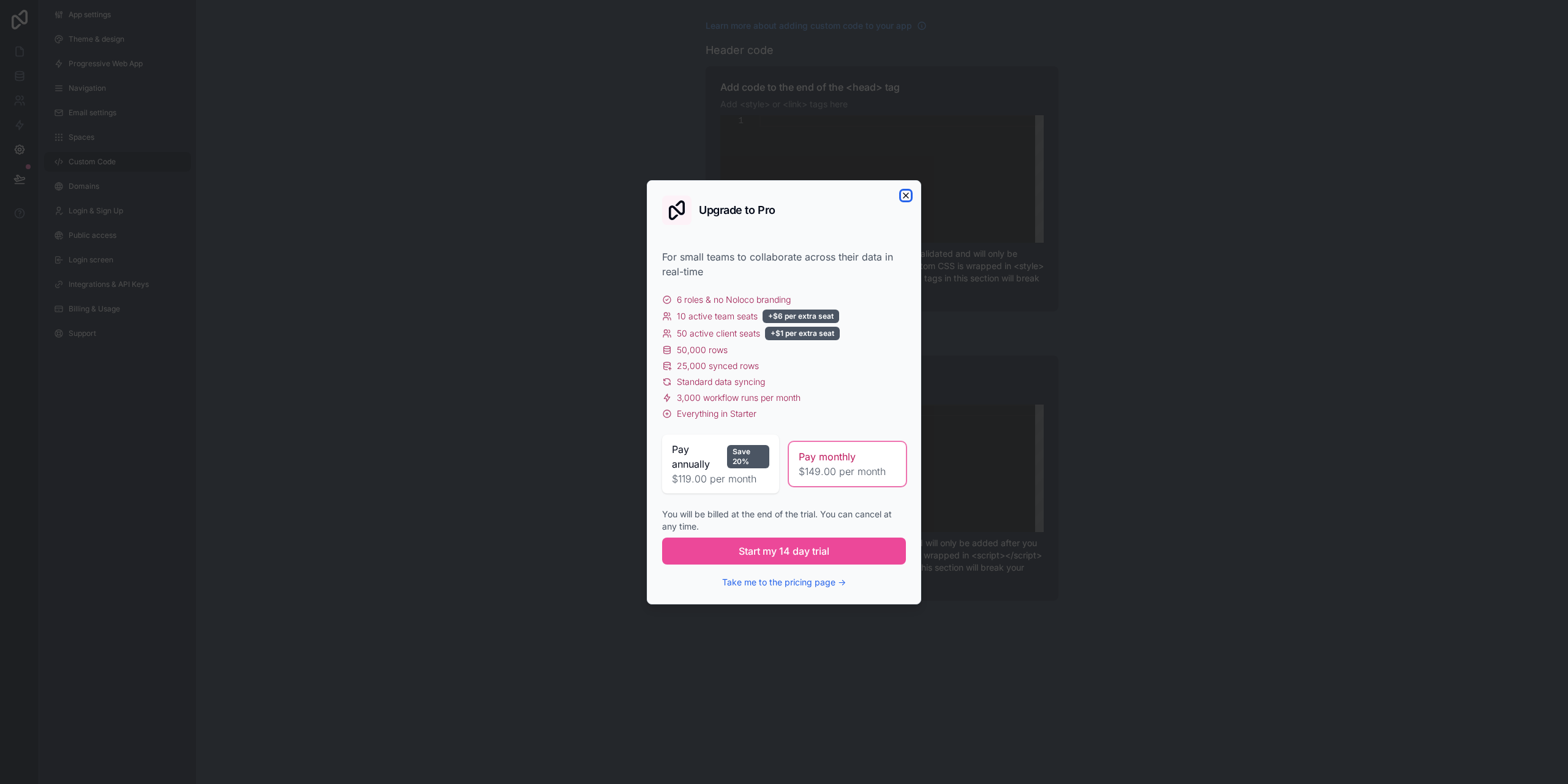
click at [905, 195] on icon "button" at bounding box center [906, 196] width 10 height 10
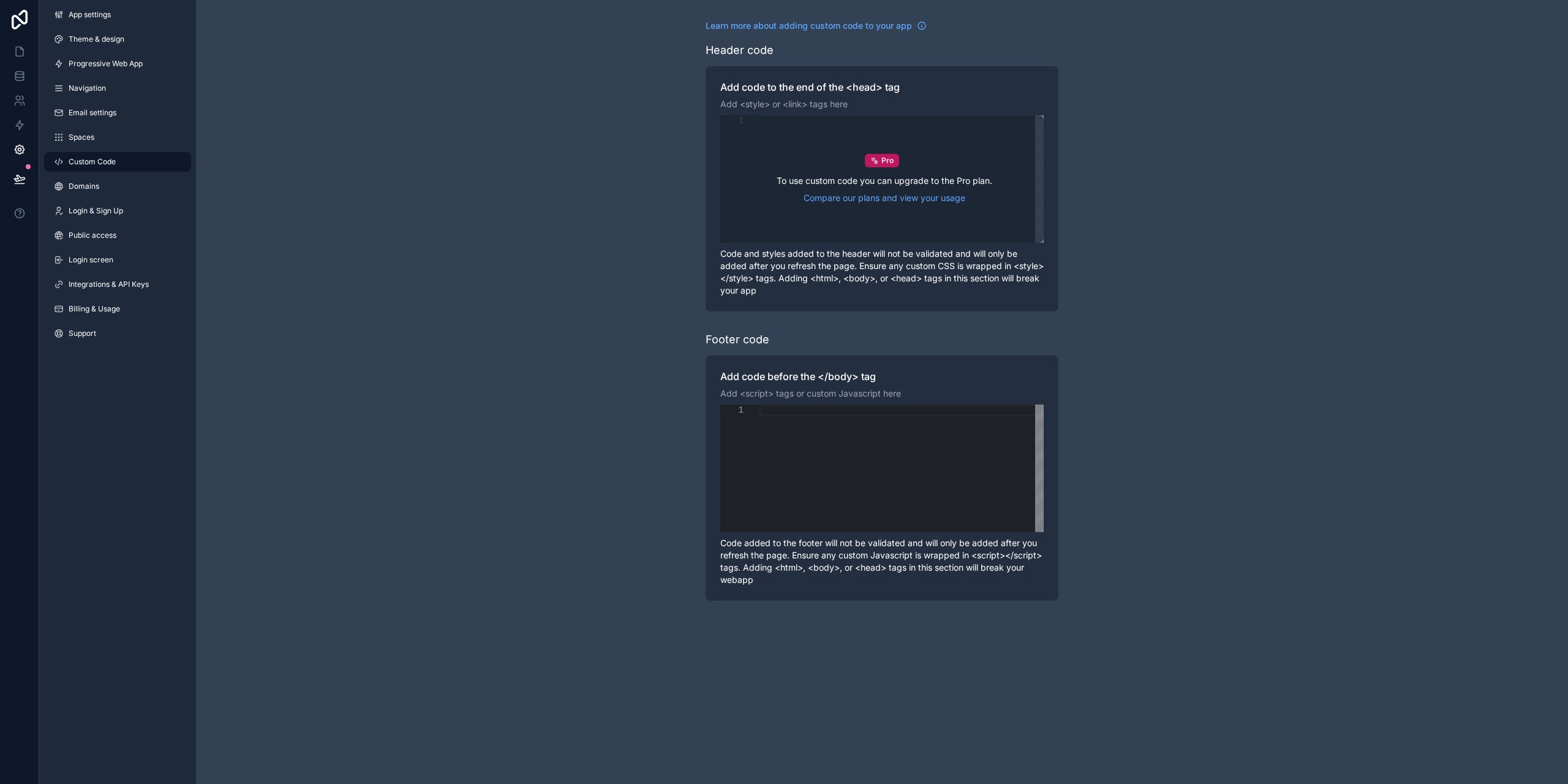
click at [749, 126] on div "Pro To use custom code you can upgrade to the Pro plan. Compare our plans and v…" at bounding box center [882, 179] width 324 height 127
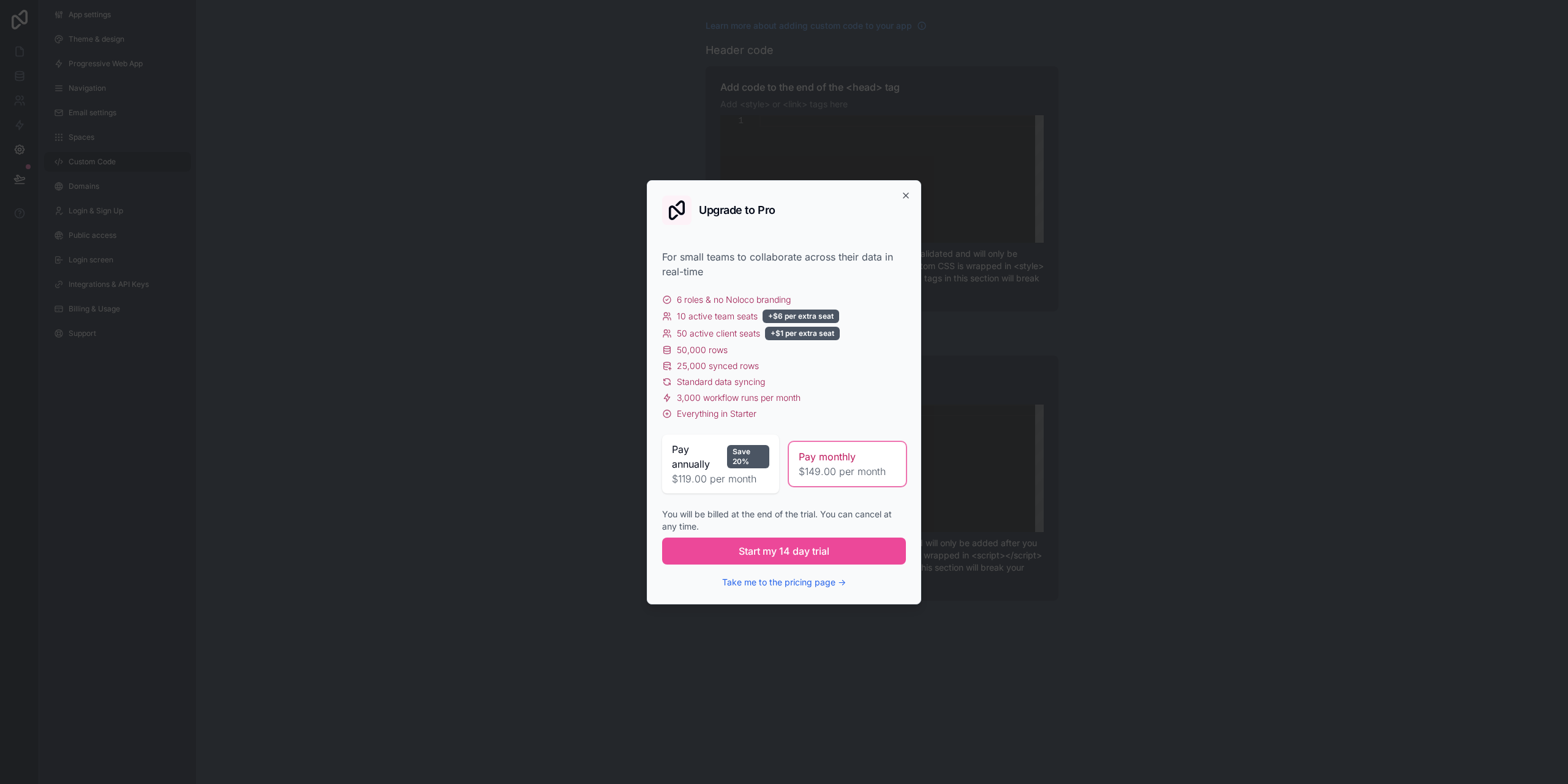
click at [845, 459] on span "Pay monthly" at bounding box center [827, 456] width 57 height 14
click at [700, 464] on span "Pay annually" at bounding box center [697, 456] width 51 height 30
click at [855, 468] on span "$149.00 per month" at bounding box center [848, 470] width 98 height 14
drag, startPoint x: 905, startPoint y: 196, endPoint x: 1196, endPoint y: 252, distance: 296.3
click at [1101, 260] on div "App settings Theme & design Progressive Web App Navigation Email settings Space…" at bounding box center [804, 392] width 1528 height 784
